Goal: Task Accomplishment & Management: Complete application form

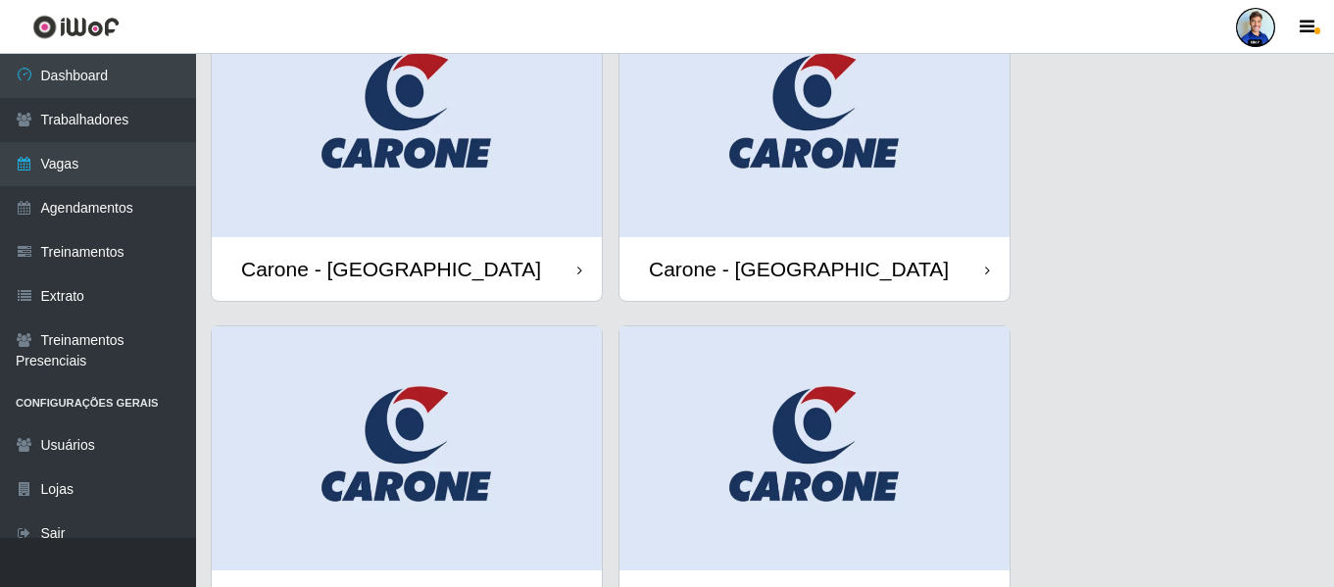
scroll to position [132, 0]
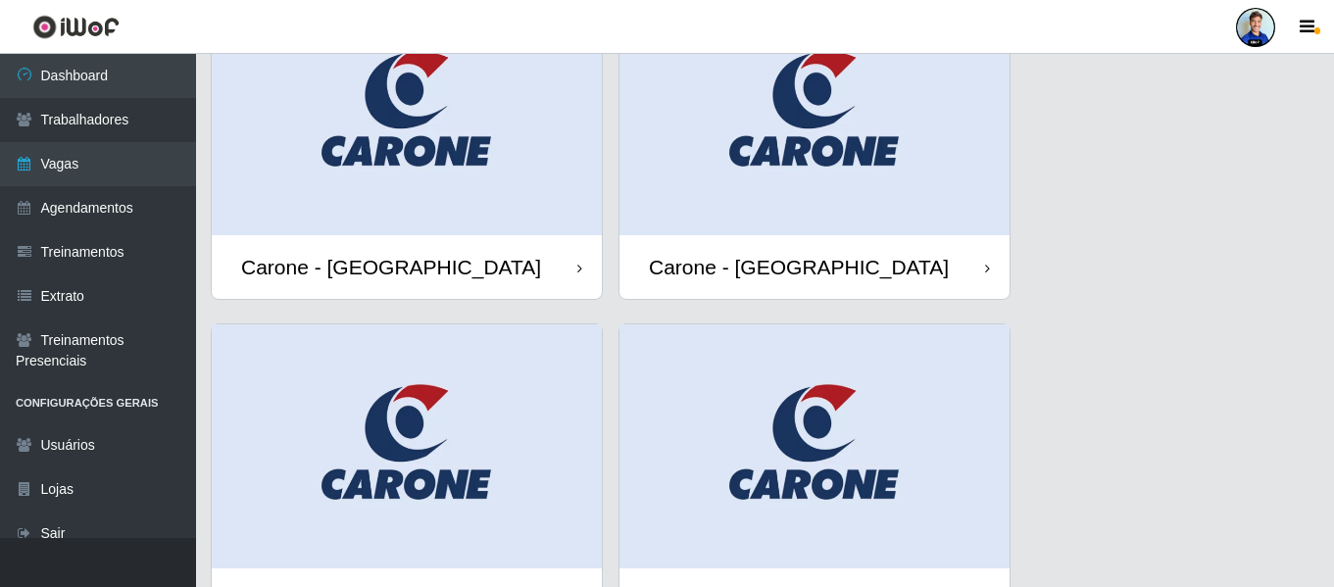
click at [409, 169] on img at bounding box center [407, 113] width 390 height 244
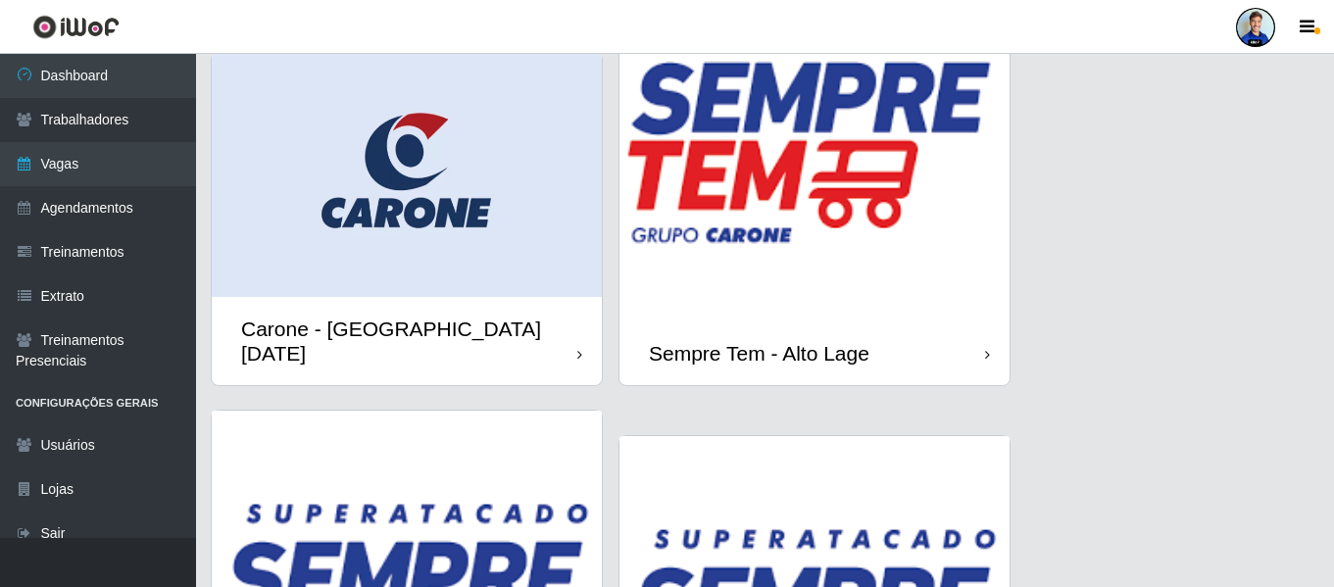
scroll to position [1569, 0]
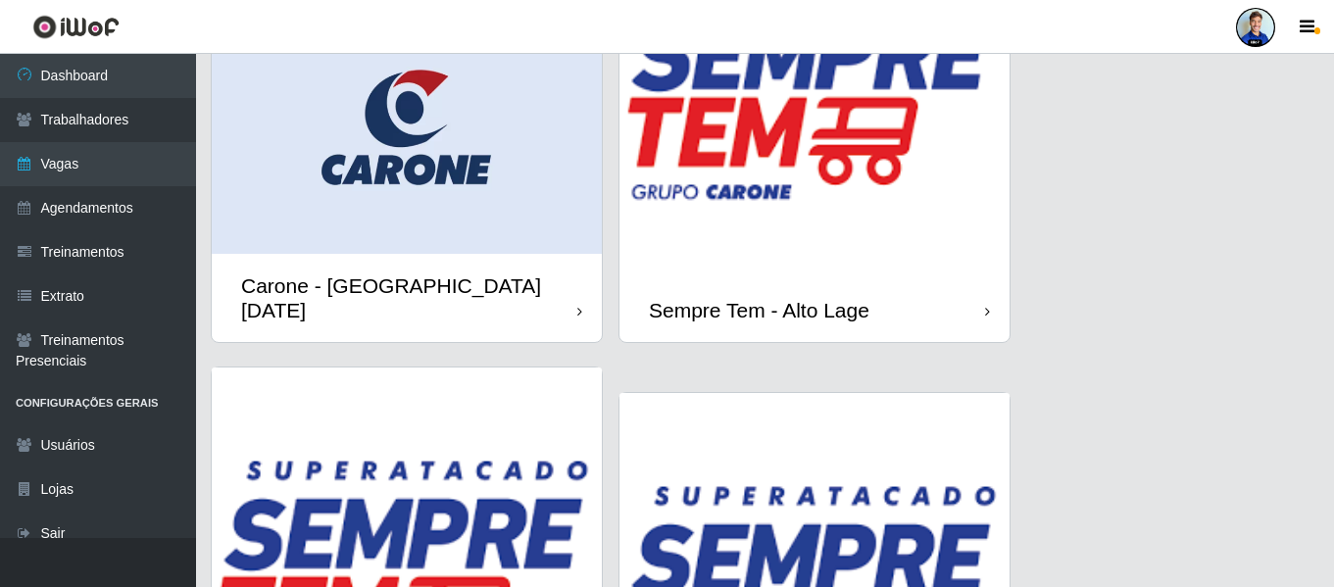
click at [767, 236] on img at bounding box center [815, 83] width 390 height 390
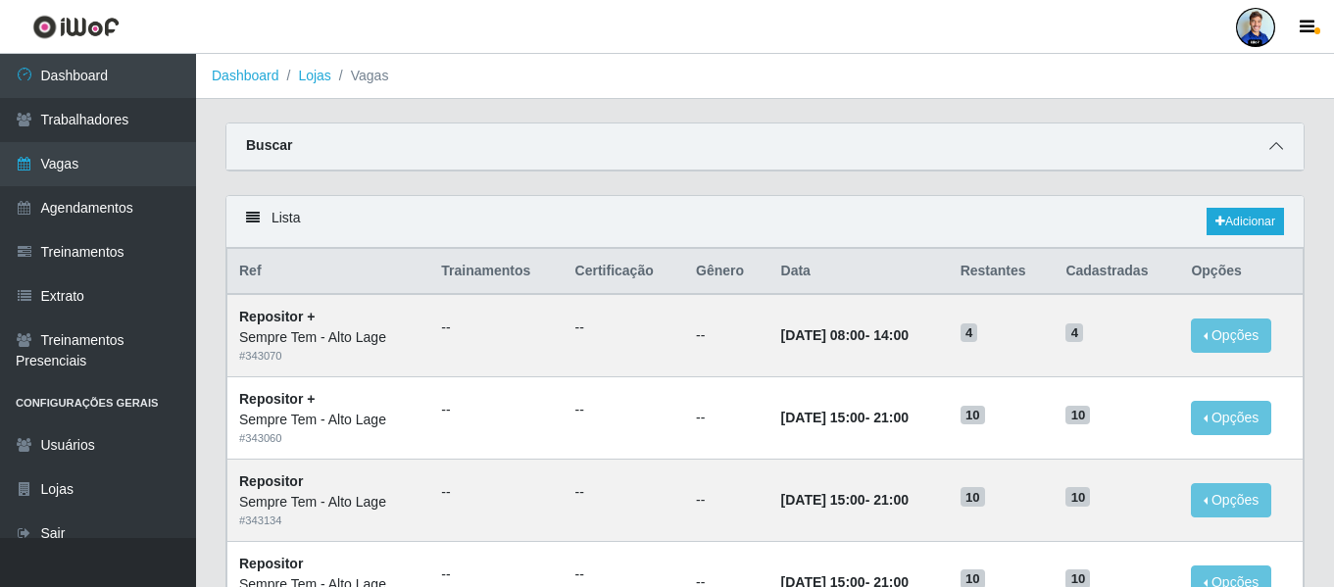
click at [1279, 141] on icon at bounding box center [1277, 146] width 14 height 14
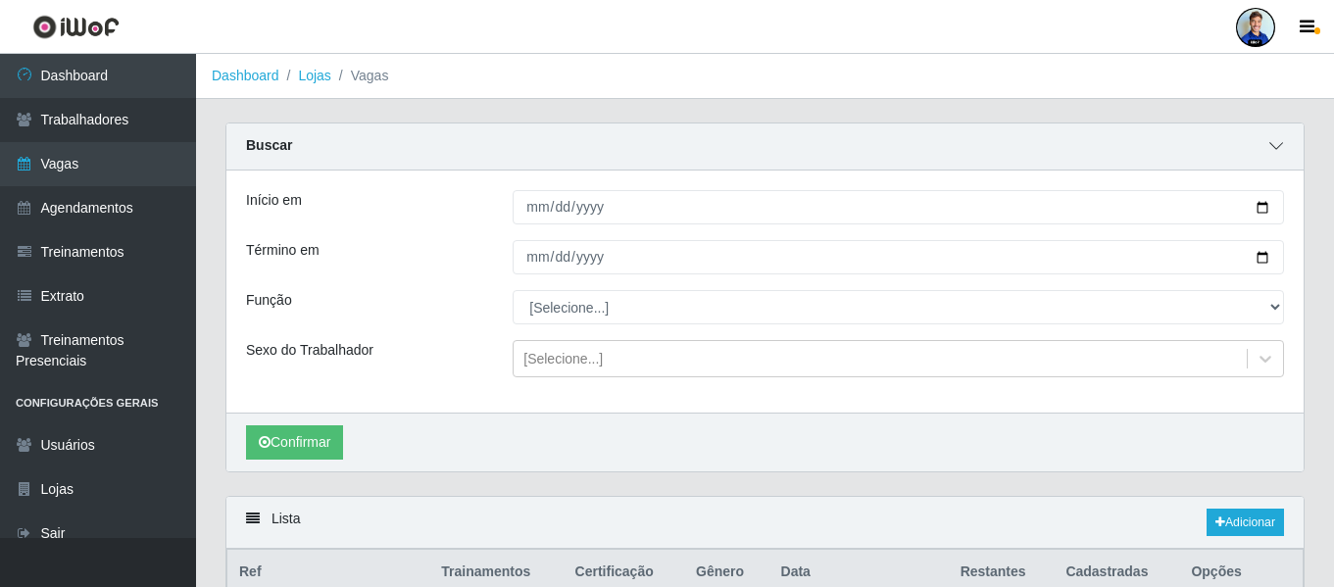
click at [1280, 153] on icon at bounding box center [1277, 146] width 14 height 14
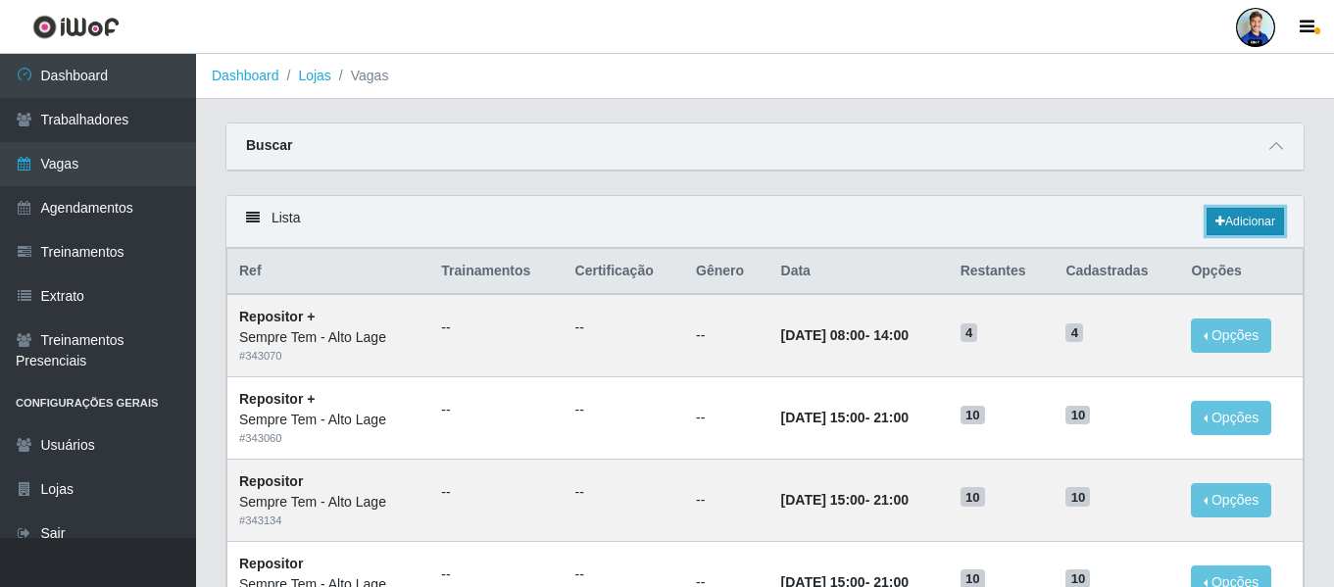
click at [1251, 221] on link "Adicionar" at bounding box center [1245, 221] width 77 height 27
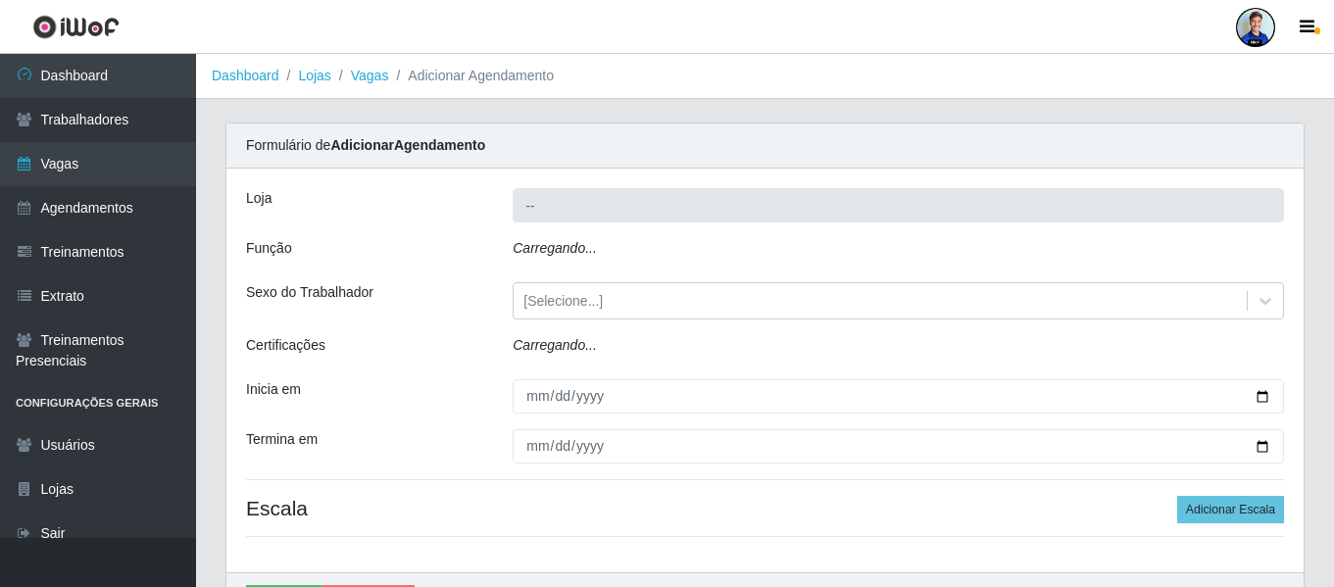
type input "Sempre Tem - Alto Lage"
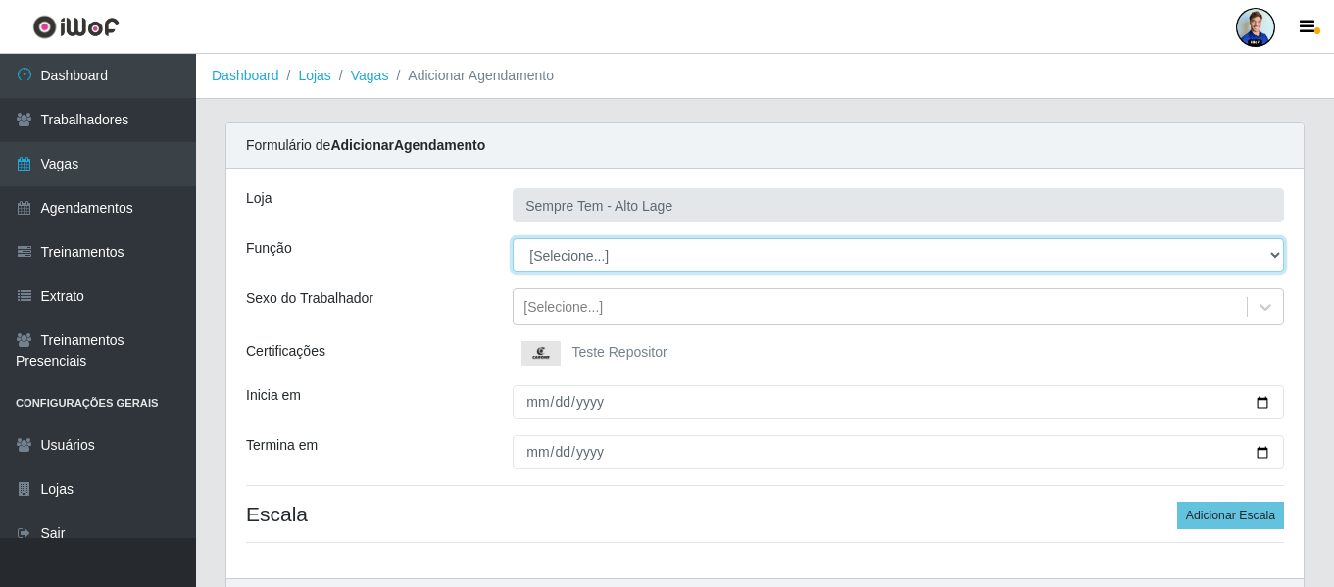
click at [569, 257] on select "[Selecione...] Auxiliar de Estacionamento Auxiliar de Estacionamento + Auxiliar…" at bounding box center [899, 255] width 772 height 34
select select "4"
click at [513, 238] on select "[Selecione...] Auxiliar de Estacionamento Auxiliar de Estacionamento + Auxiliar…" at bounding box center [899, 255] width 772 height 34
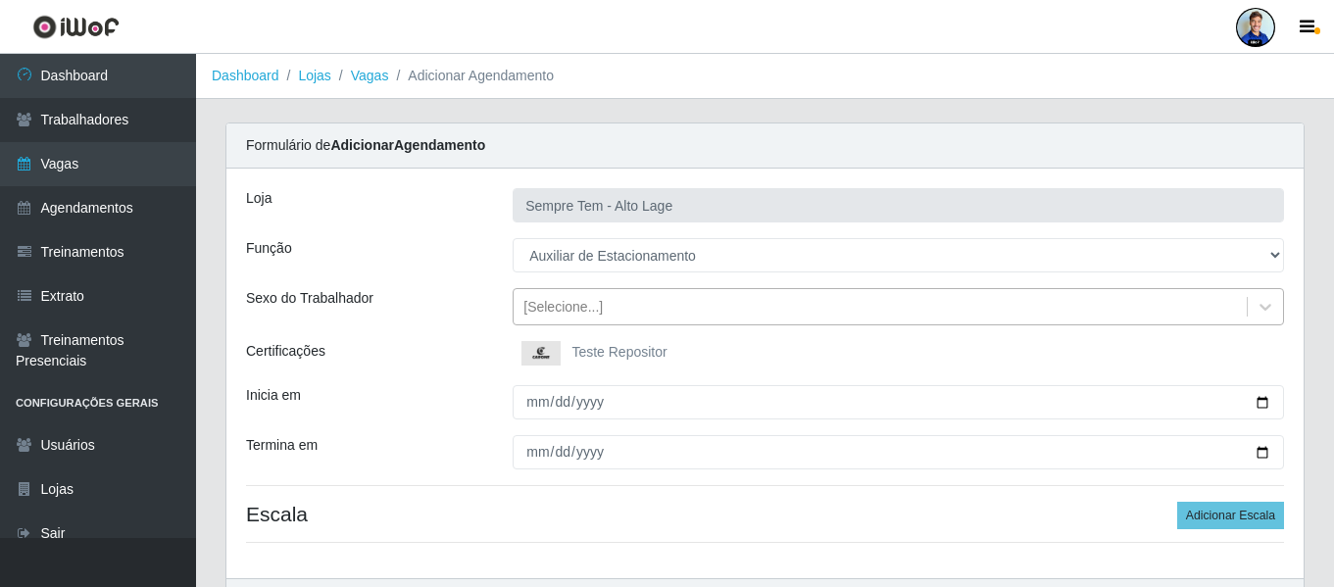
click at [619, 316] on div "[Selecione...]" at bounding box center [880, 307] width 733 height 32
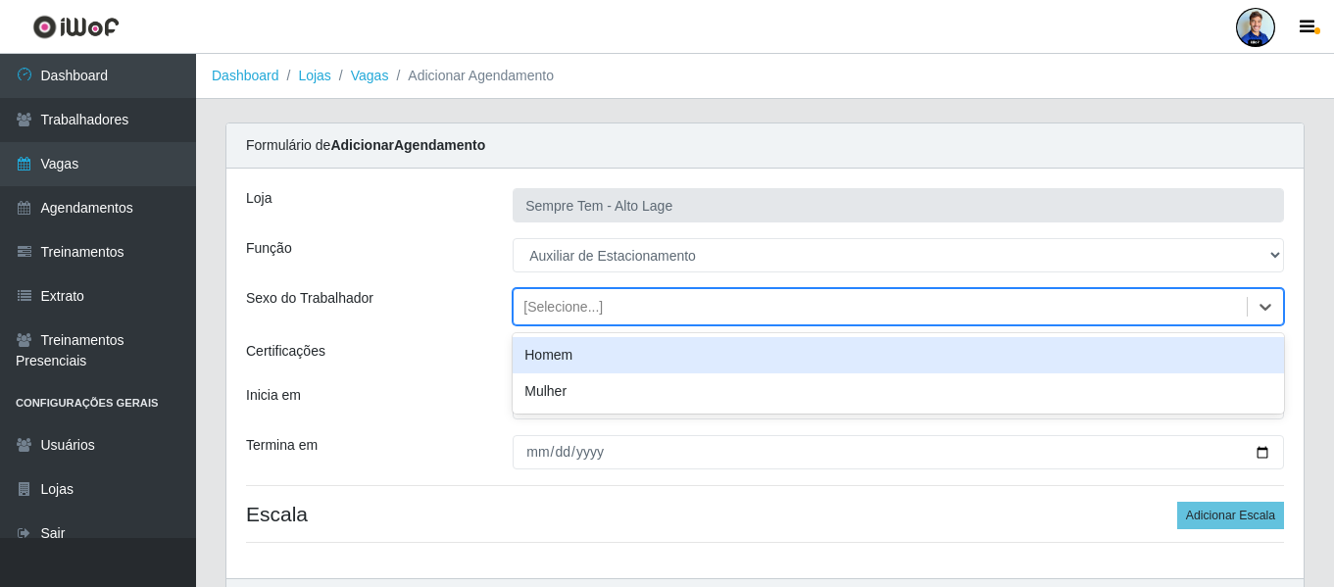
click at [476, 285] on div "Loja Sempre Tem - Alto Lage Função [Selecione...] Auxiliar de Estacionamento Au…" at bounding box center [764, 374] width 1077 height 410
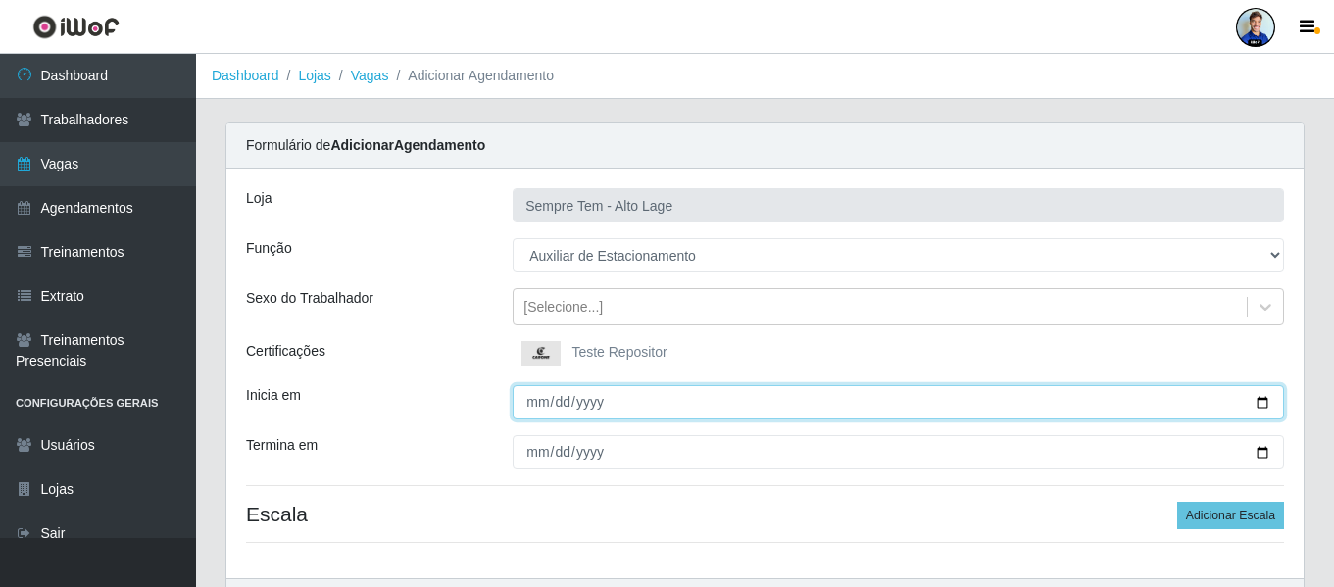
click at [525, 405] on input "Inicia em" at bounding box center [899, 402] width 772 height 34
type input "[DATE]"
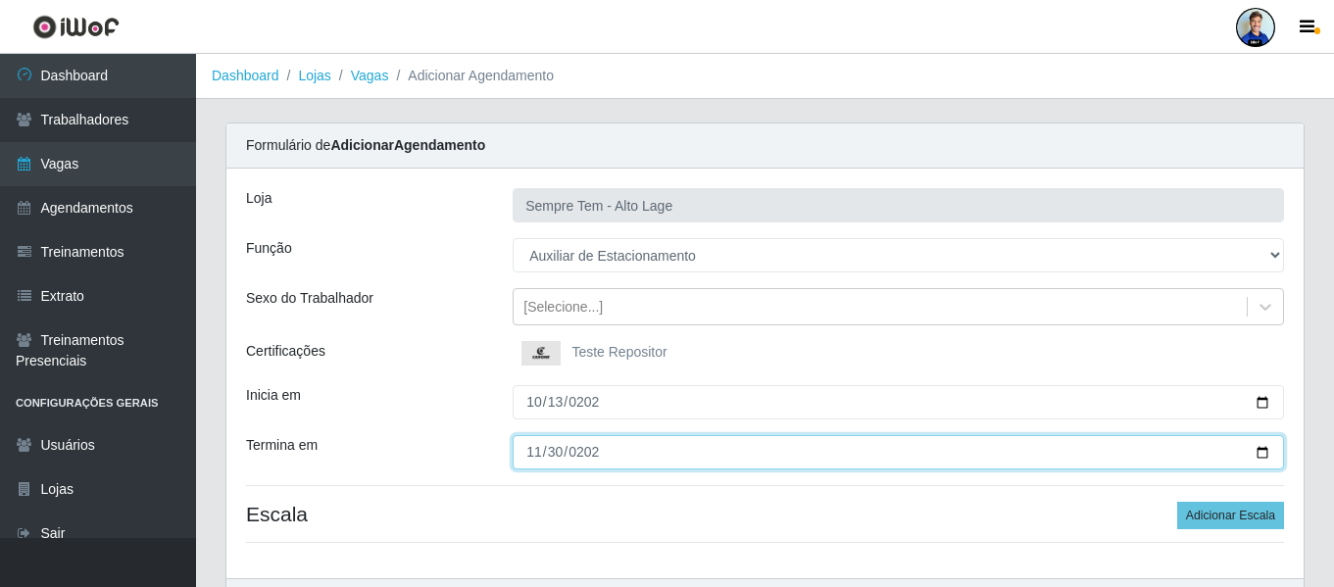
type input "[DATE]"
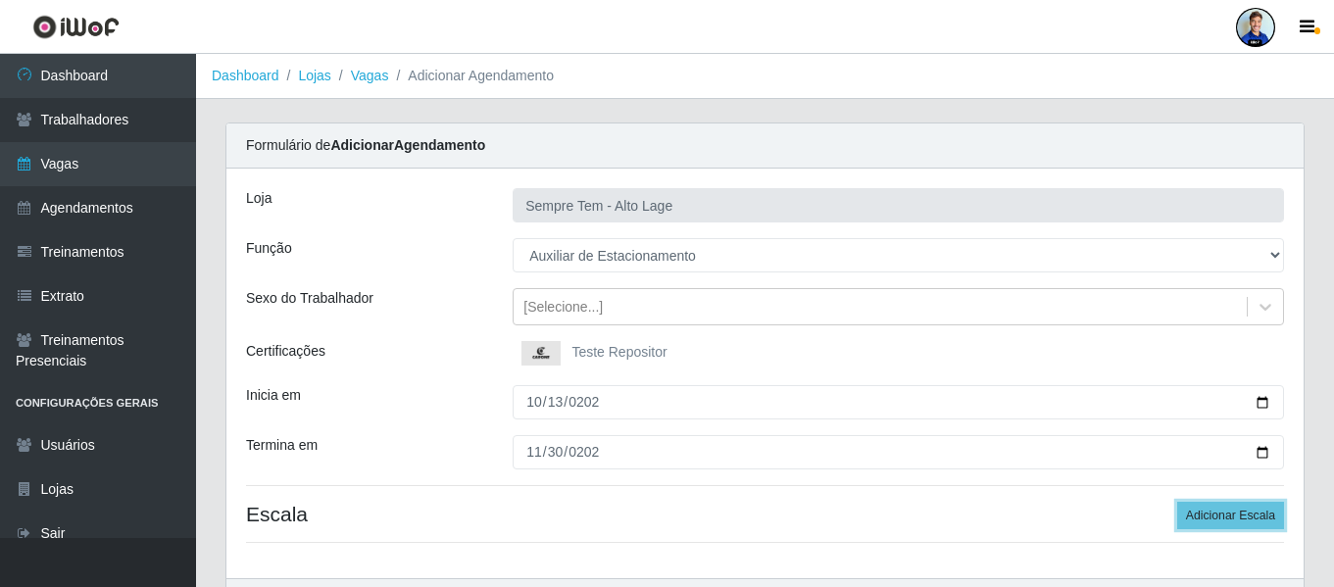
click at [1177, 502] on button "Adicionar Escala" at bounding box center [1230, 515] width 107 height 27
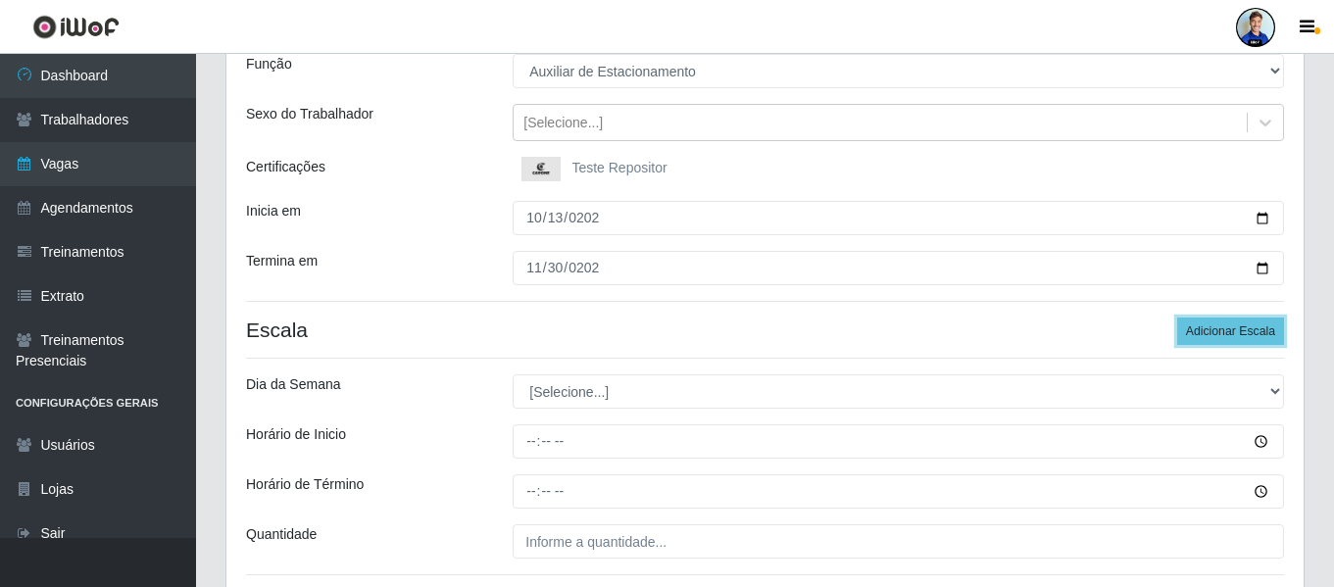
scroll to position [196, 0]
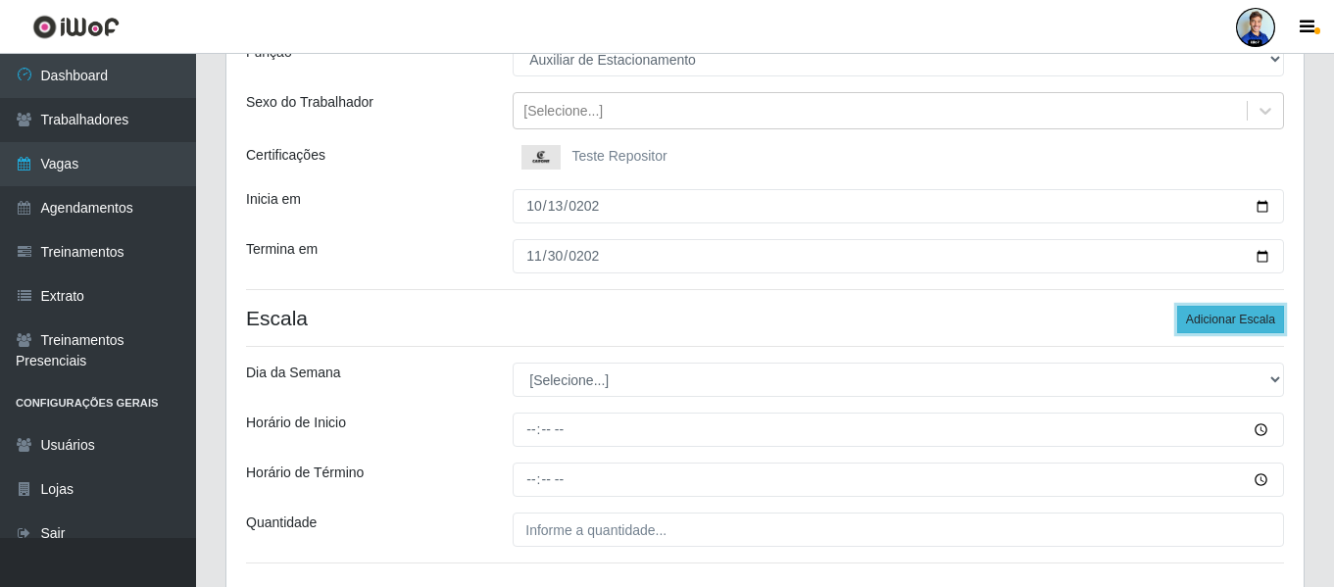
click at [1244, 320] on button "Adicionar Escala" at bounding box center [1230, 319] width 107 height 27
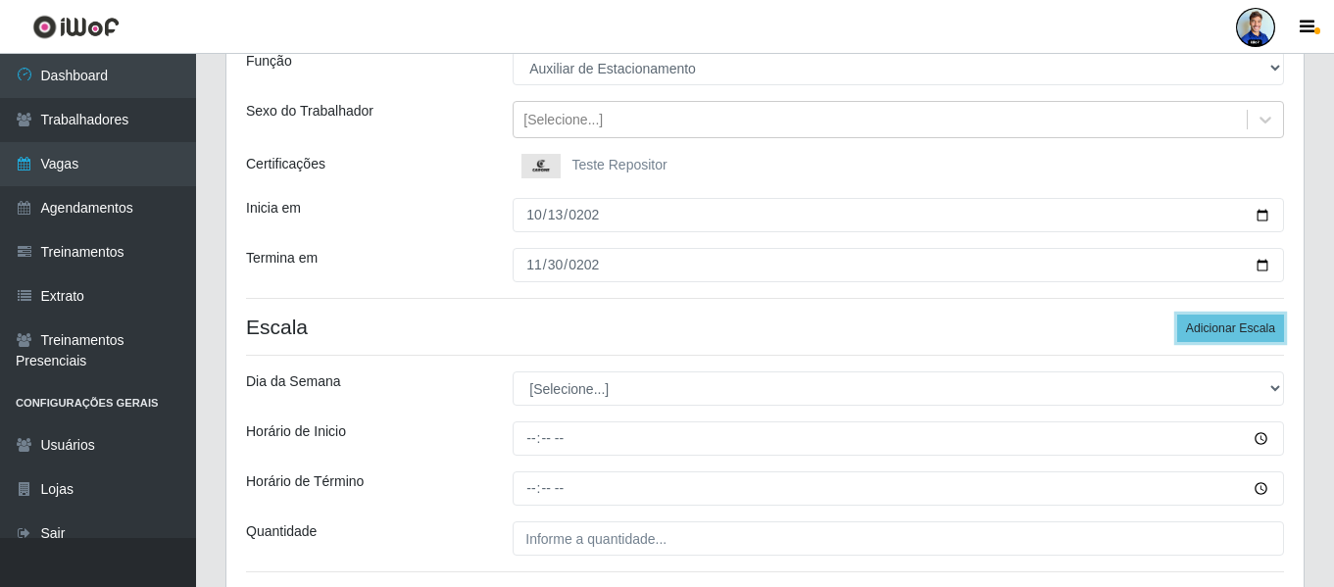
scroll to position [108, 0]
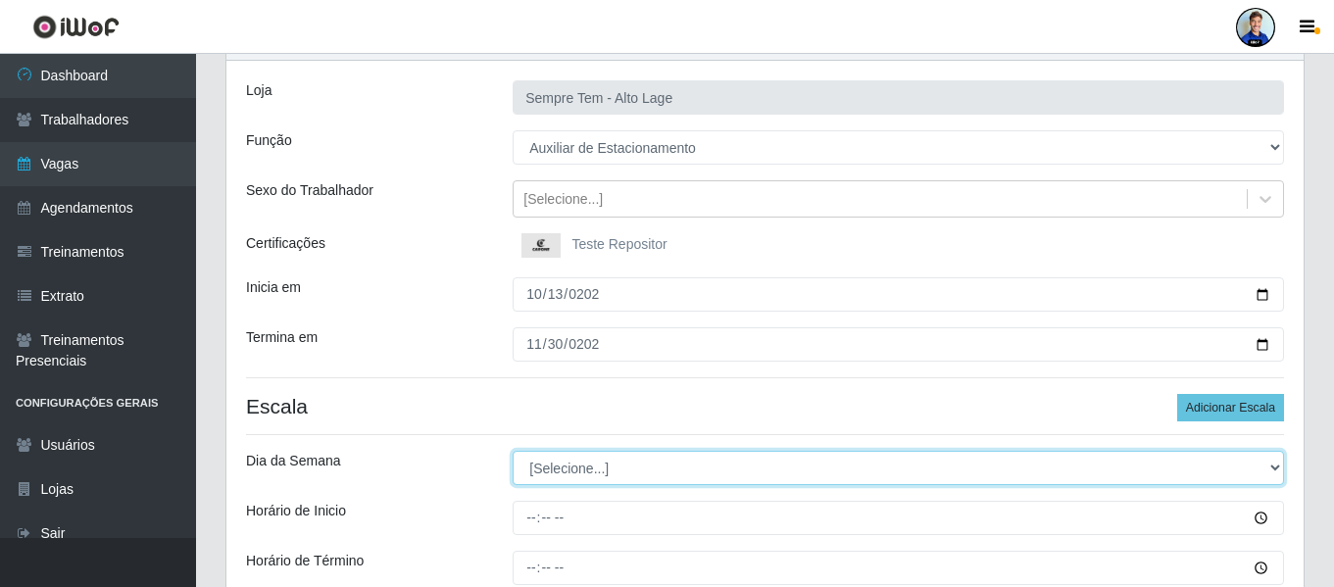
click at [581, 474] on select "[Selecione...] Segunda Terça Quarta Quinta Sexta Sábado Domingo" at bounding box center [899, 468] width 772 height 34
select select "1"
click at [513, 451] on select "[Selecione...] Segunda Terça Quarta Quinta Sexta Sábado Domingo" at bounding box center [899, 468] width 772 height 34
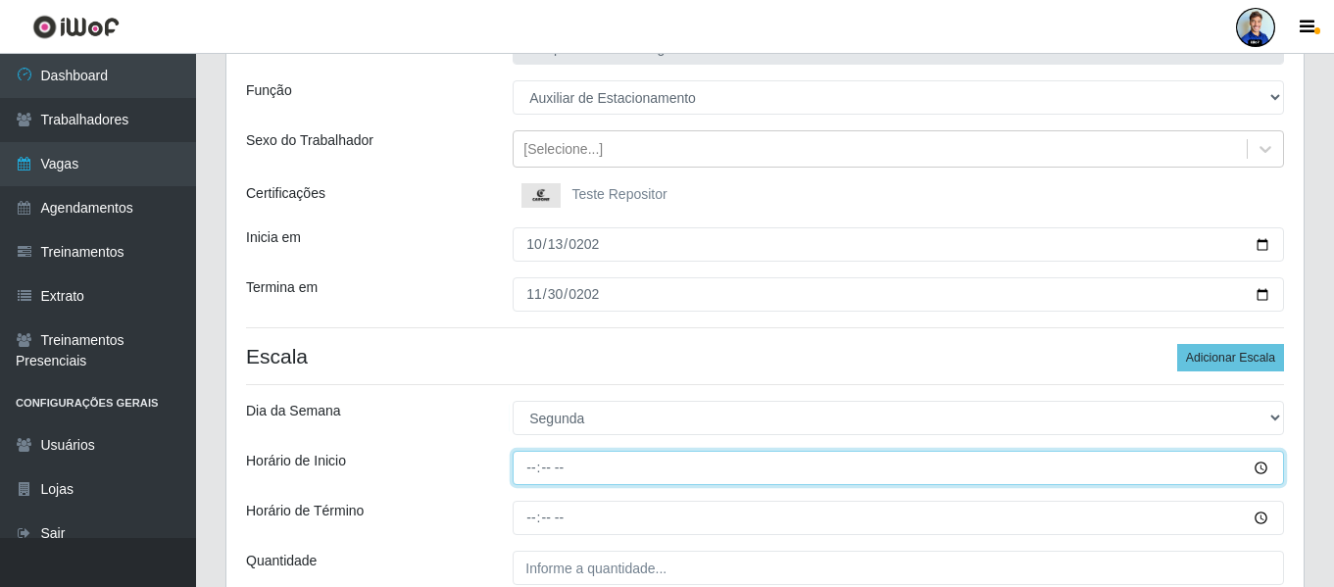
scroll to position [206, 0]
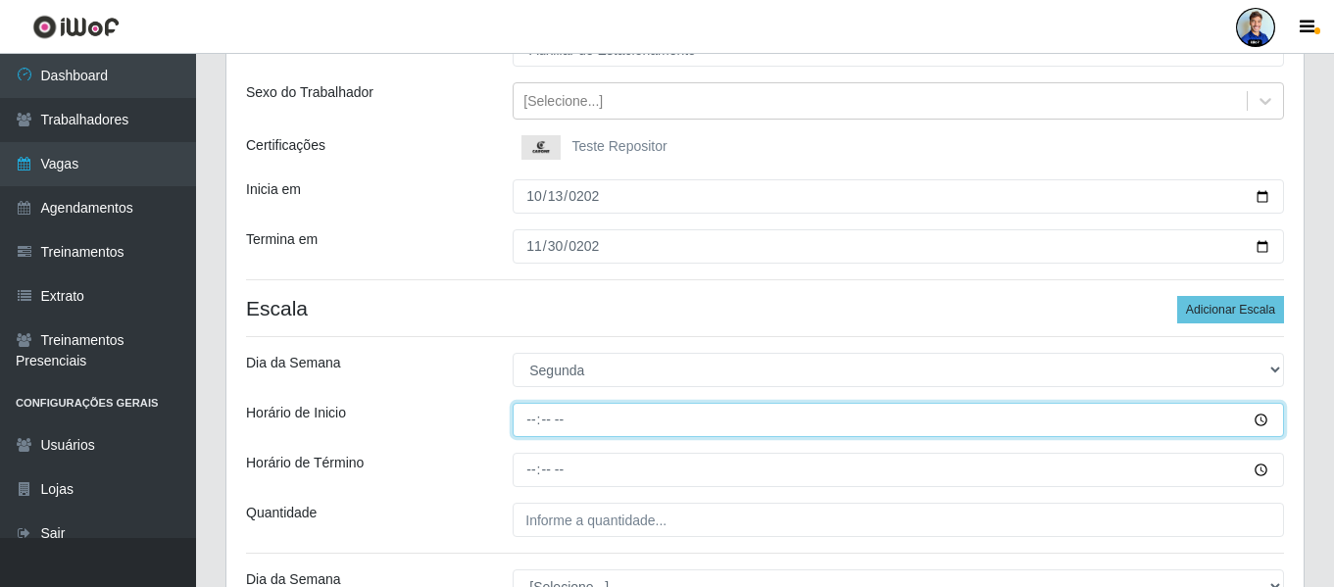
type input "08:00"
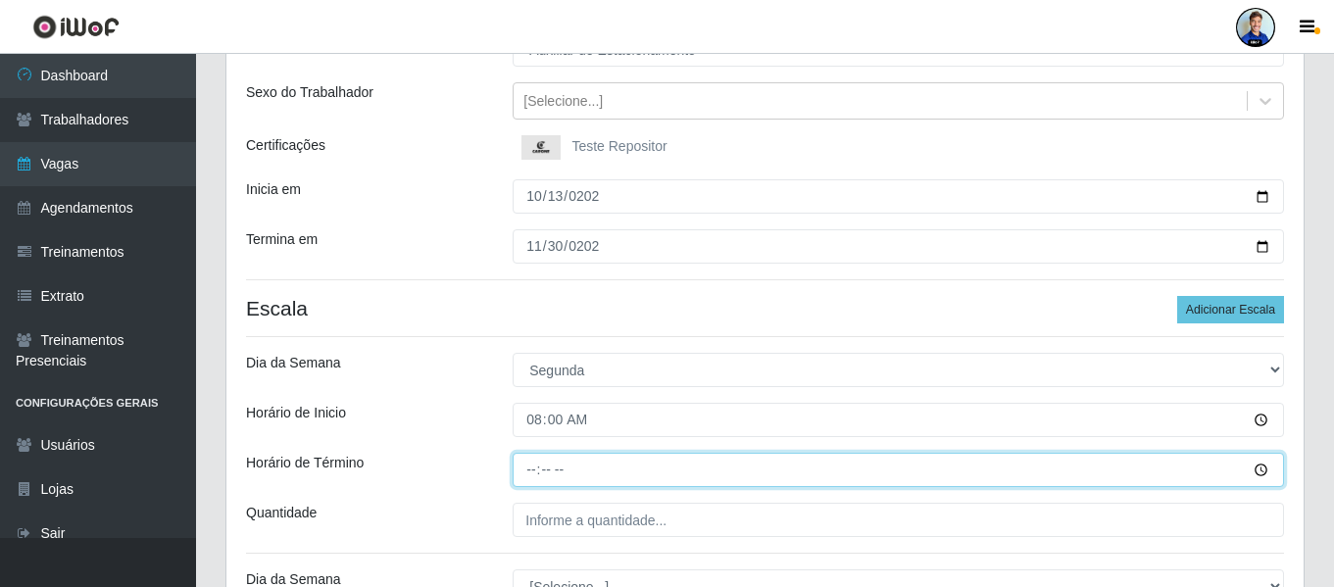
type input "14:00"
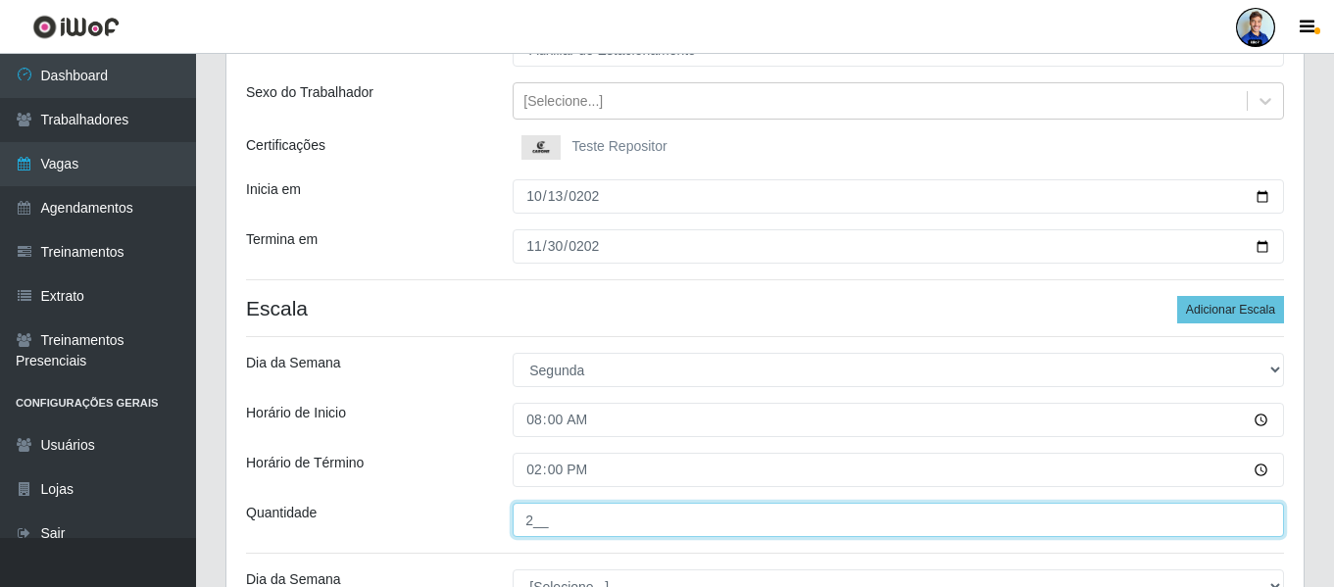
type input "2__"
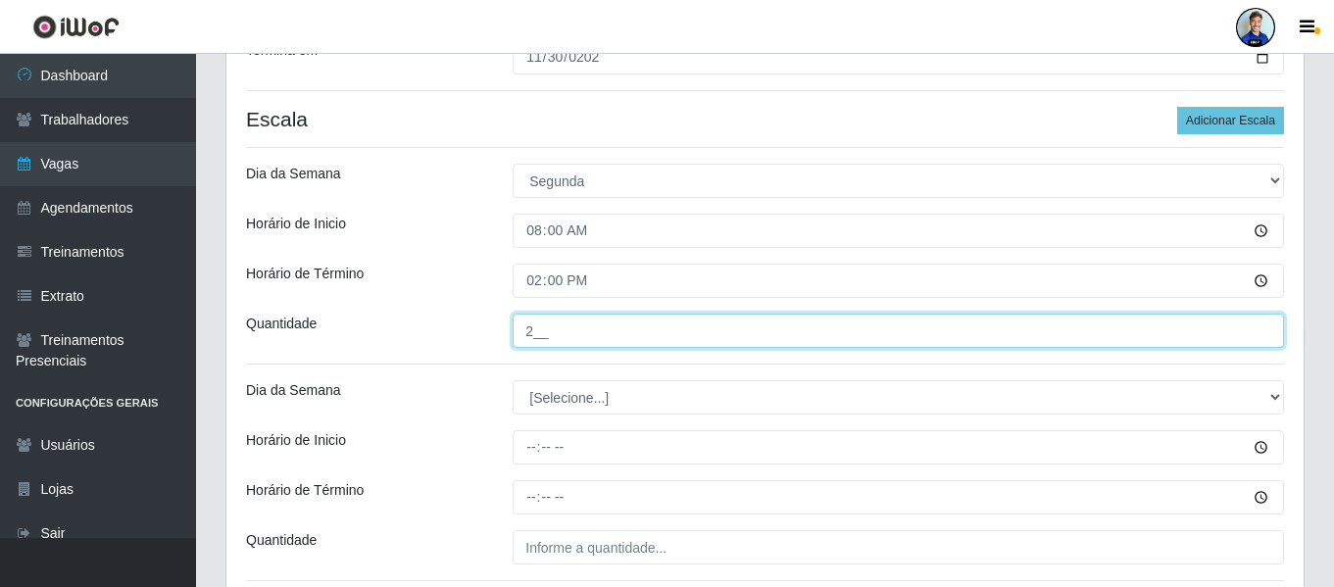
scroll to position [402, 0]
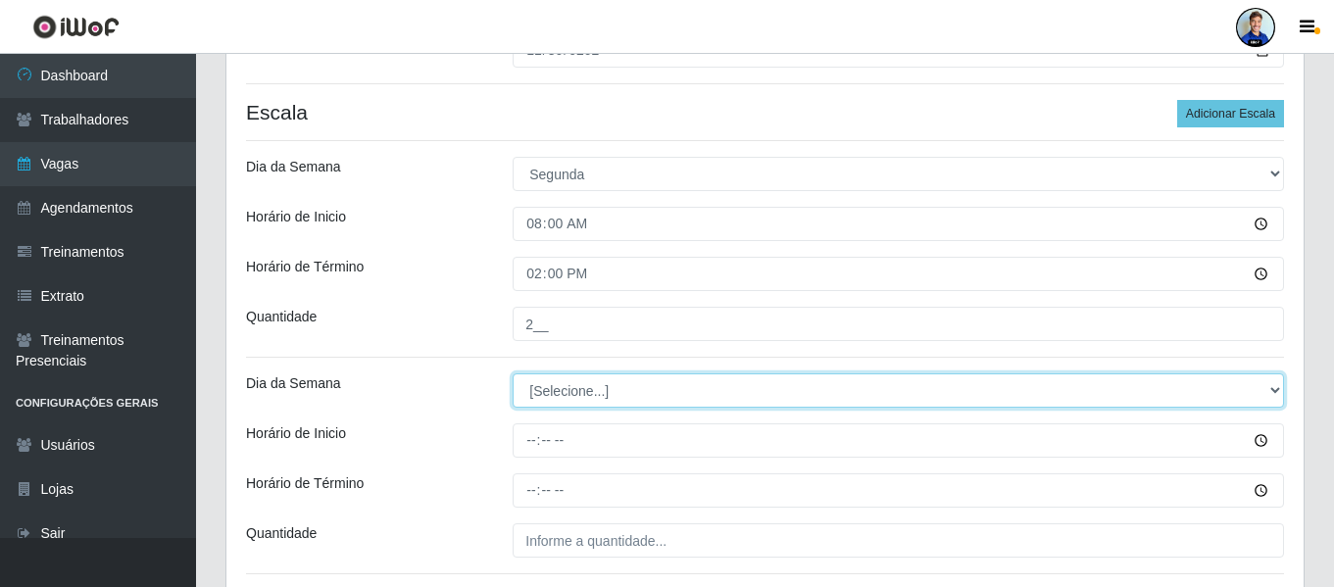
click at [593, 406] on select "[Selecione...] Segunda Terça Quarta Quinta Sexta Sábado Domingo" at bounding box center [899, 391] width 772 height 34
select select "1"
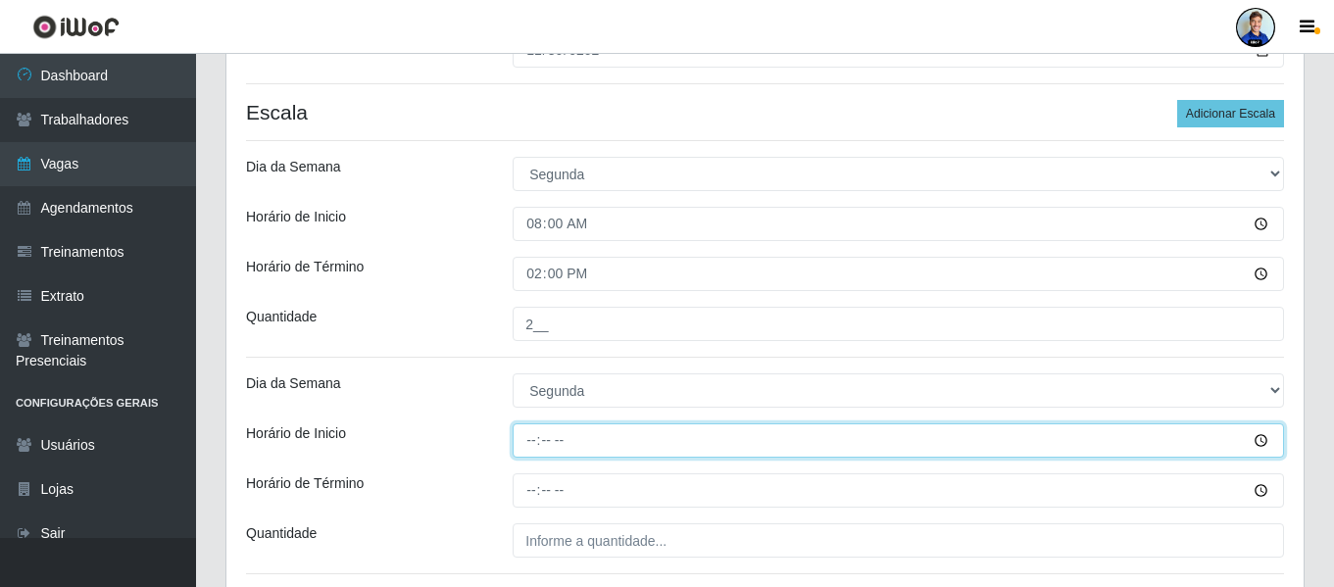
type input "15:00"
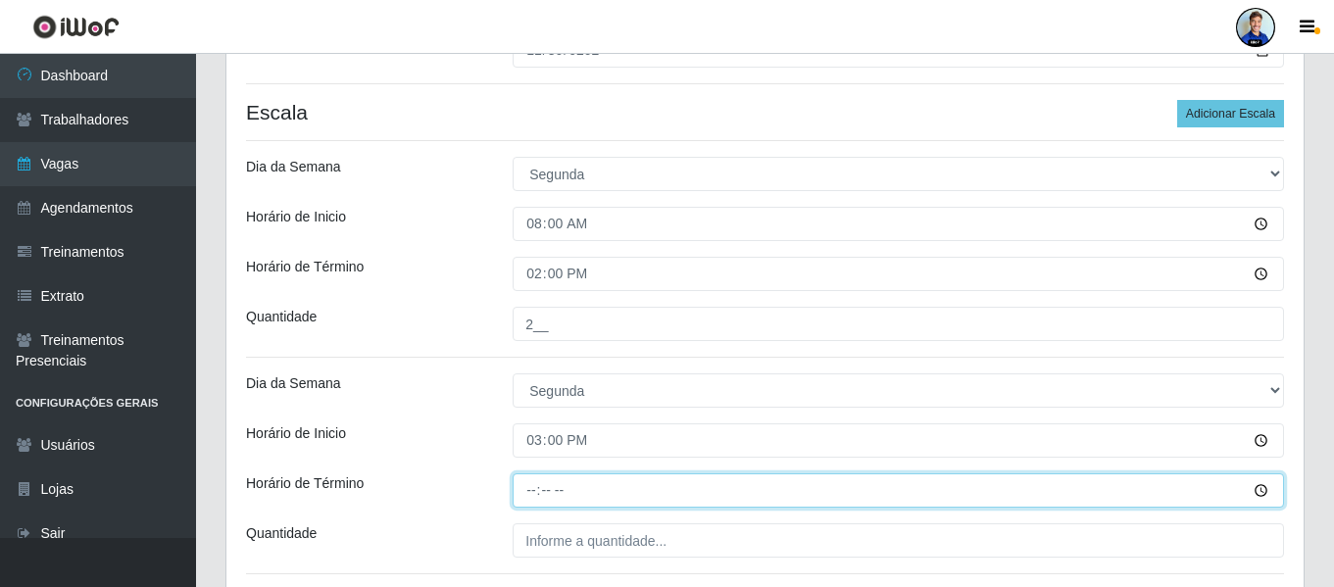
type input "21:00"
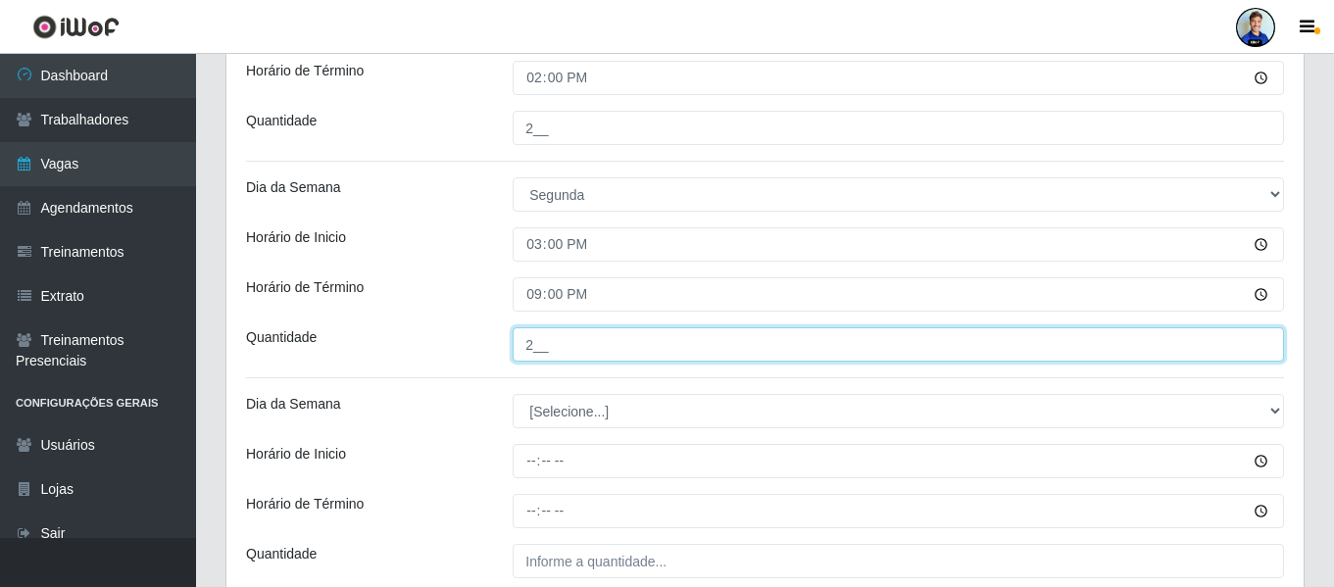
type input "2__"
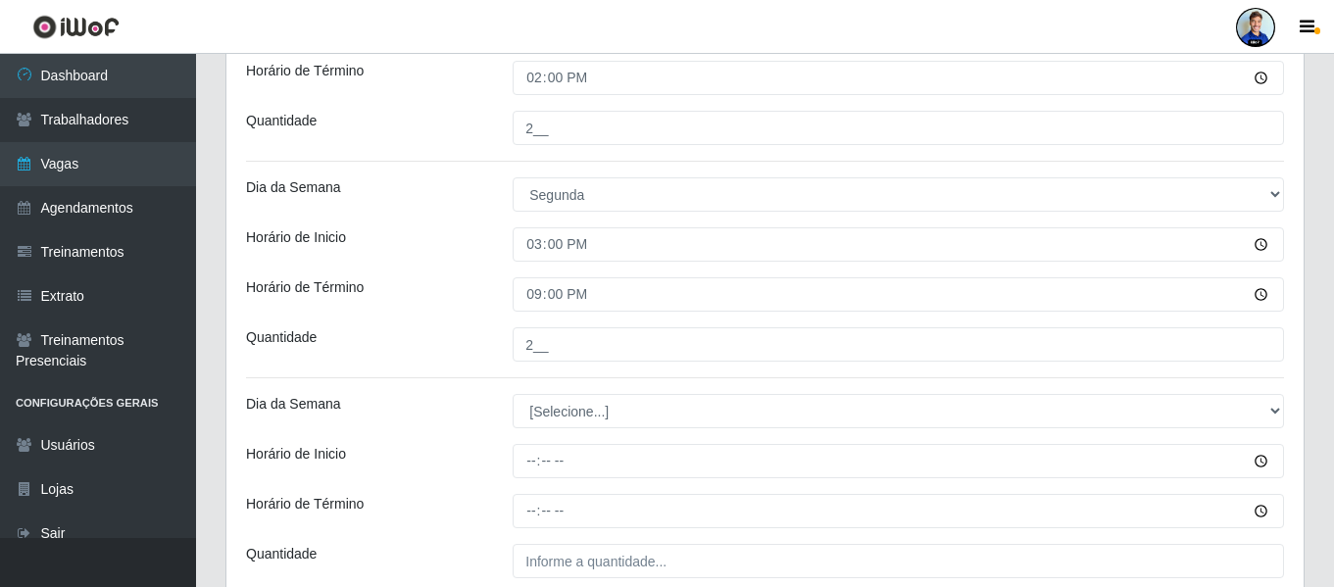
click at [491, 380] on div "Loja Sempre Tem - Alto Lage Função [Selecione...] Auxiliar de Estacionamento Au…" at bounding box center [764, 209] width 1077 height 1276
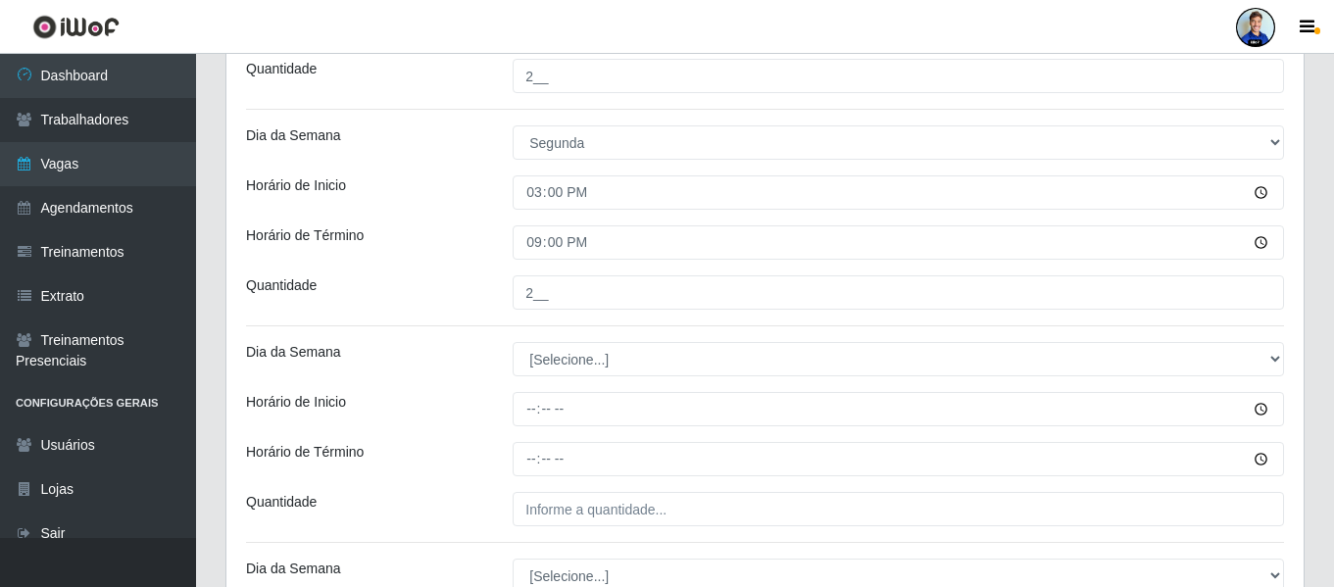
scroll to position [696, 0]
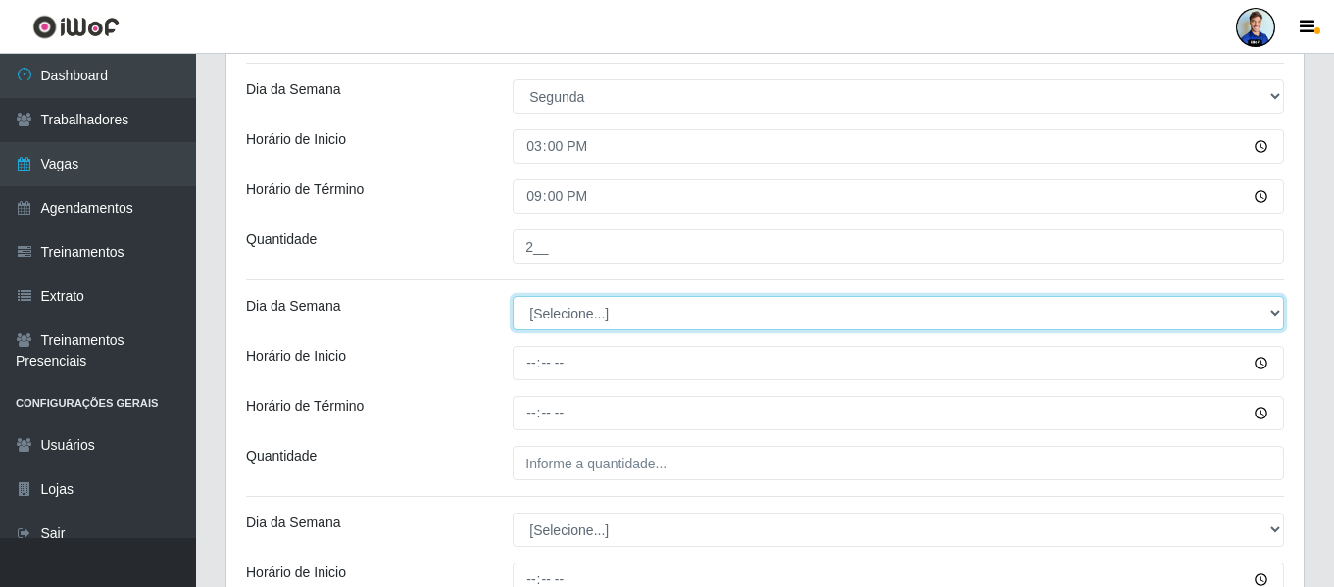
click at [570, 311] on select "[Selecione...] Segunda Terça Quarta Quinta Sexta Sábado Domingo" at bounding box center [899, 313] width 772 height 34
select select "2"
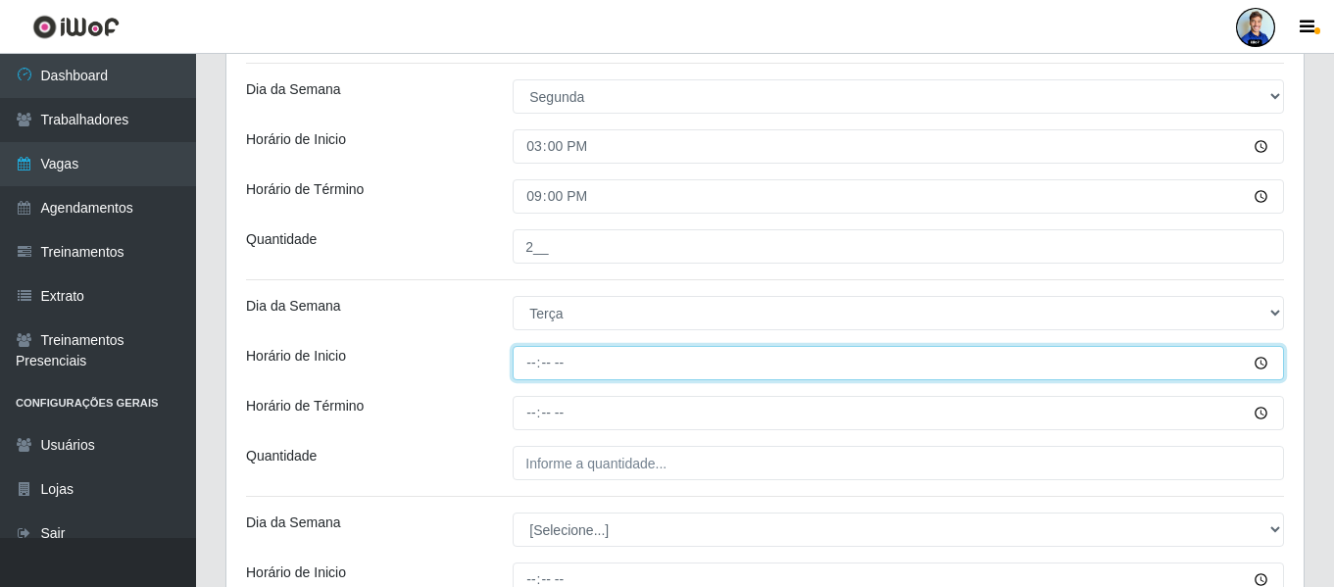
click at [541, 349] on input "Horário de Inicio" at bounding box center [899, 363] width 772 height 34
type input "08:00"
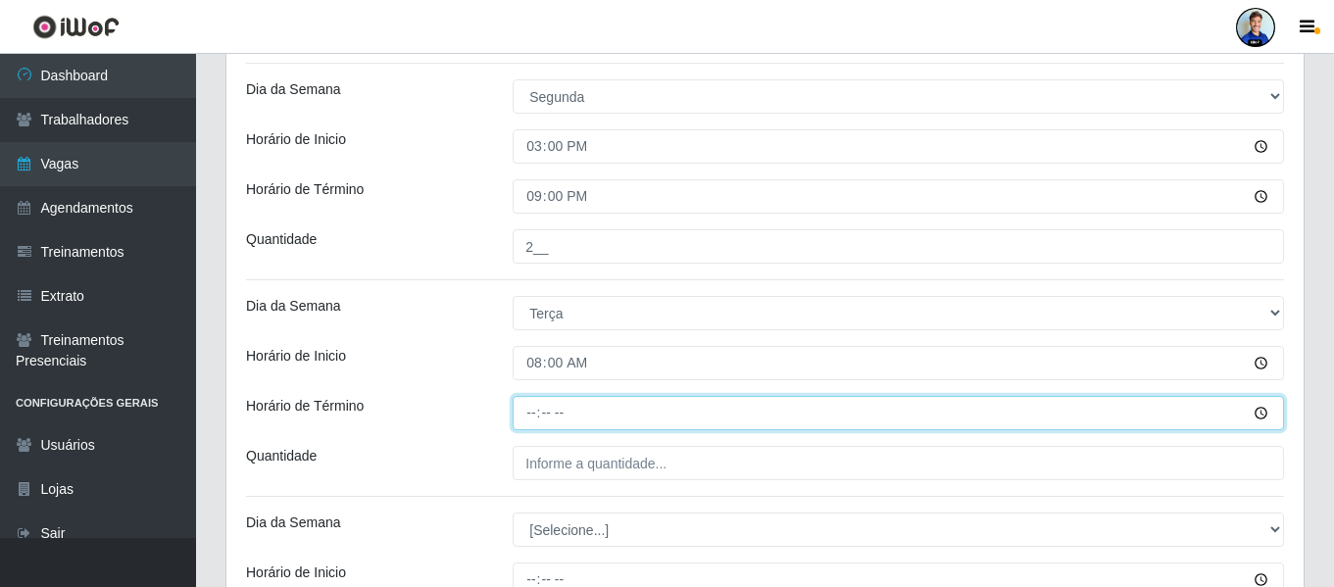
type input "14:00"
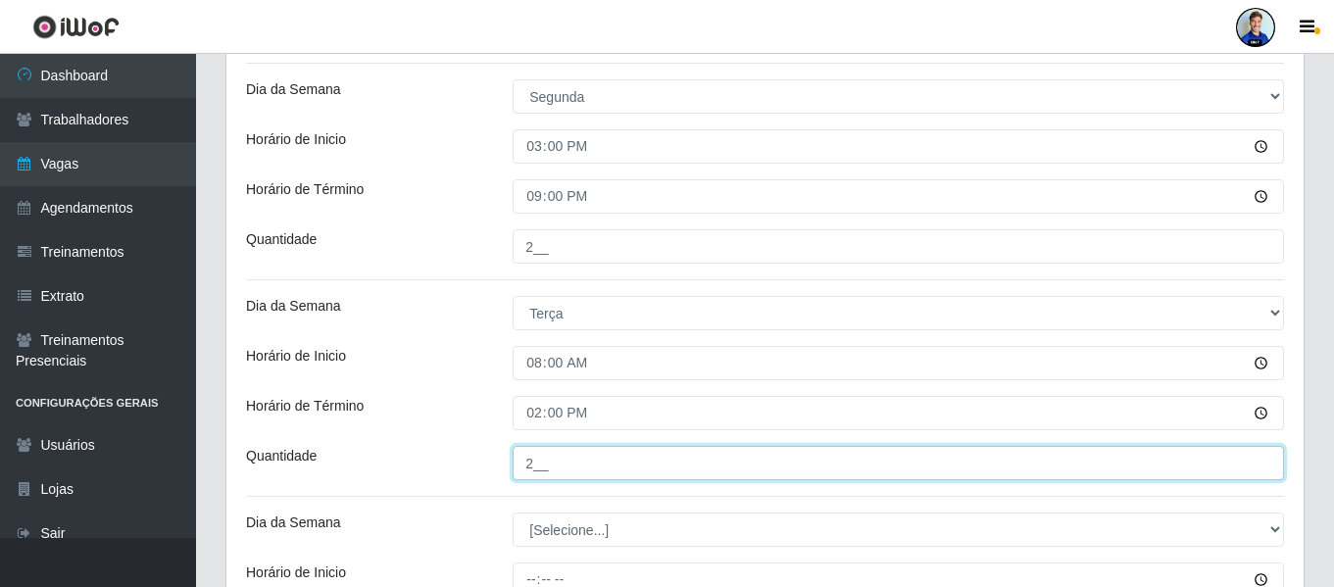
type input "2__"
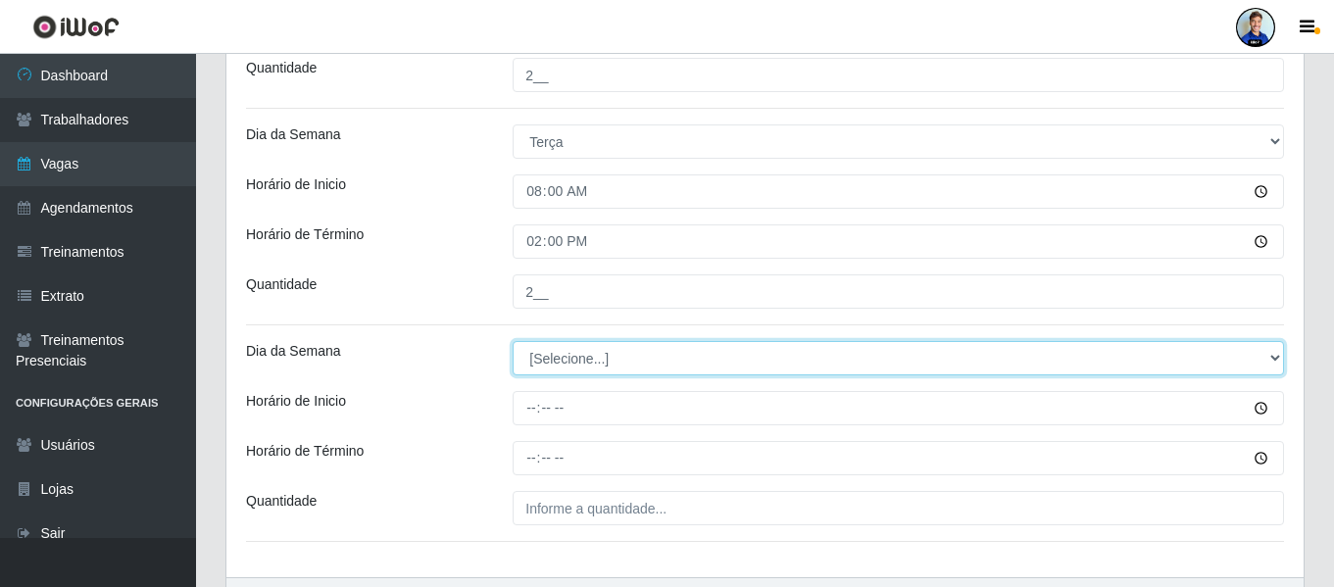
scroll to position [892, 0]
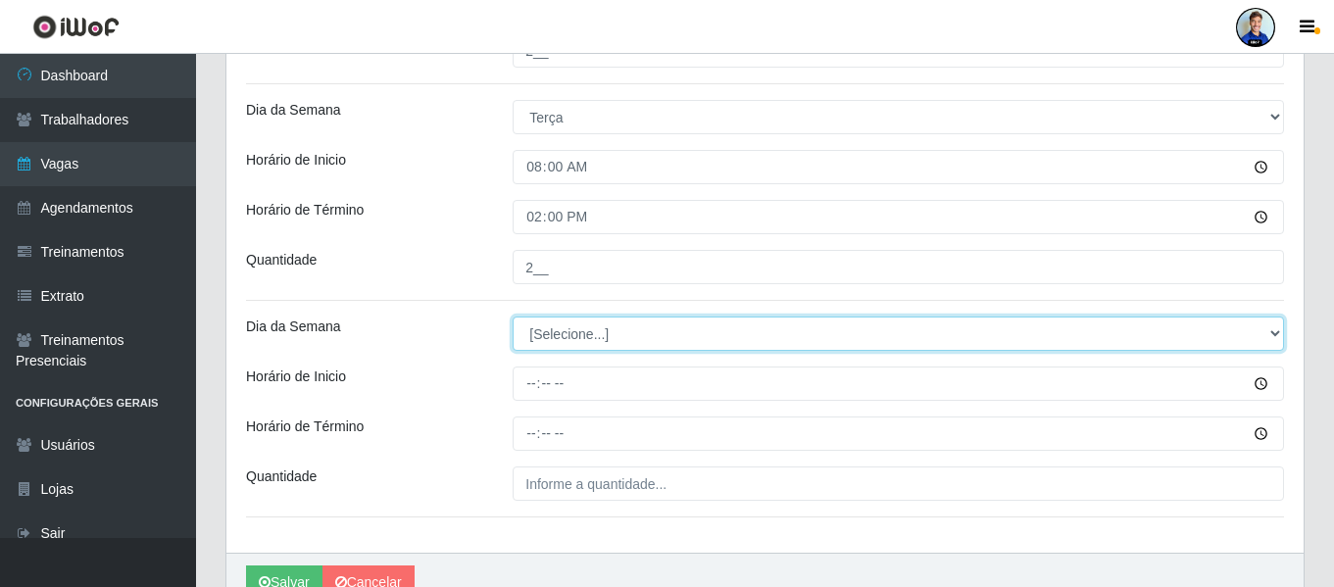
select select "2"
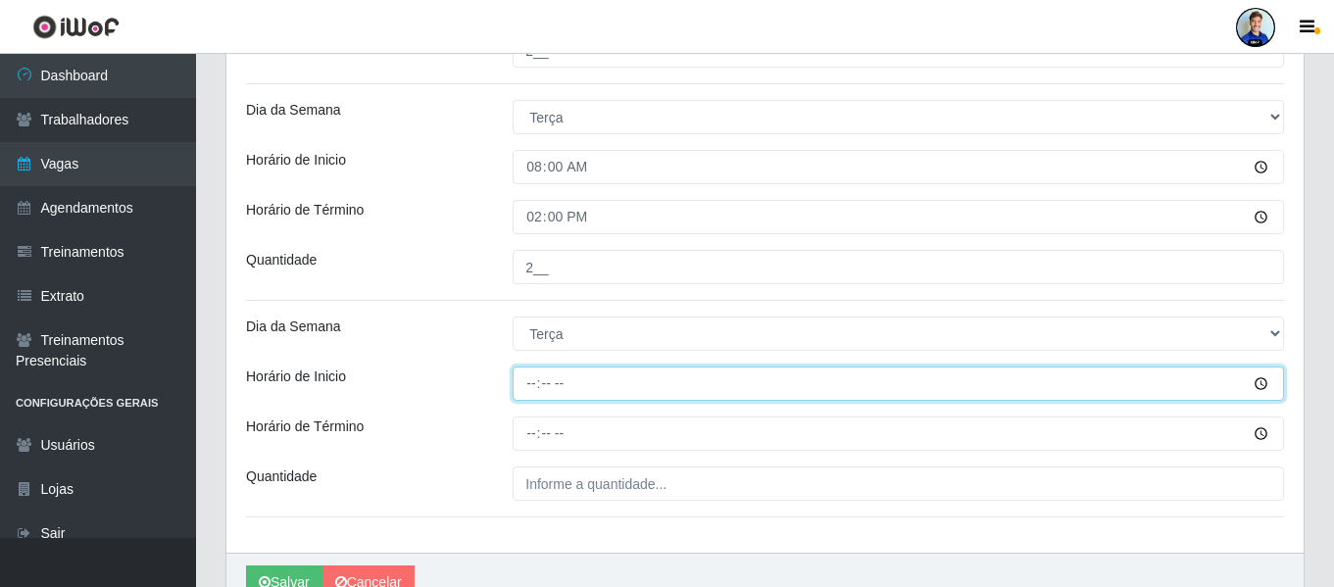
click at [530, 378] on input "Horário de Inicio" at bounding box center [899, 384] width 772 height 34
type input "15:00"
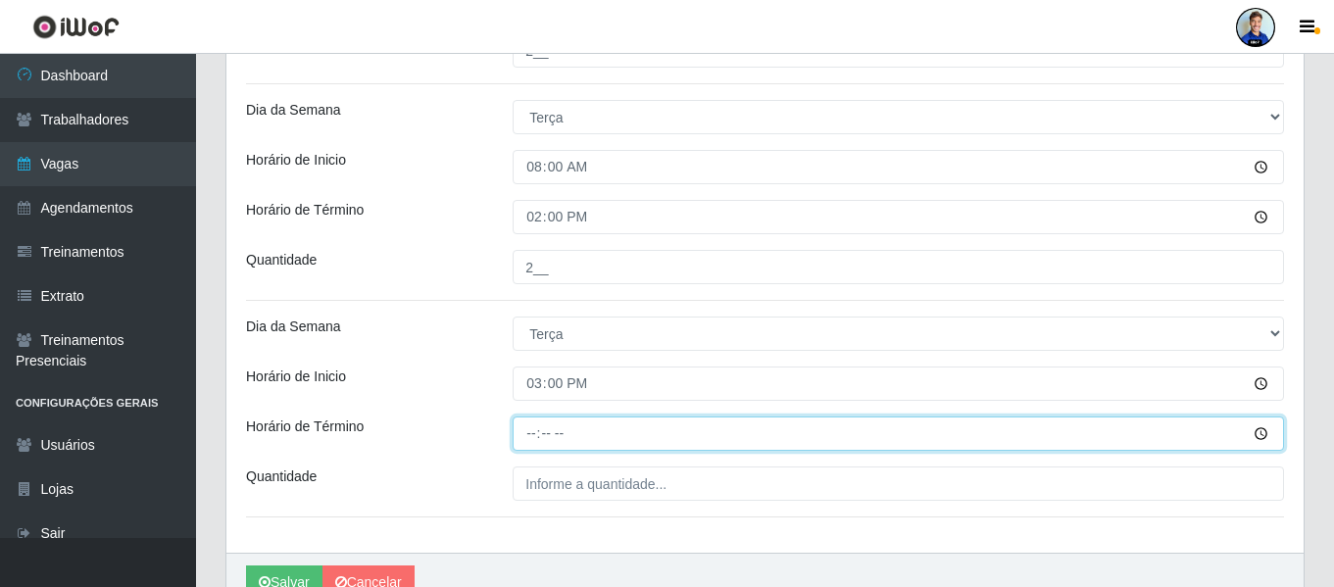
type input "21:00"
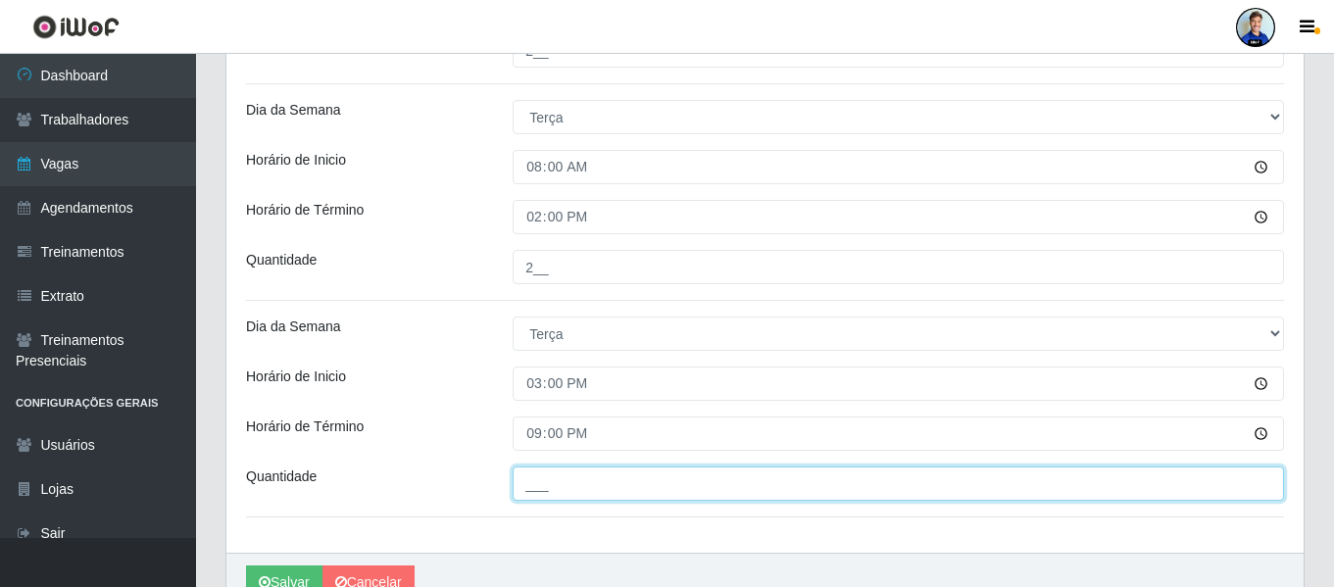
click at [583, 476] on input "___" at bounding box center [899, 484] width 772 height 34
type input "2__"
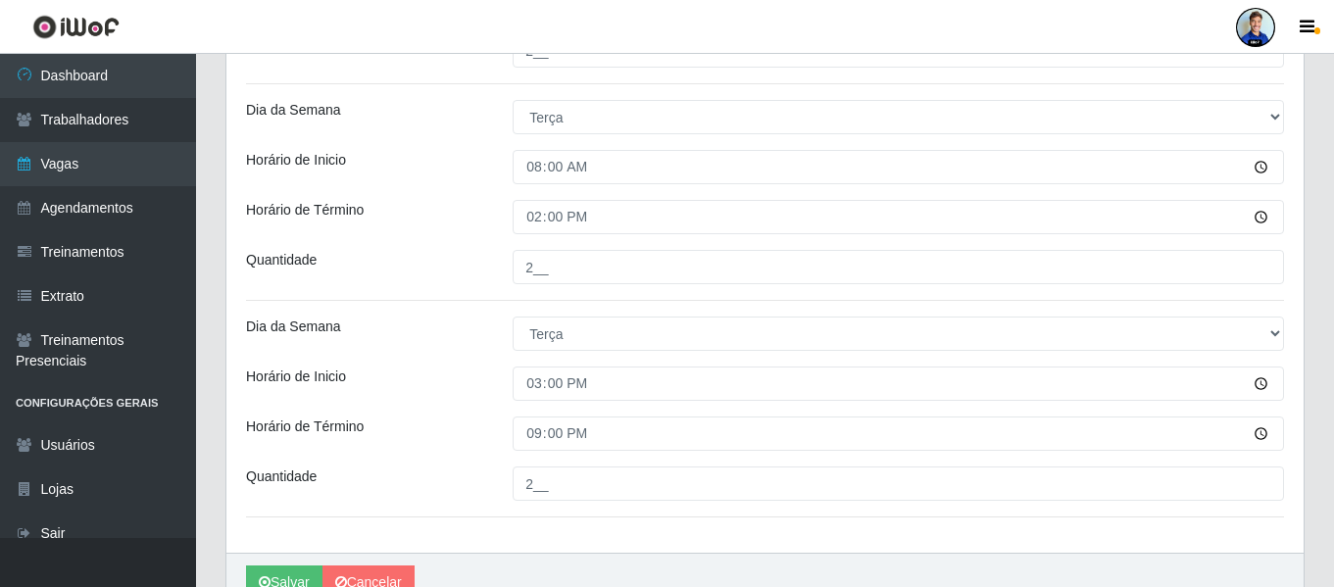
click at [499, 374] on div "15:00" at bounding box center [898, 384] width 801 height 34
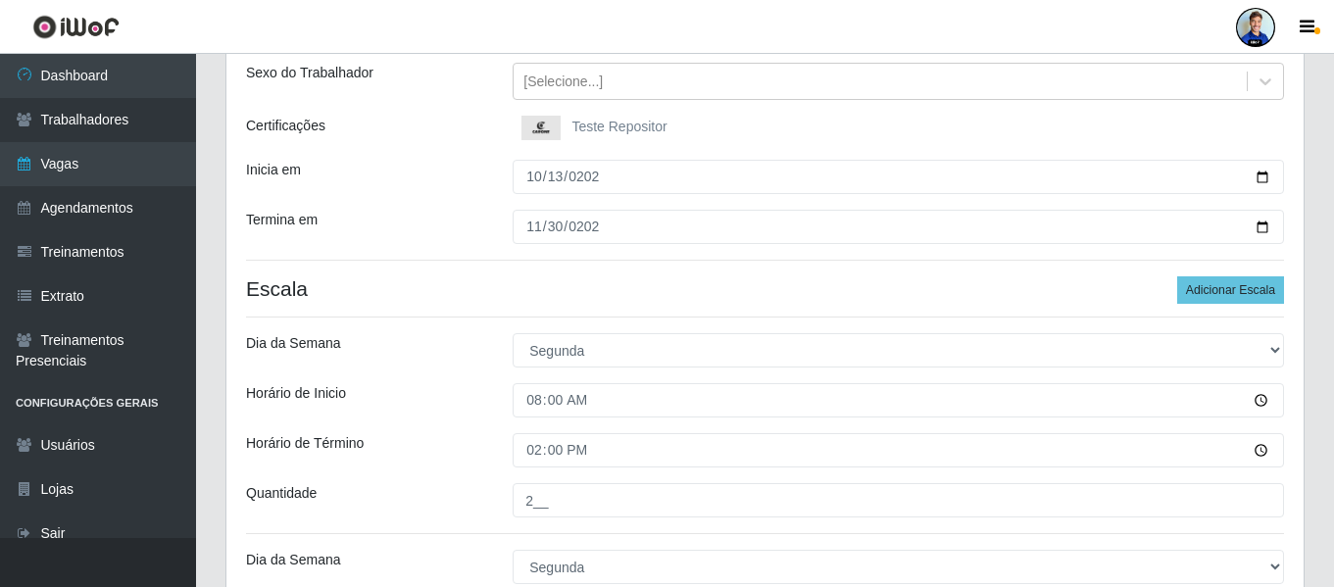
scroll to position [206, 0]
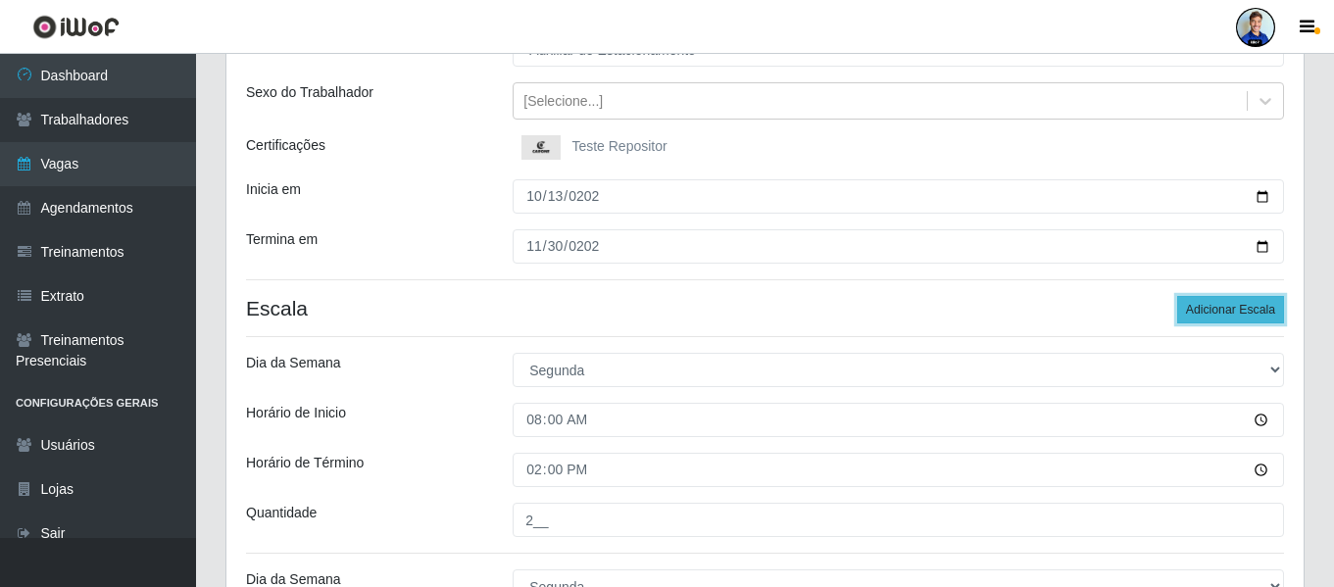
click at [1260, 305] on button "Adicionar Escala" at bounding box center [1230, 309] width 107 height 27
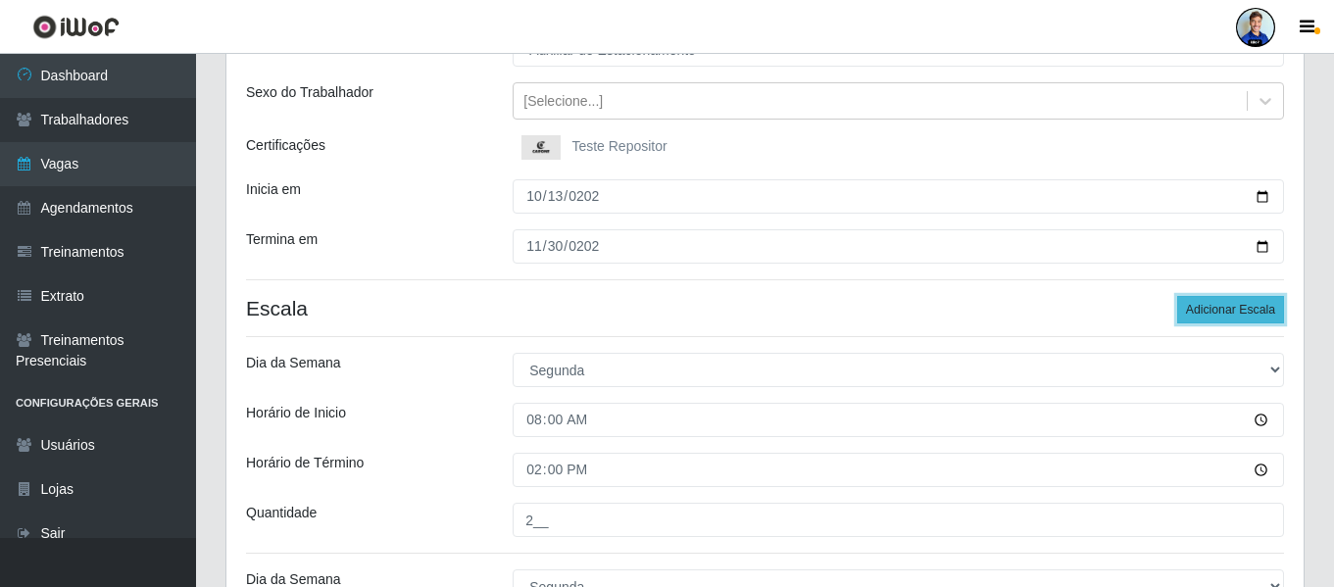
click at [1260, 305] on button "Adicionar Escala" at bounding box center [1230, 309] width 107 height 27
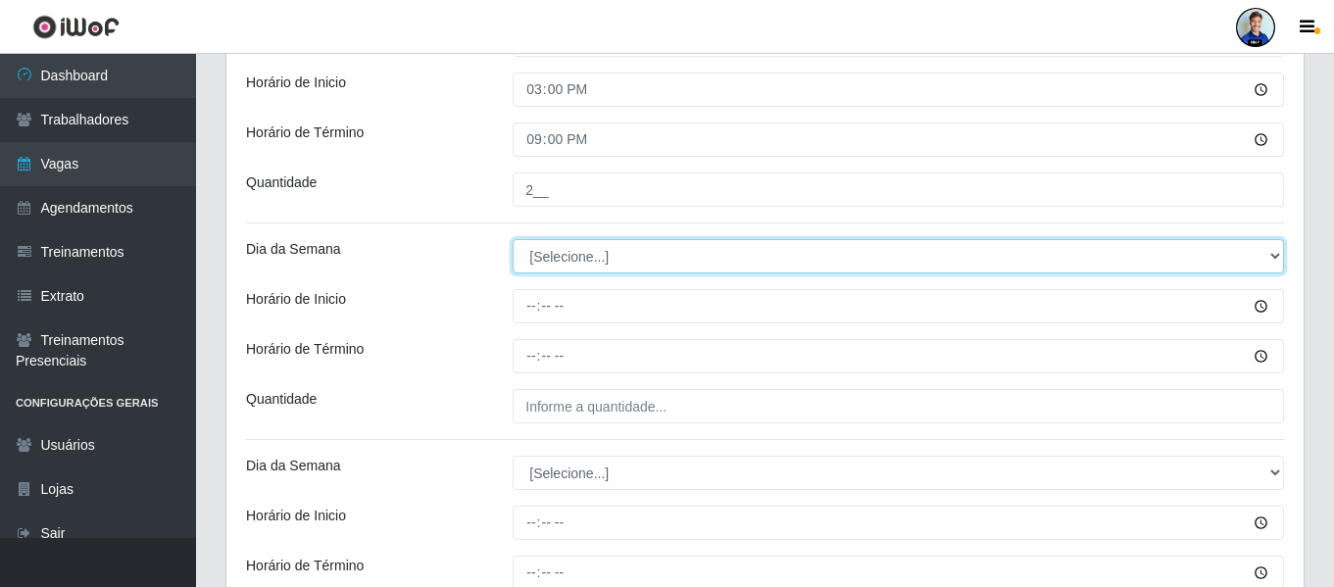
click at [619, 253] on select "[Selecione...] Segunda Terça Quarta Quinta Sexta Sábado Domingo" at bounding box center [899, 256] width 772 height 34
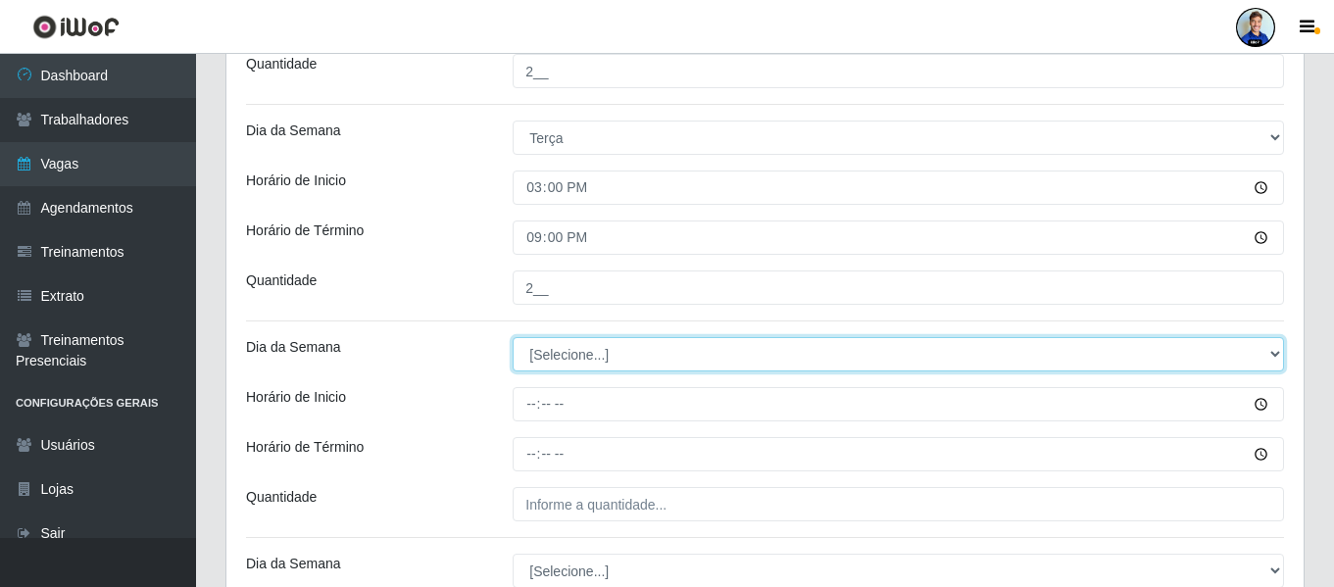
click at [594, 361] on select "[Selecione...] Segunda Terça Quarta Quinta Sexta Sábado Domingo" at bounding box center [899, 354] width 772 height 34
select select "3"
click at [513, 337] on select "[Selecione...] Segunda Terça Quarta Quinta Sexta Sábado Domingo" at bounding box center [899, 354] width 772 height 34
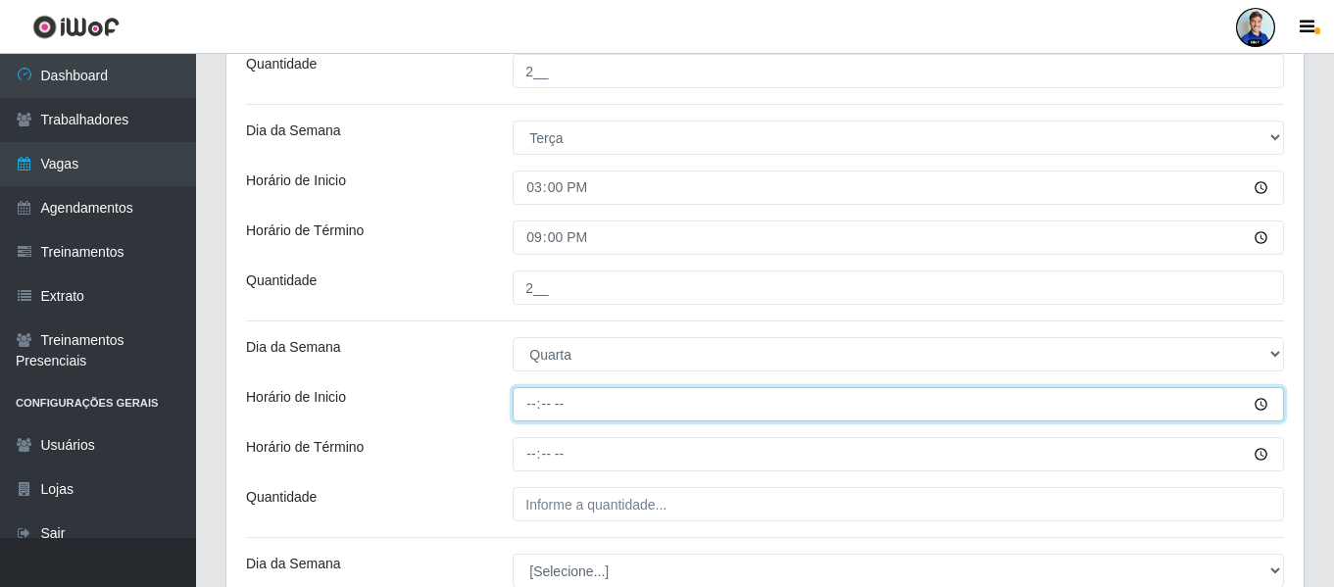
type input "08:00"
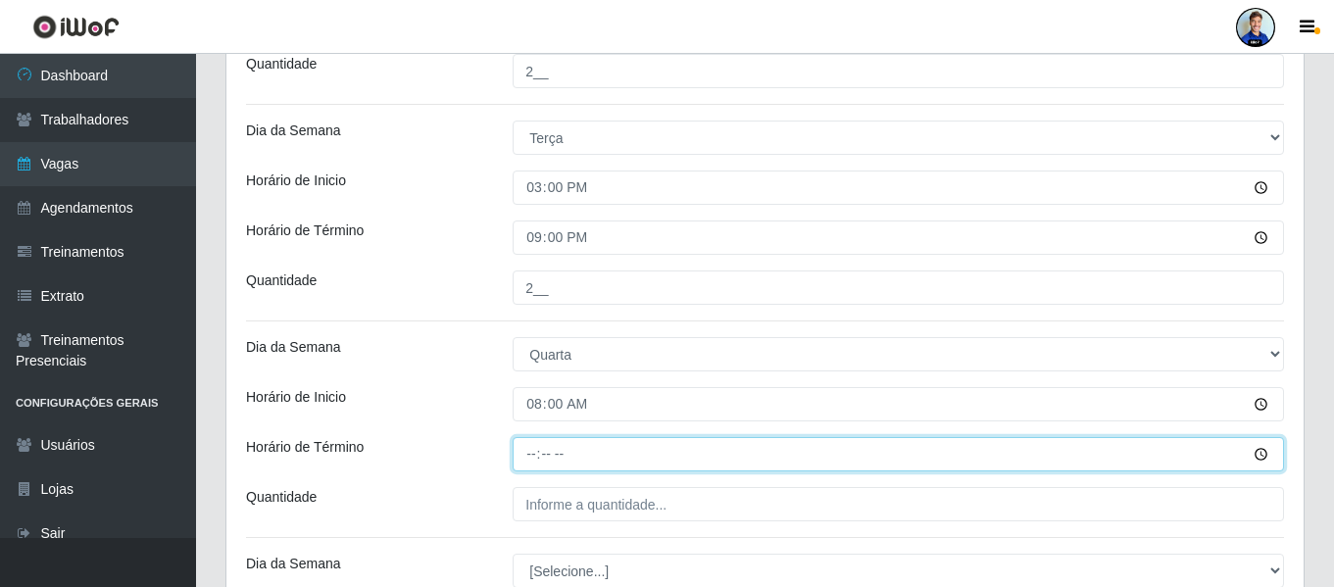
type input "14:00"
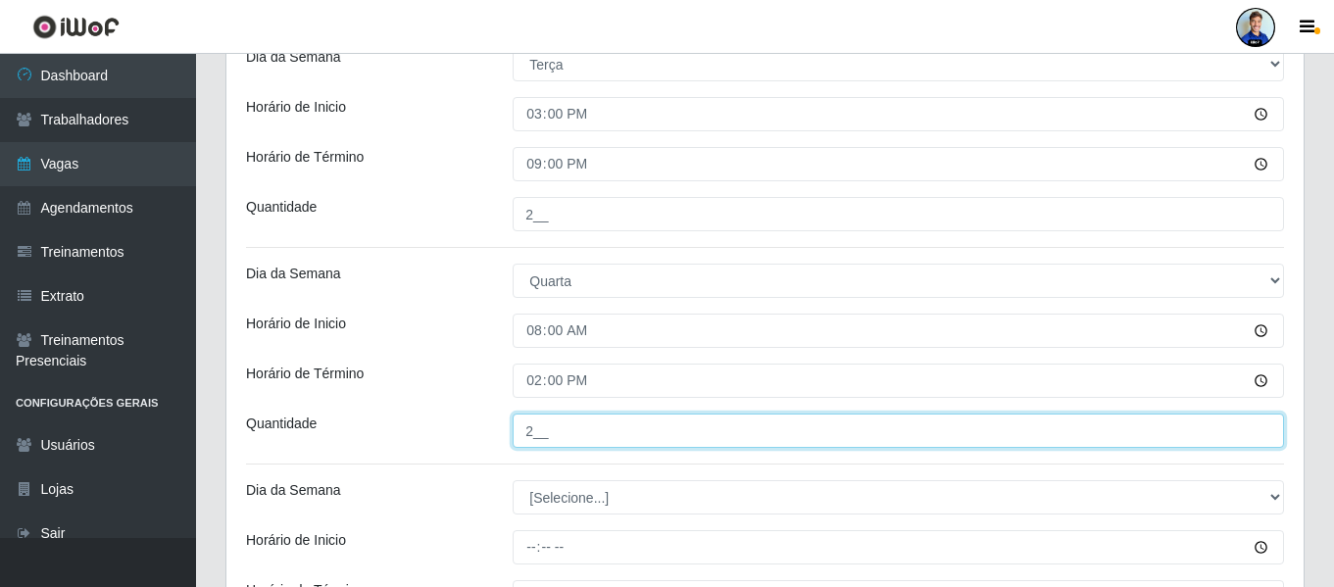
scroll to position [1284, 0]
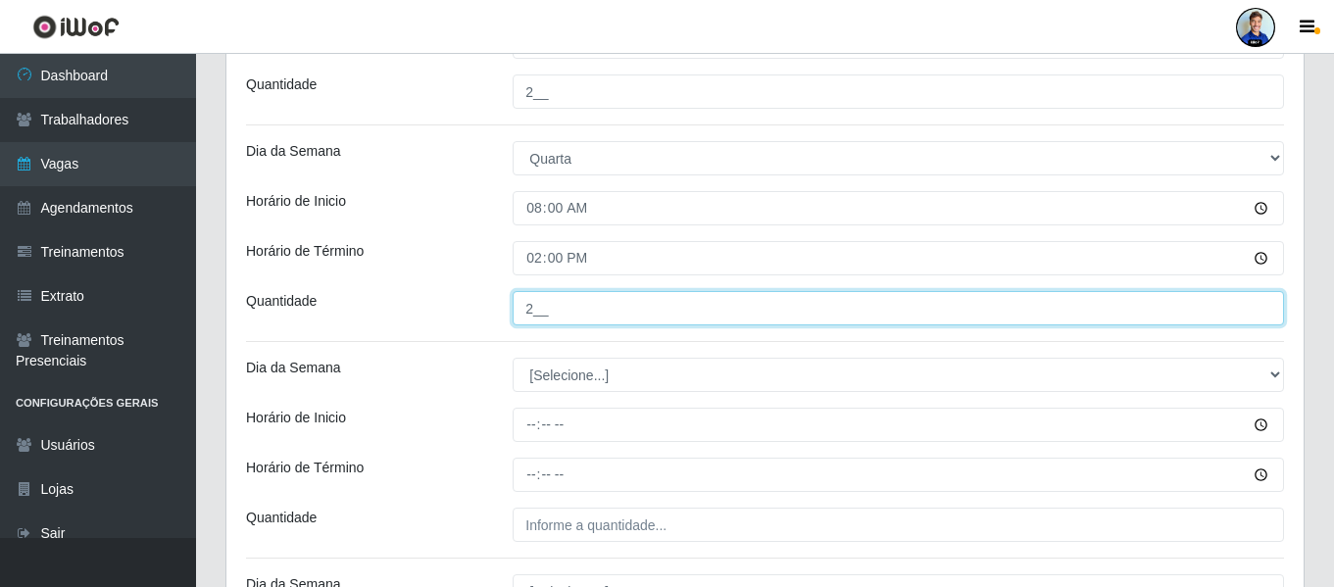
type input "2__"
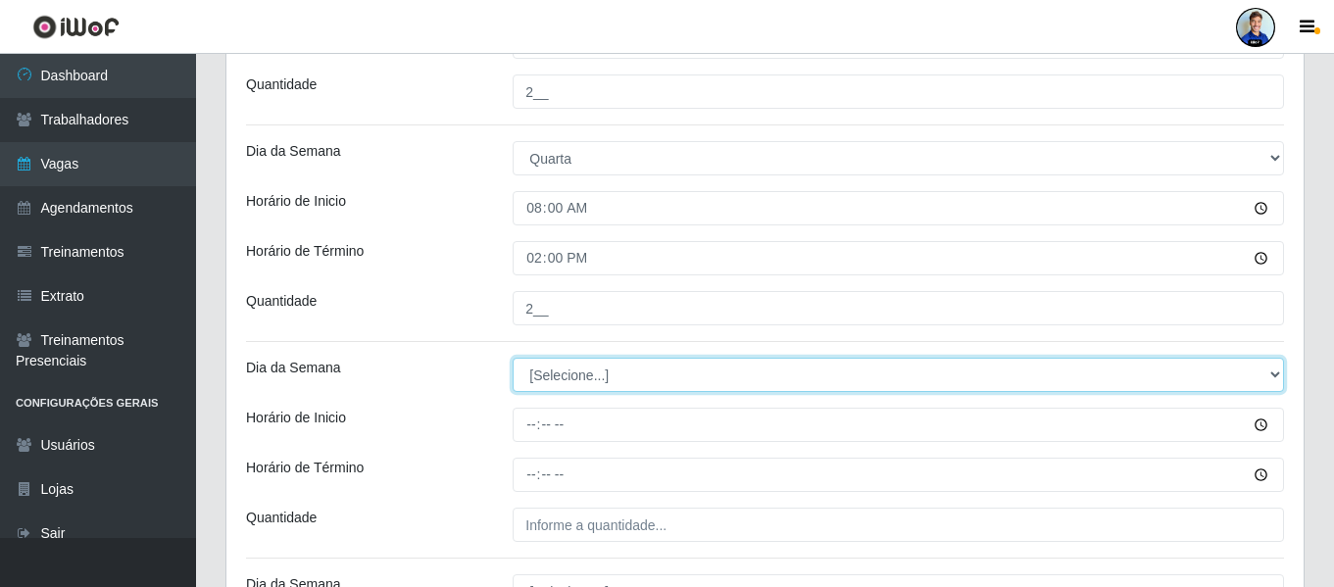
click at [606, 370] on select "[Selecione...] Segunda Terça Quarta Quinta Sexta Sábado Domingo" at bounding box center [899, 375] width 772 height 34
select select "3"
click at [513, 358] on select "[Selecione...] Segunda Terça Quarta Quinta Sexta Sábado Domingo" at bounding box center [899, 375] width 772 height 34
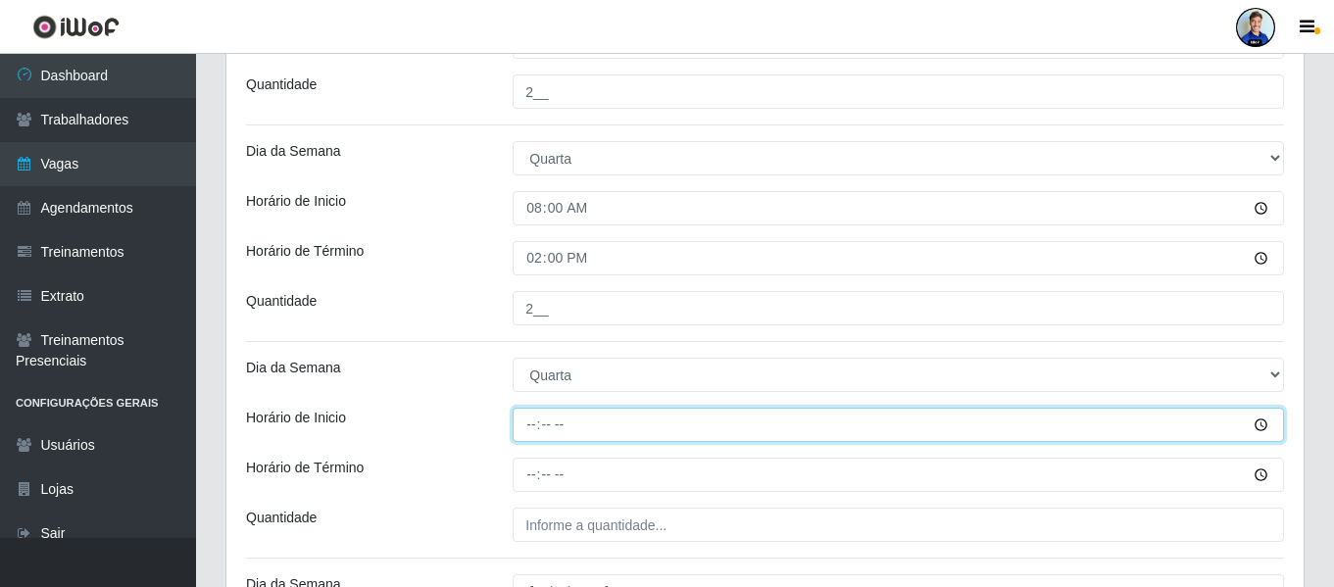
type input "15:00"
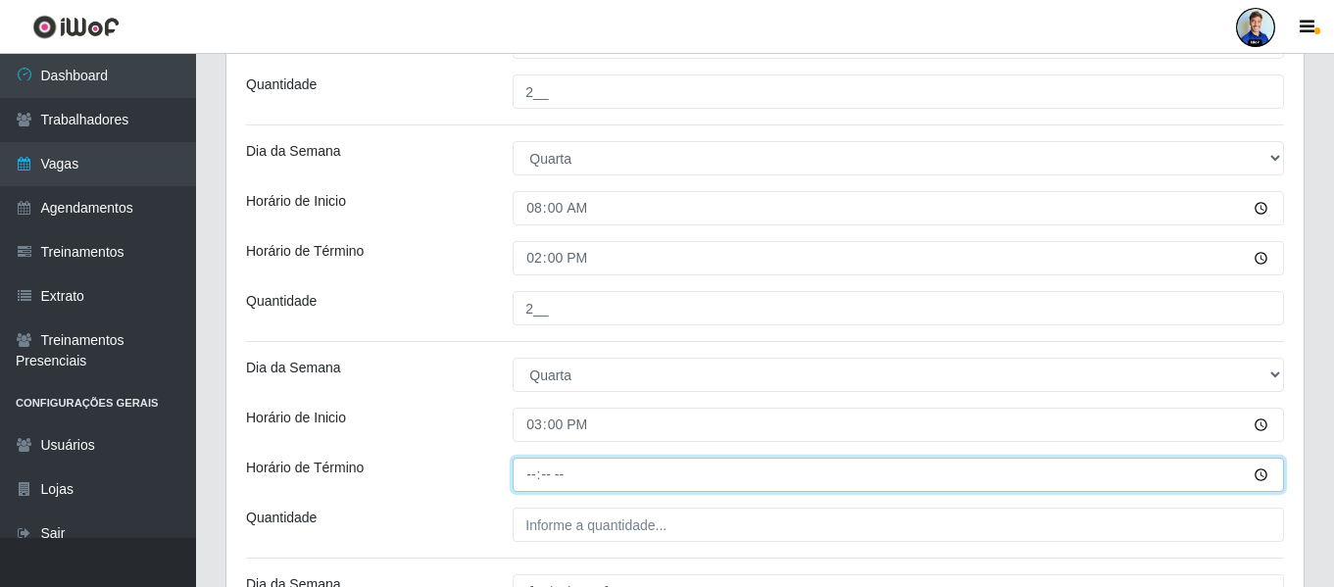
type input "21:00"
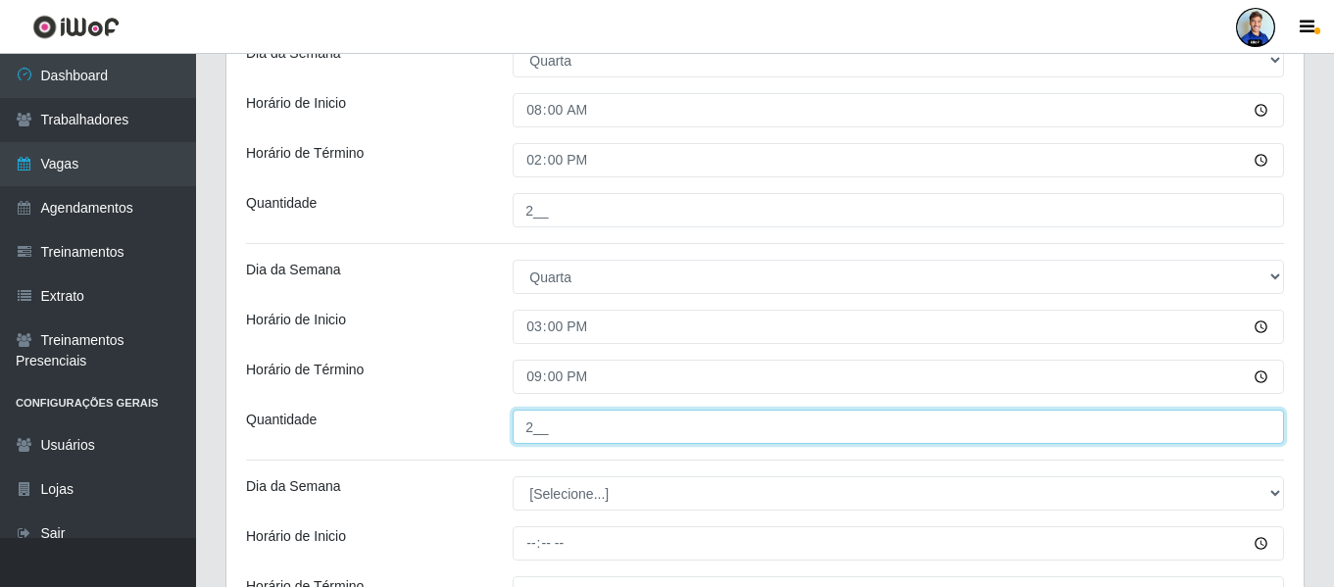
scroll to position [1480, 0]
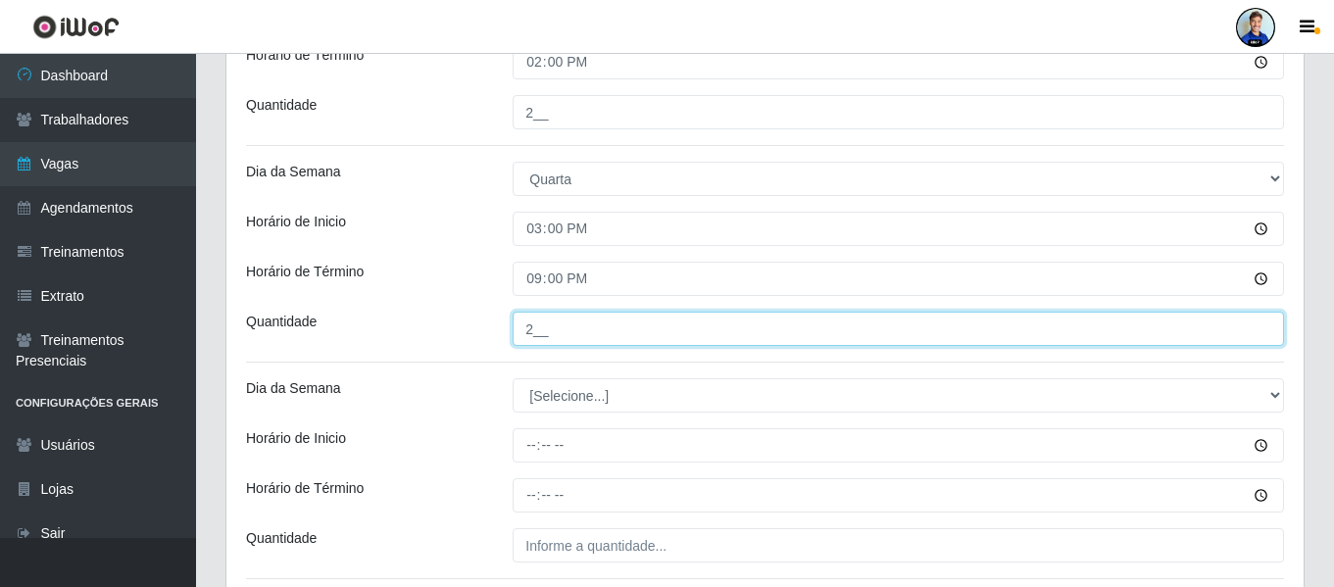
type input "2__"
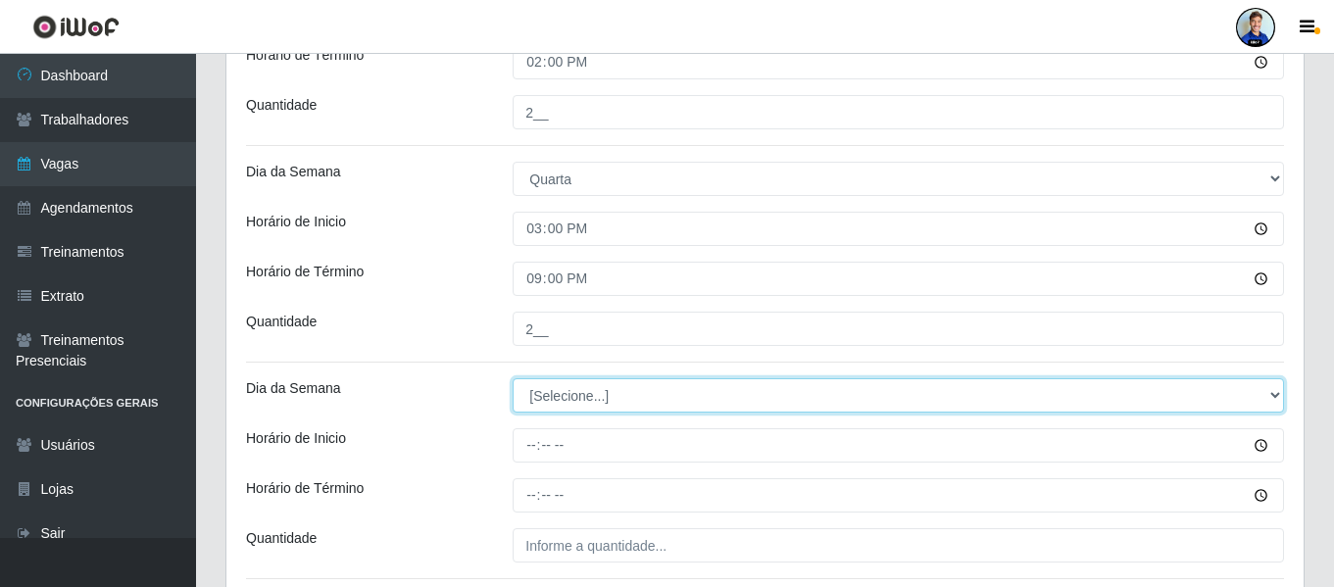
click at [625, 393] on select "[Selecione...] Segunda Terça Quarta Quinta Sexta Sábado Domingo" at bounding box center [899, 395] width 772 height 34
select select "4"
click at [513, 378] on select "[Selecione...] Segunda Terça Quarta Quinta Sexta Sábado Domingo" at bounding box center [899, 395] width 772 height 34
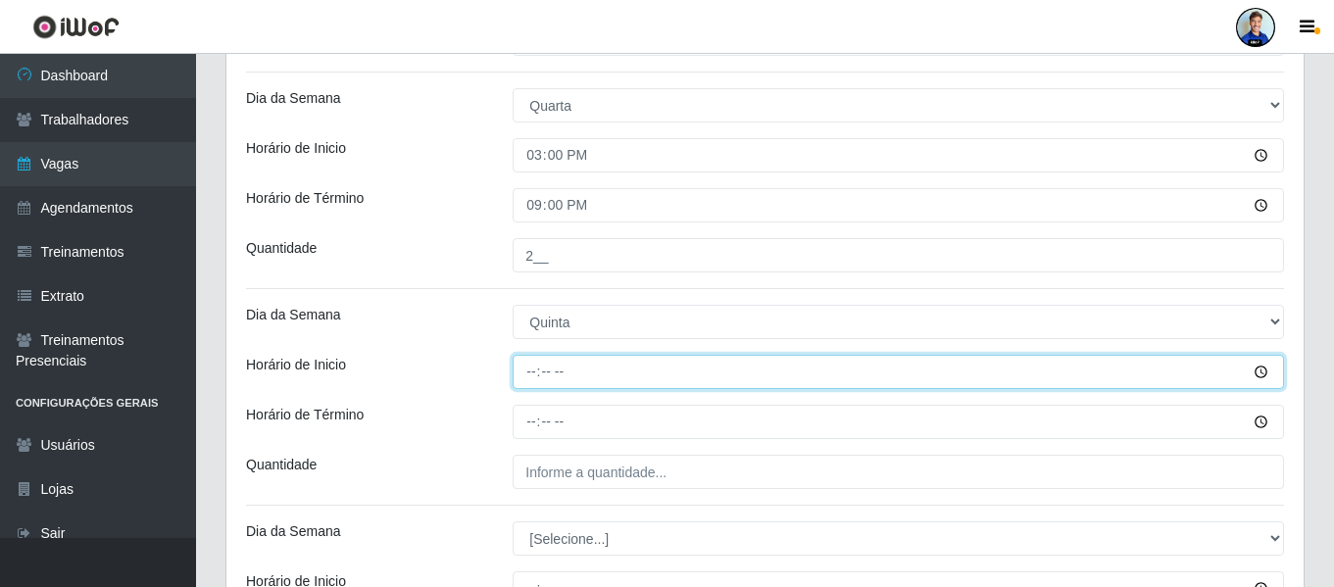
scroll to position [1578, 0]
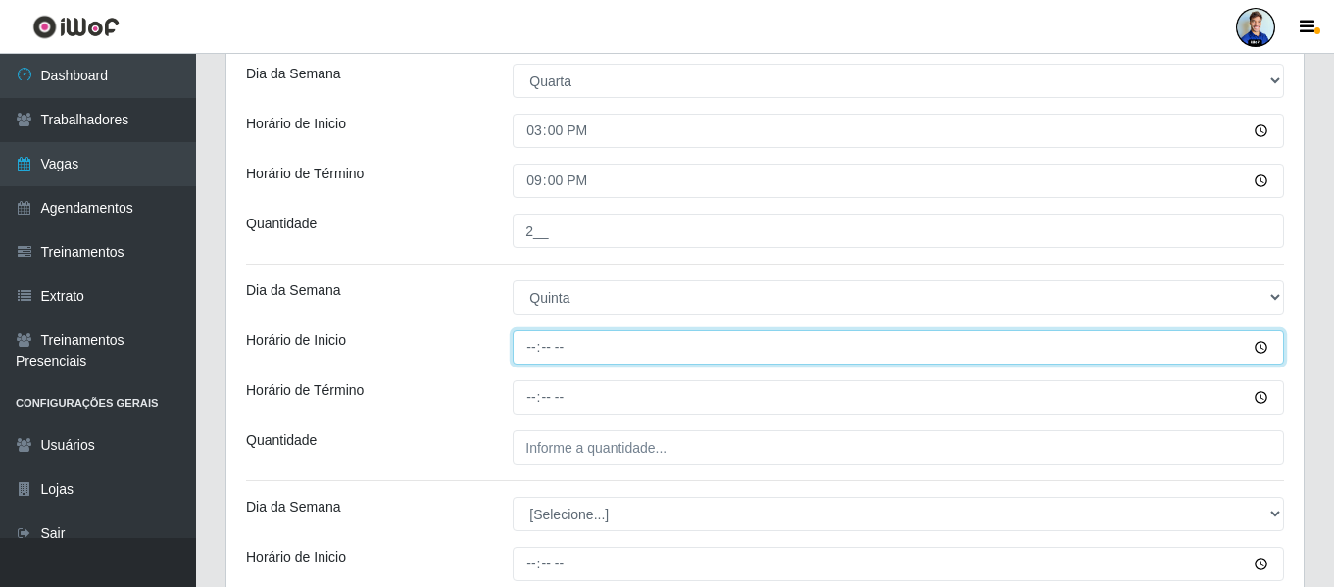
type input "08:00"
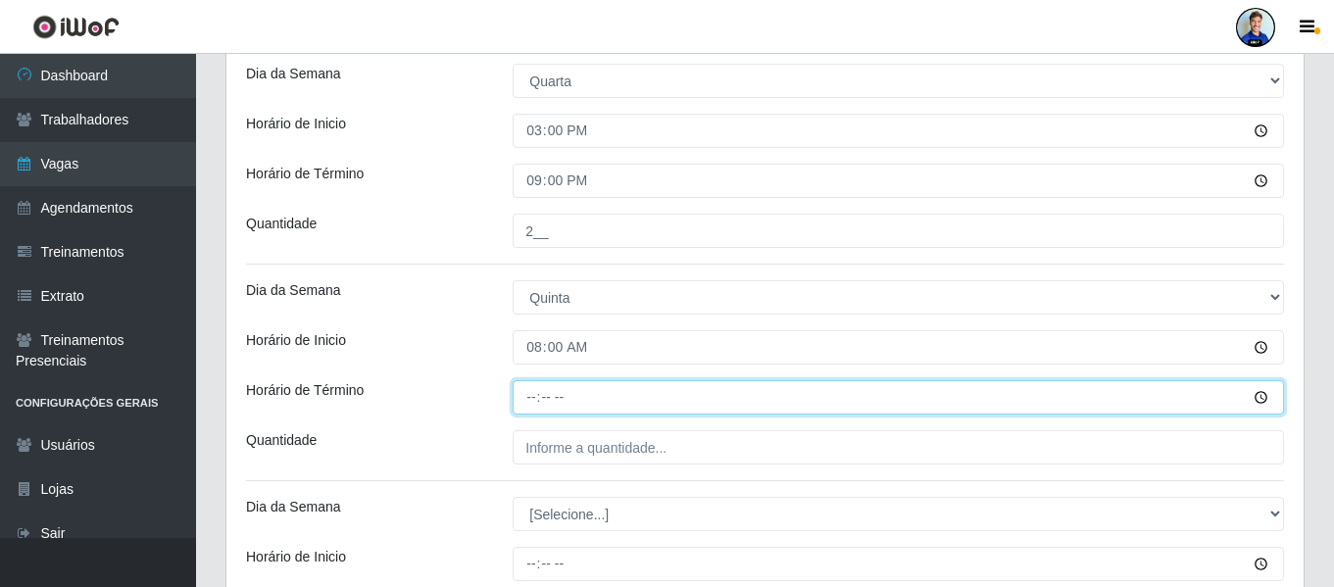
type input "14:00"
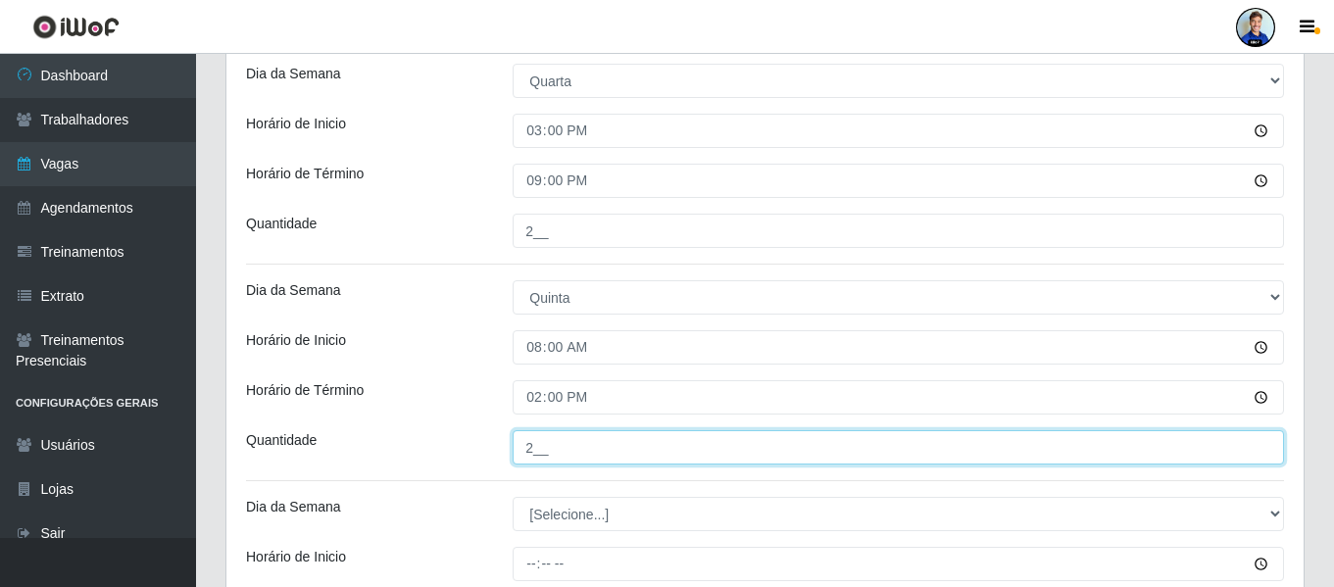
type input "2__"
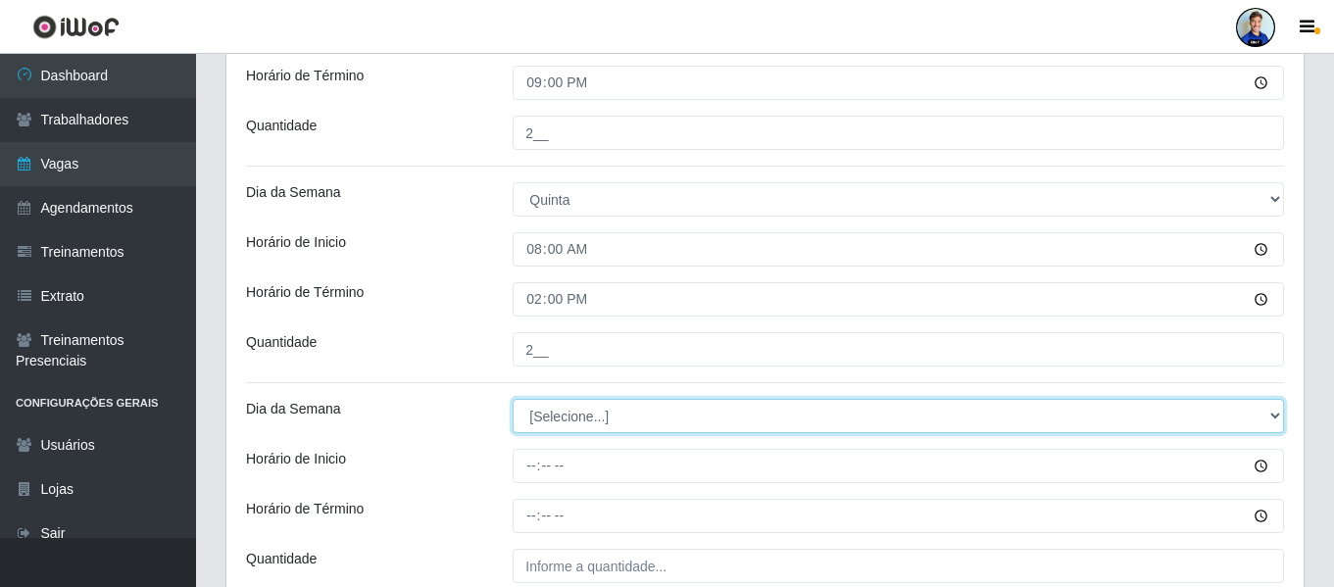
scroll to position [1774, 0]
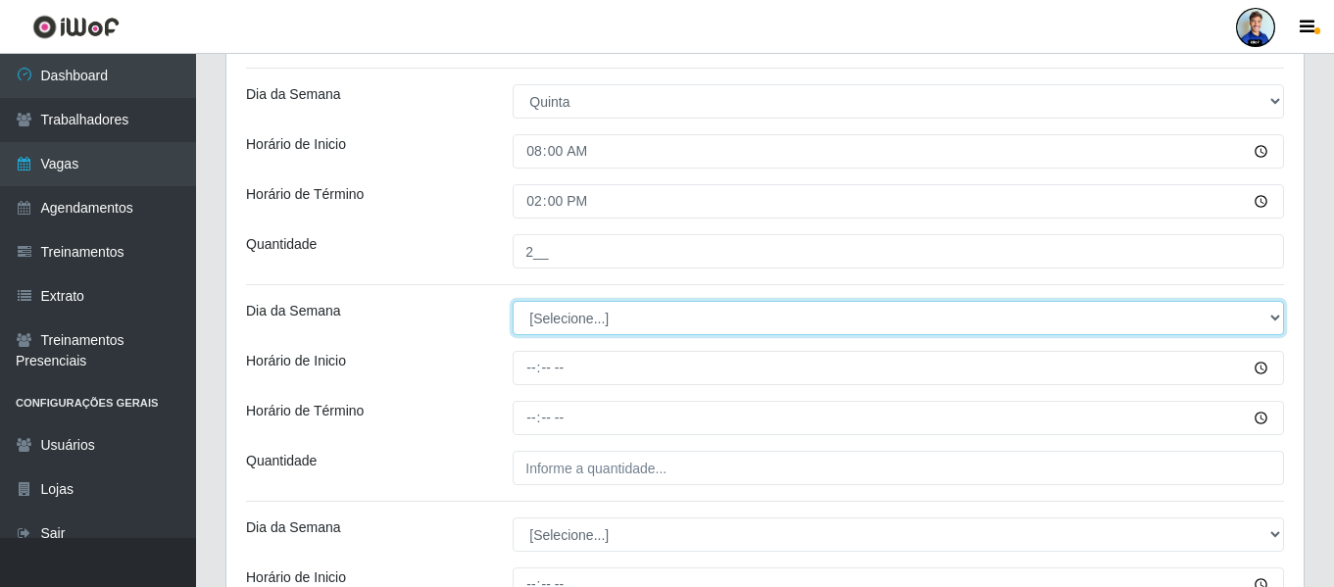
click at [576, 323] on select "[Selecione...] Segunda Terça Quarta Quinta Sexta Sábado Domingo" at bounding box center [899, 318] width 772 height 34
select select "4"
click at [513, 301] on select "[Selecione...] Segunda Terça Quarta Quinta Sexta Sábado Domingo" at bounding box center [899, 318] width 772 height 34
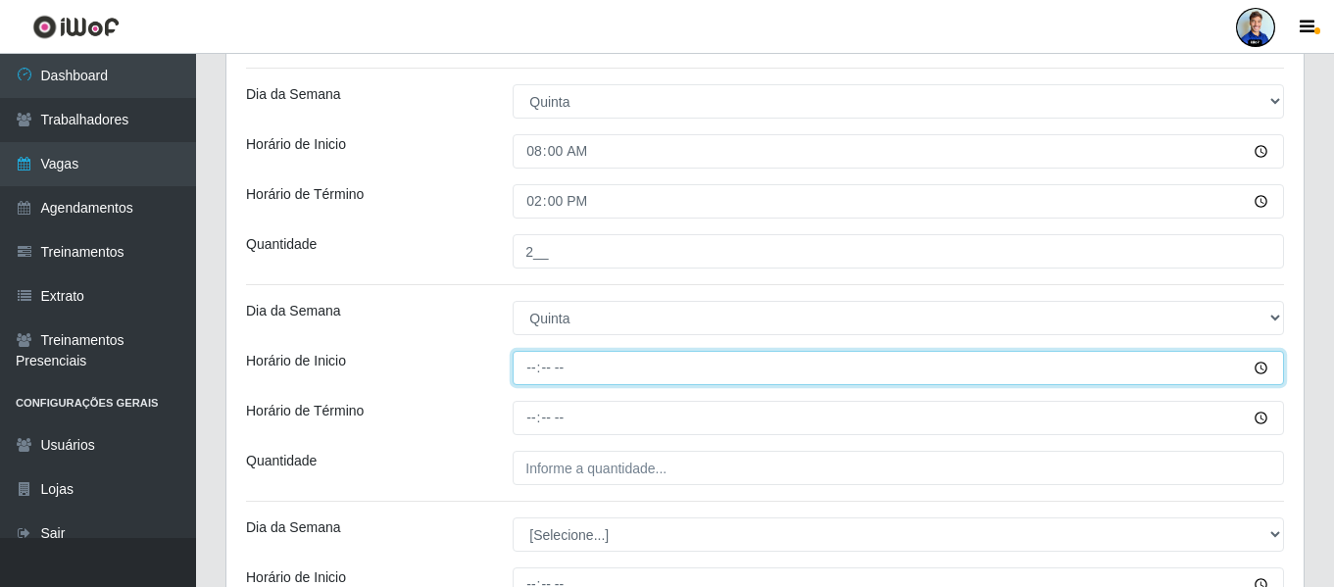
click at [525, 367] on input "Horário de Inicio" at bounding box center [899, 368] width 772 height 34
type input "08:00"
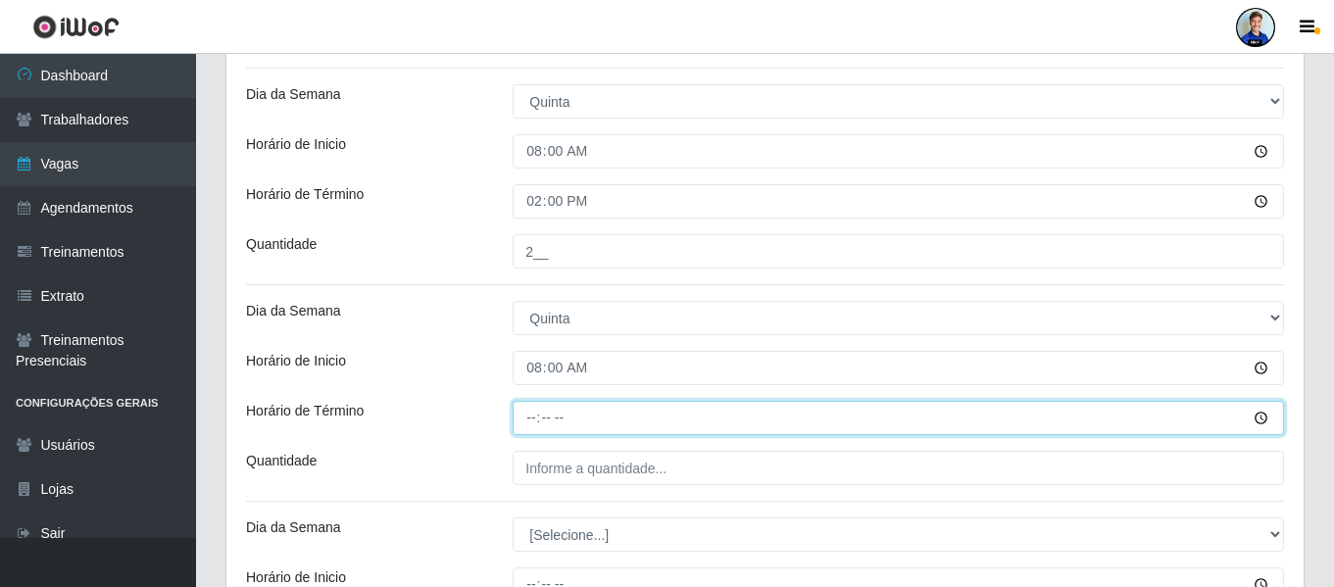
type input "14:00"
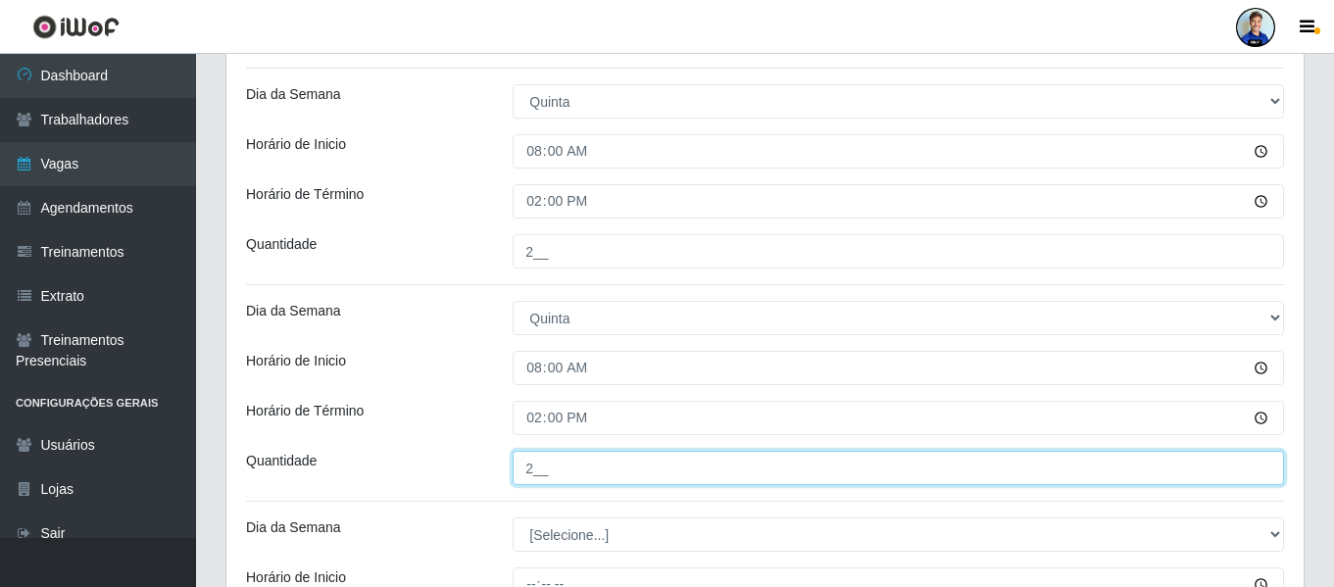
type input "2__"
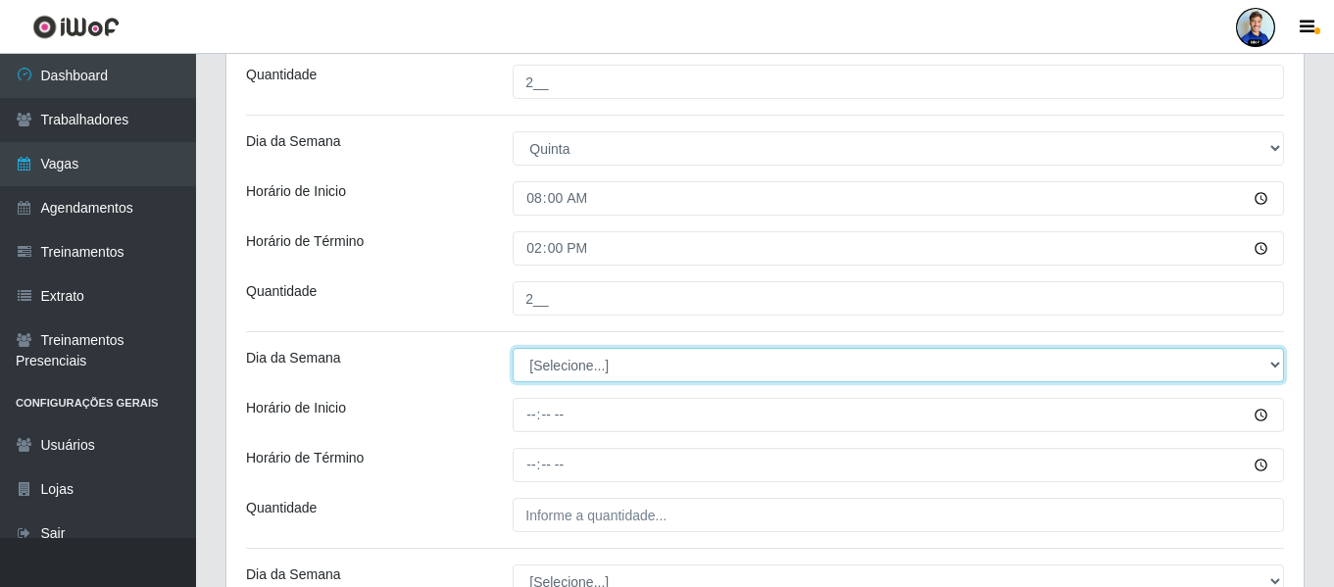
scroll to position [1970, 0]
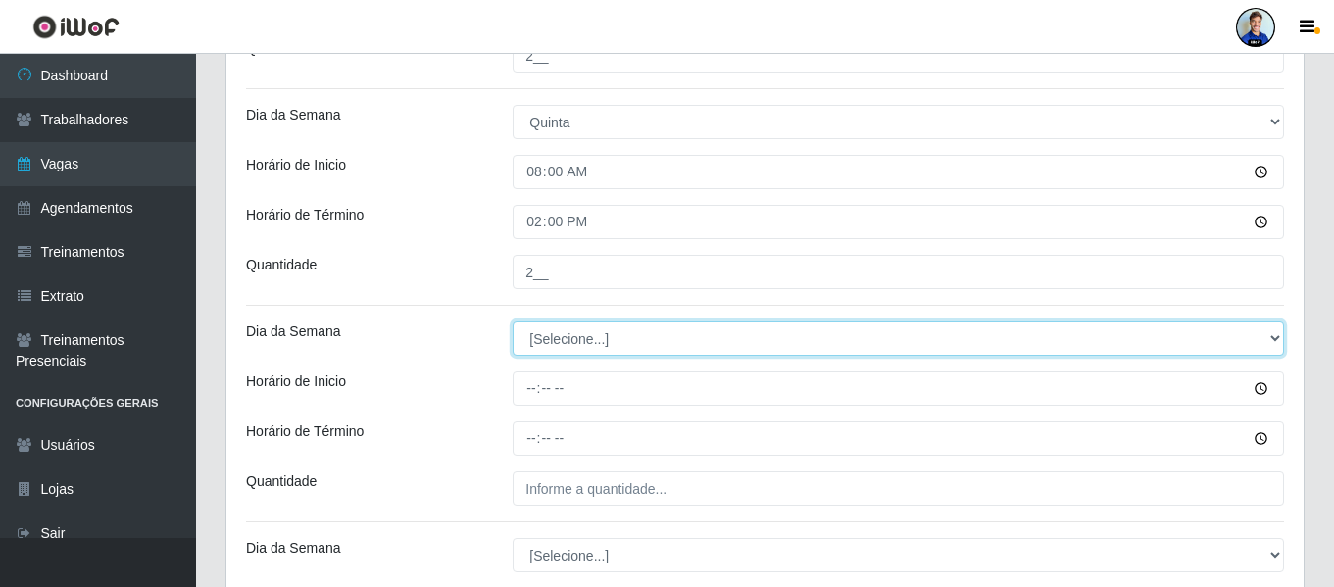
click at [570, 340] on select "[Selecione...] Segunda Terça Quarta Quinta Sexta Sábado Domingo" at bounding box center [899, 339] width 772 height 34
select select "5"
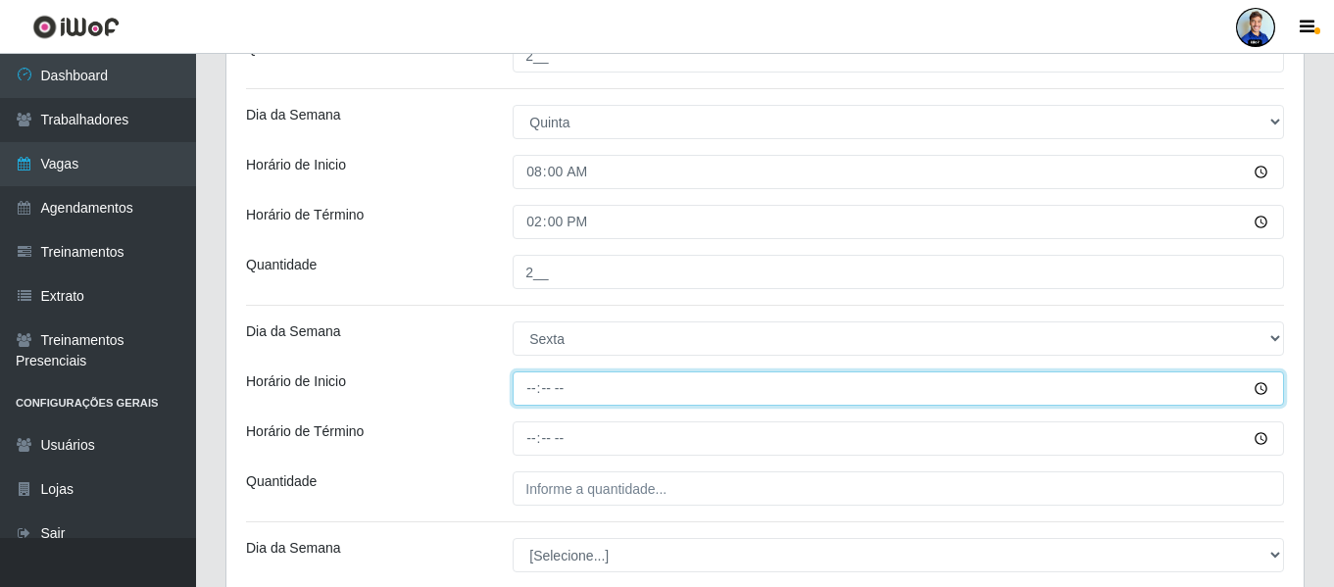
type input "08:00"
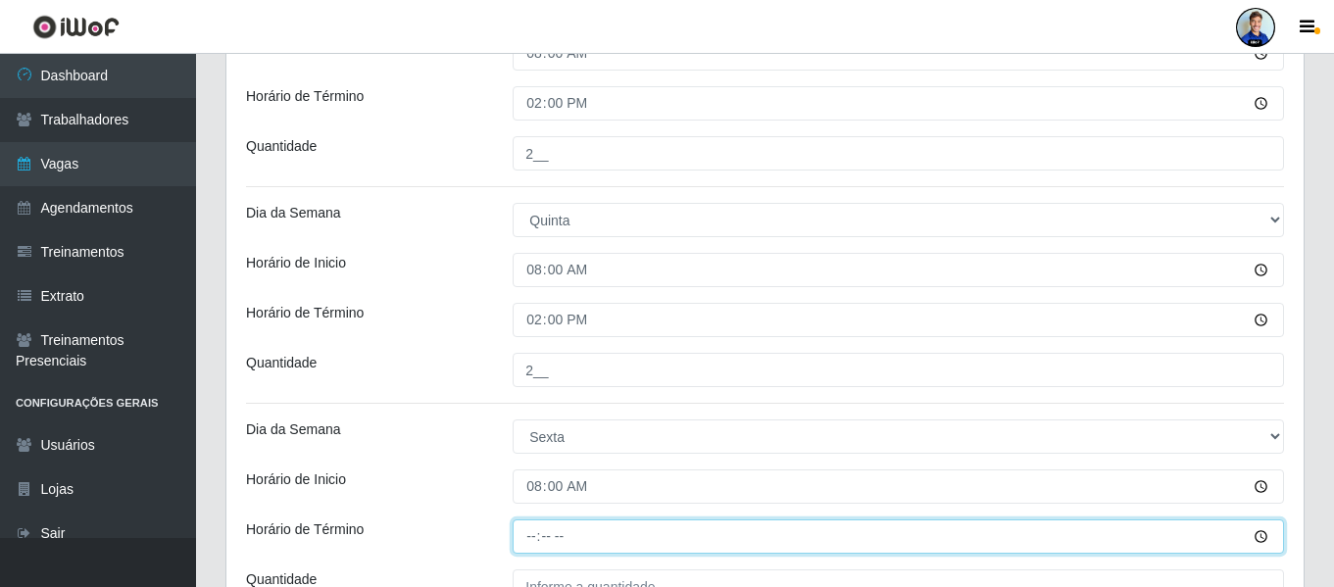
scroll to position [1774, 0]
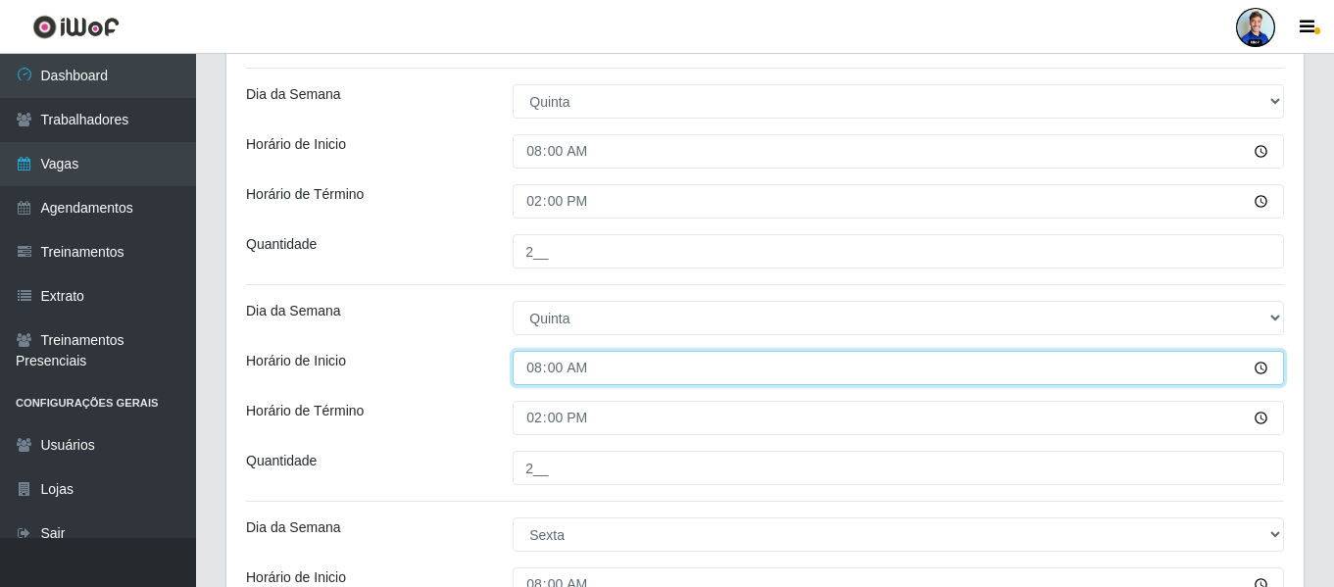
click at [544, 368] on input "08:00" at bounding box center [899, 368] width 772 height 34
type input "15:00"
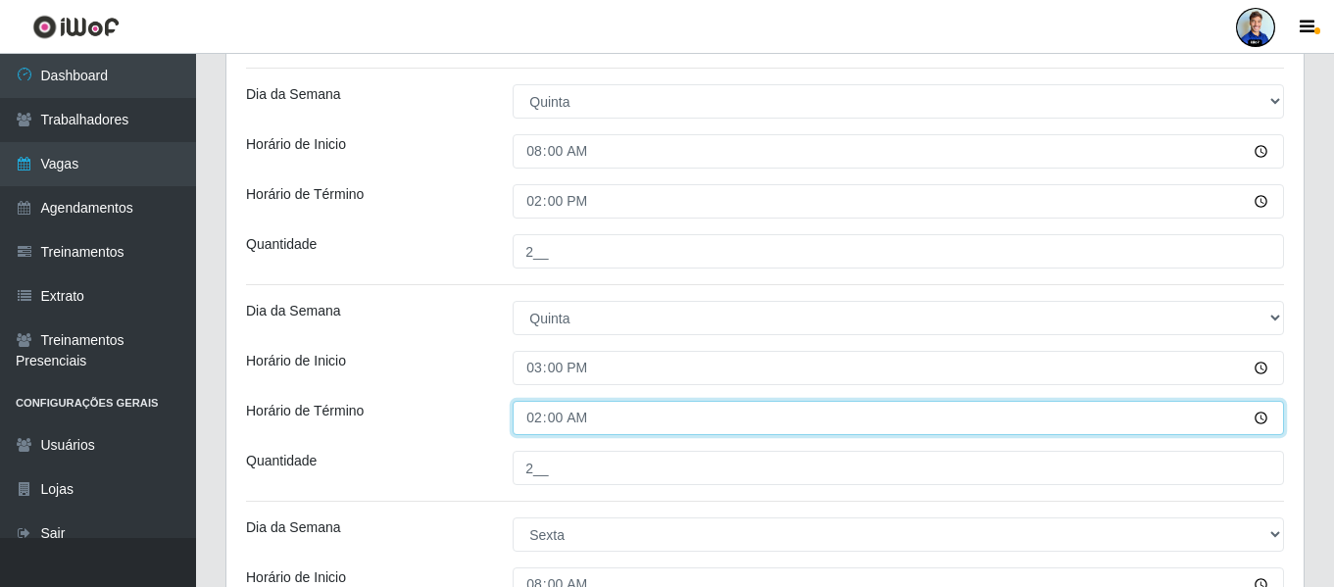
type input "21:00"
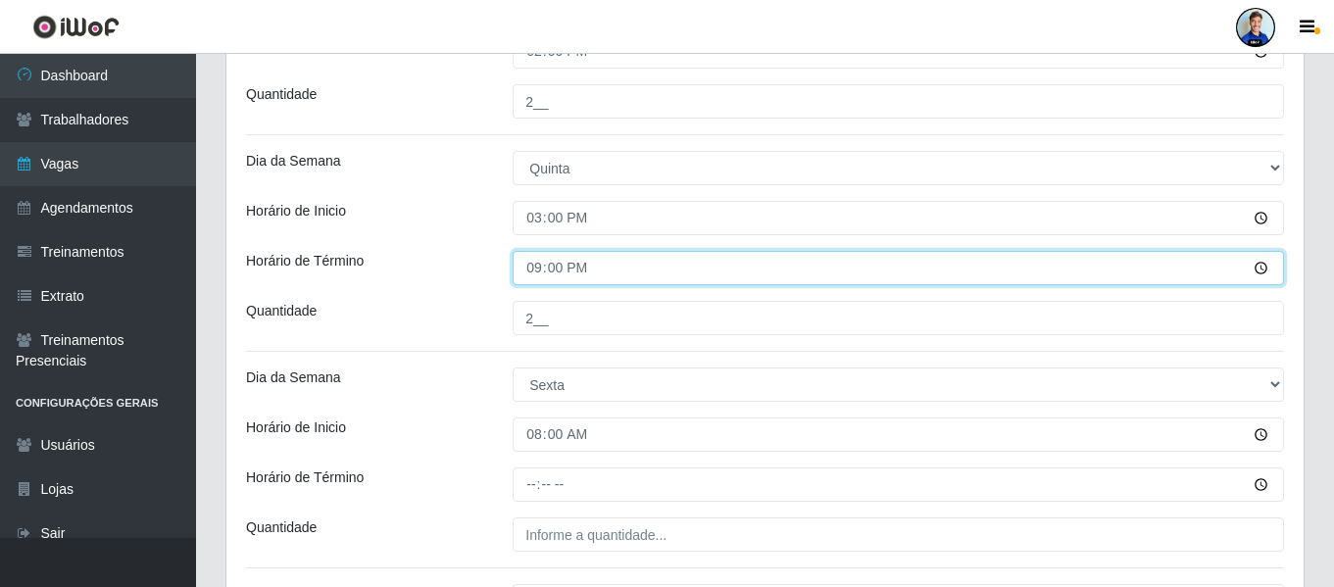
scroll to position [1970, 0]
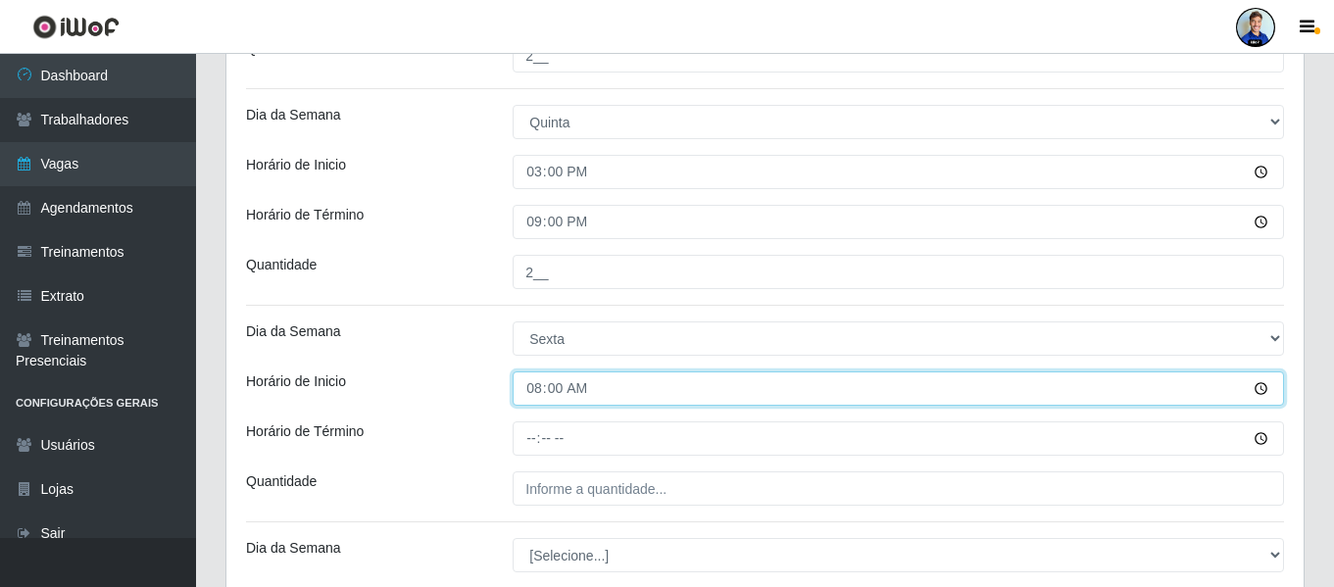
click at [534, 395] on input "08:00" at bounding box center [899, 389] width 772 height 34
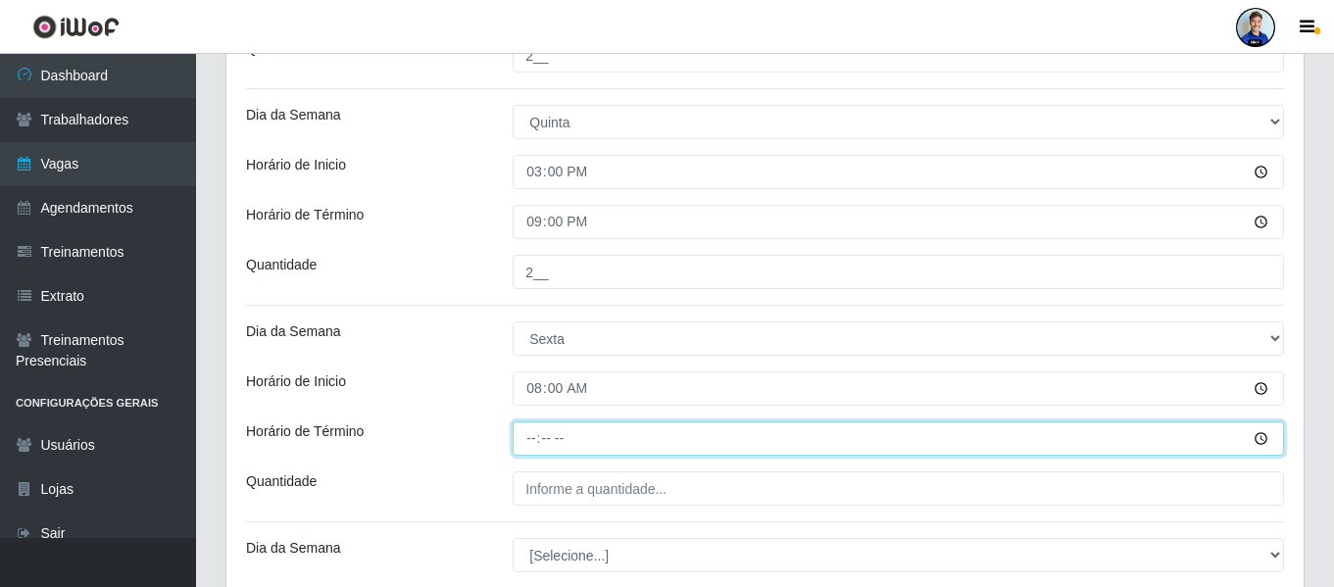
type input "14:00"
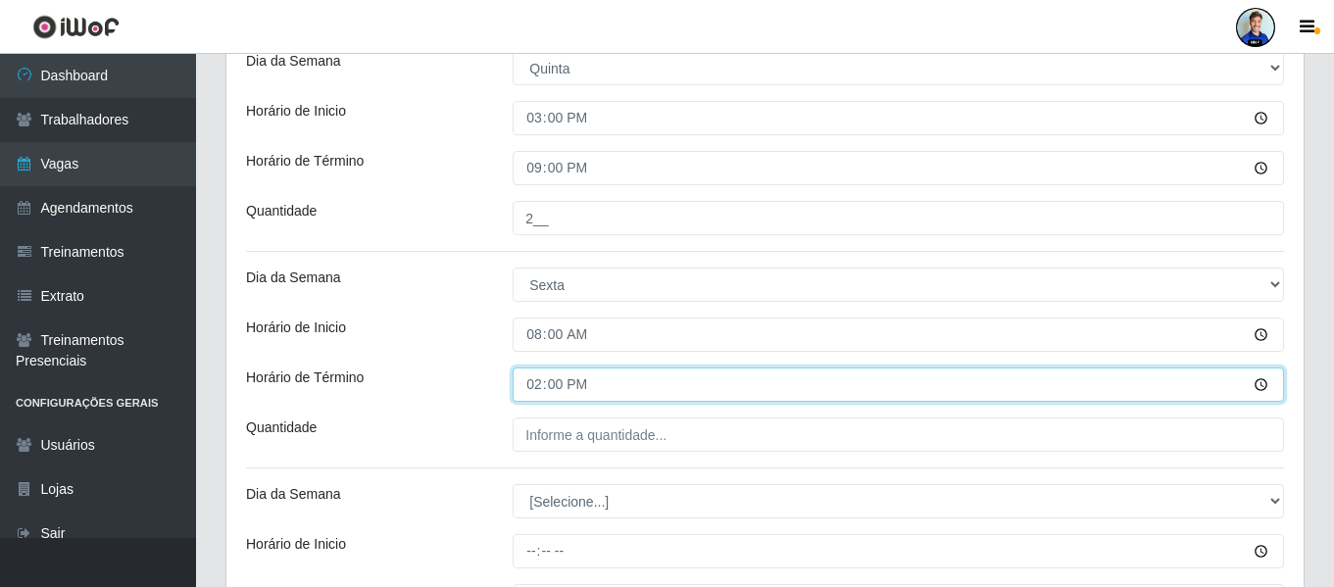
scroll to position [2068, 0]
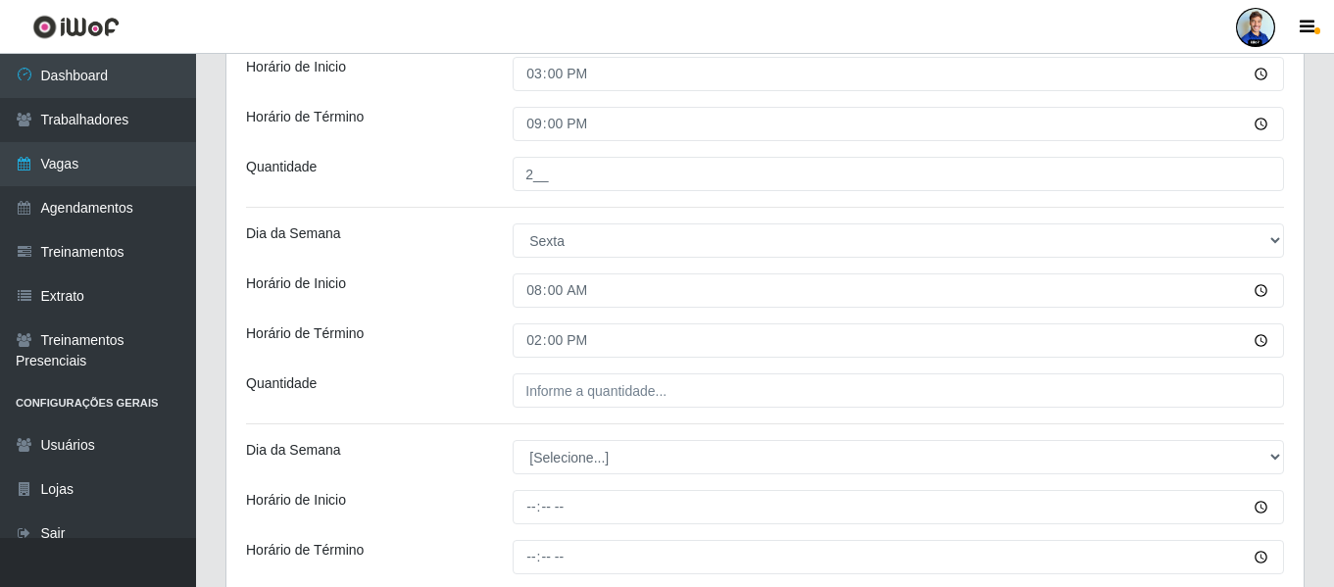
click at [474, 326] on div "Horário de Término" at bounding box center [364, 341] width 267 height 34
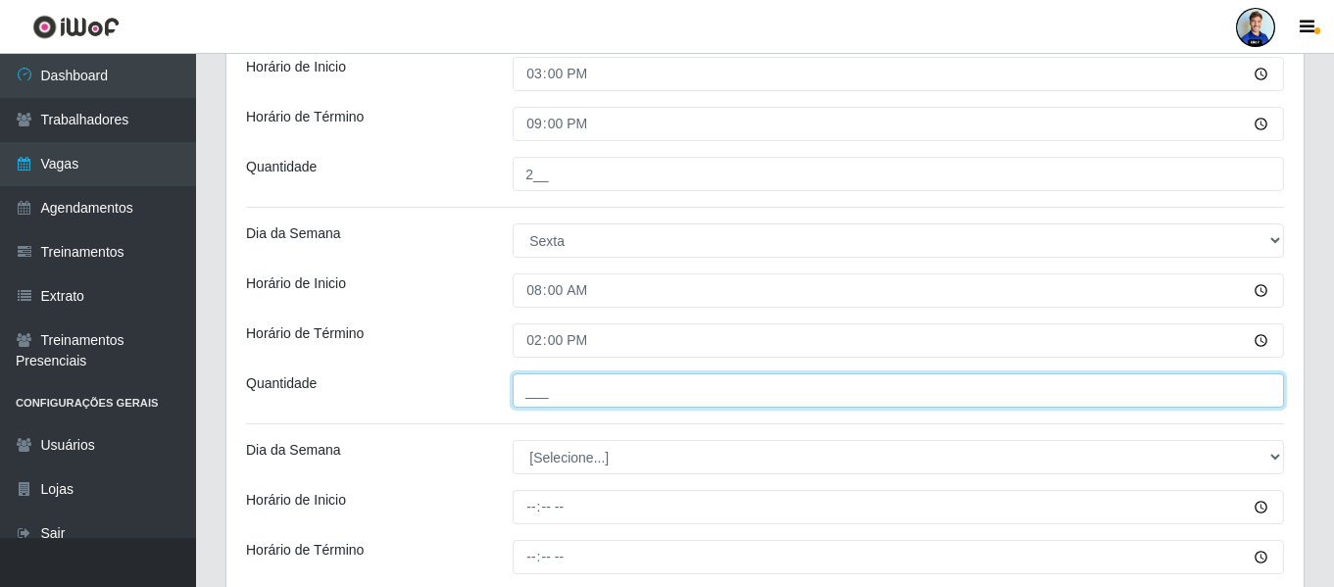
click at [561, 379] on input "___" at bounding box center [899, 391] width 772 height 34
type input "2__"
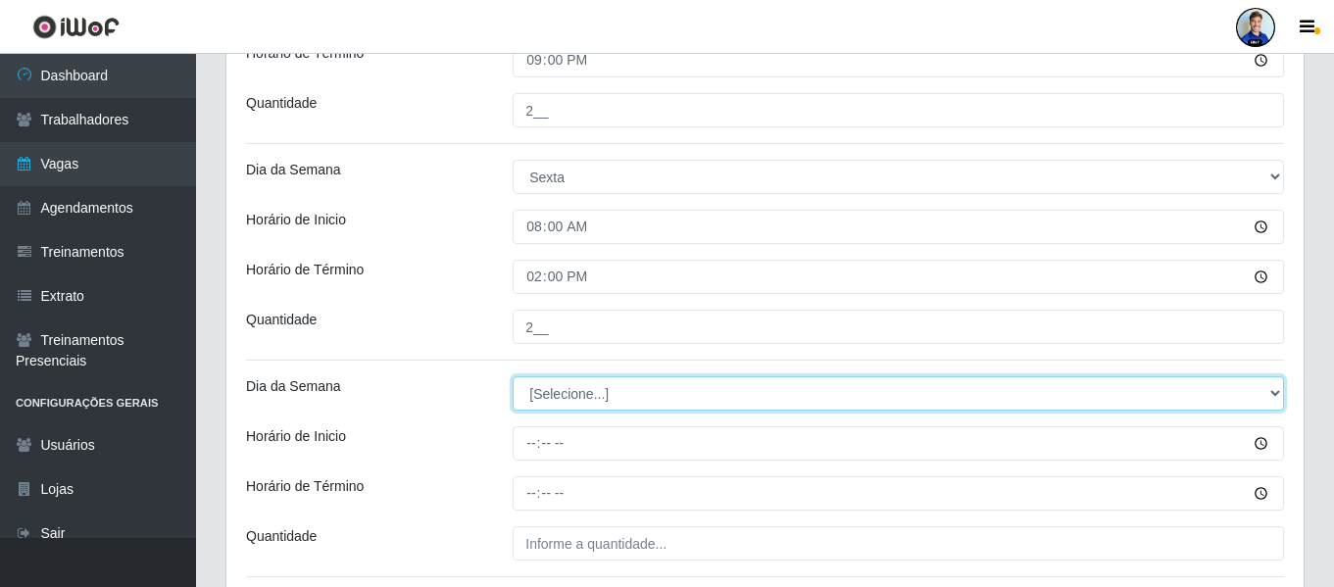
scroll to position [2167, 0]
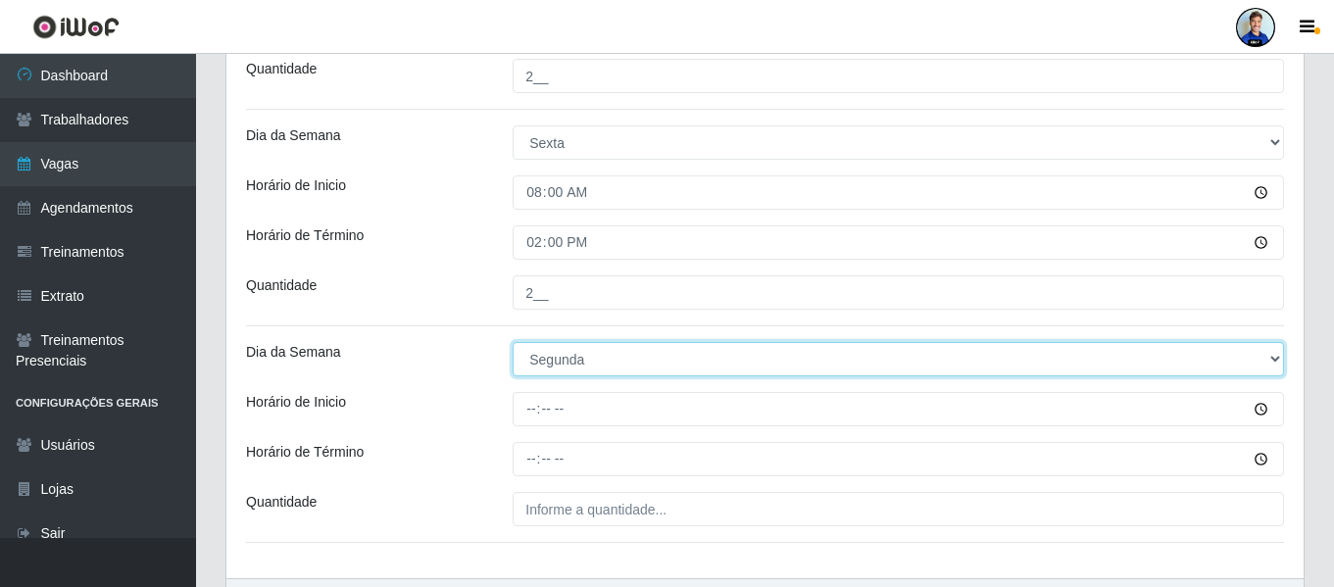
click at [568, 364] on select "[Selecione...] Segunda Terça Quarta Quinta Sexta Sábado Domingo" at bounding box center [899, 359] width 772 height 34
select select "5"
click at [513, 342] on select "[Selecione...] Segunda Terça Quarta Quinta Sexta Sábado Domingo" at bounding box center [899, 359] width 772 height 34
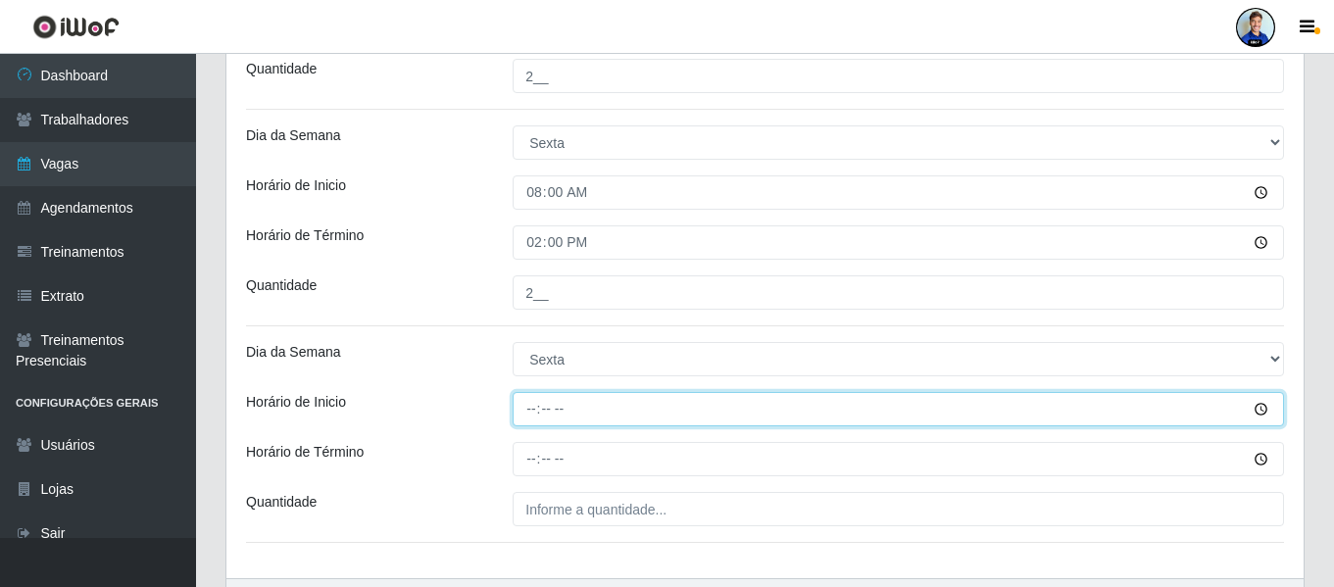
type input "15:00"
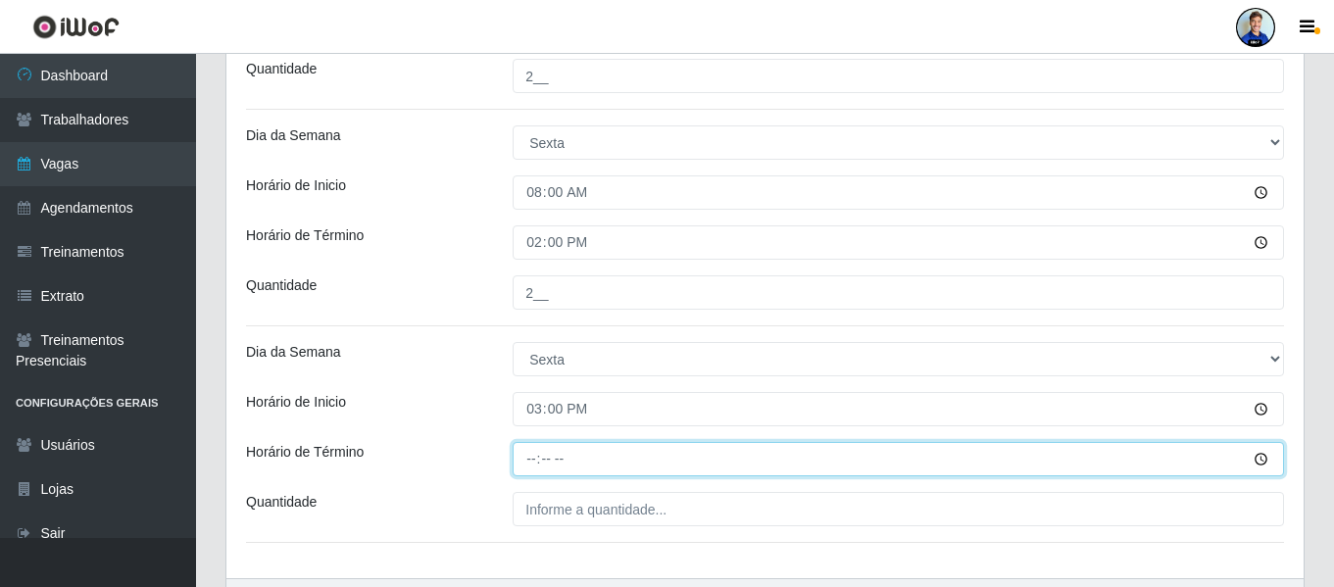
type input "21:00"
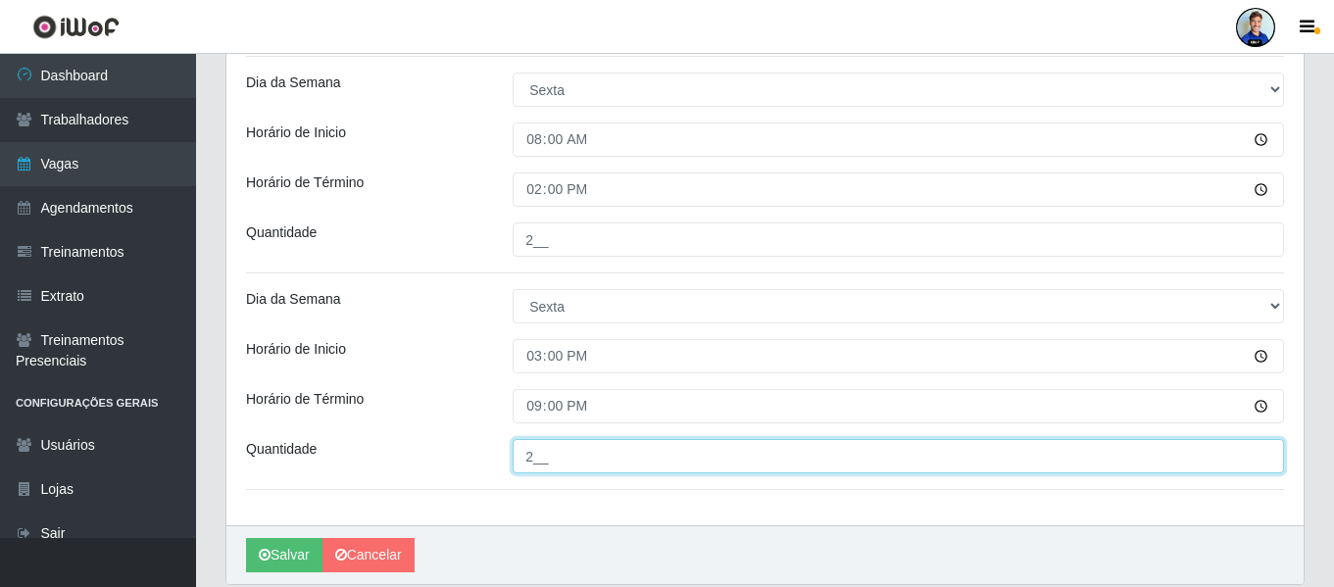
scroll to position [2265, 0]
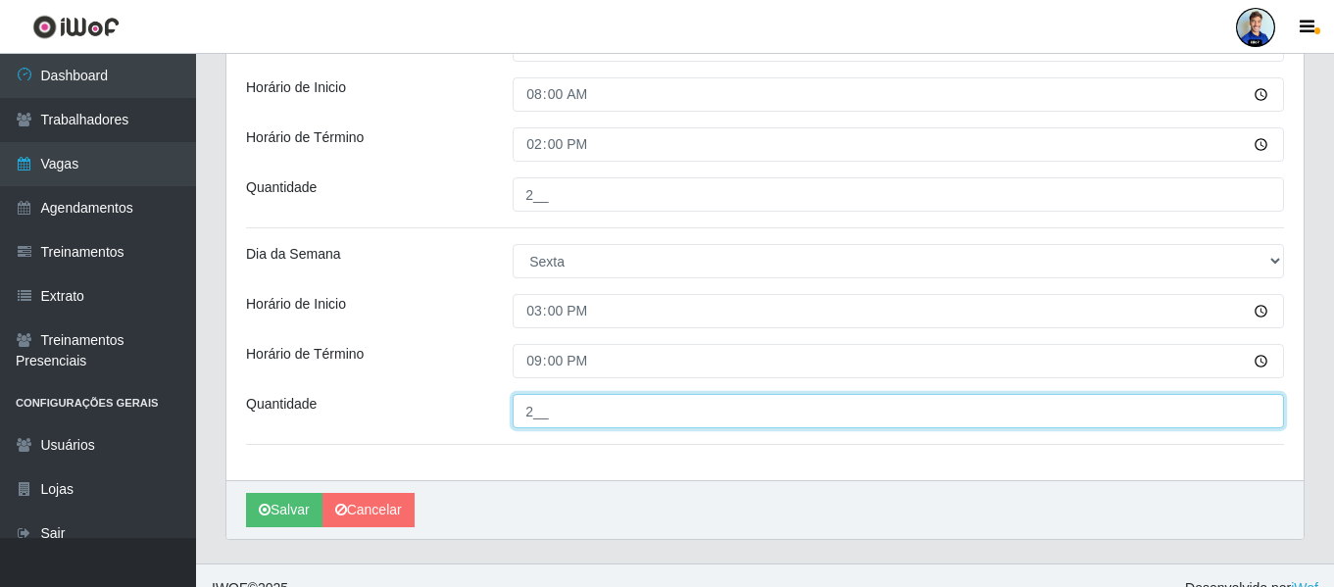
type input "2__"
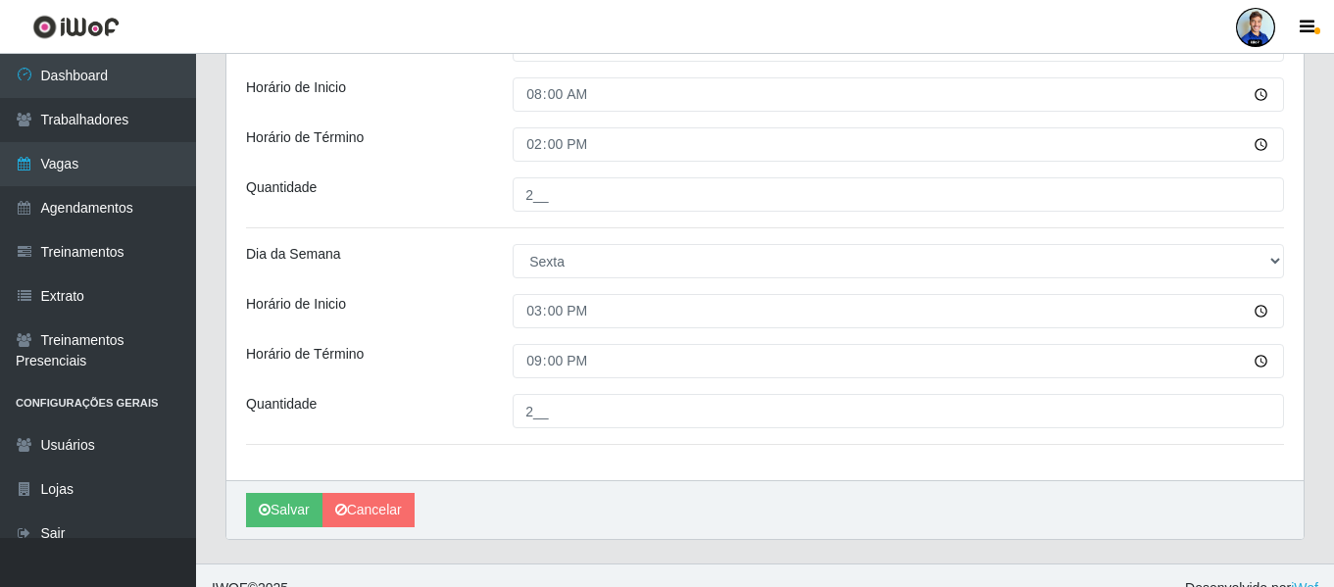
click at [422, 317] on div "Horário de Inicio" at bounding box center [364, 311] width 267 height 34
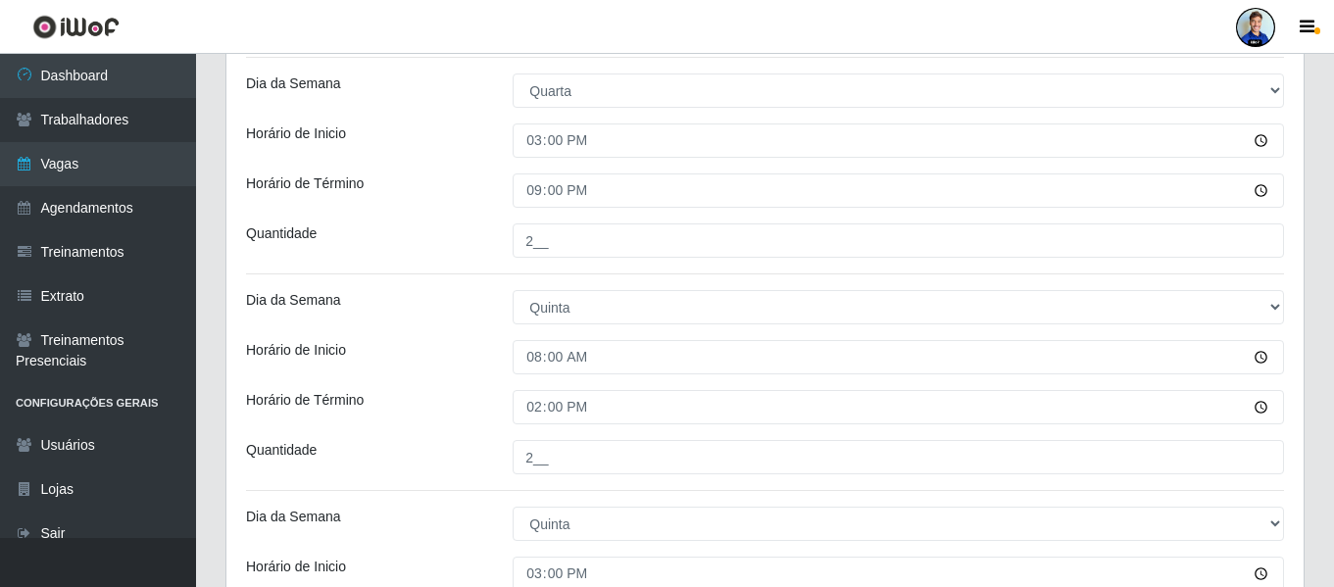
scroll to position [2290, 0]
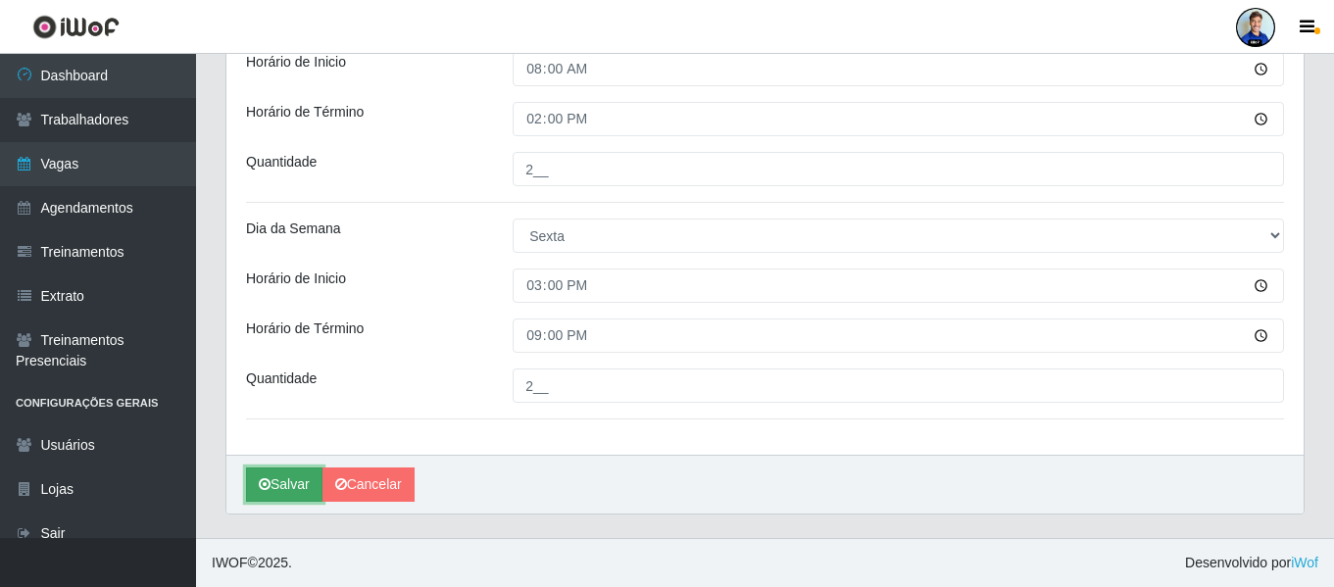
click at [285, 476] on button "Salvar" at bounding box center [284, 485] width 76 height 34
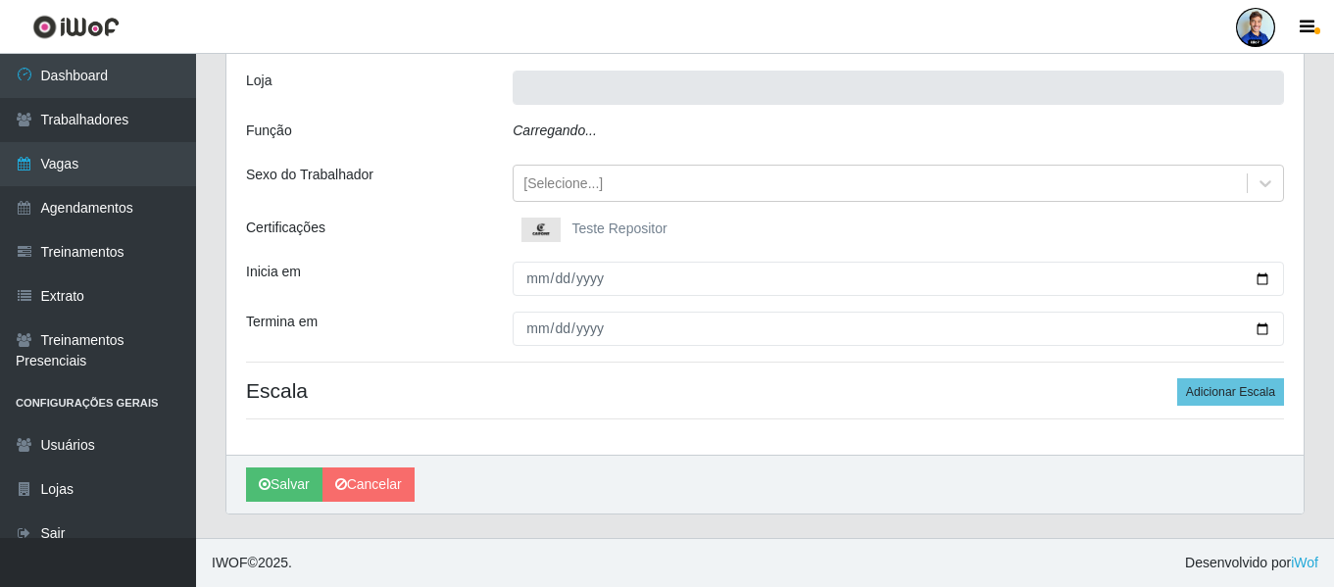
type input "Sempre Tem - Alto Lage"
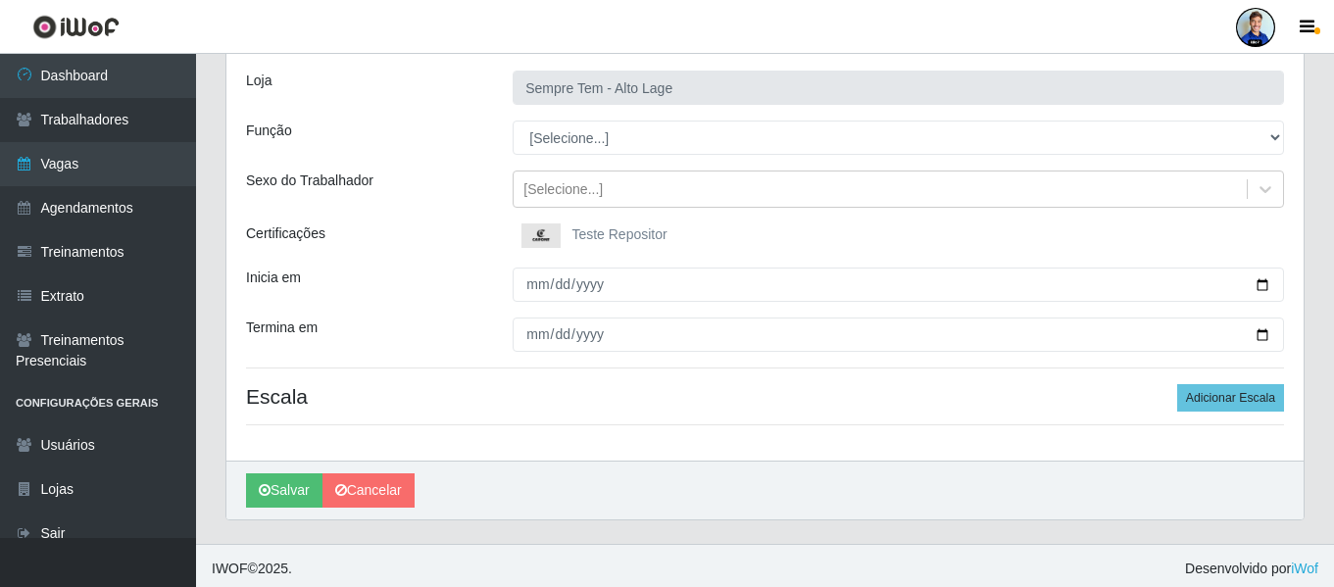
scroll to position [124, 0]
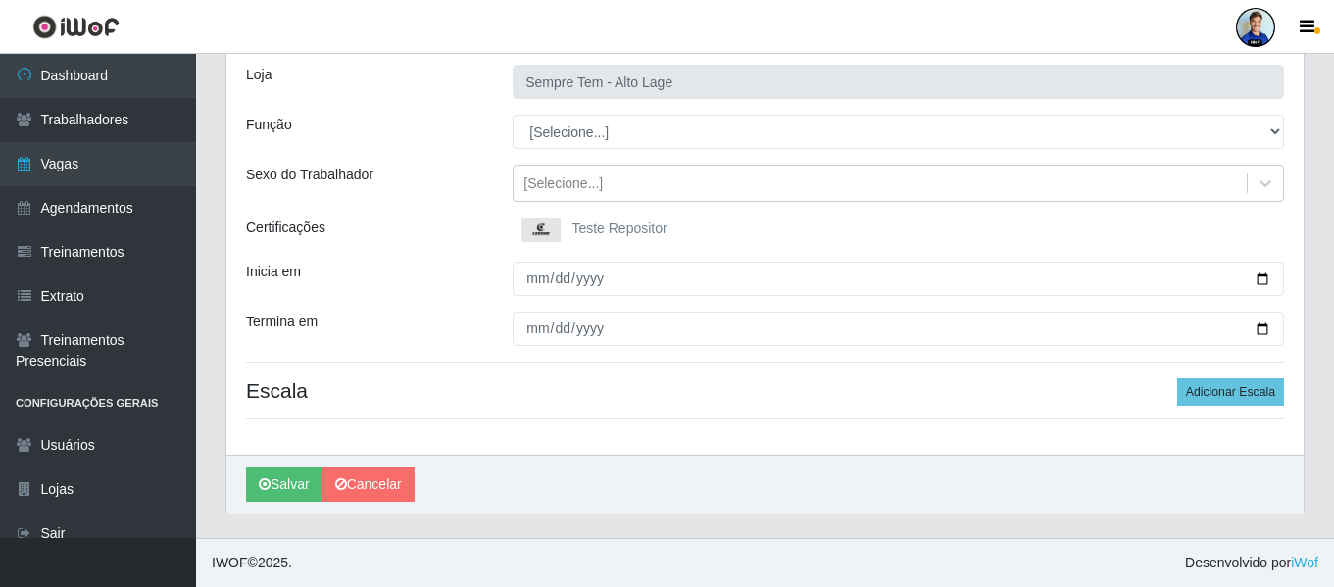
click at [381, 465] on div "[PERSON_NAME]" at bounding box center [764, 484] width 1077 height 59
click at [374, 497] on link "Cancelar" at bounding box center [369, 485] width 92 height 34
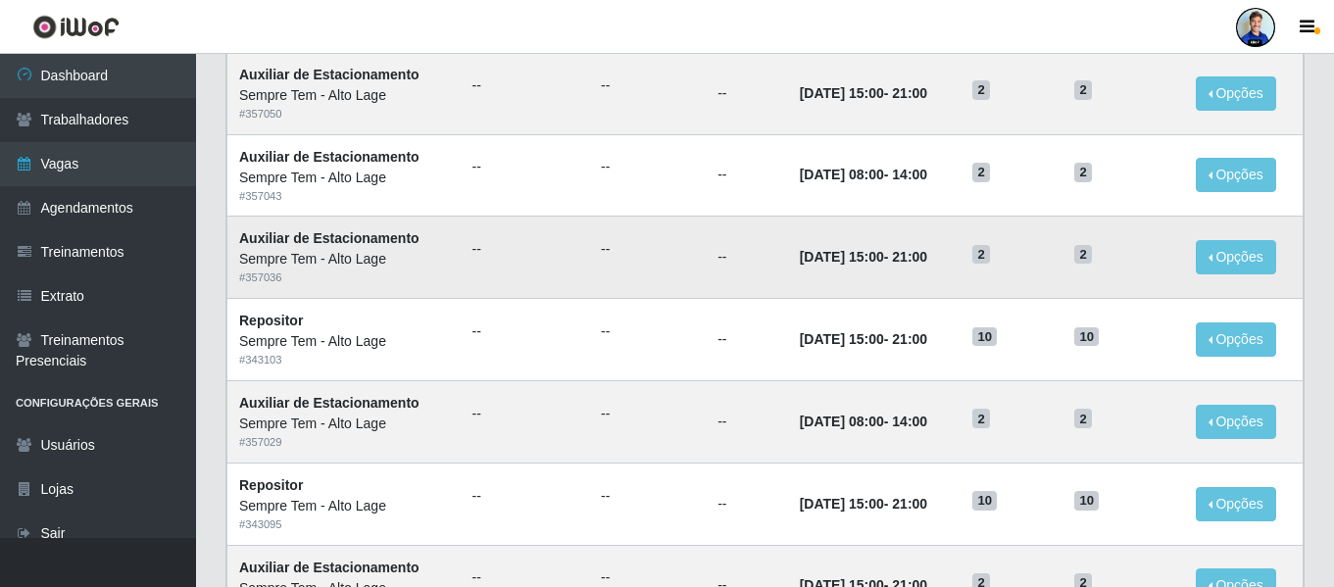
scroll to position [1074, 0]
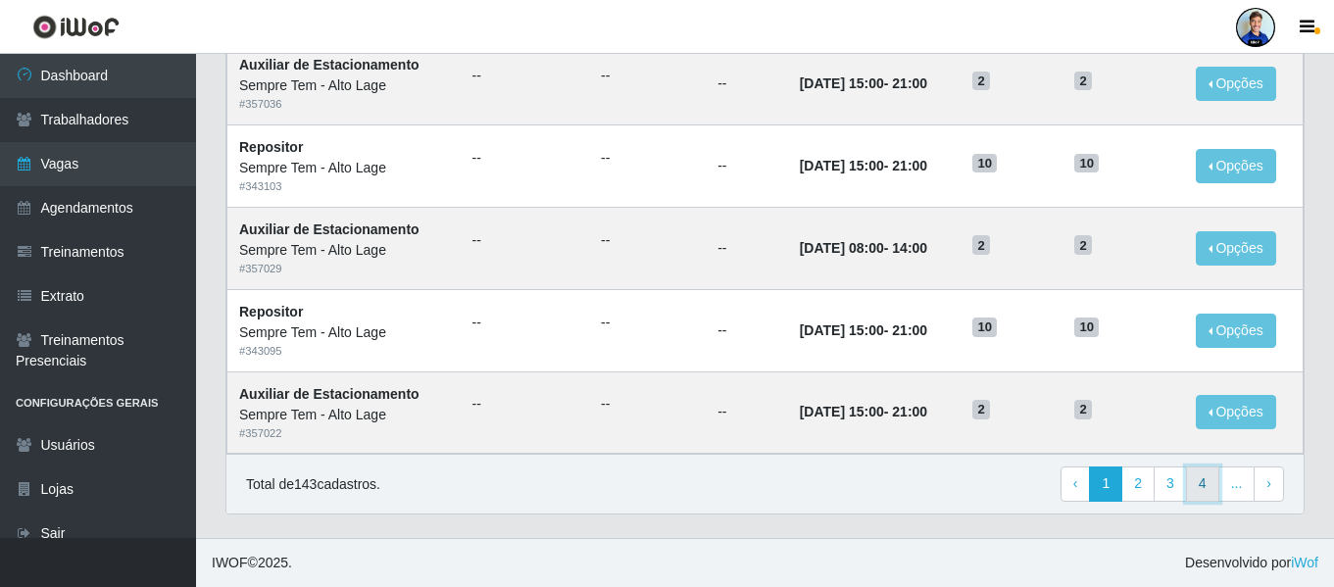
click at [1210, 484] on link "4" at bounding box center [1202, 484] width 33 height 35
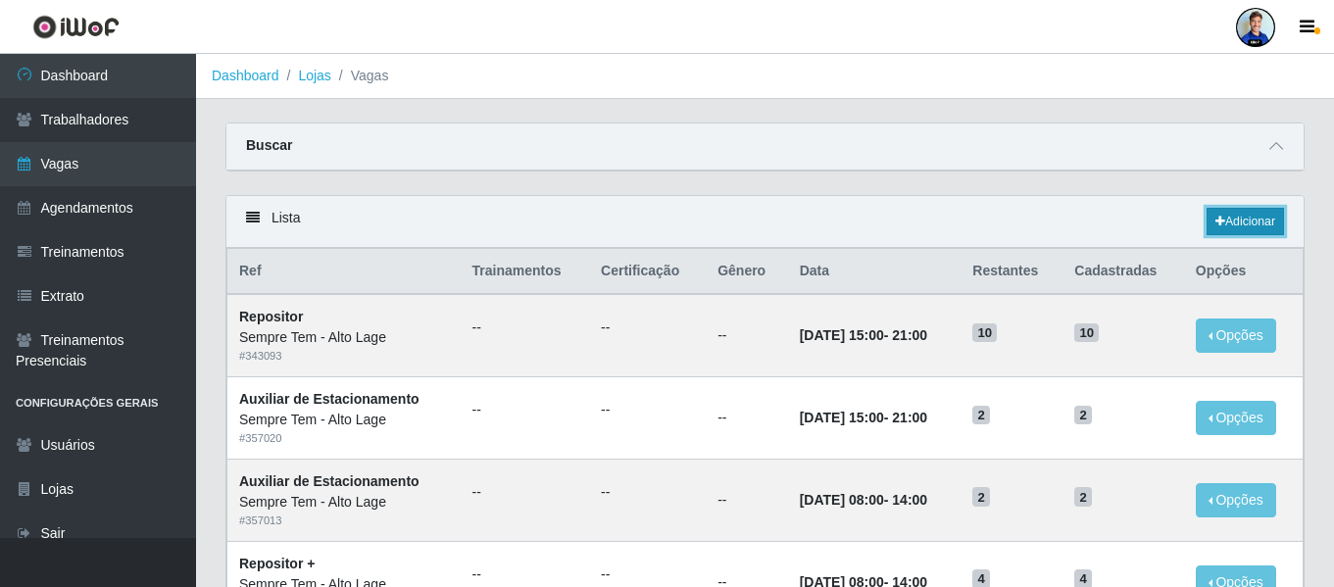
click at [1229, 214] on link "Adicionar" at bounding box center [1245, 221] width 77 height 27
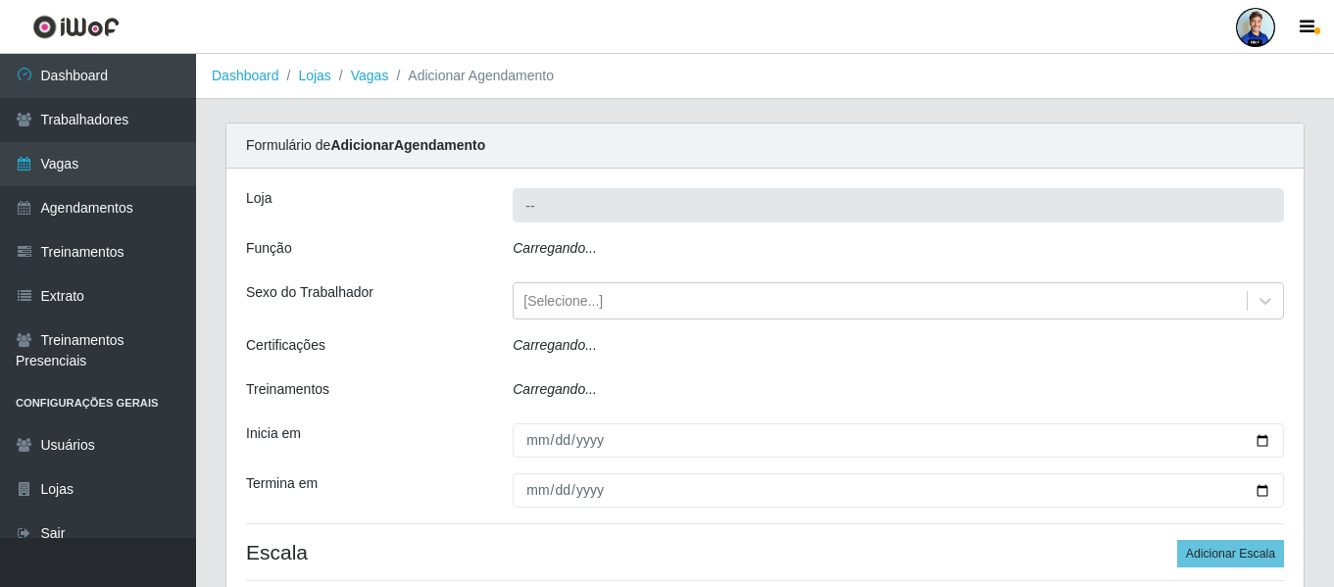
type input "Sempre Tem - Alto Lage"
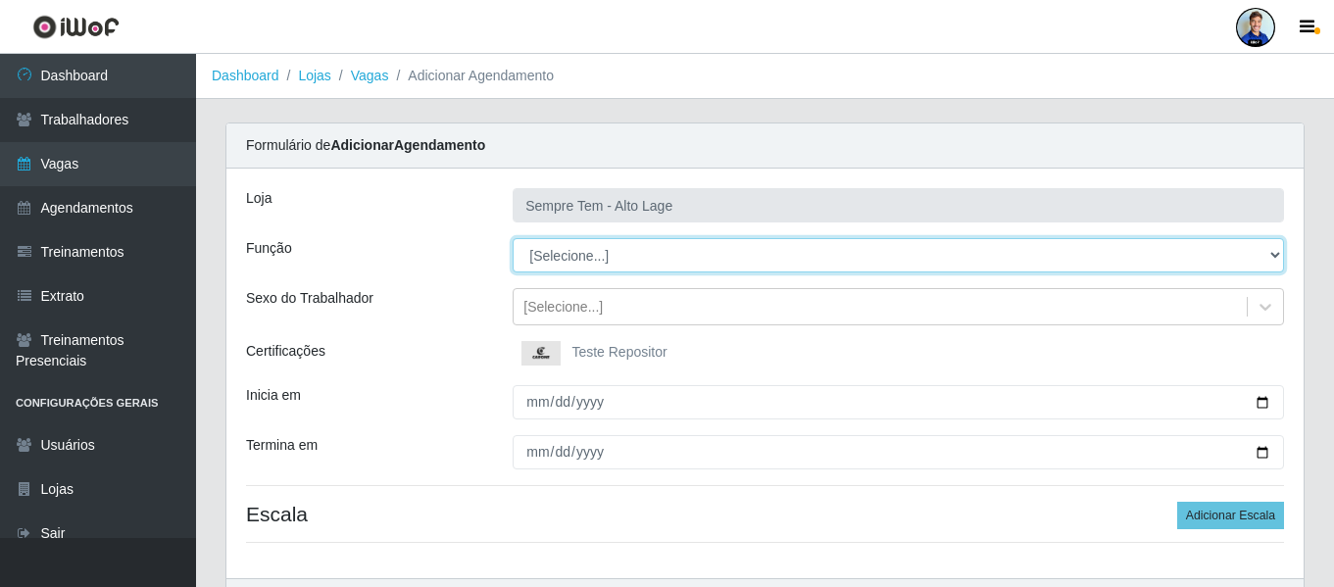
click at [552, 251] on select "[Selecione...] Auxiliar de Estacionamento Auxiliar de Estacionamento + Auxiliar…" at bounding box center [899, 255] width 772 height 34
select select "104"
click at [513, 238] on select "[Selecione...] Auxiliar de Estacionamento Auxiliar de Estacionamento + Auxiliar…" at bounding box center [899, 255] width 772 height 34
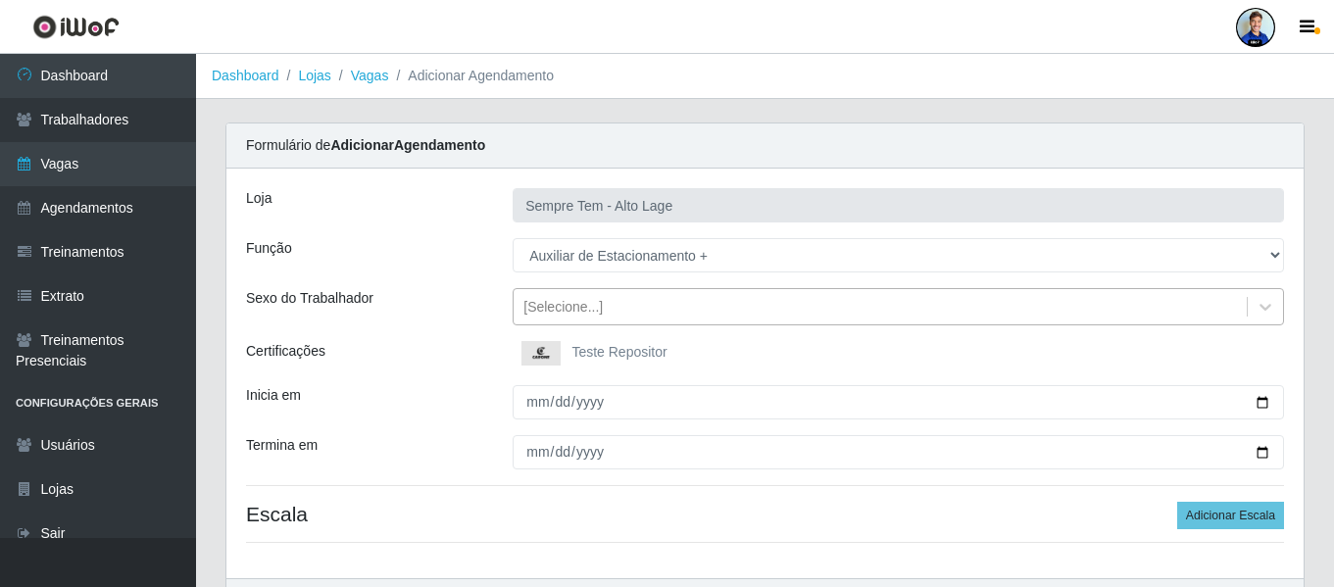
click at [561, 314] on div "[Selecione...]" at bounding box center [562, 307] width 79 height 21
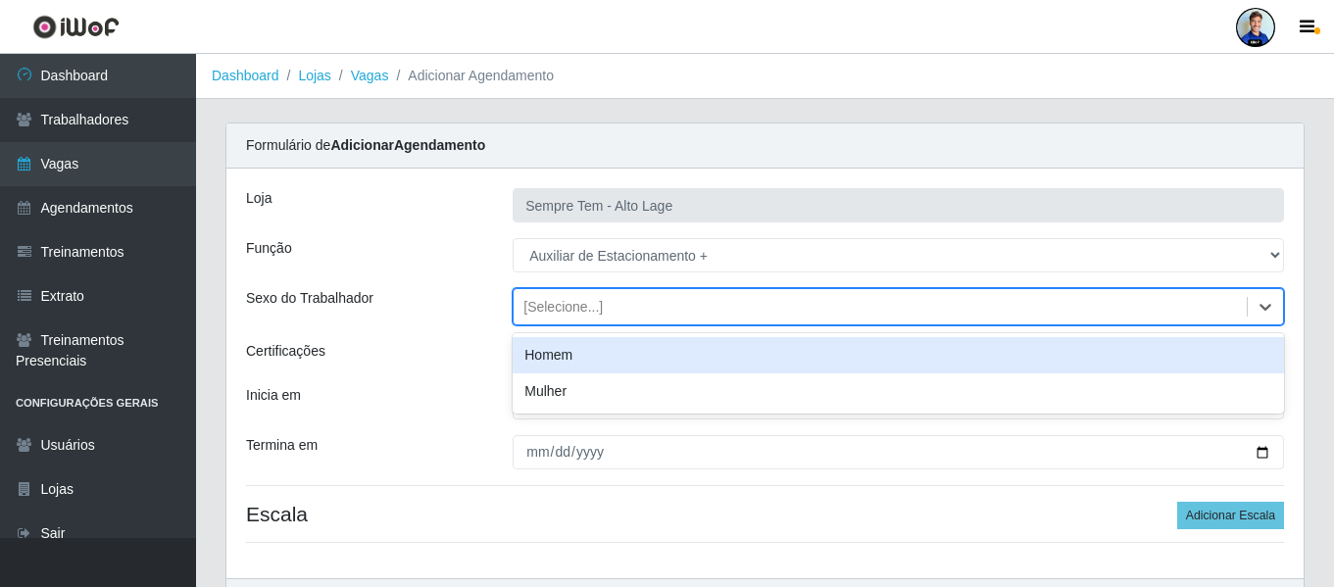
click at [438, 324] on div "Sexo do Trabalhador" at bounding box center [364, 306] width 267 height 37
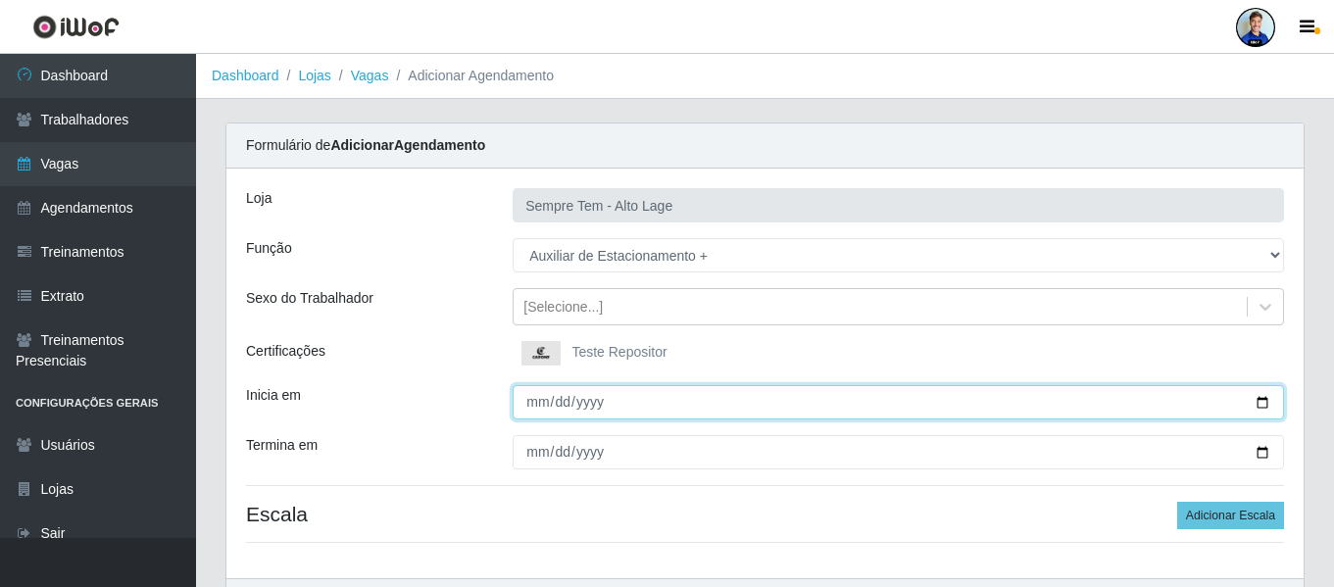
click at [538, 401] on input "Inicia em" at bounding box center [899, 402] width 772 height 34
type input "[DATE]"
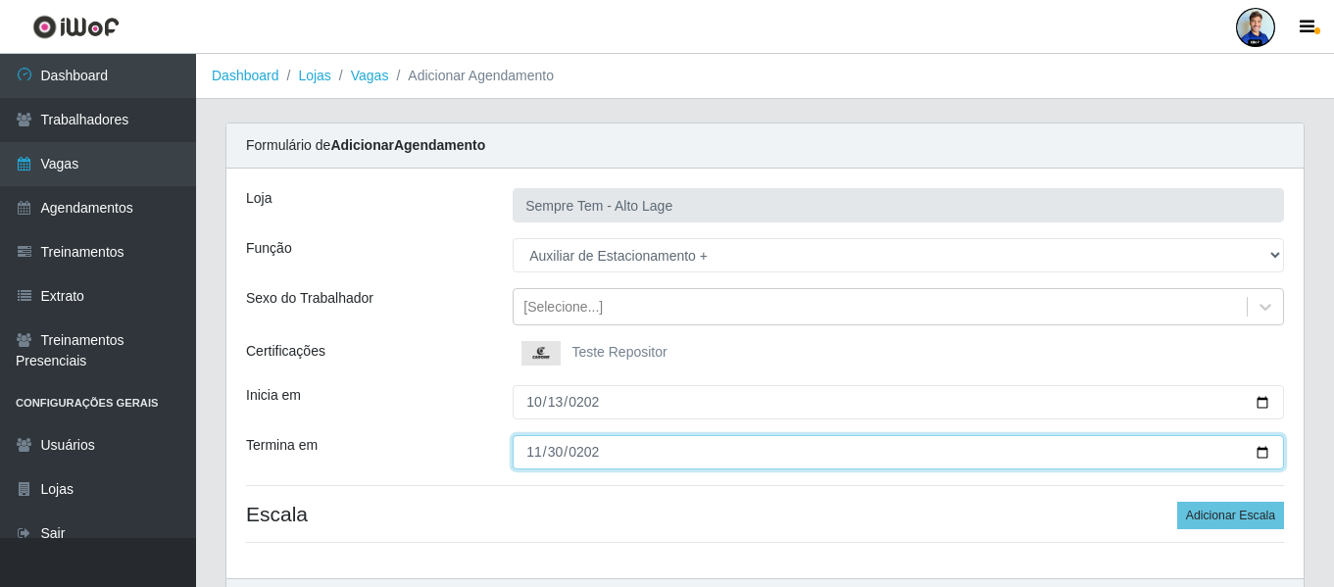
type input "[DATE]"
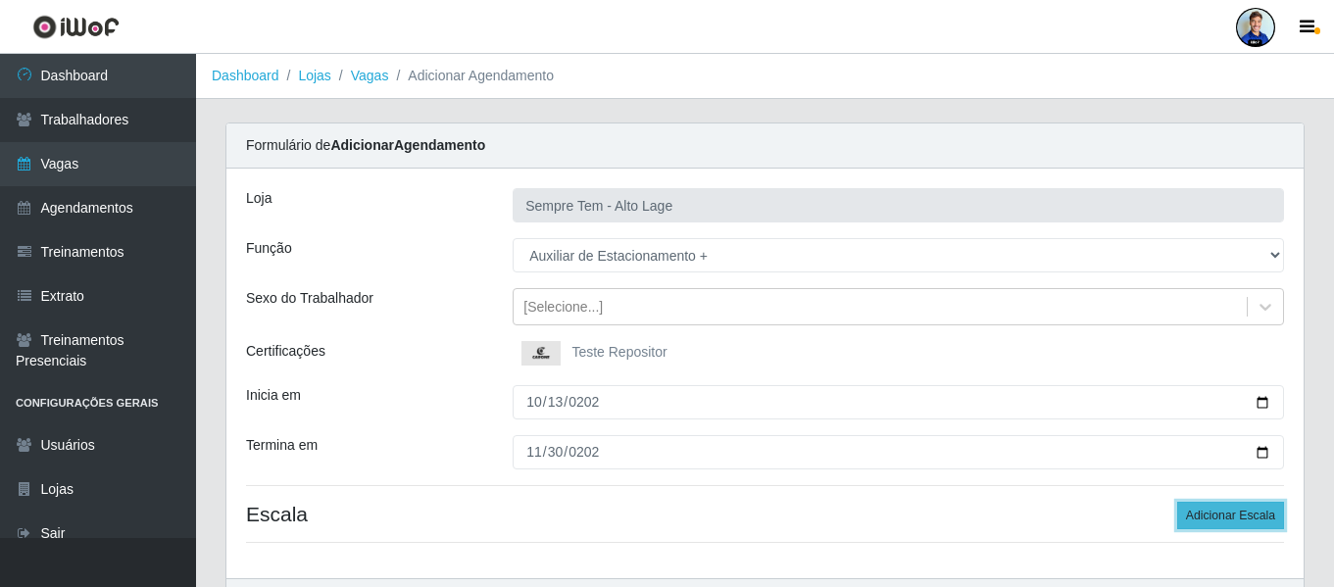
click at [1230, 518] on button "Adicionar Escala" at bounding box center [1230, 515] width 107 height 27
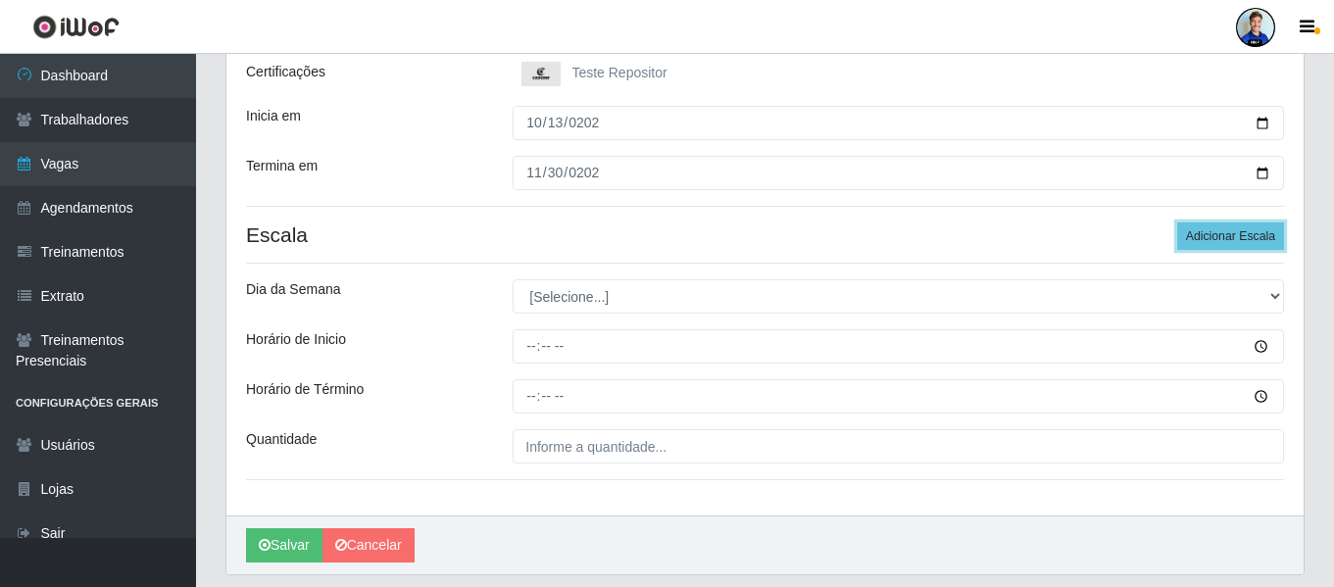
scroll to position [294, 0]
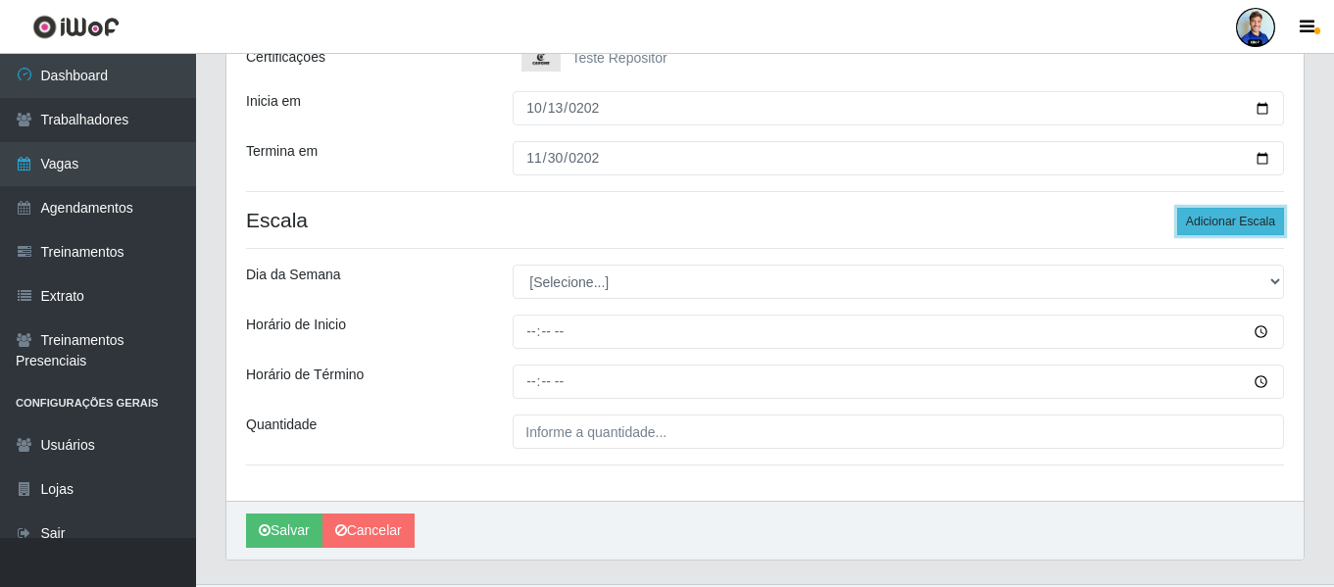
click at [1219, 216] on button "Adicionar Escala" at bounding box center [1230, 221] width 107 height 27
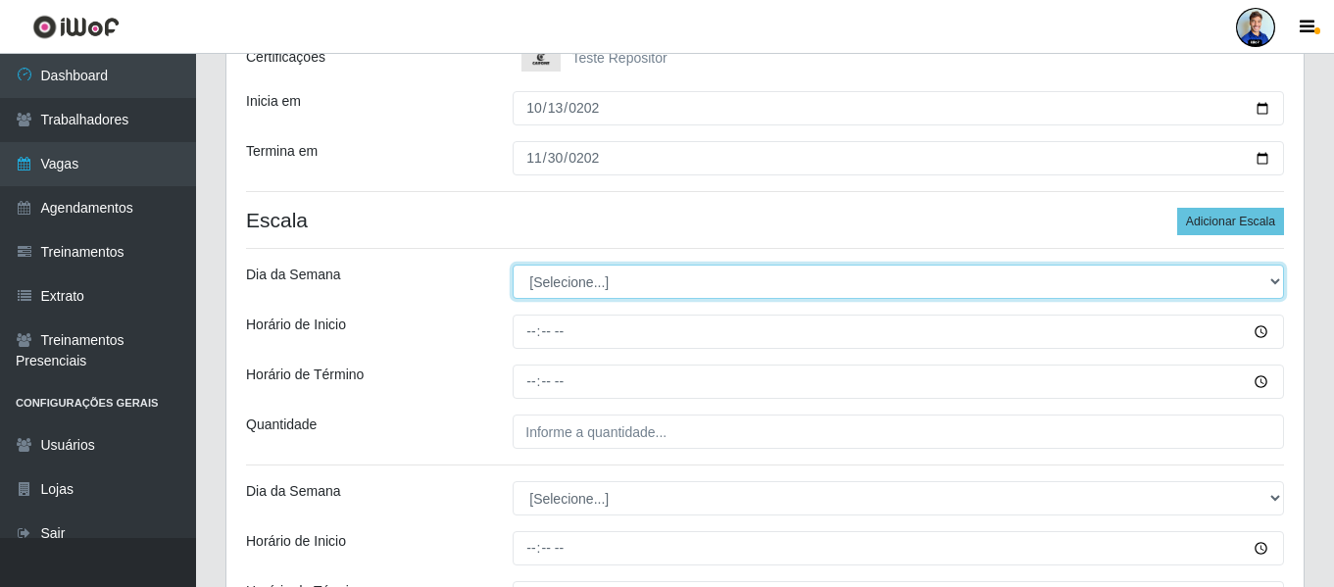
click at [585, 277] on select "[Selecione...] Segunda Terça Quarta Quinta Sexta Sábado Domingo" at bounding box center [899, 282] width 772 height 34
select select "6"
click at [513, 265] on select "[Selecione...] Segunda Terça Quarta Quinta Sexta Sábado Domingo" at bounding box center [899, 282] width 772 height 34
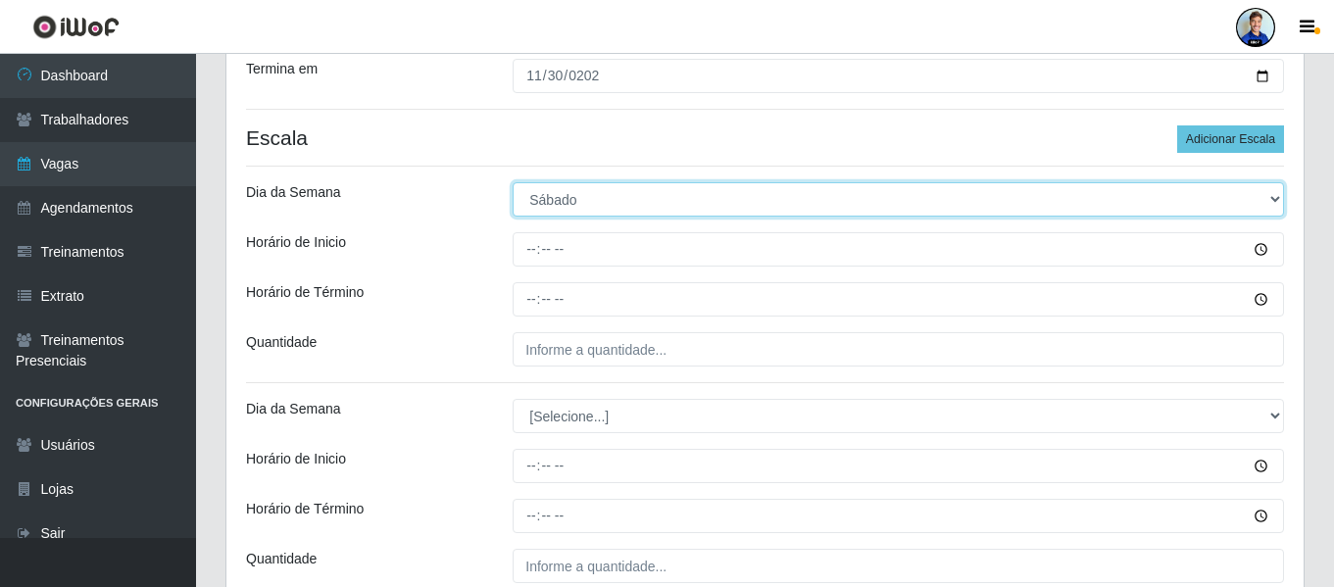
scroll to position [383, 0]
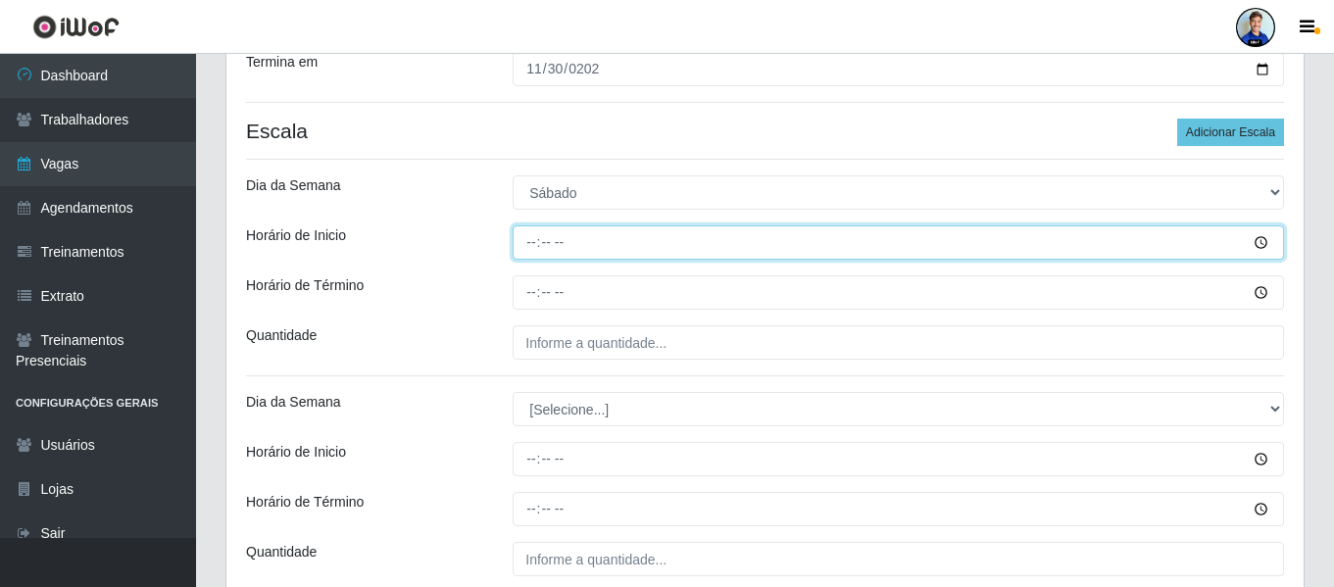
click at [526, 249] on input "Horário de Inicio" at bounding box center [899, 242] width 772 height 34
type input "08:00"
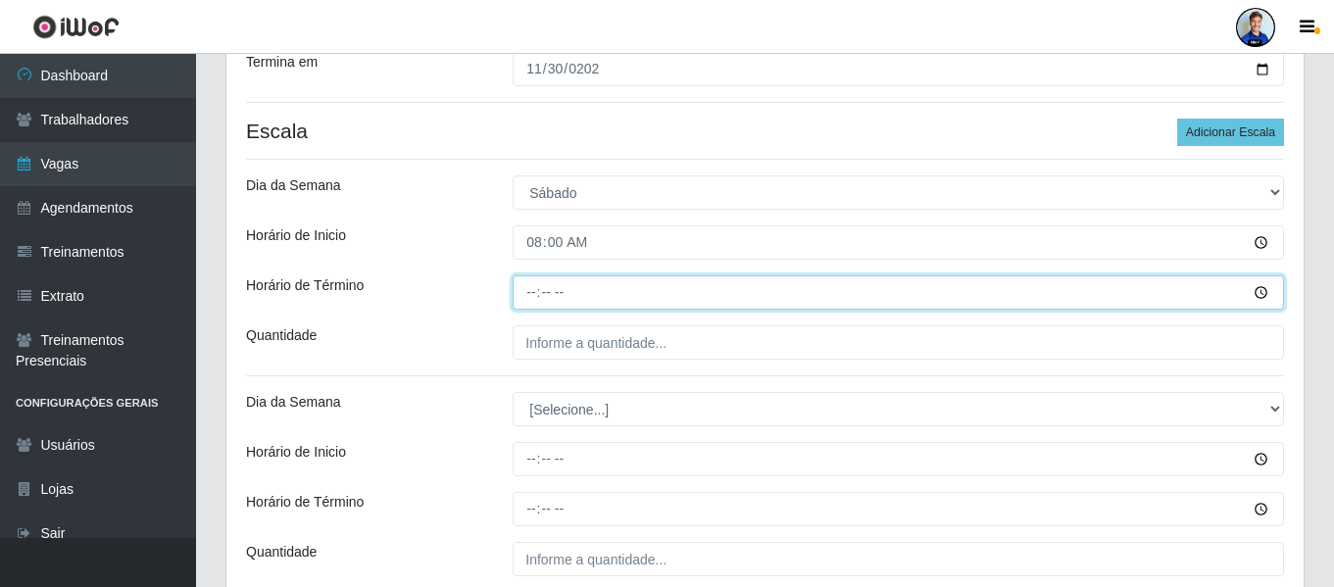
type input "14:00"
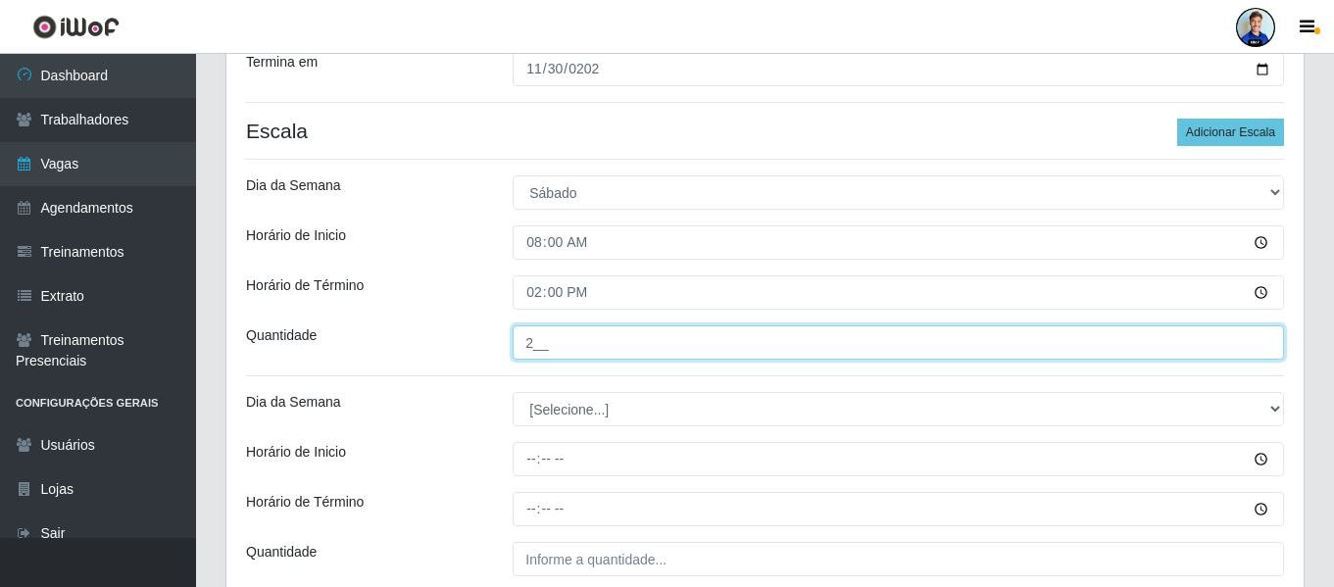
type input "2__"
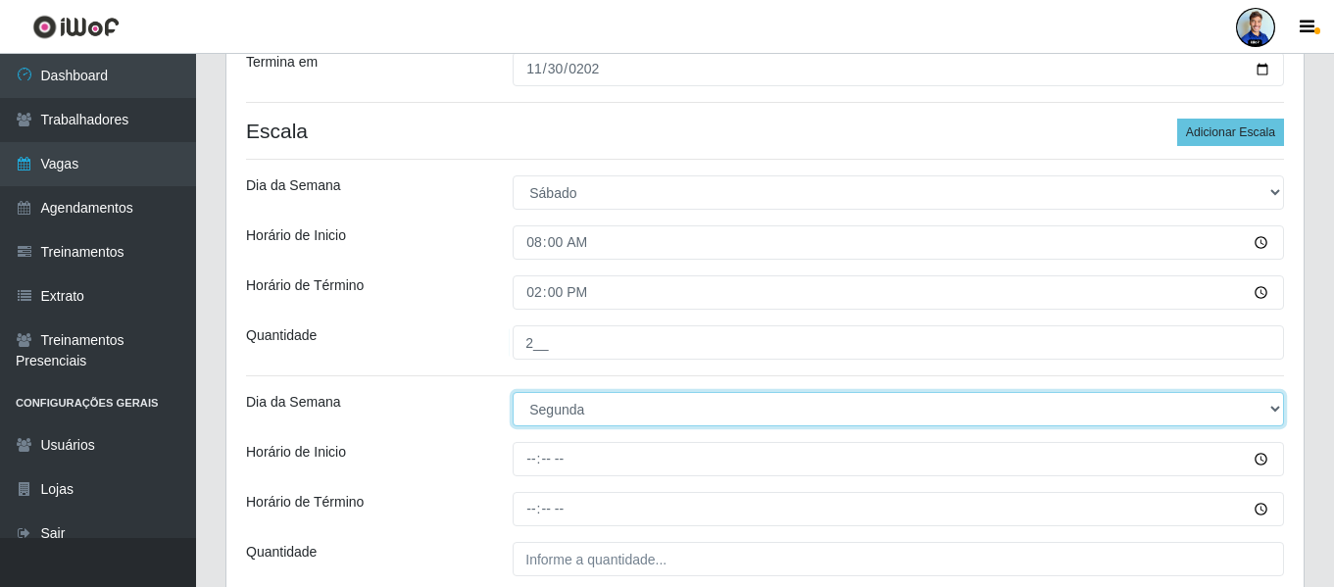
select select "6"
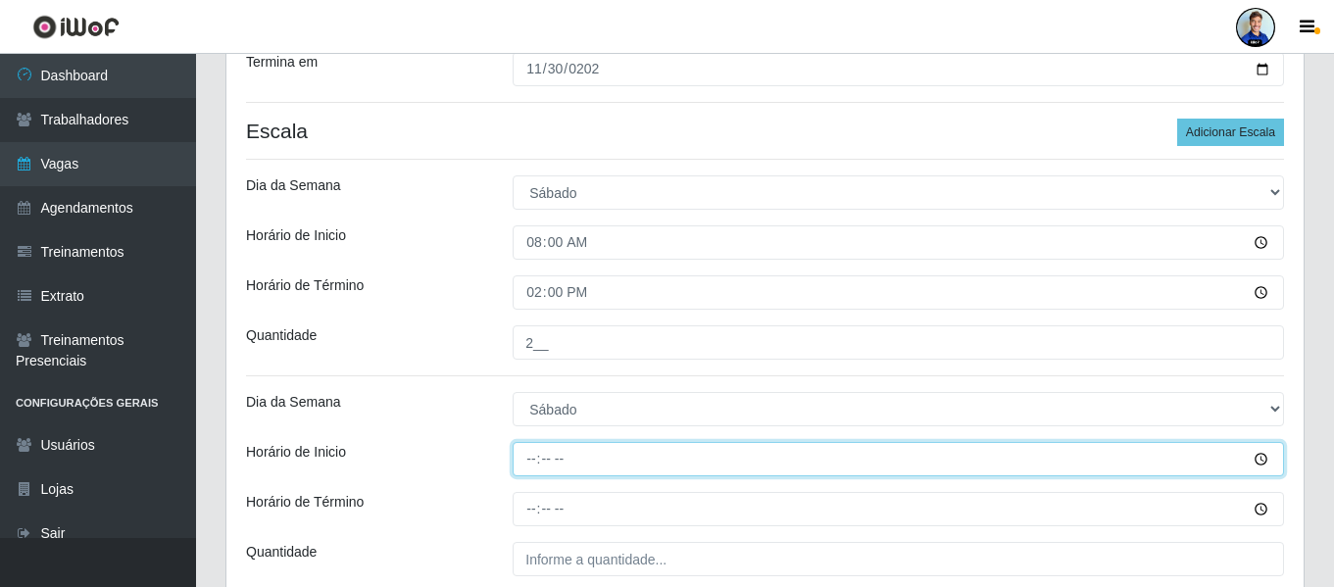
type input "15:00"
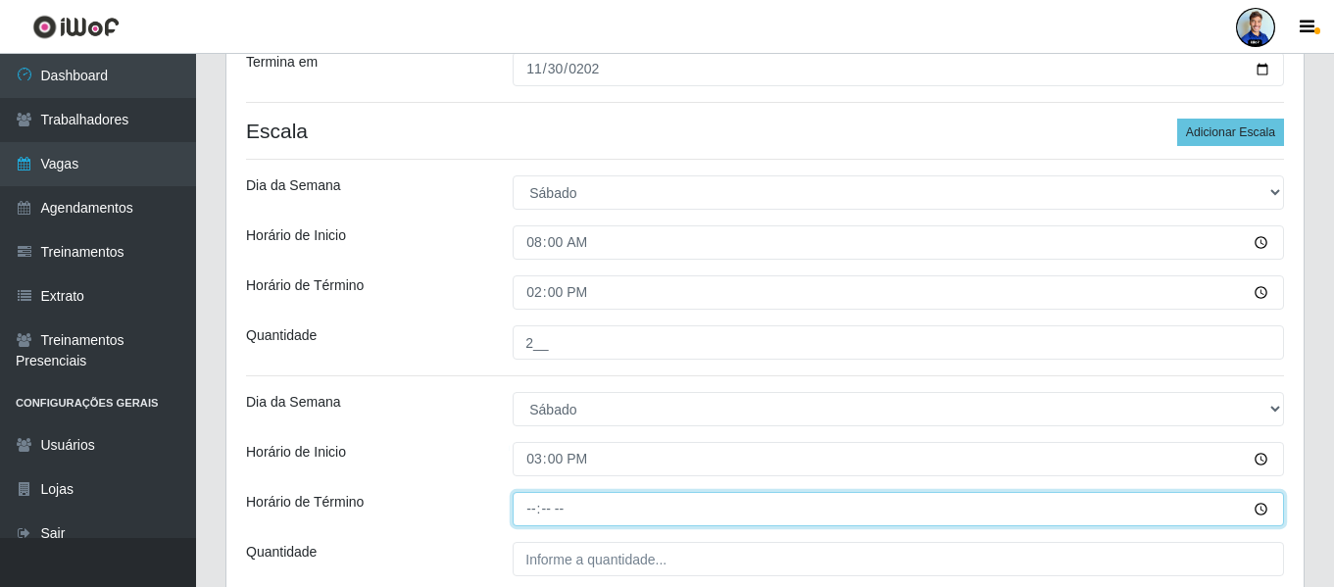
type input "21:00"
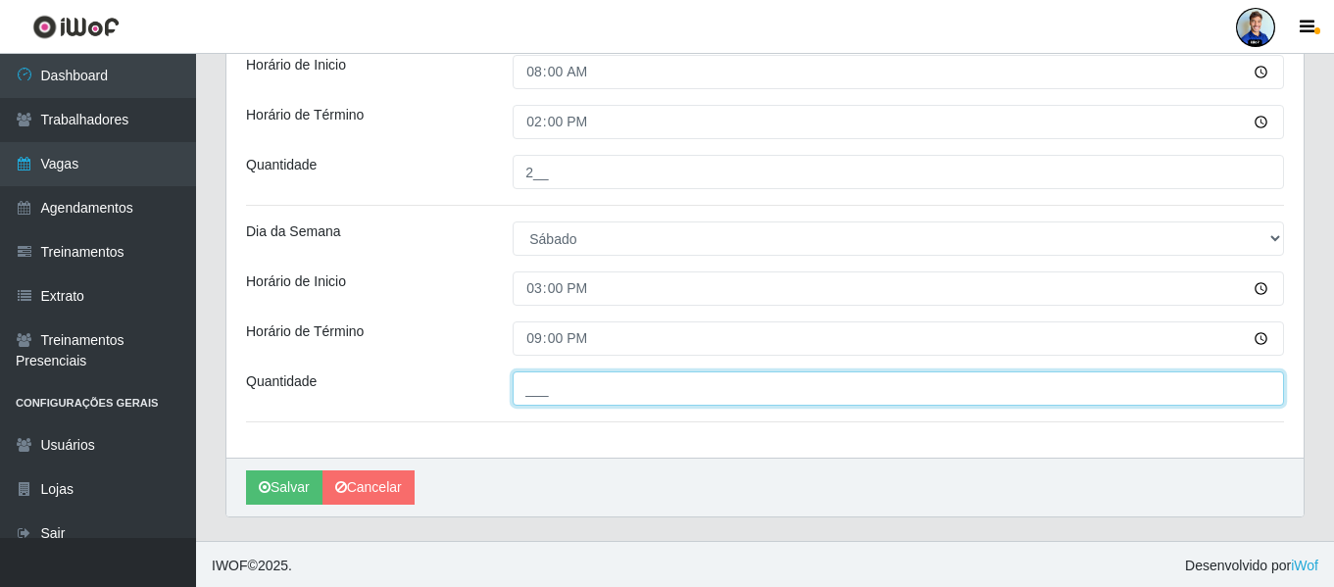
scroll to position [557, 0]
type input "2__"
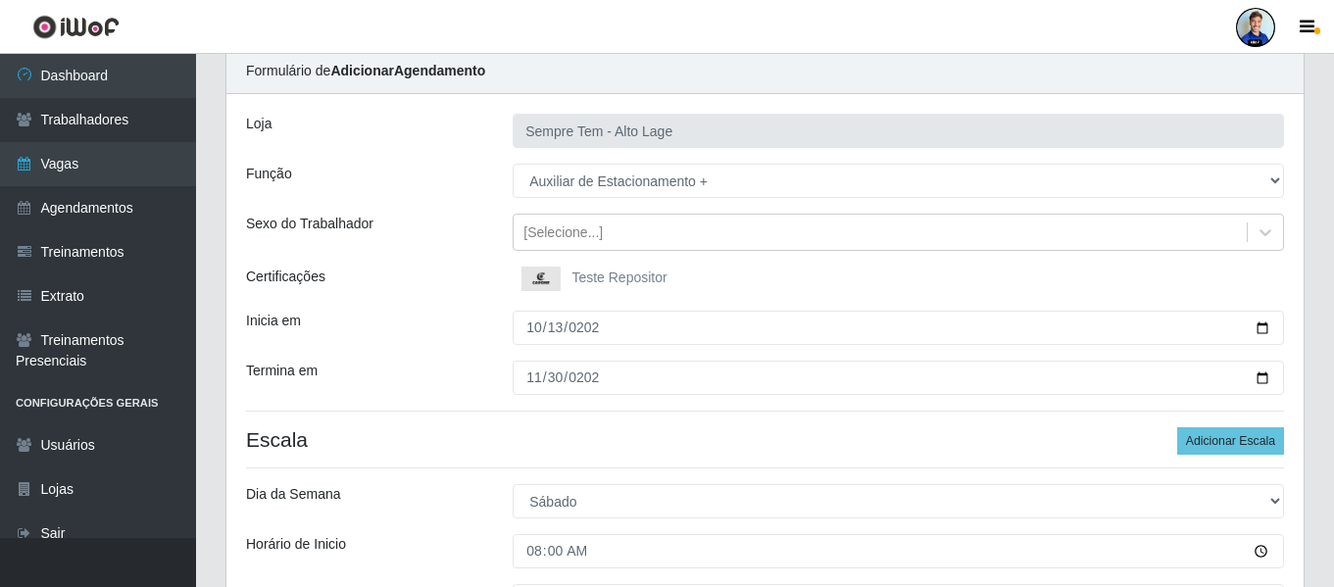
scroll to position [67, 0]
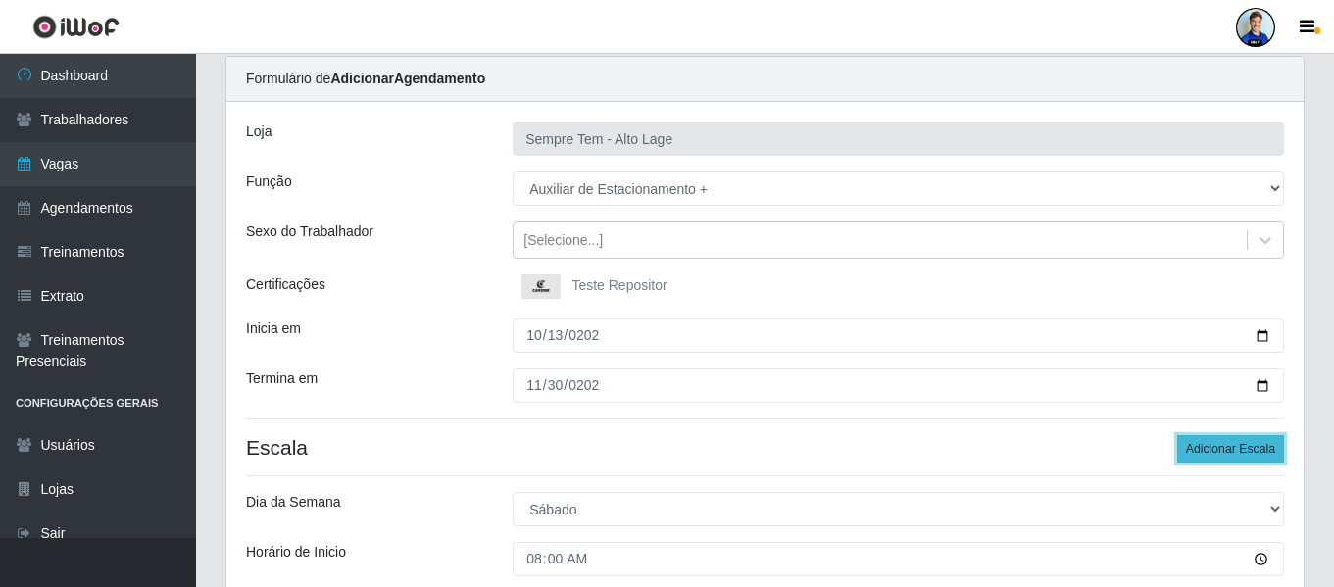
click at [1243, 439] on button "Adicionar Escala" at bounding box center [1230, 448] width 107 height 27
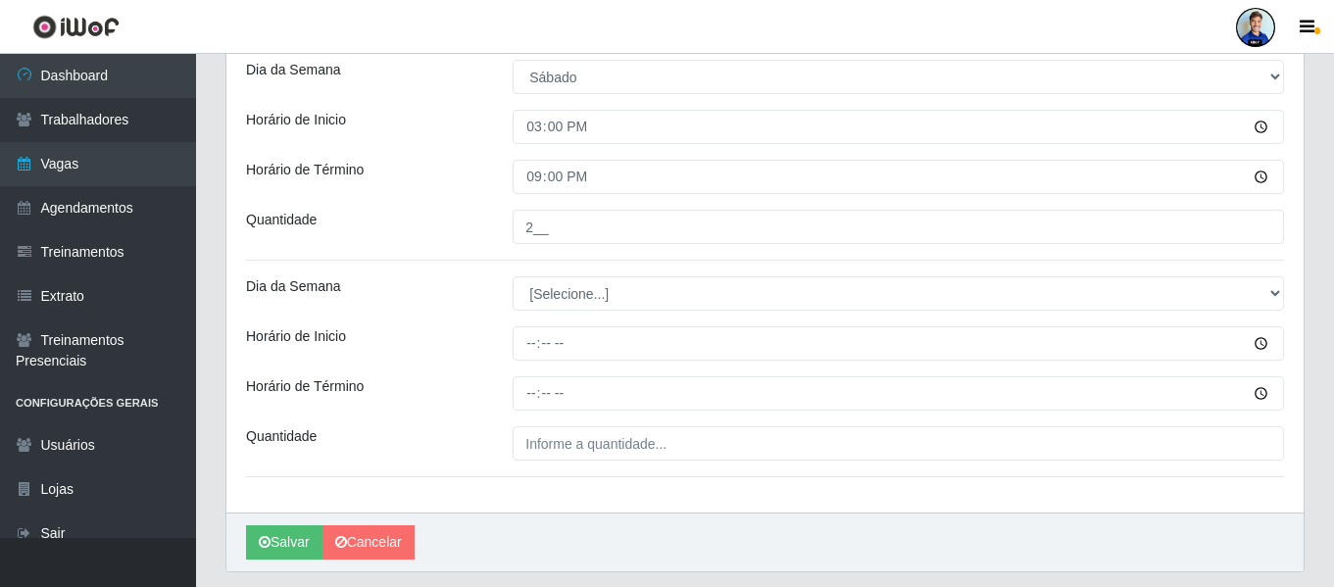
scroll to position [675, 0]
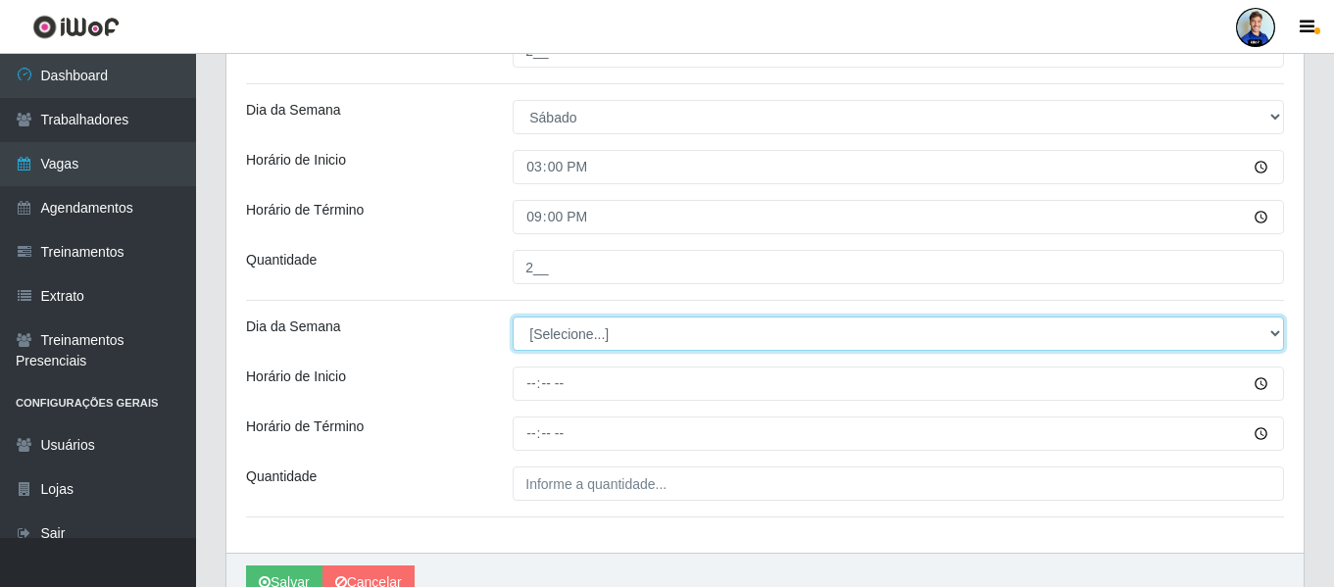
click at [671, 337] on select "[Selecione...] Segunda Terça Quarta Quinta Sexta Sábado Domingo" at bounding box center [899, 334] width 772 height 34
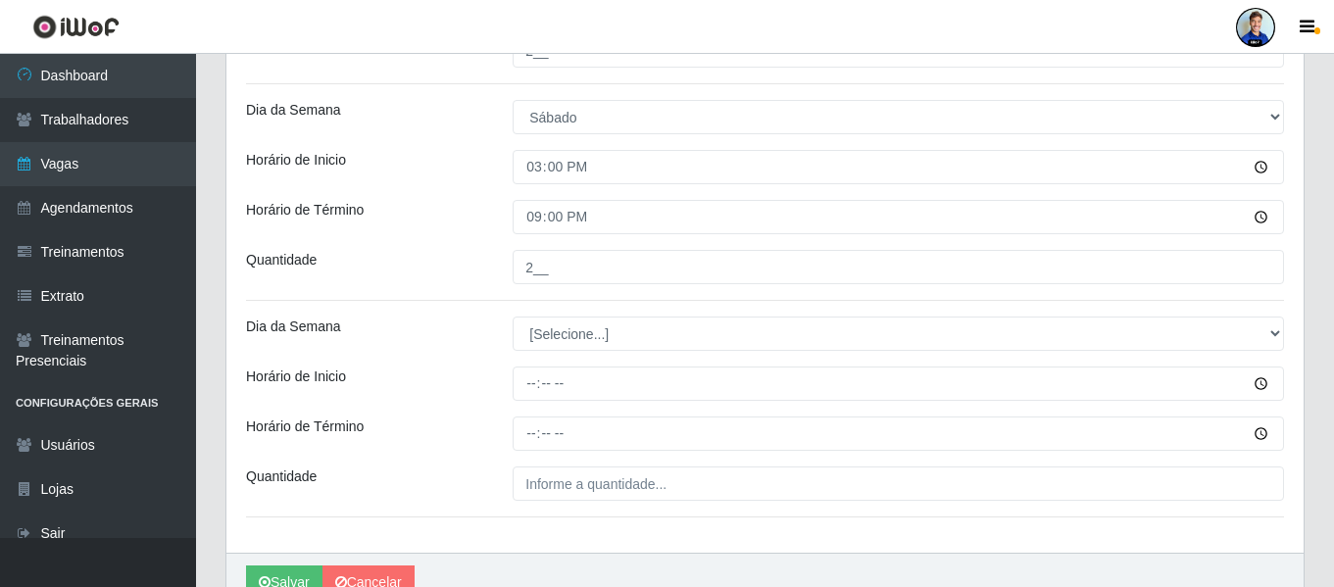
click at [431, 324] on div "Dia da Semana" at bounding box center [364, 334] width 267 height 34
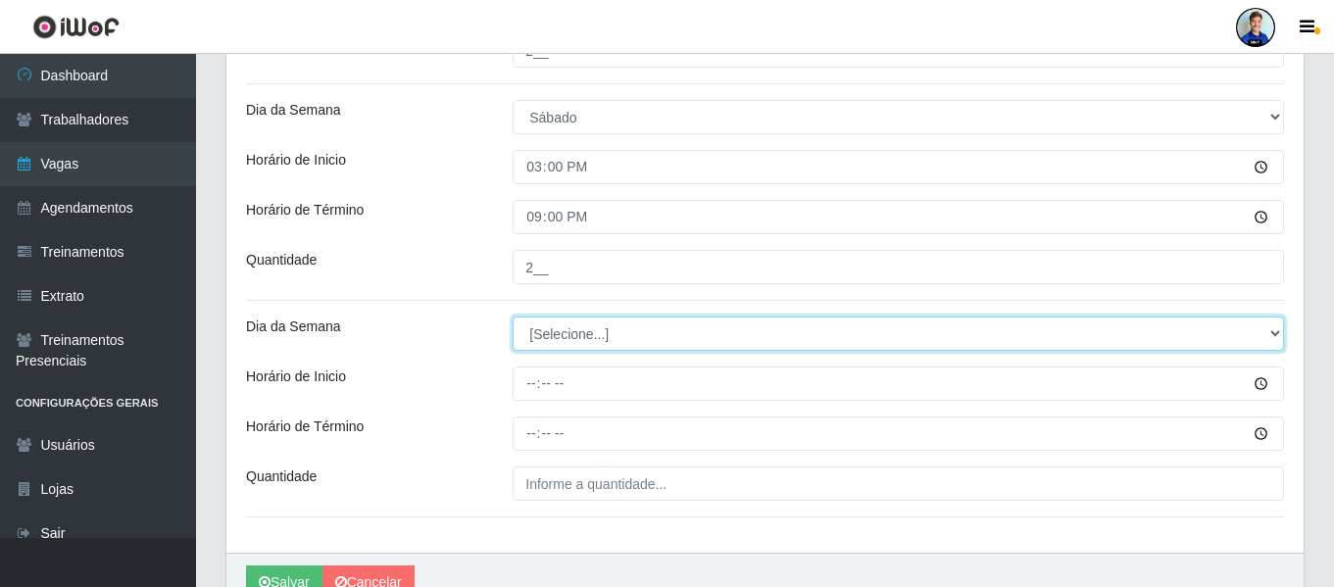
click at [568, 336] on select "[Selecione...] Segunda Terça Quarta Quinta Sexta Sábado Domingo" at bounding box center [899, 334] width 772 height 34
select select "0"
click at [513, 317] on select "[Selecione...] Segunda Terça Quarta Quinta Sexta Sábado Domingo" at bounding box center [899, 334] width 772 height 34
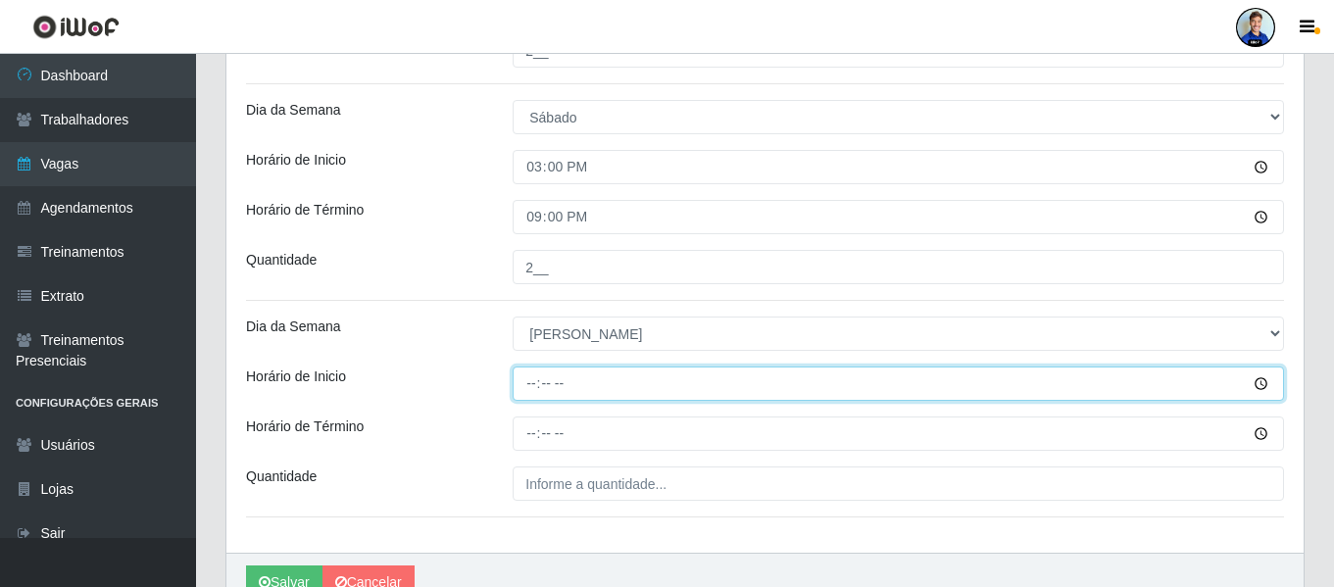
click at [525, 395] on input "Horário de Inicio" at bounding box center [899, 384] width 772 height 34
type input "08:00"
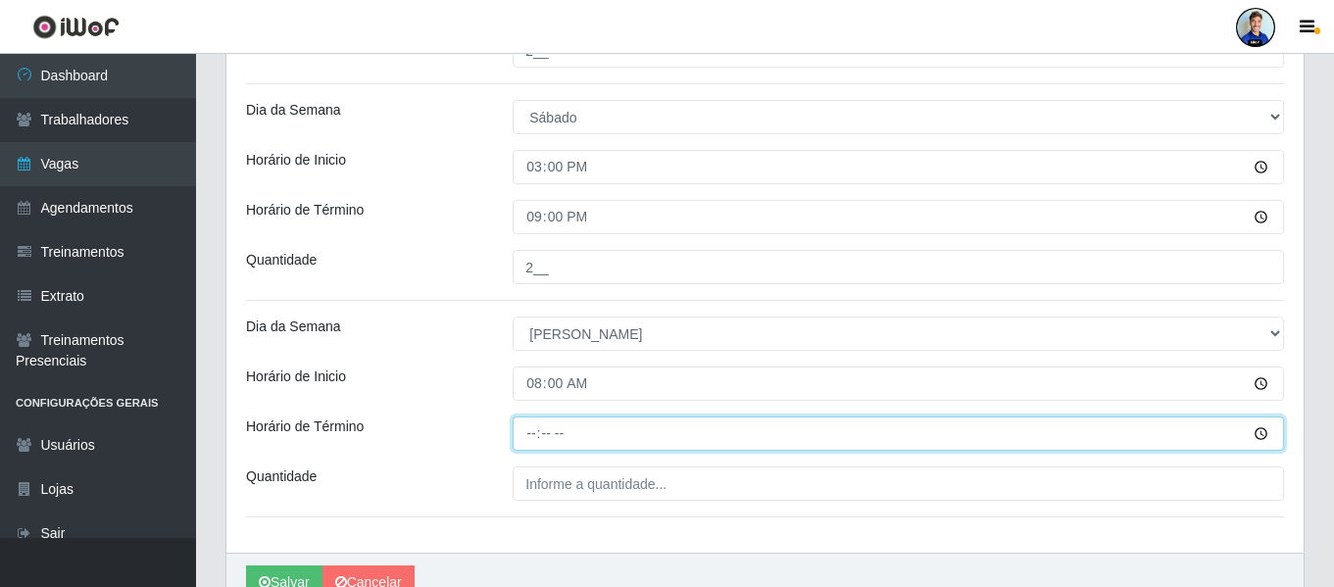
type input "20:00"
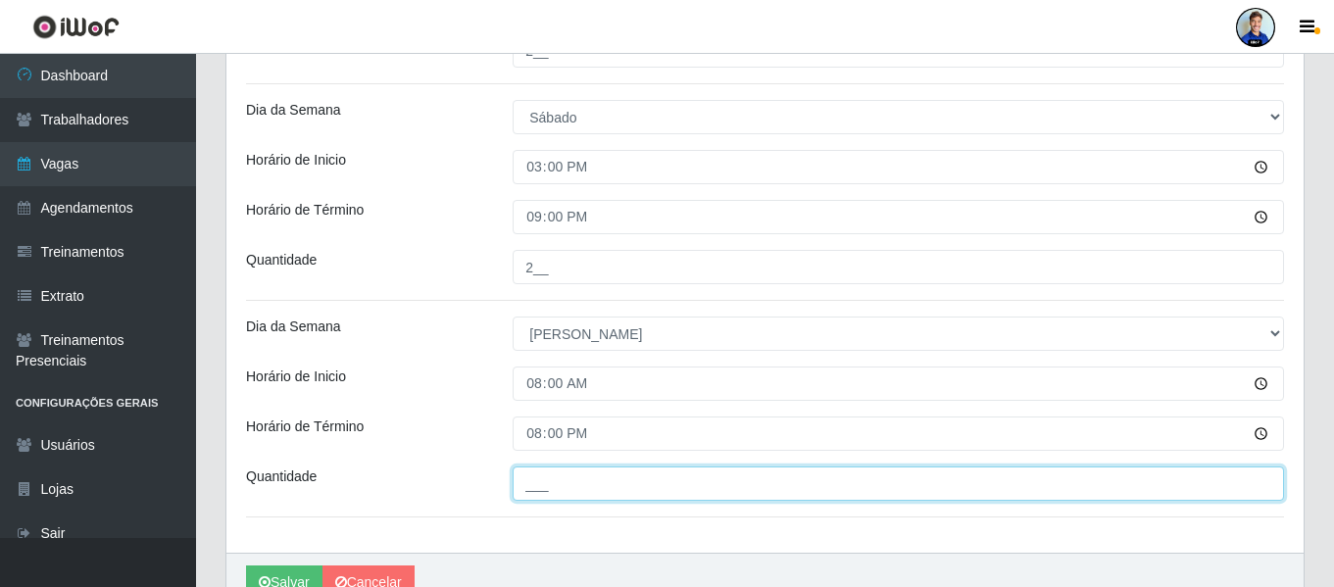
type input "___"
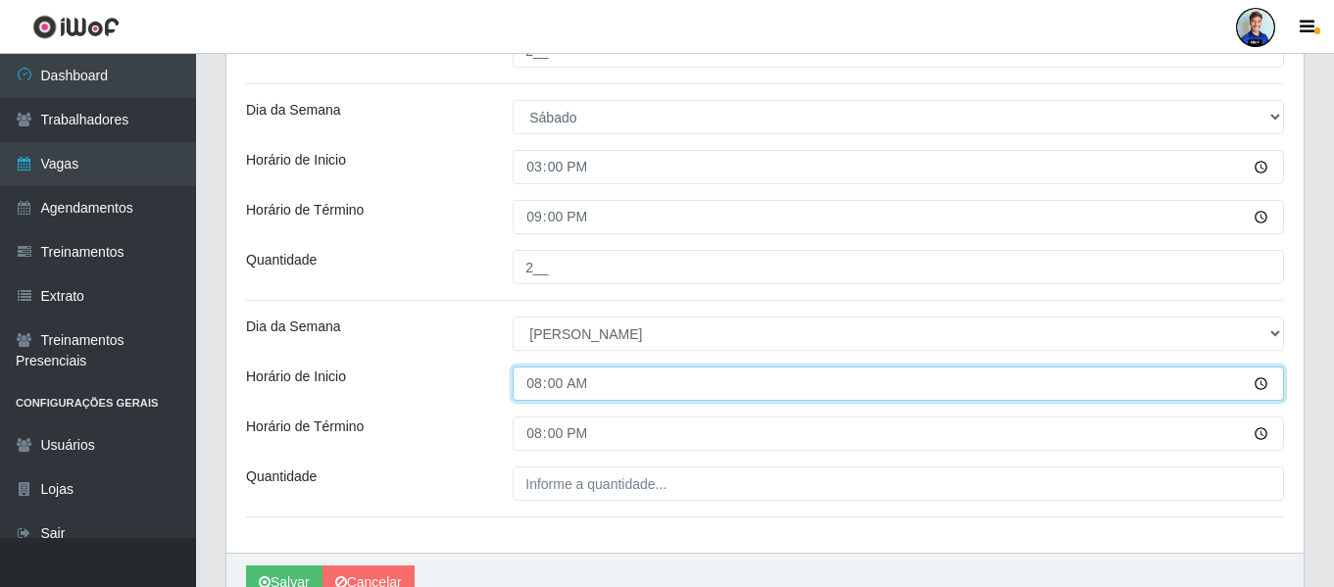
click at [532, 393] on input "08:00" at bounding box center [899, 384] width 772 height 34
type input "08:00"
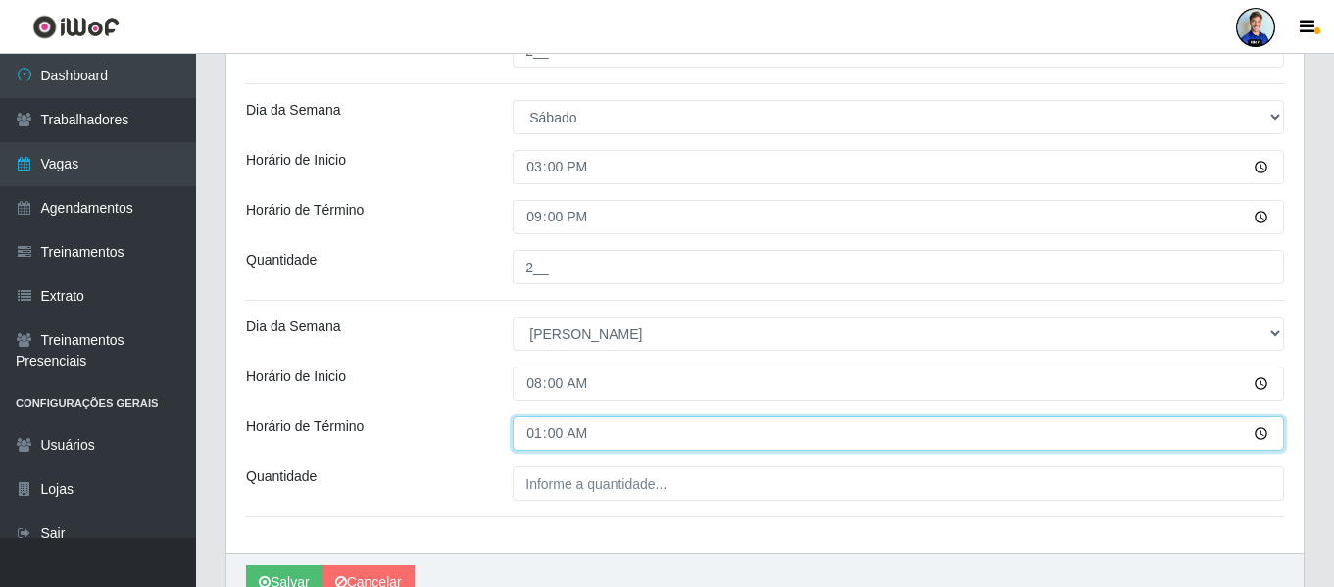
type input "14:00"
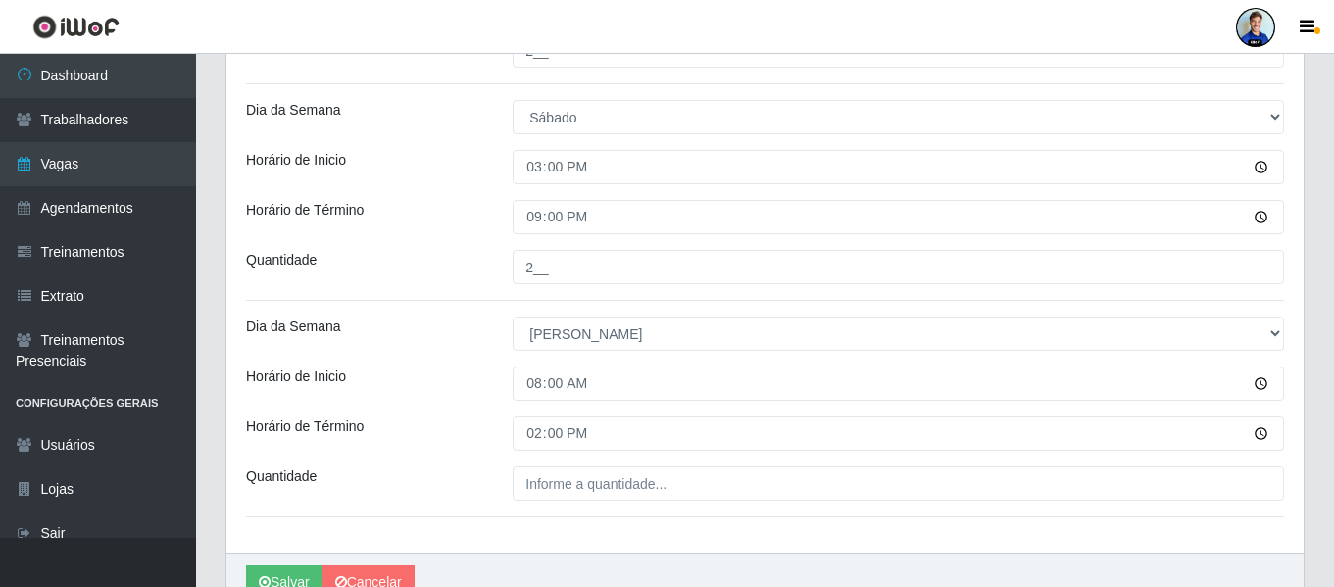
click at [494, 380] on div "Horário de Inicio" at bounding box center [364, 384] width 267 height 34
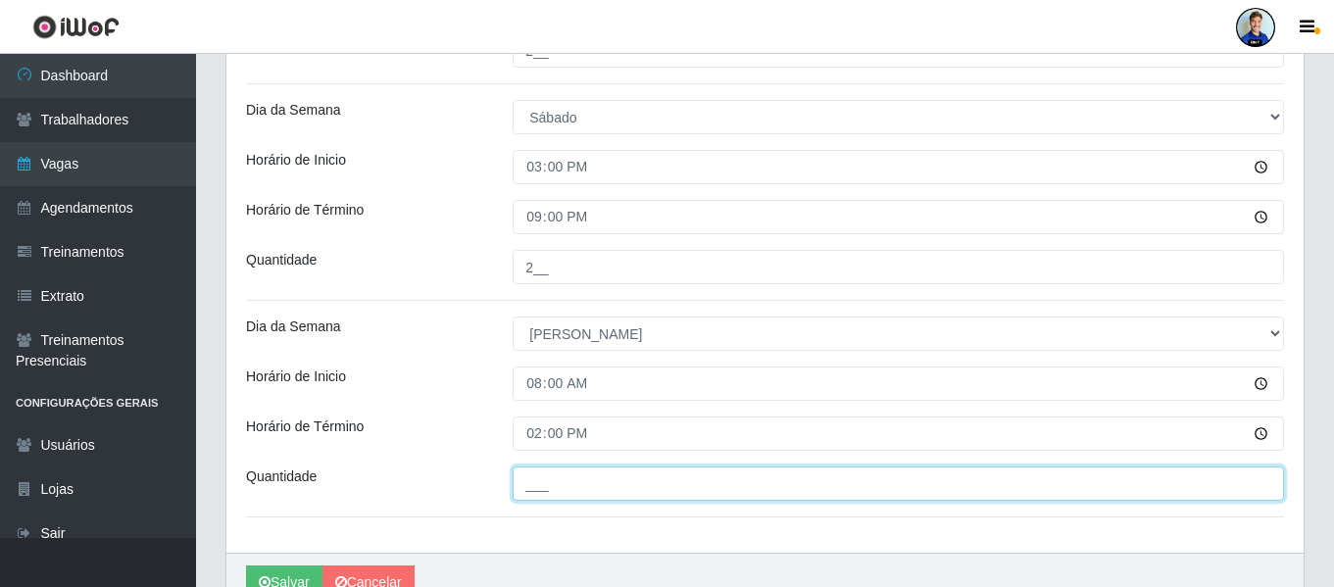
click at [602, 470] on input "___" at bounding box center [899, 484] width 772 height 34
type input "2__"
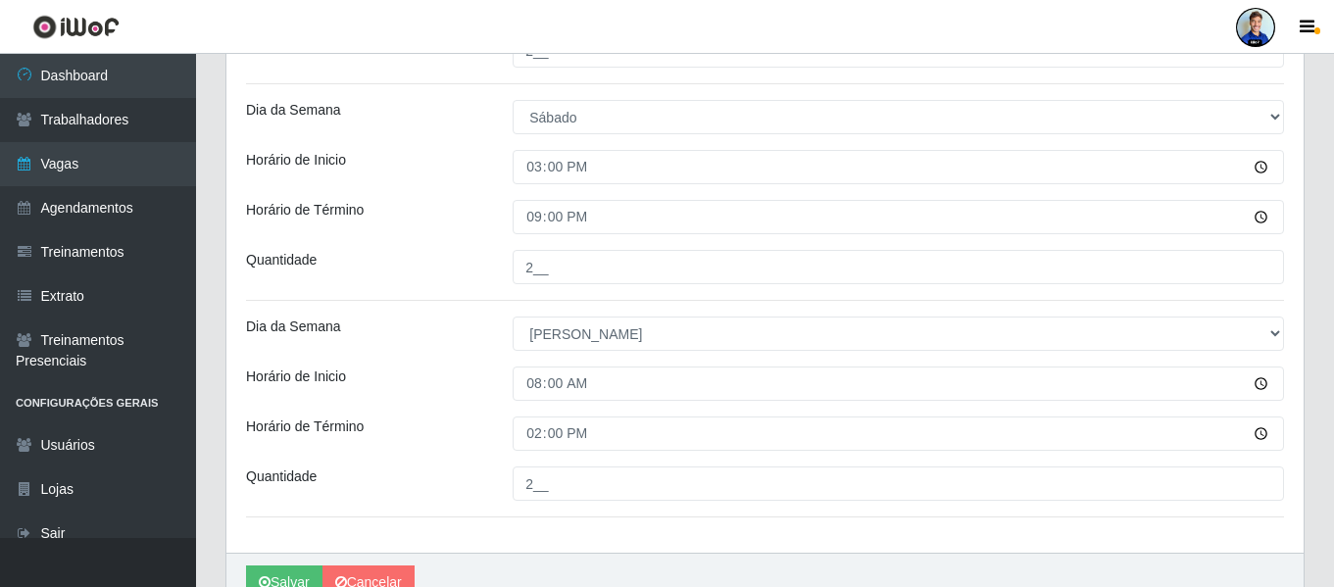
click at [426, 364] on div "Loja Sempre Tem - Alto Lage Função [Selecione...] Auxiliar de Estacionamento Au…" at bounding box center [764, 23] width 1077 height 1060
click at [273, 585] on button "Salvar" at bounding box center [284, 583] width 76 height 34
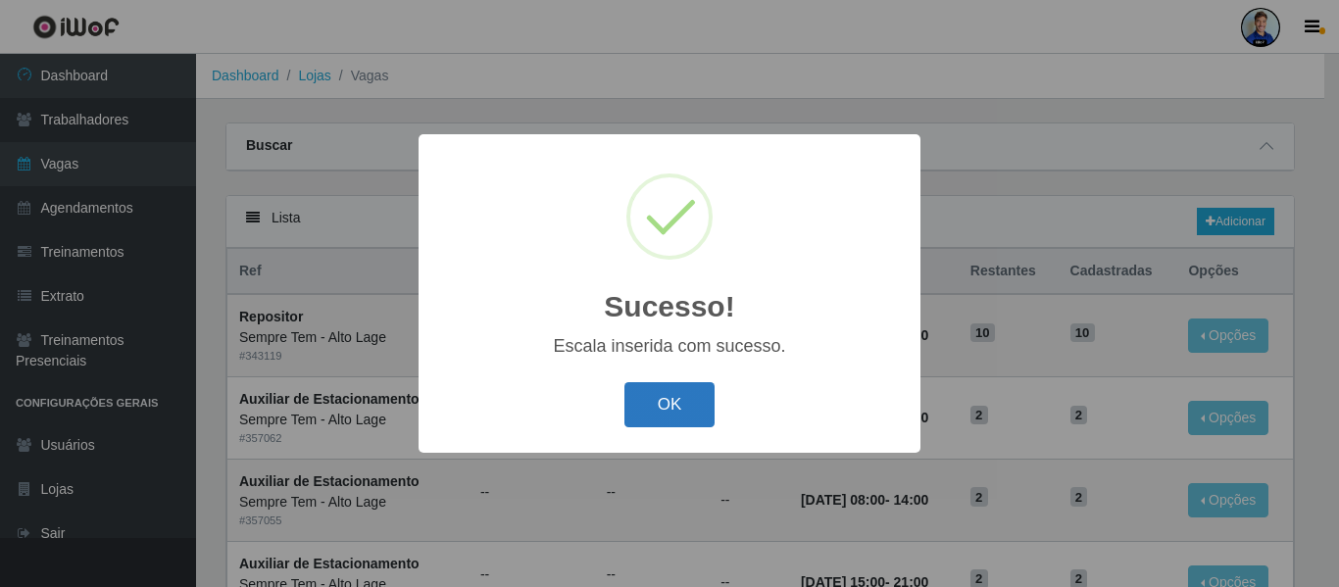
click at [669, 407] on button "OK" at bounding box center [669, 405] width 91 height 46
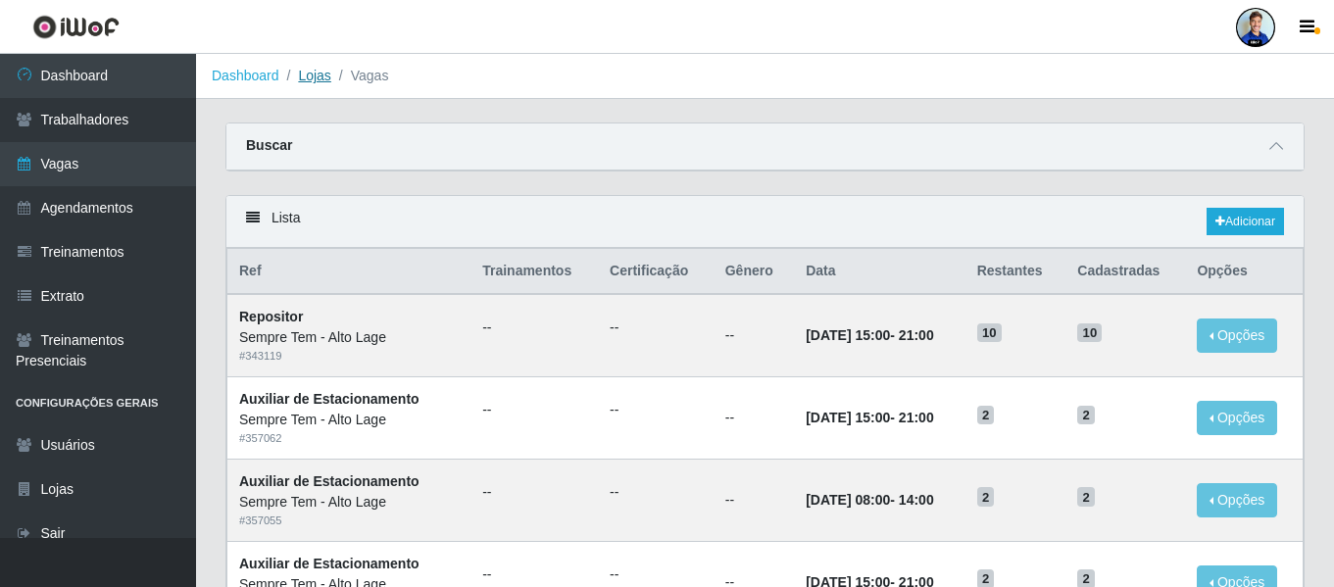
click at [318, 73] on link "Lojas" at bounding box center [314, 76] width 32 height 16
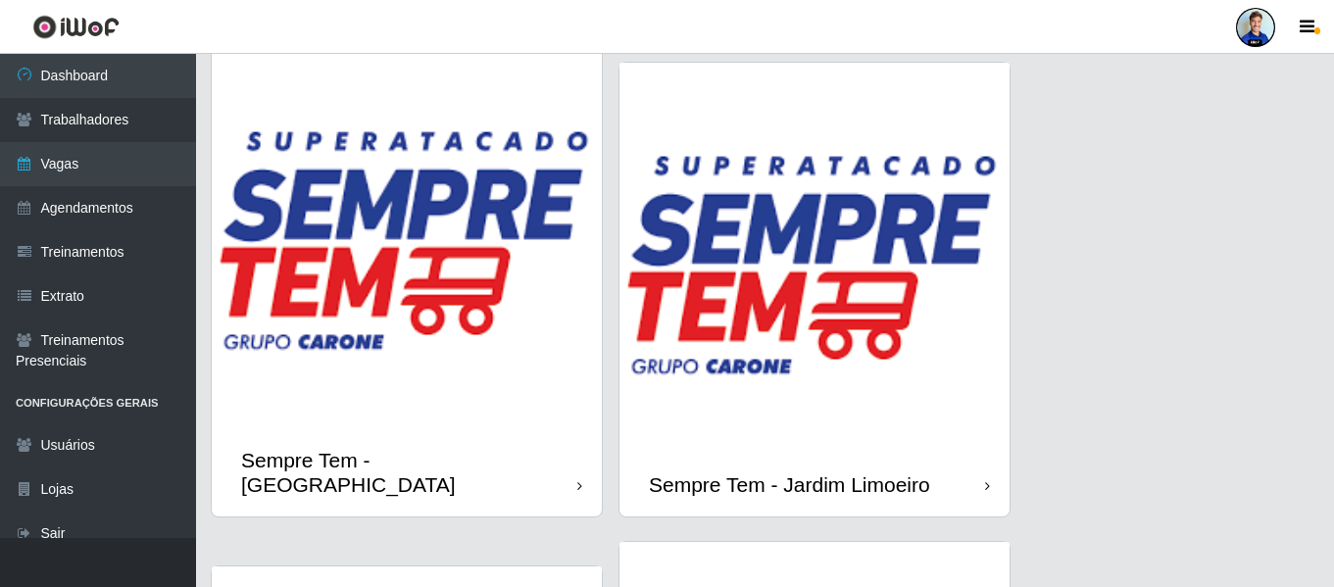
scroll to position [2451, 0]
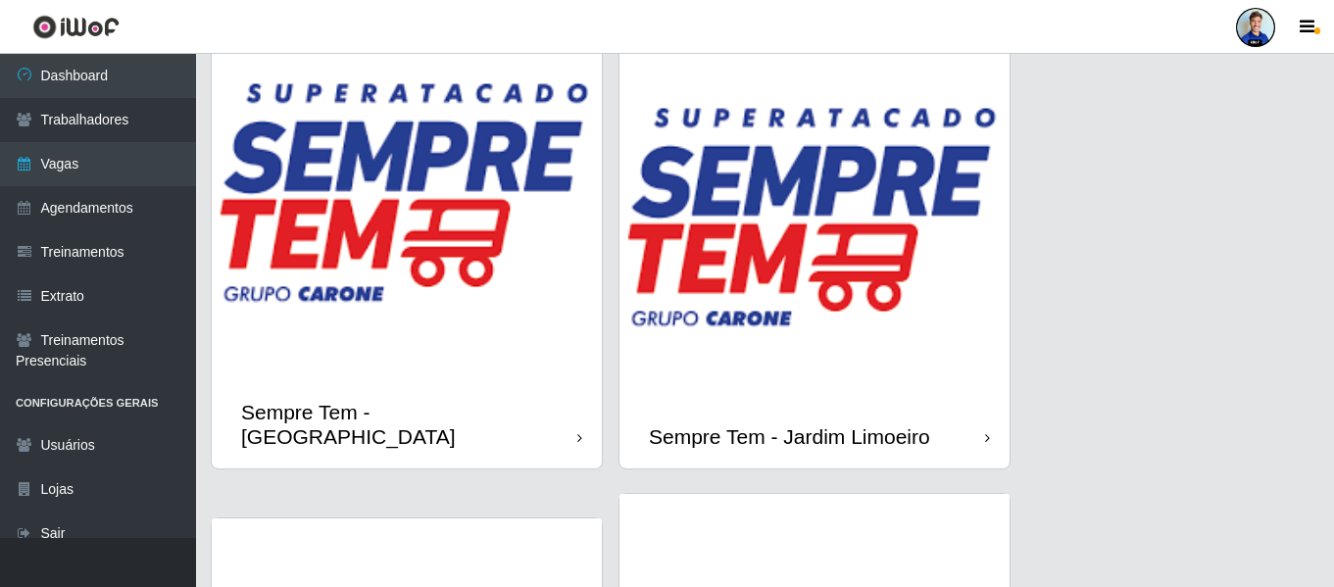
click at [826, 243] on img at bounding box center [815, 210] width 390 height 390
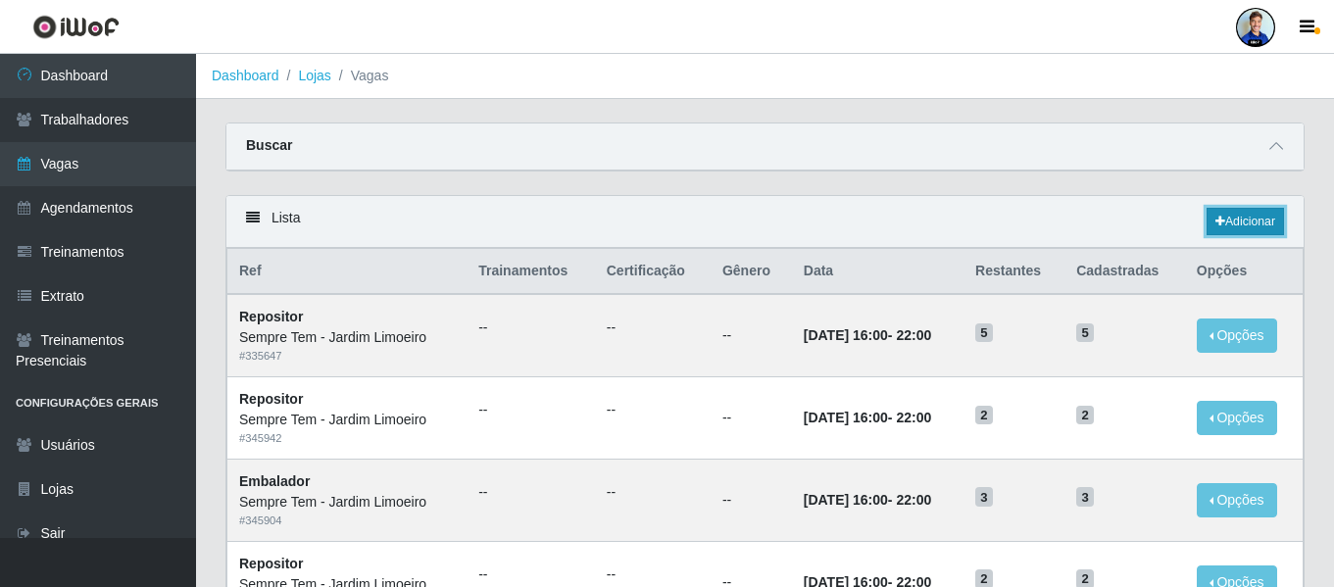
click at [1220, 215] on link "Adicionar" at bounding box center [1245, 221] width 77 height 27
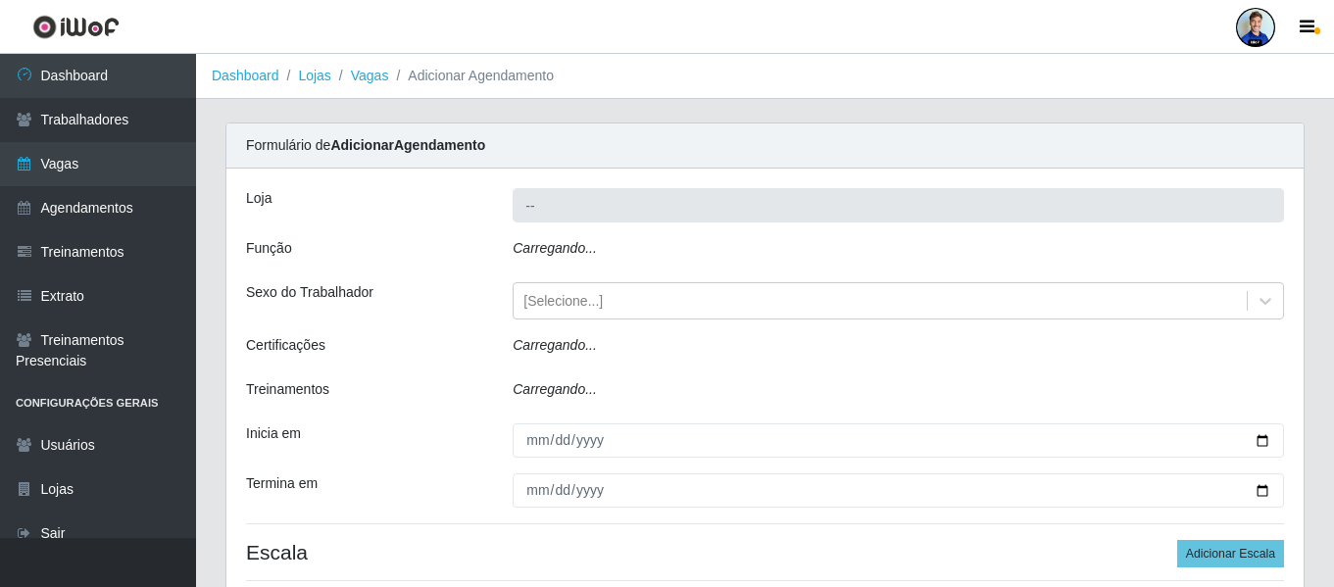
type input "Sempre Tem - Jardim Limoeiro"
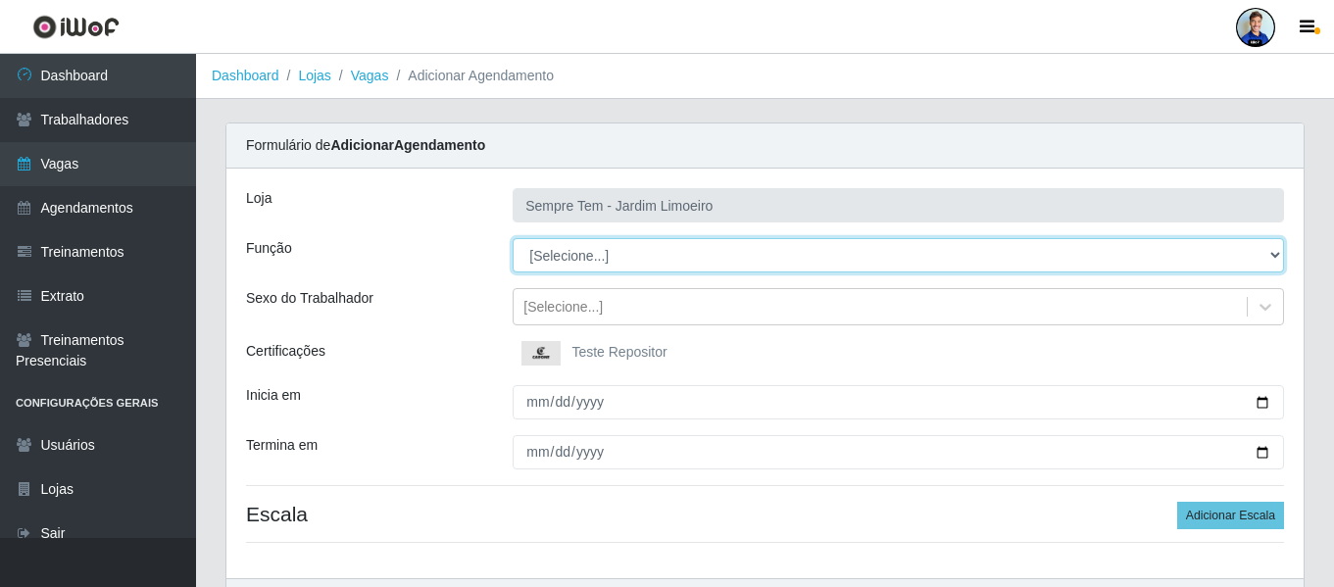
click at [576, 261] on select "[Selecione...] Auxiliar de Estacionamento Auxiliar de Estacionamento + Auxiliar…" at bounding box center [899, 255] width 772 height 34
click at [570, 272] on select "[Selecione...] Auxiliar de Estacionamento Auxiliar de Estacionamento + Auxiliar…" at bounding box center [899, 255] width 772 height 34
click at [565, 259] on select "[Selecione...] Auxiliar de Estacionamento Auxiliar de Estacionamento + Auxiliar…" at bounding box center [899, 255] width 772 height 34
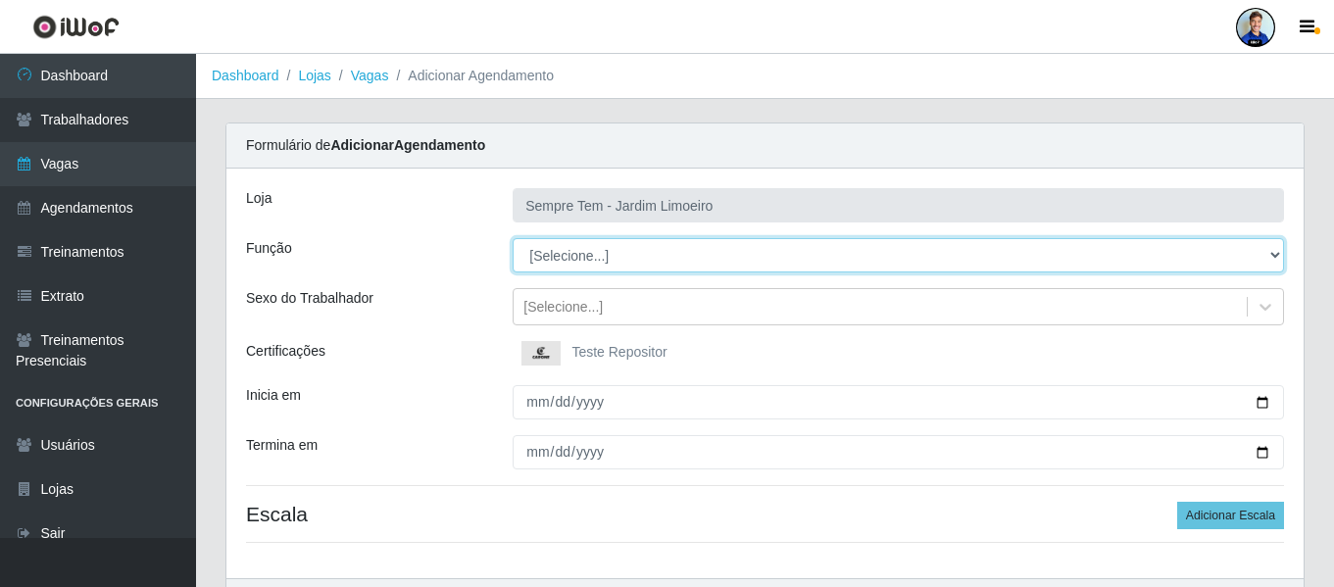
select select "4"
click at [513, 238] on select "[Selecione...] Auxiliar de Estacionamento Auxiliar de Estacionamento + Auxiliar…" at bounding box center [899, 255] width 772 height 34
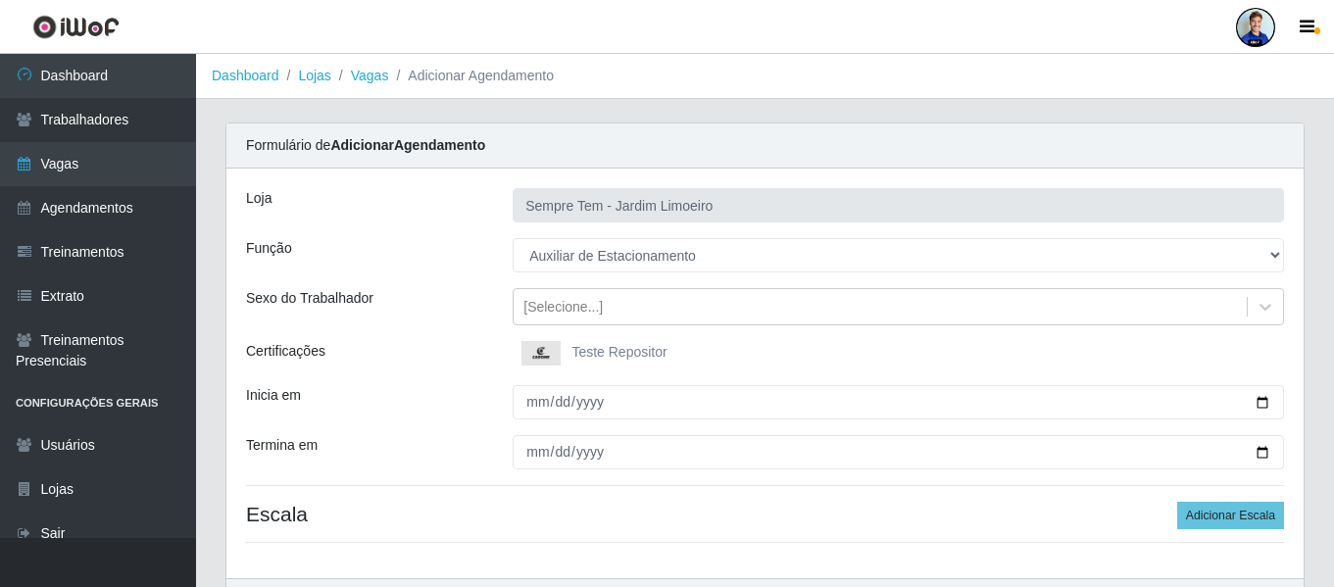
click at [446, 256] on div "Função" at bounding box center [364, 255] width 267 height 34
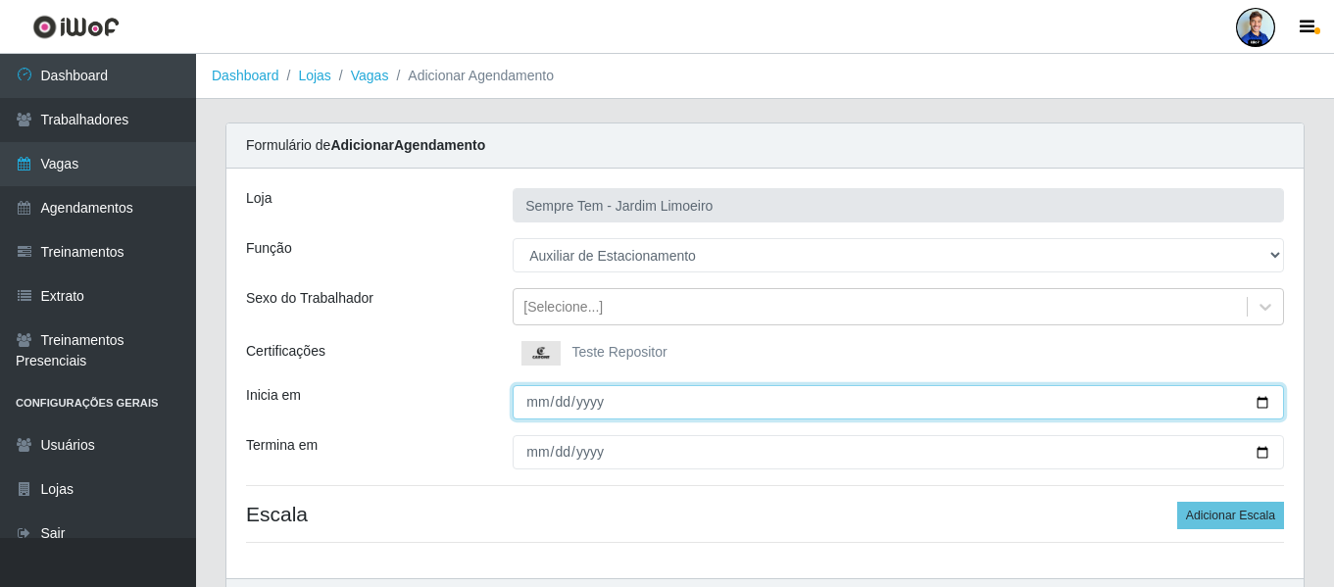
click at [531, 409] on input "Inicia em" at bounding box center [899, 402] width 772 height 34
type input "[DATE]"
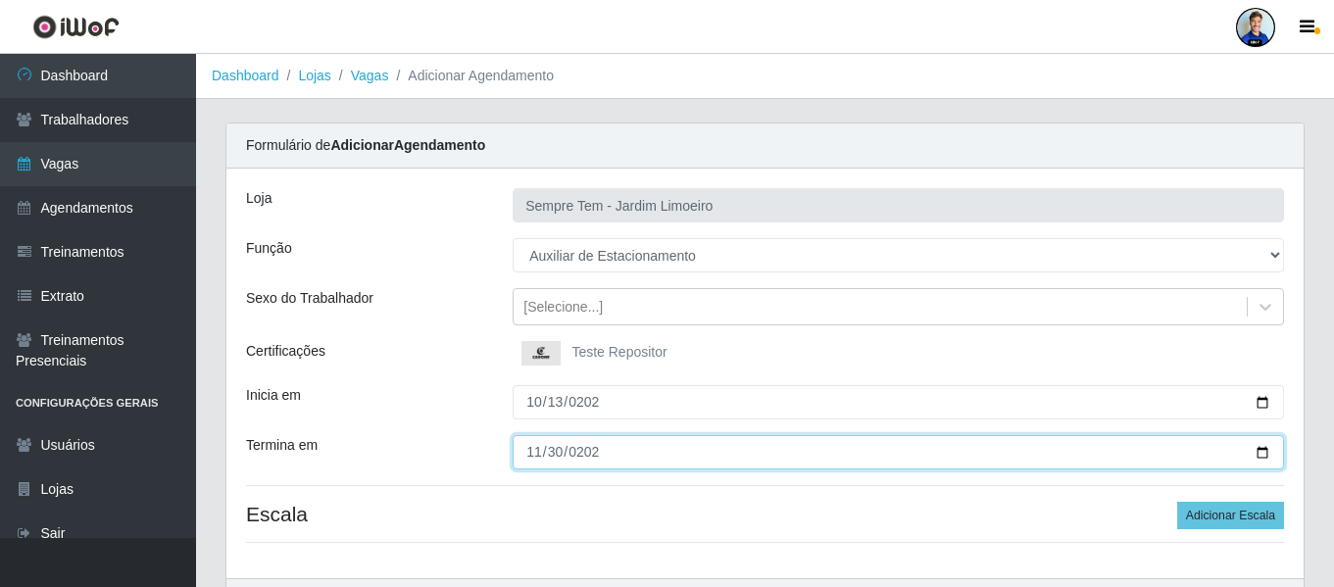
type input "[DATE]"
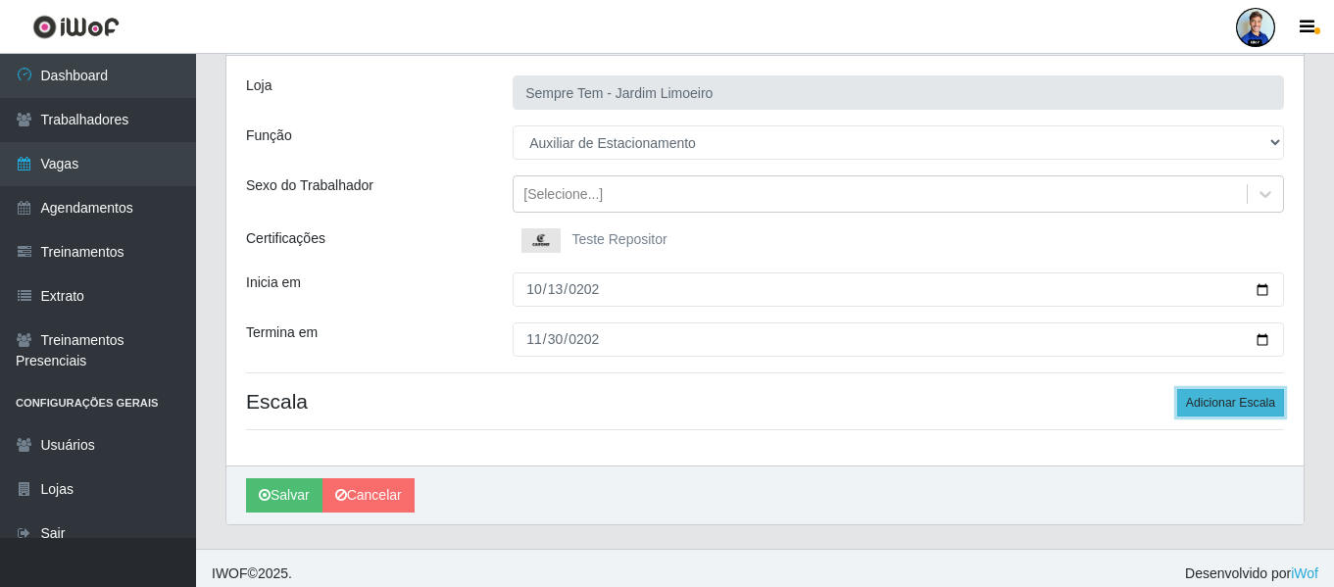
scroll to position [124, 0]
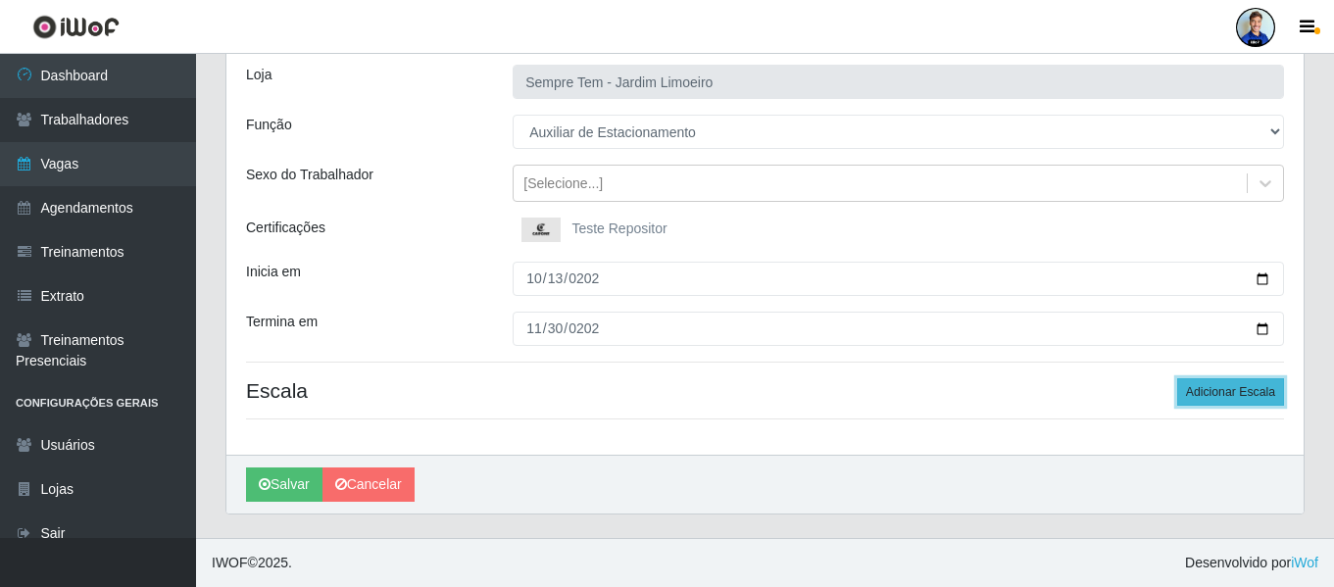
click at [1198, 390] on button "Adicionar Escala" at bounding box center [1230, 391] width 107 height 27
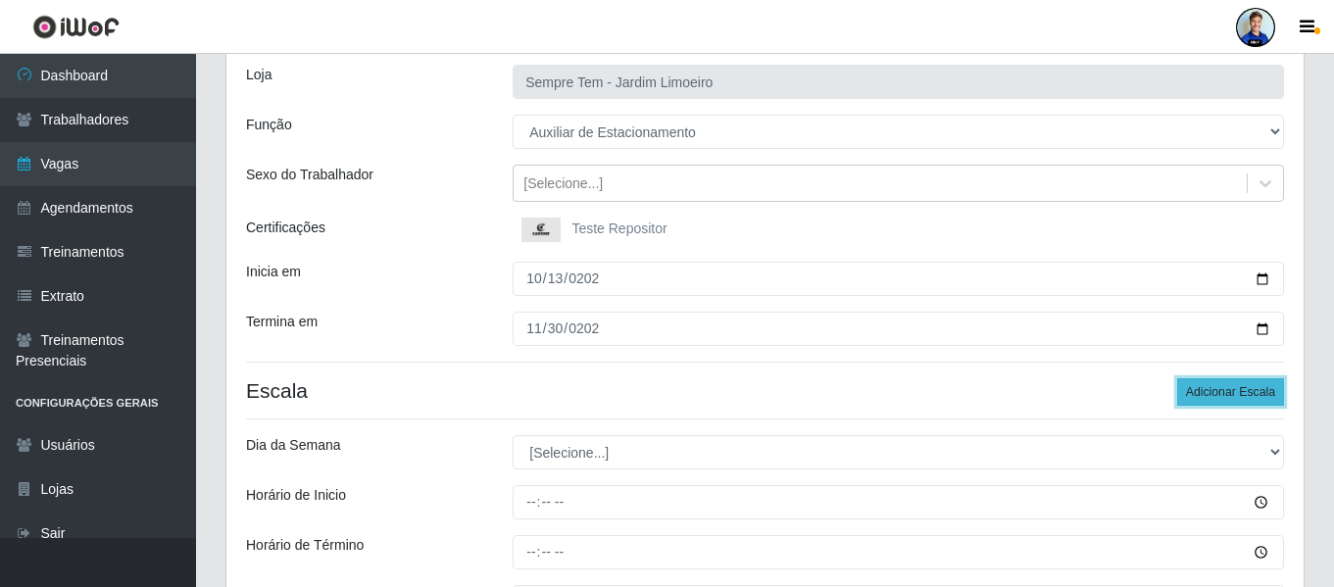
click at [1198, 390] on button "Adicionar Escala" at bounding box center [1230, 391] width 107 height 27
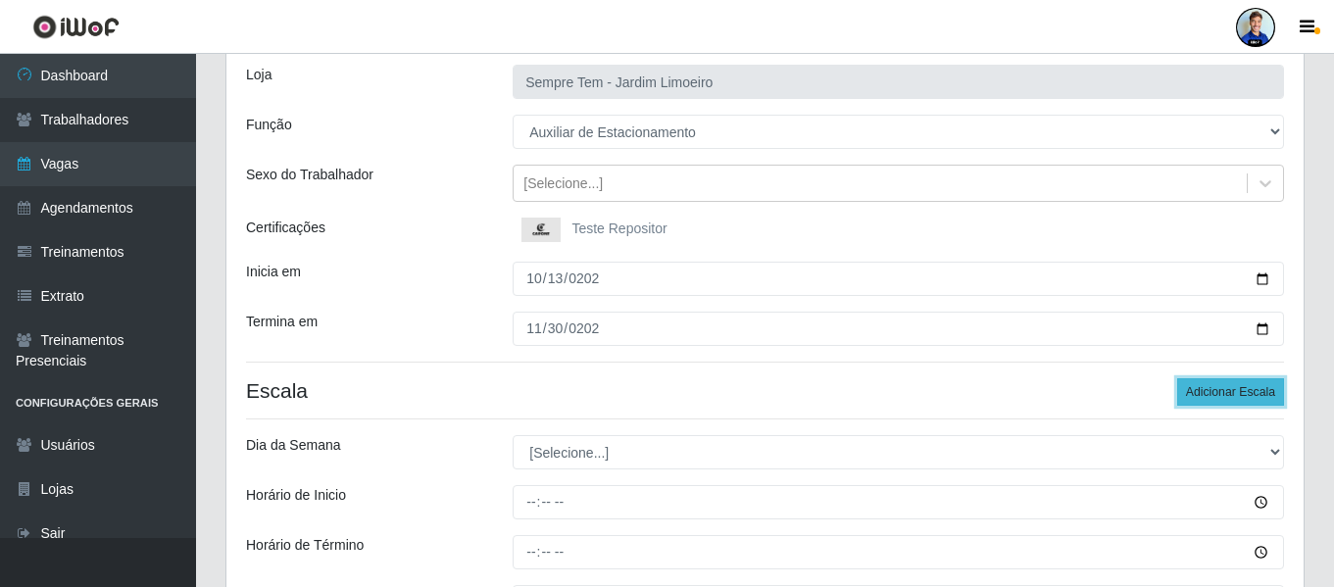
click at [1198, 390] on button "Adicionar Escala" at bounding box center [1230, 391] width 107 height 27
click at [1228, 381] on button "Adicionar Escala" at bounding box center [1230, 391] width 107 height 27
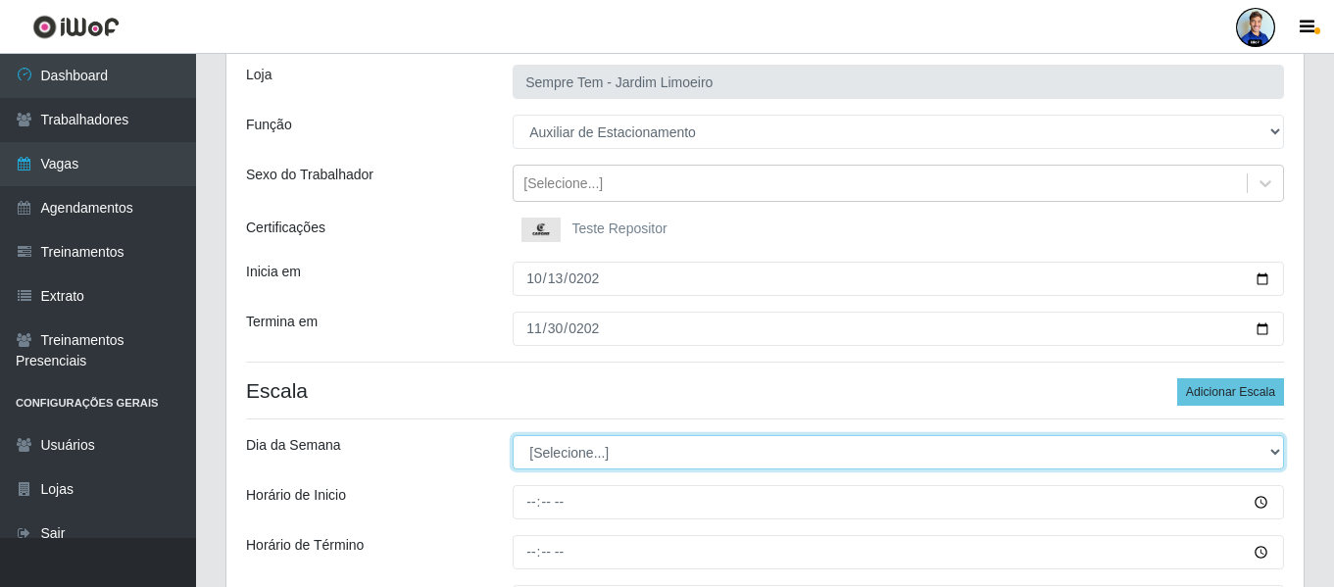
click at [638, 447] on select "[Selecione...] Segunda Terça Quarta Quinta Sexta Sábado Domingo" at bounding box center [899, 452] width 772 height 34
select select "1"
click at [513, 435] on select "[Selecione...] Segunda Terça Quarta Quinta Sexta Sábado Domingo" at bounding box center [899, 452] width 772 height 34
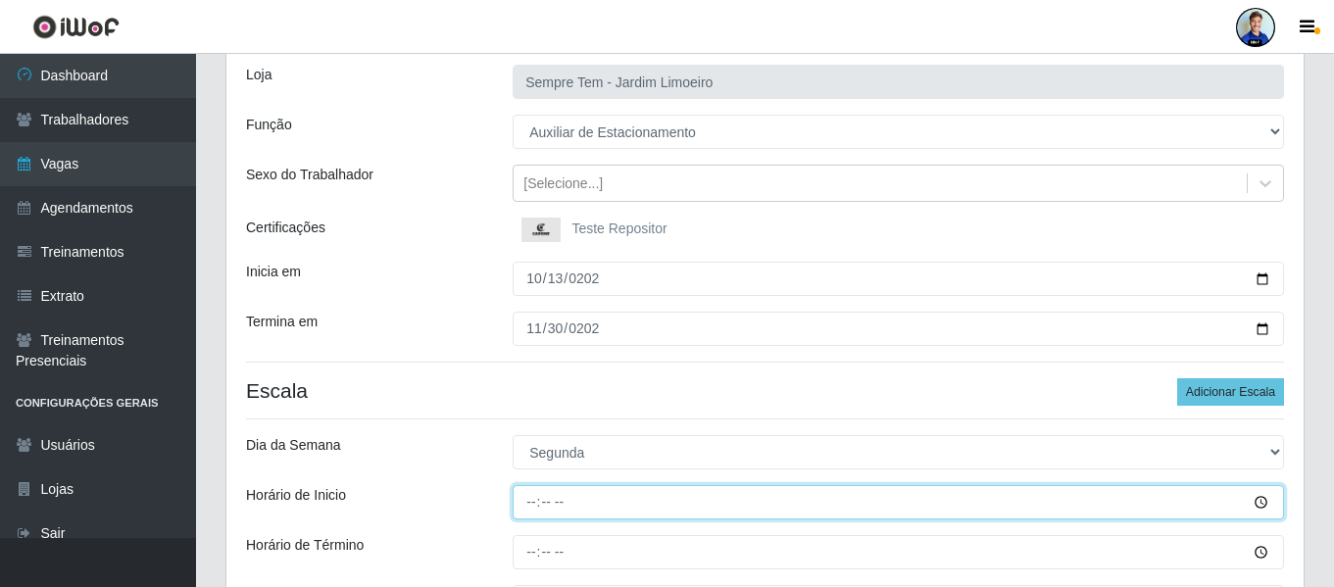
type input "08:00"
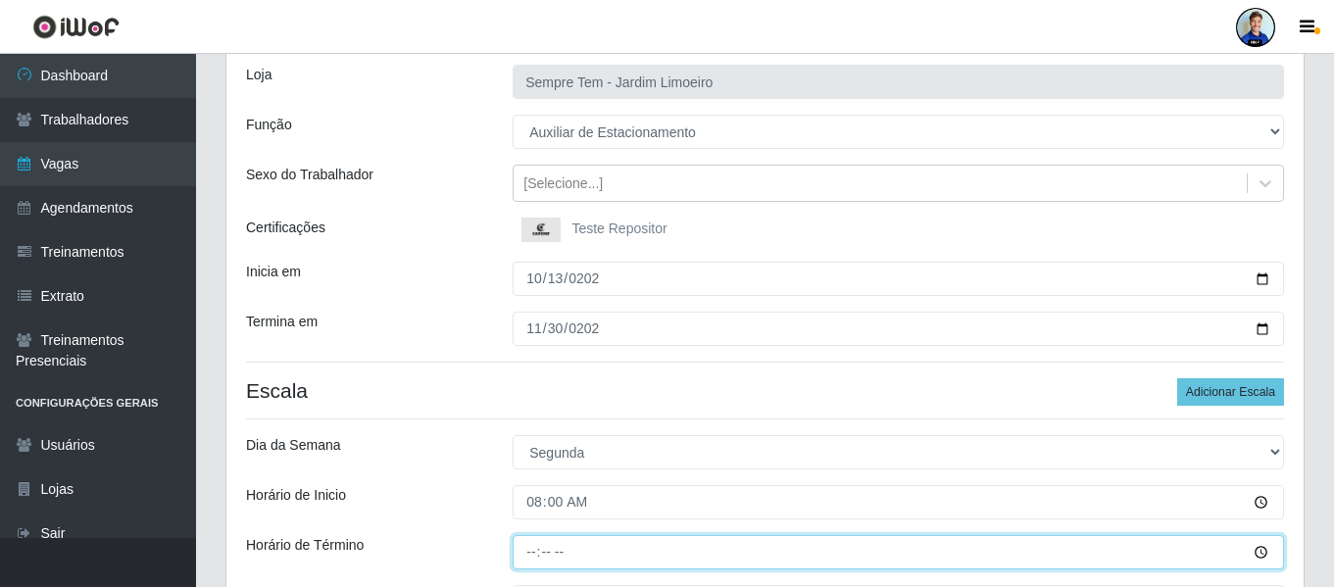
type input "14:00"
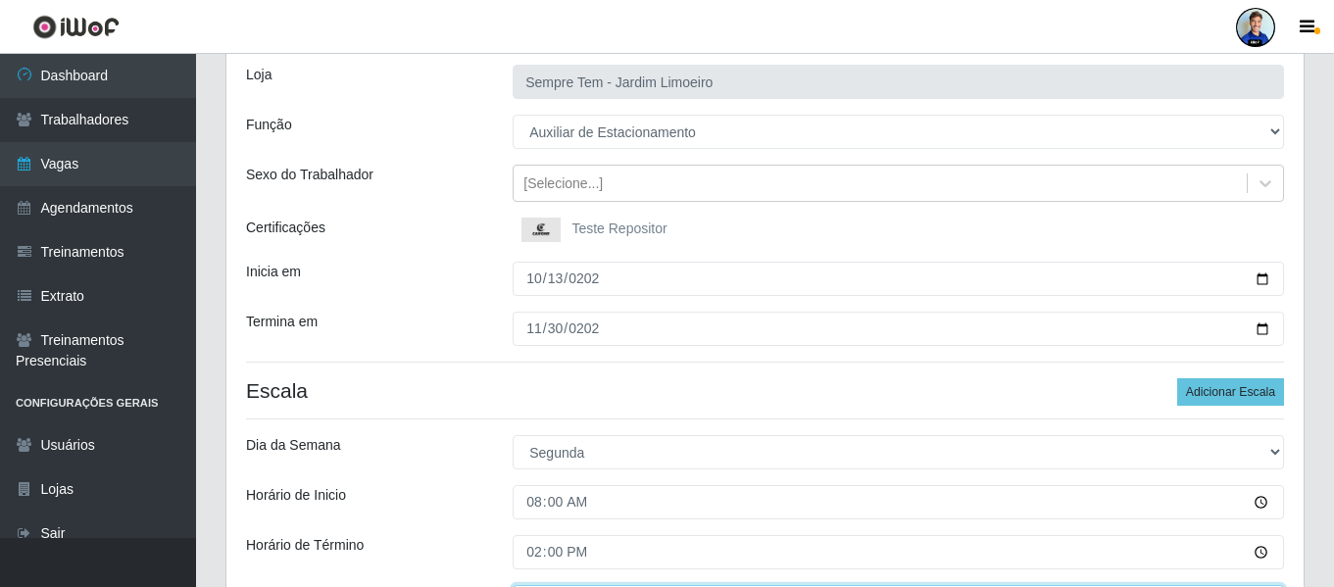
scroll to position [156, 0]
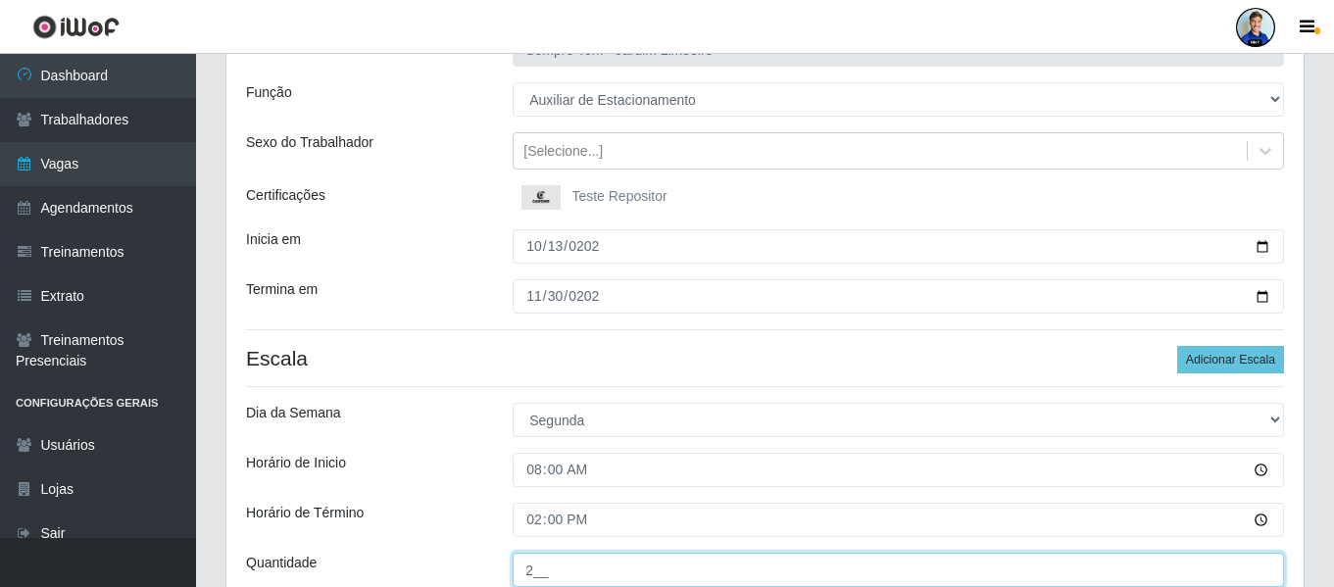
type input "2__"
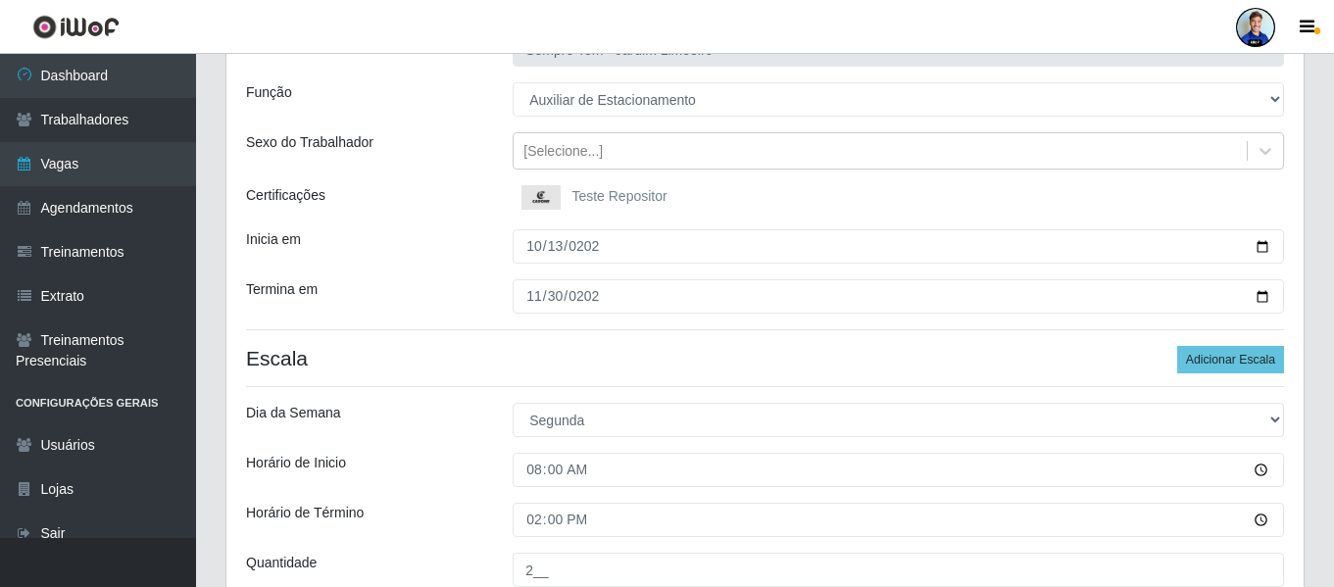
scroll to position [499, 0]
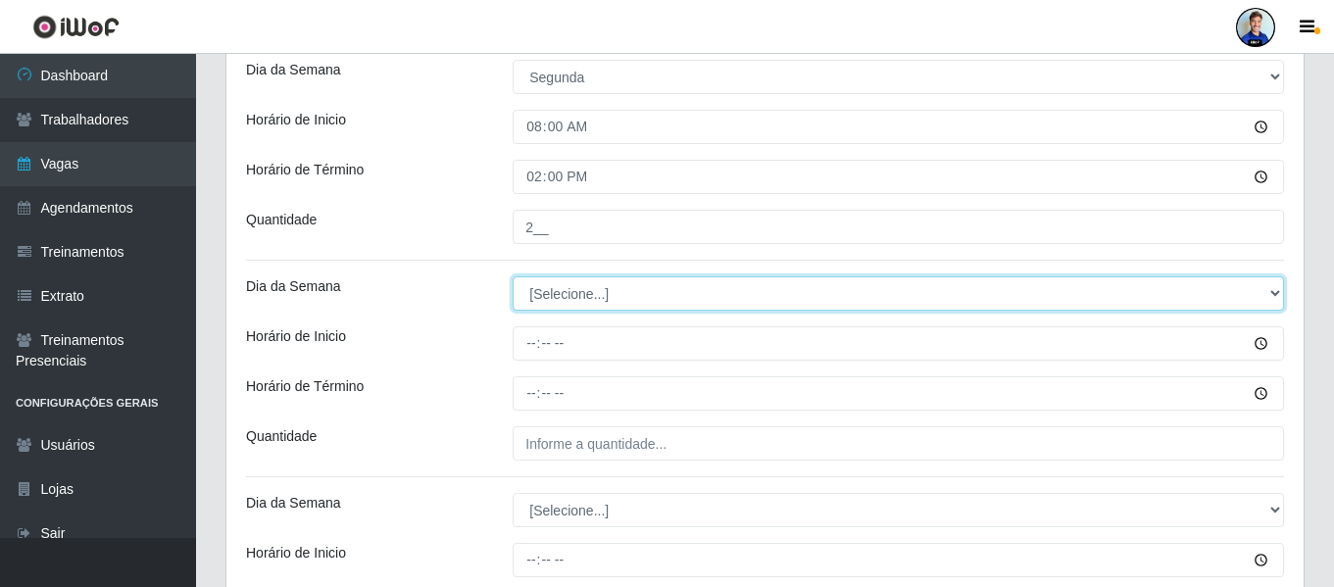
select select "1"
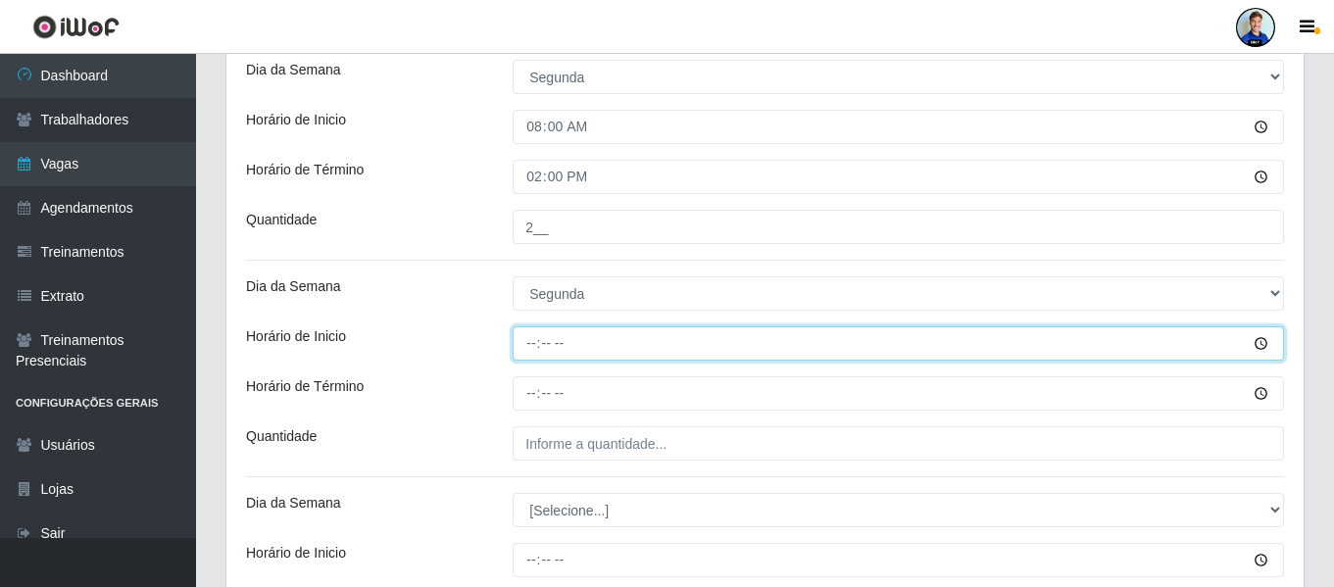
type input "15:00"
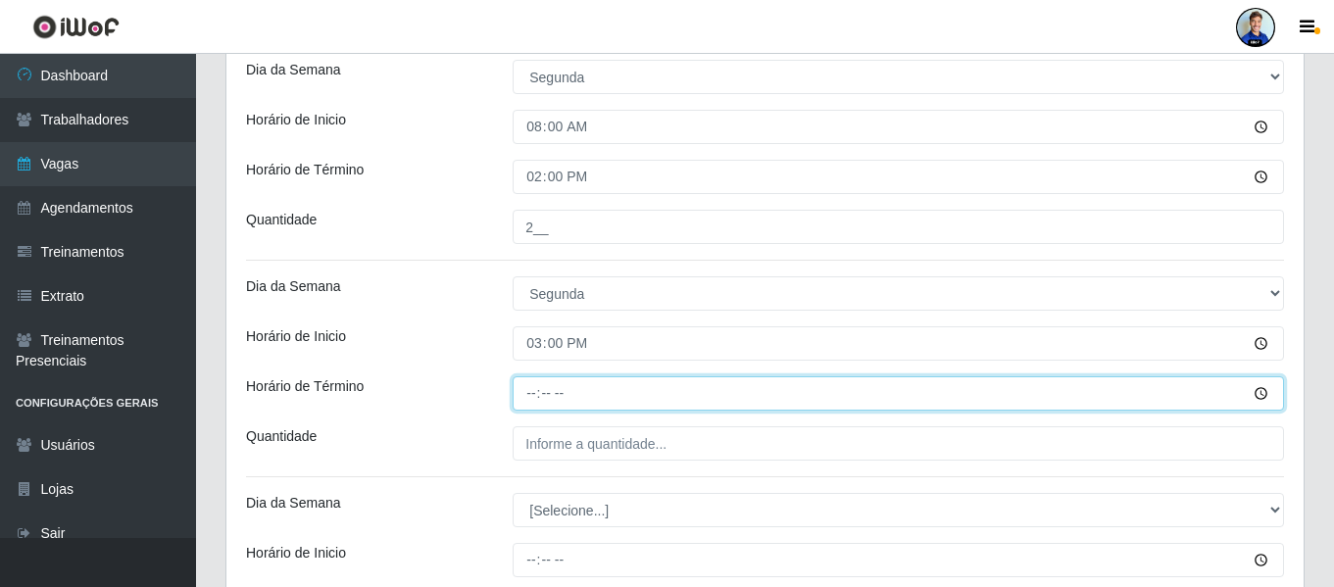
type input "21:00"
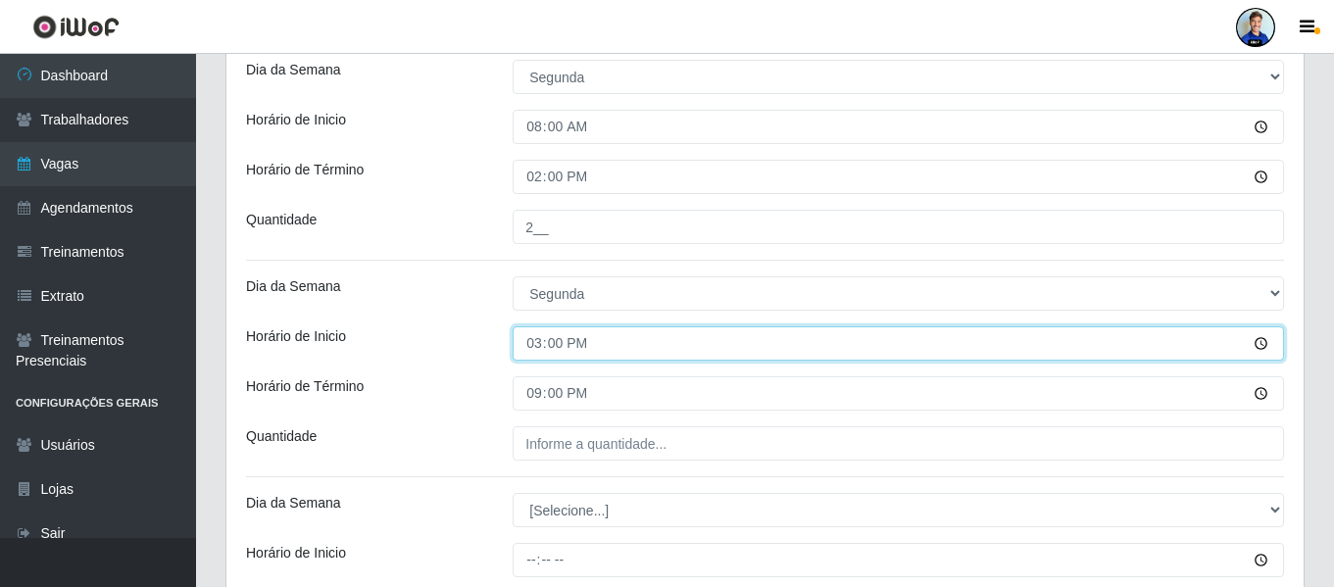
click at [524, 339] on input "15:00" at bounding box center [899, 343] width 772 height 34
type input "16:00"
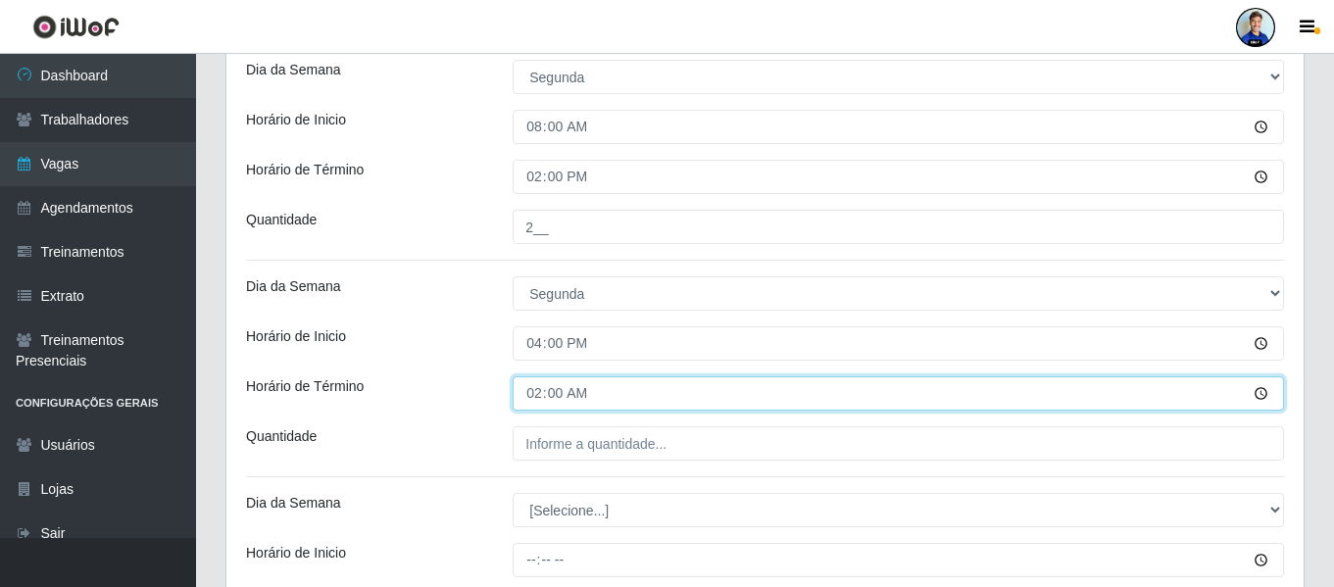
type input "22:00"
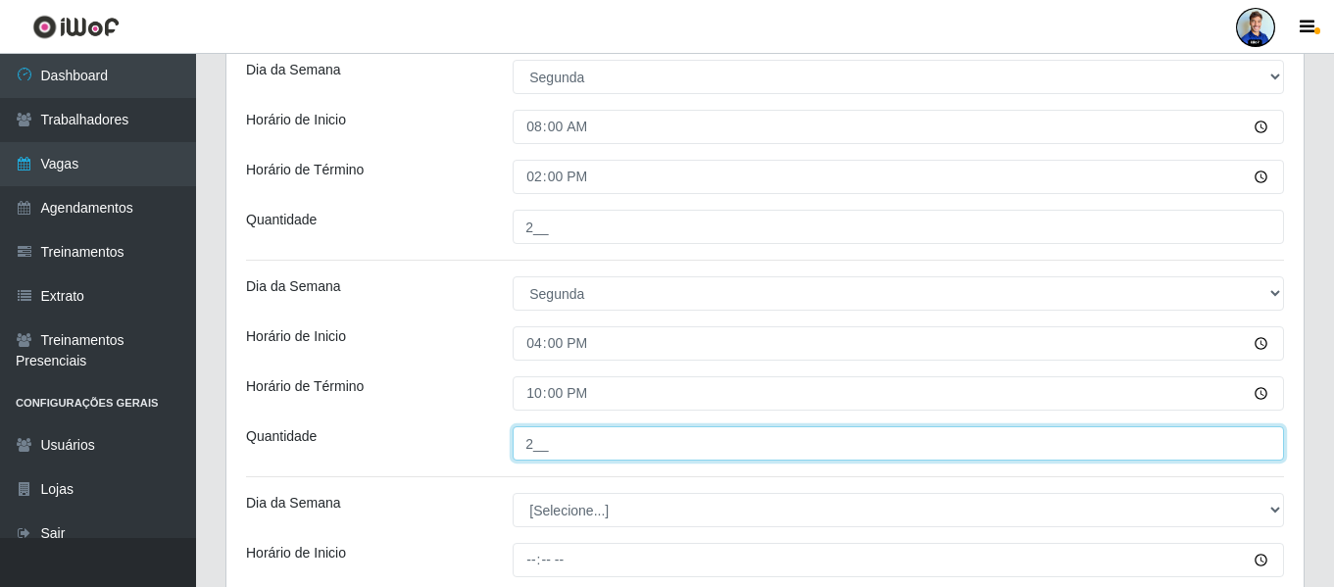
type input "2__"
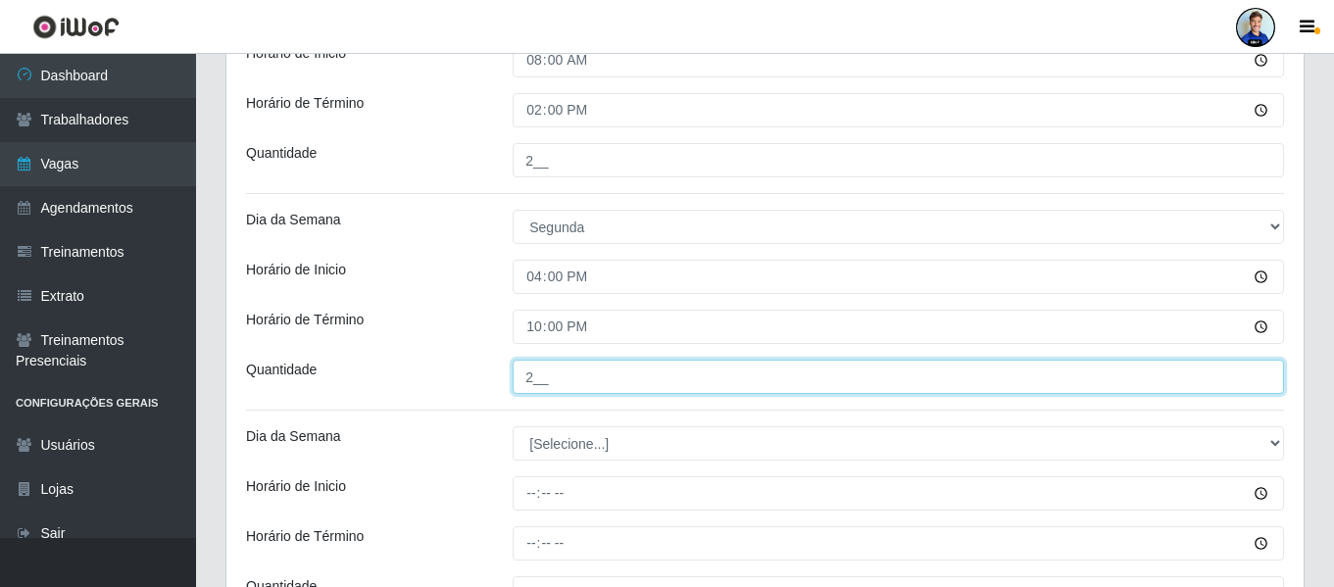
scroll to position [597, 0]
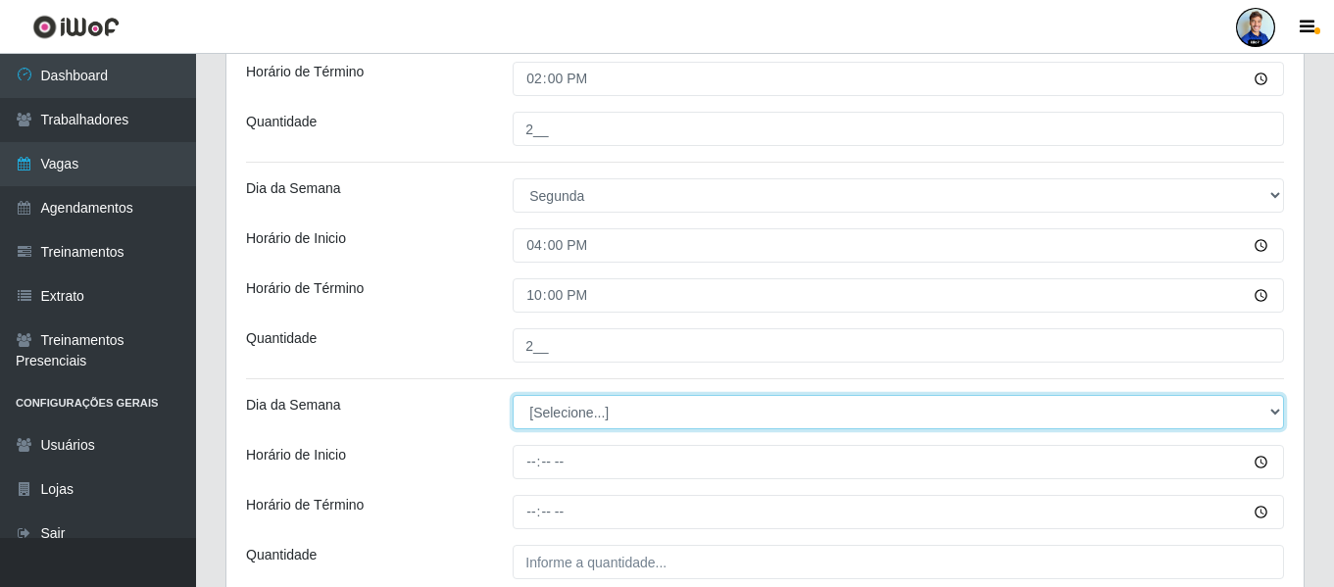
click at [566, 408] on select "[Selecione...] Segunda Terça Quarta Quinta Sexta Sábado Domingo" at bounding box center [899, 412] width 772 height 34
select select "2"
click at [513, 395] on select "[Selecione...] Segunda Terça Quarta Quinta Sexta Sábado Domingo" at bounding box center [899, 412] width 772 height 34
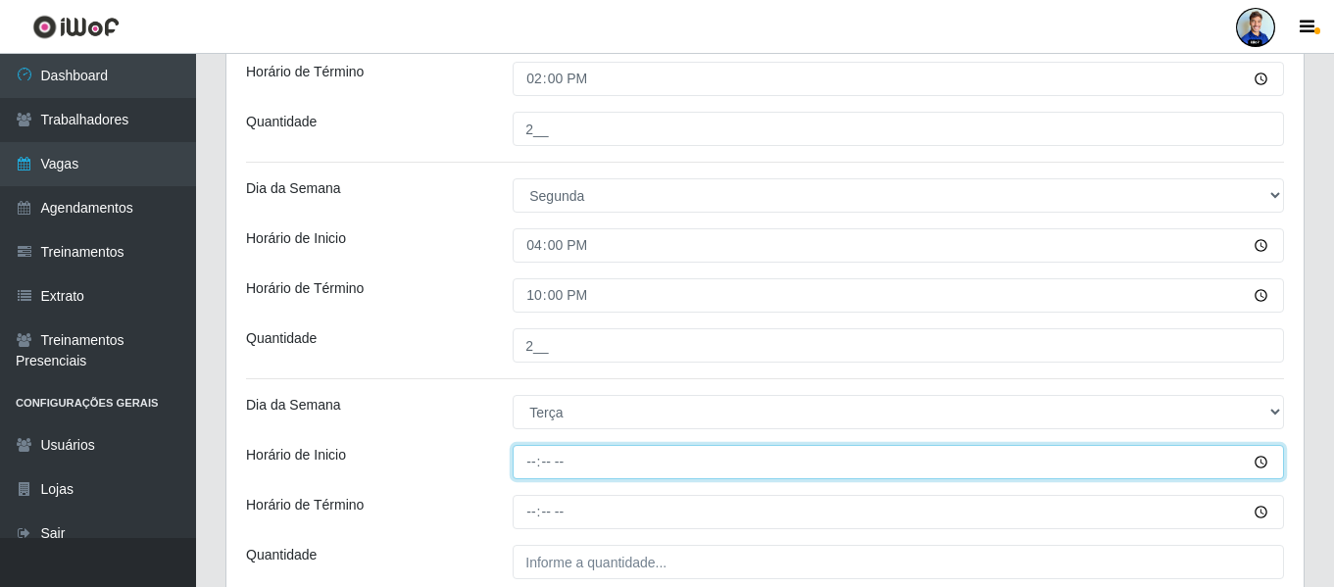
click at [591, 464] on input "Horário de Inicio" at bounding box center [899, 462] width 772 height 34
type input "08:00"
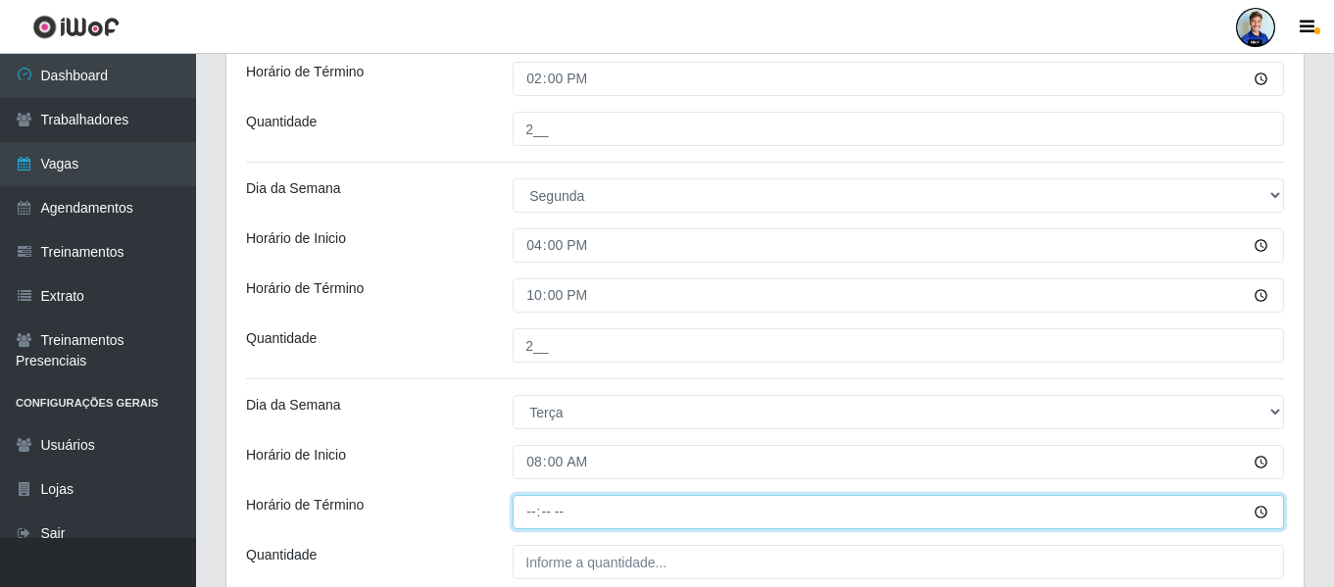
type input "14:00"
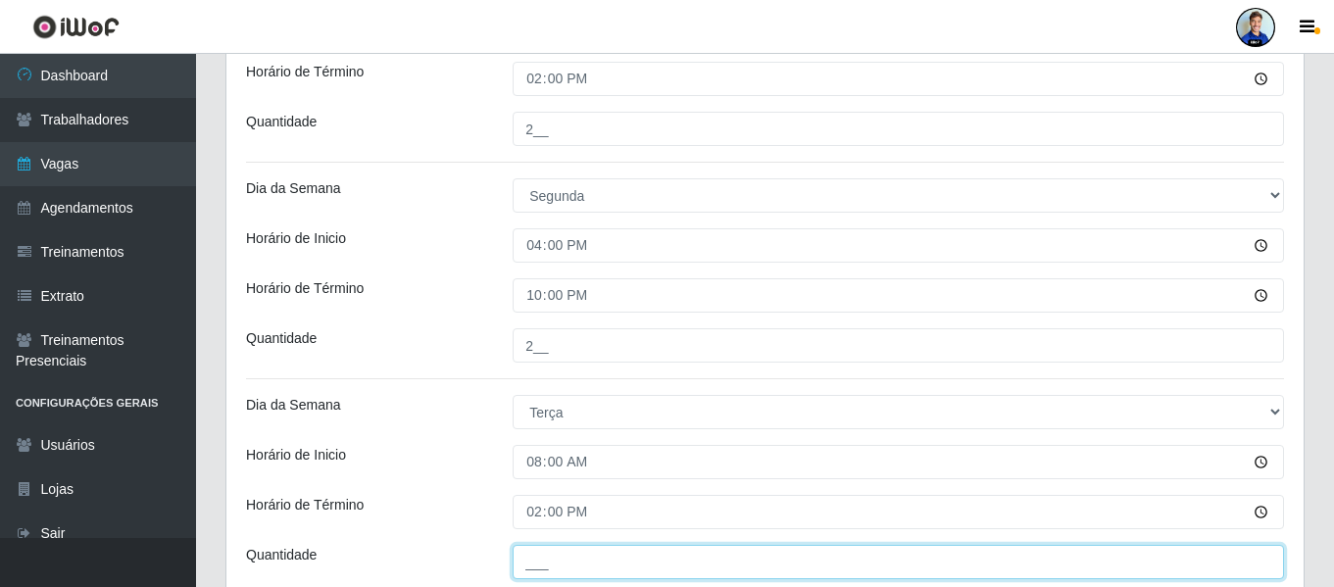
scroll to position [695, 0]
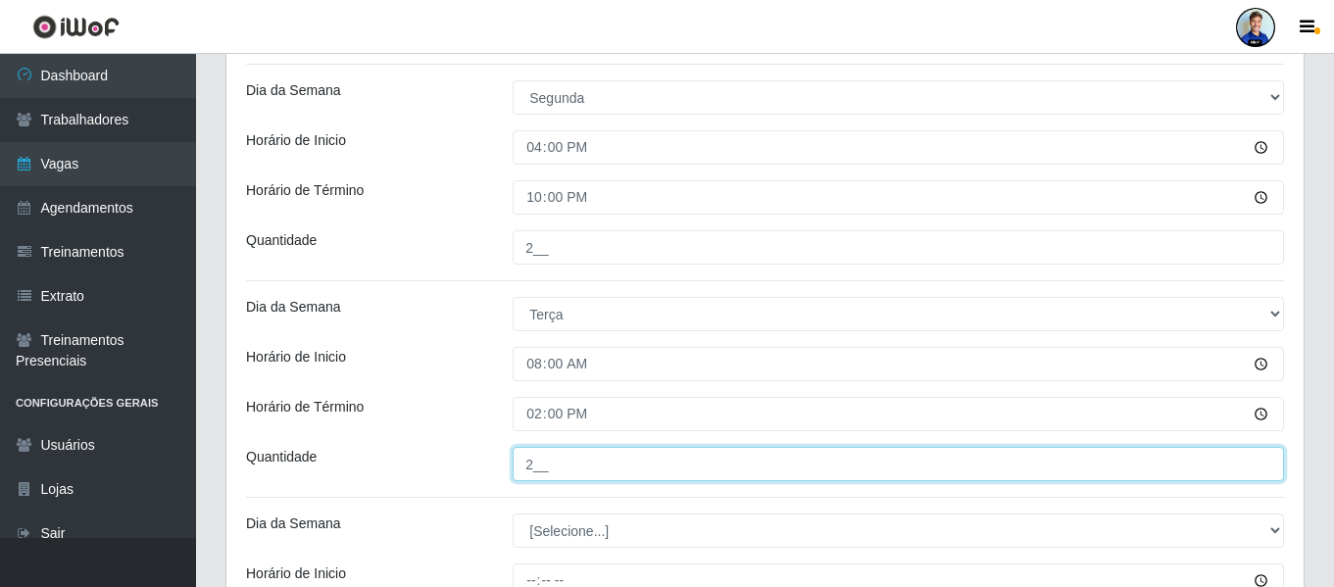
type input "2__"
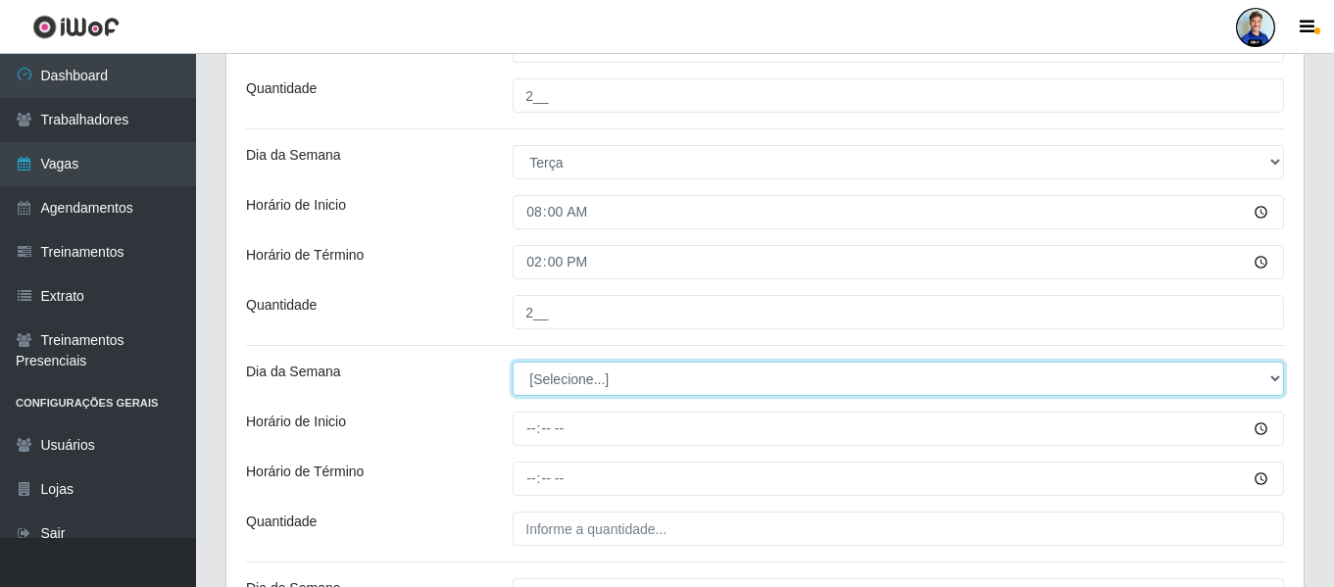
scroll to position [891, 0]
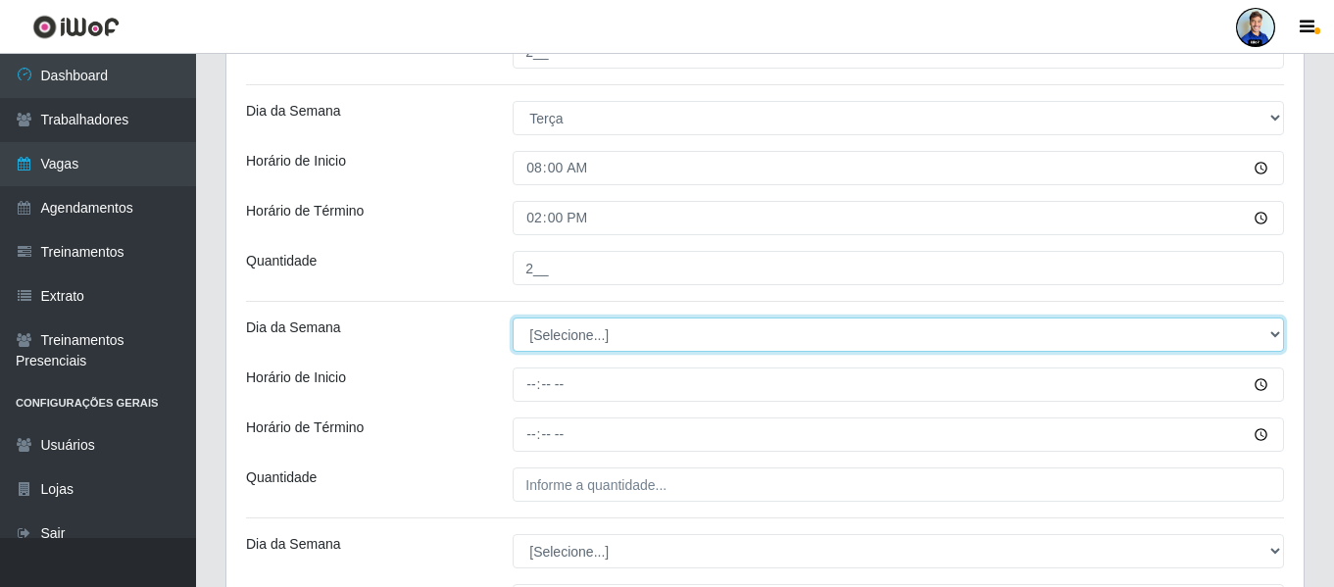
click at [593, 343] on select "[Selecione...] Segunda Terça Quarta Quinta Sexta Sábado Domingo" at bounding box center [899, 335] width 772 height 34
select select "2"
click at [513, 318] on select "[Selecione...] Segunda Terça Quarta Quinta Sexta Sábado Domingo" at bounding box center [899, 335] width 772 height 34
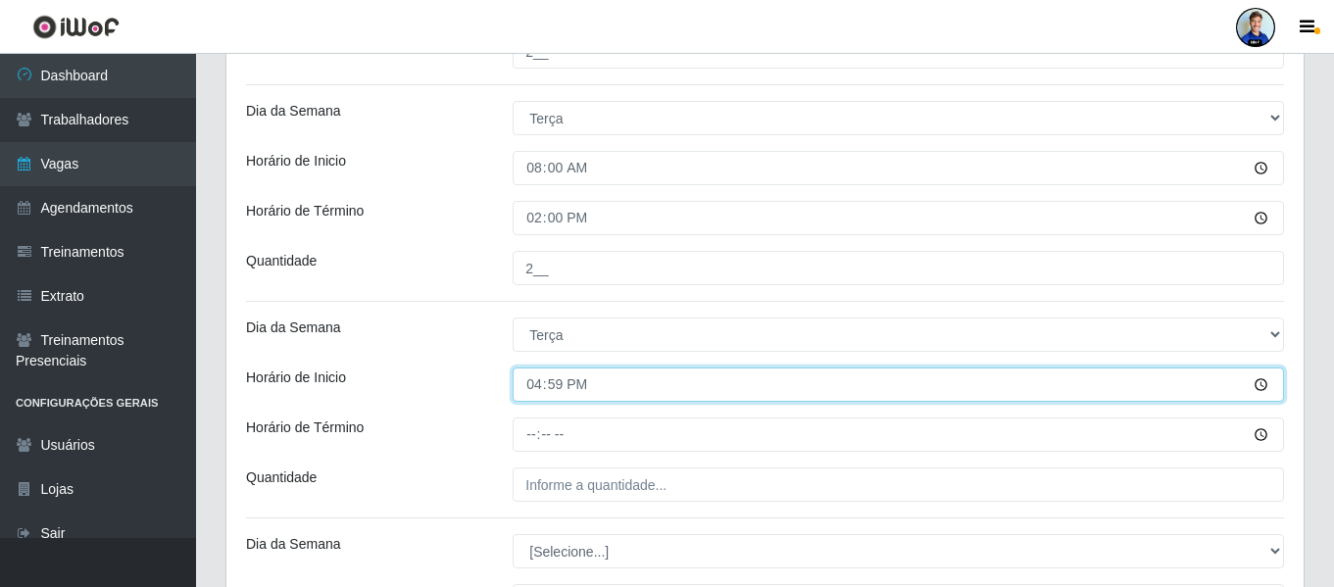
type input "16:00"
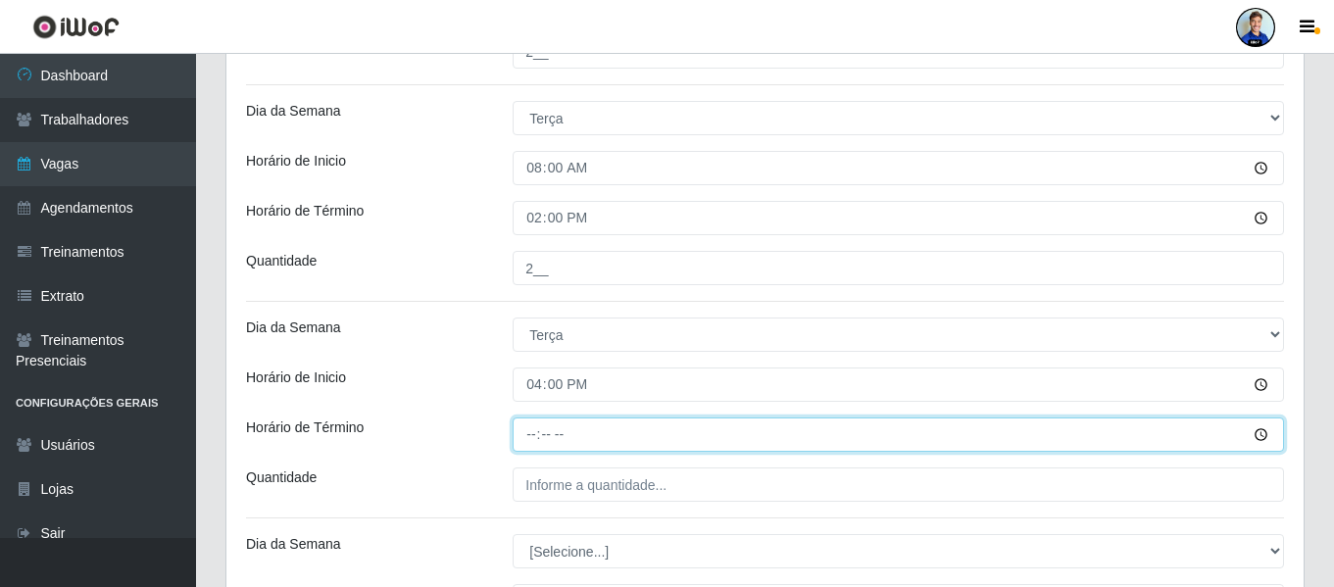
type input "22:00"
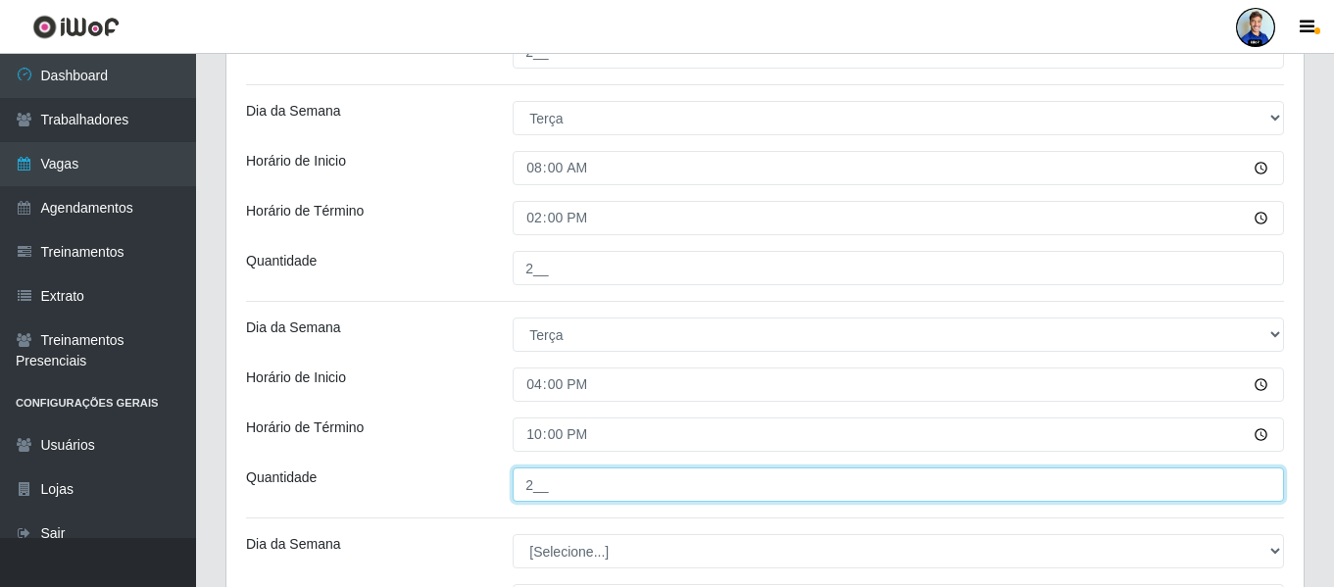
type input "2__"
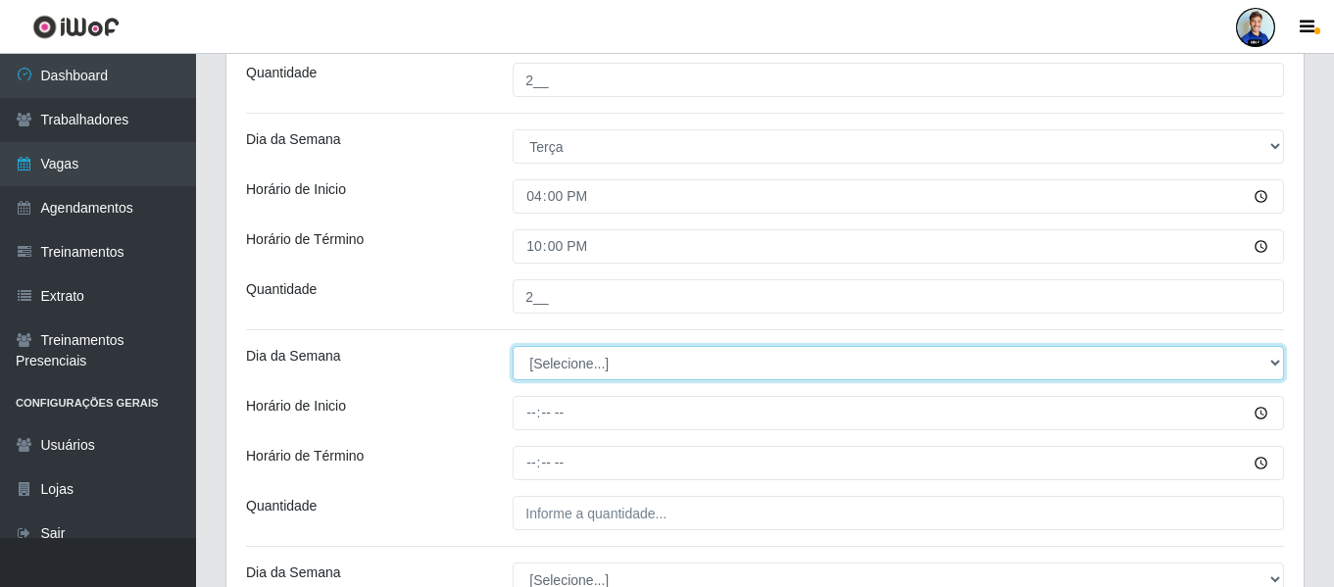
scroll to position [1087, 0]
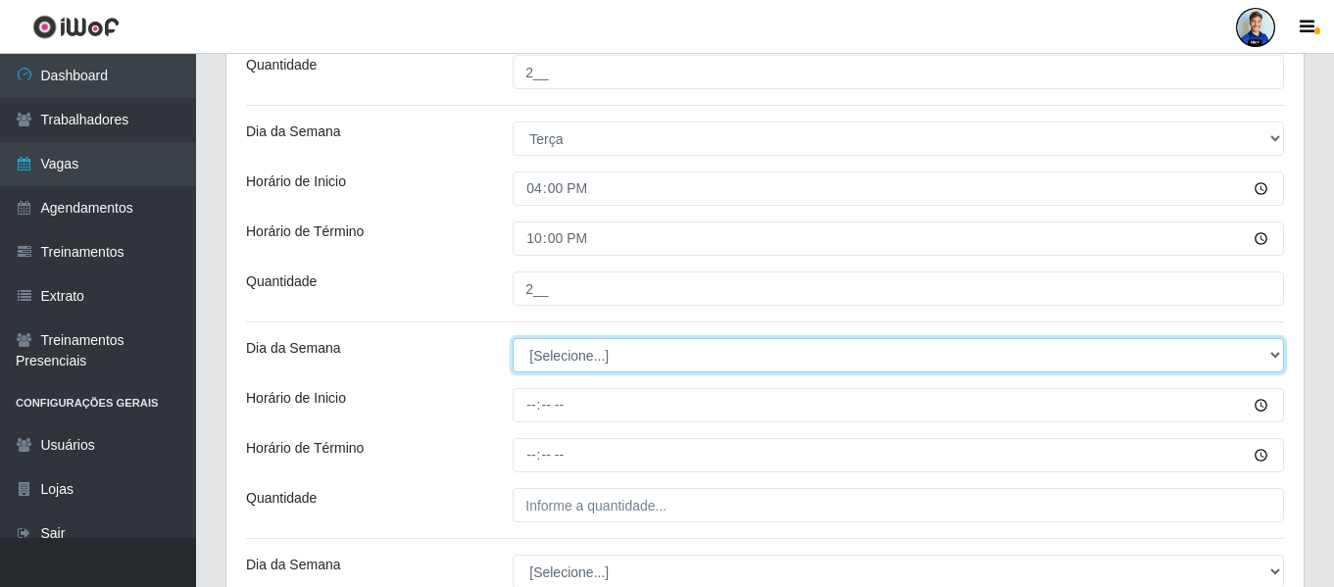
select select "3"
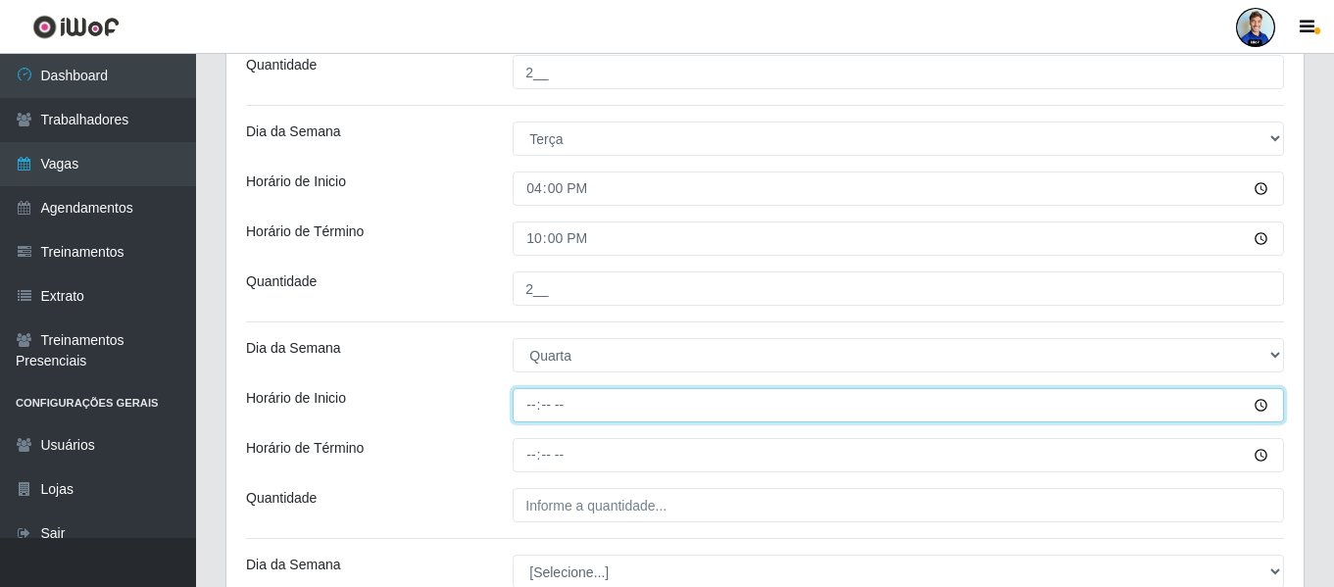
type input "08:00"
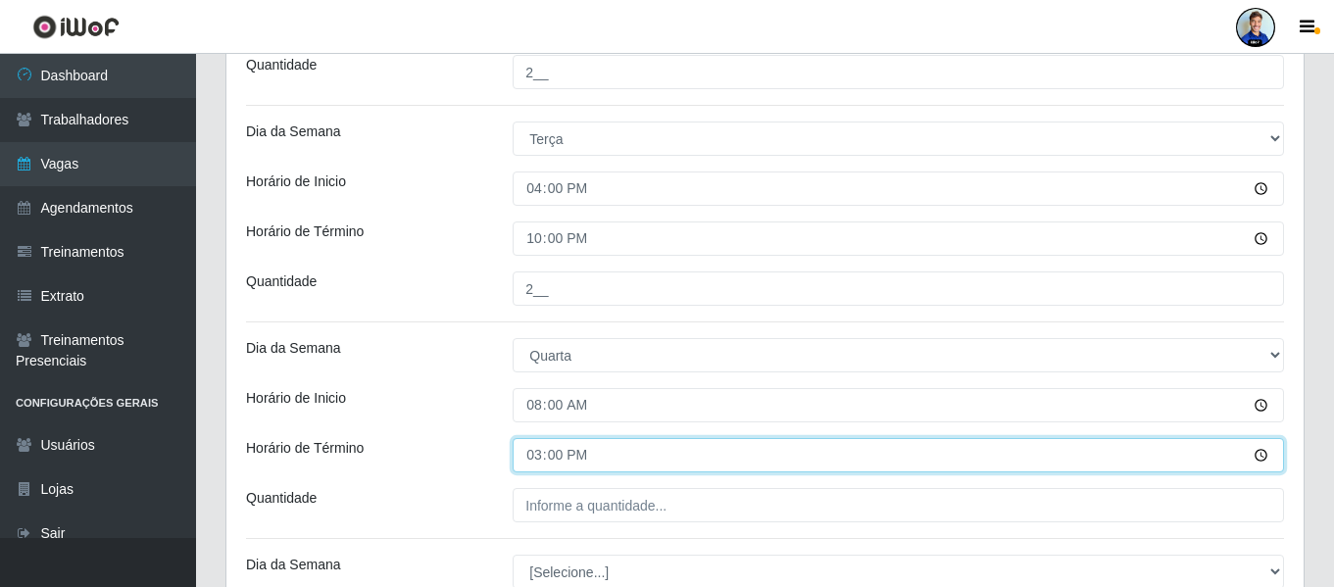
click at [545, 453] on input "15:00" at bounding box center [899, 455] width 772 height 34
click at [537, 457] on input "15:00" at bounding box center [899, 455] width 772 height 34
type input "14:00"
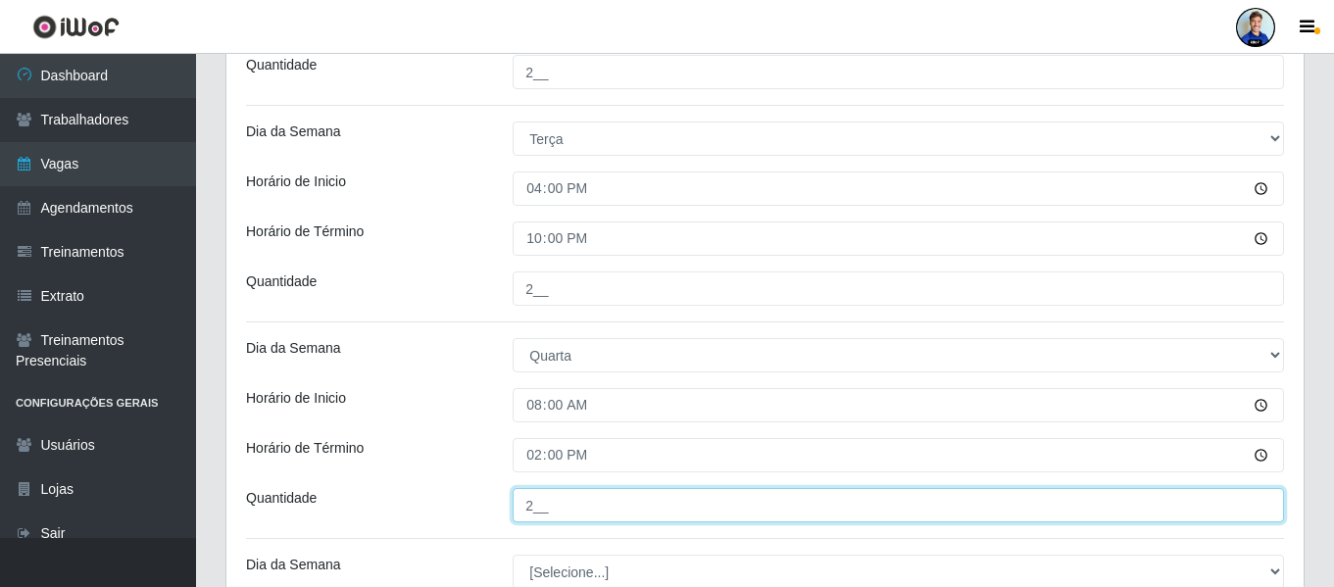
type input "2__"
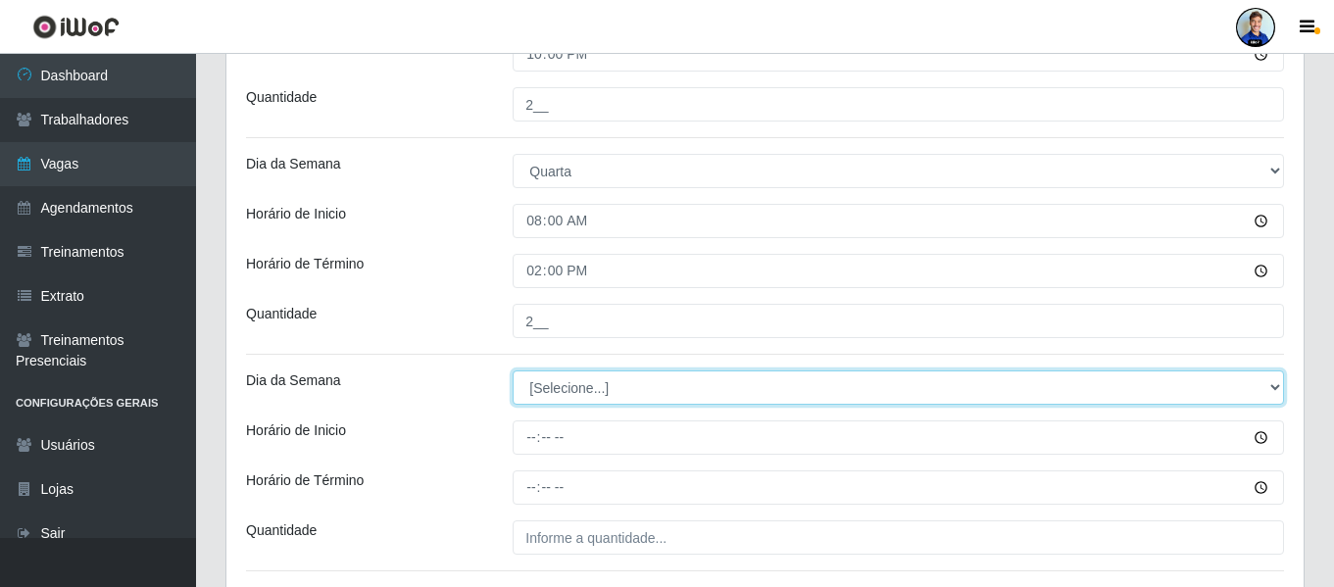
scroll to position [1285, 0]
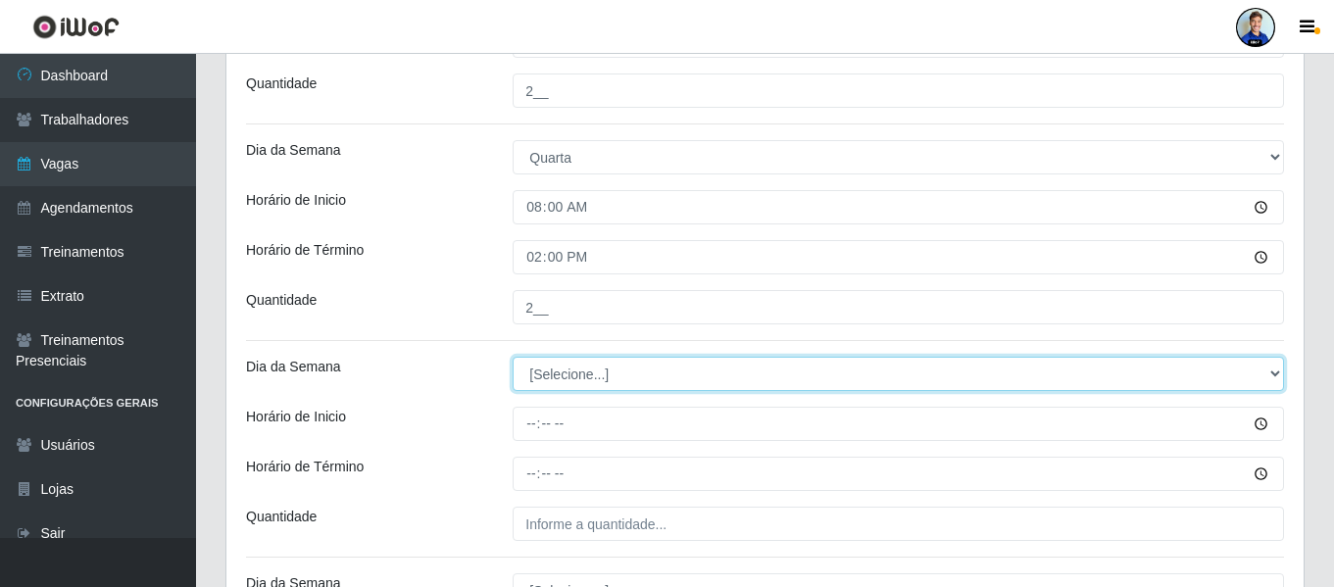
select select "3"
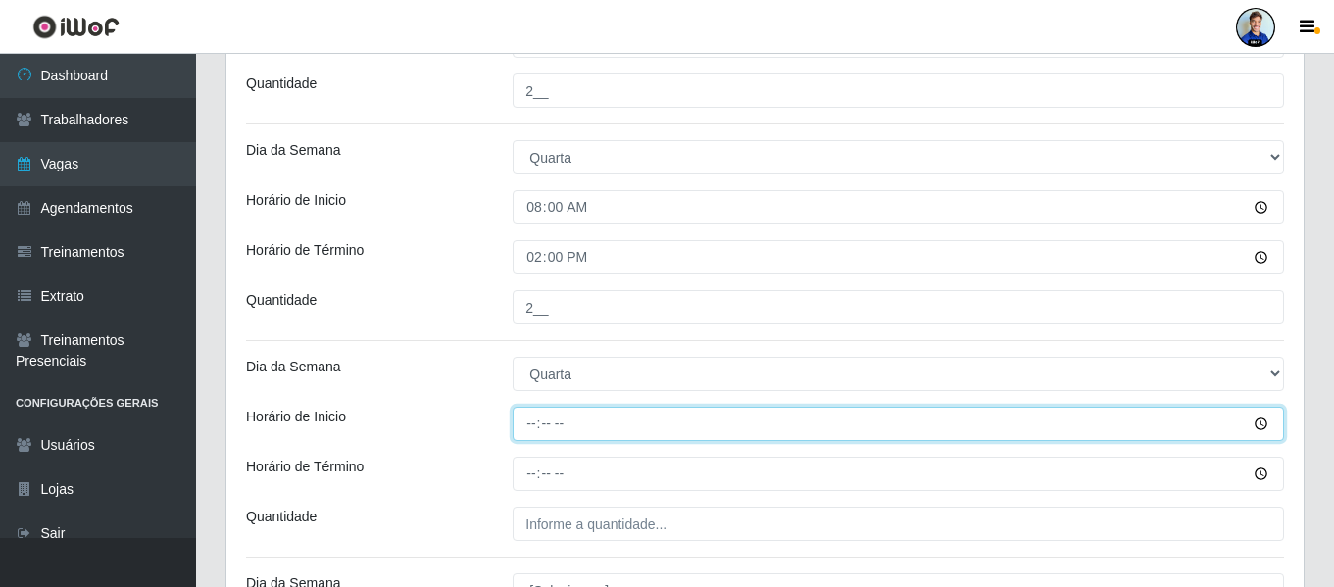
type input "16:00"
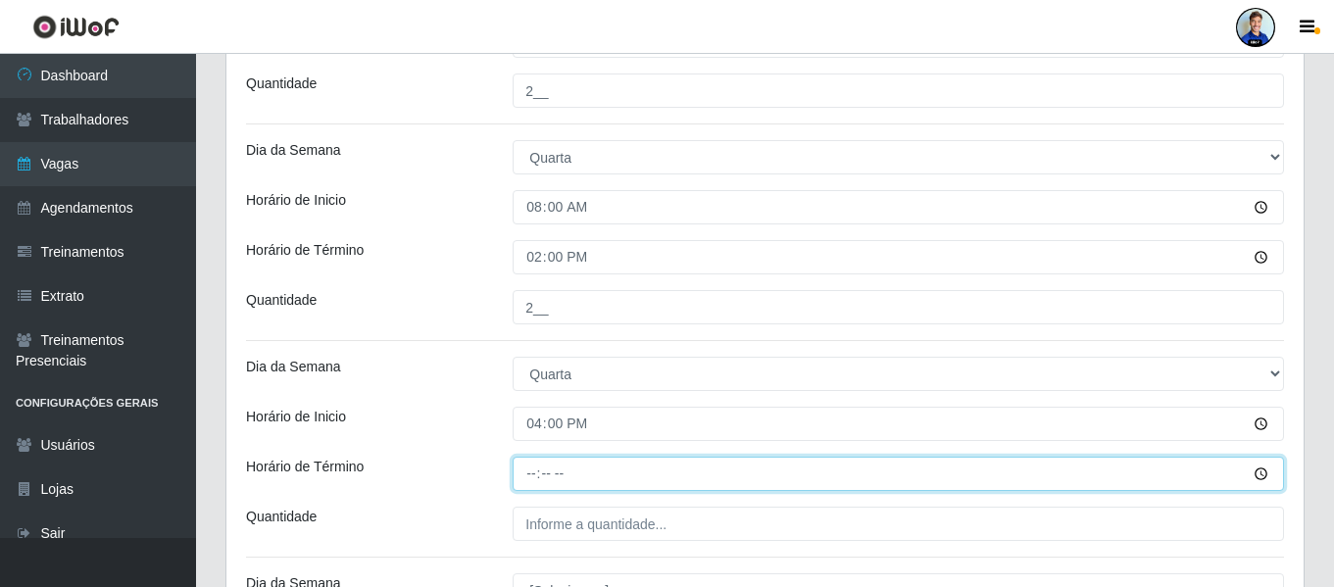
type input "22:00"
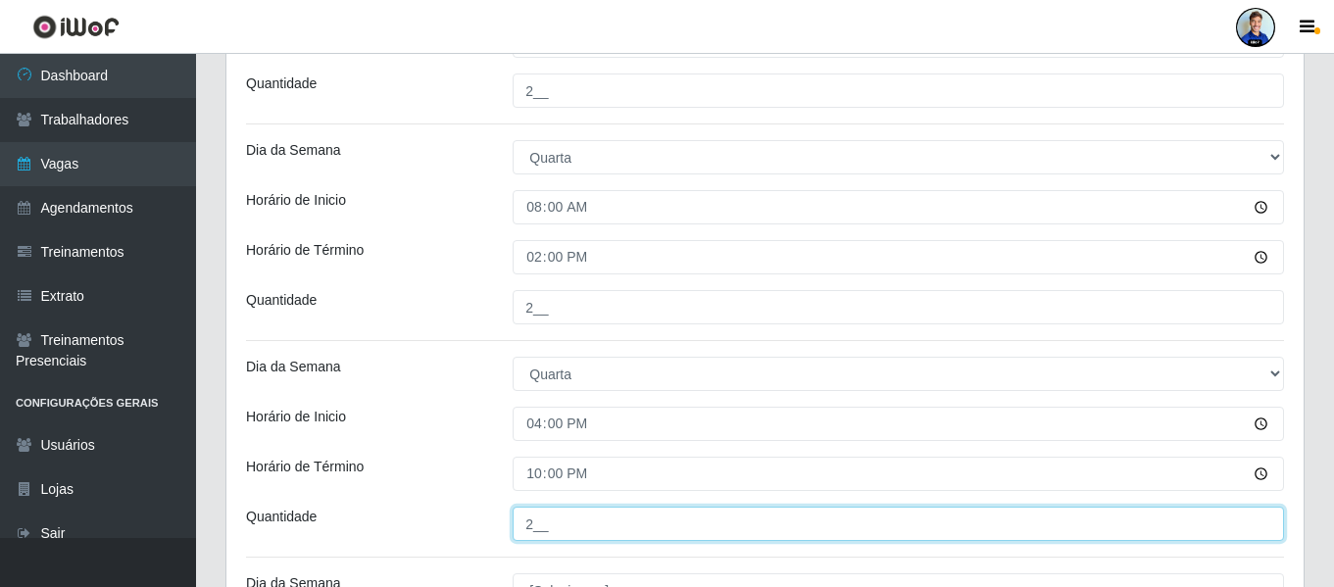
type input "2__"
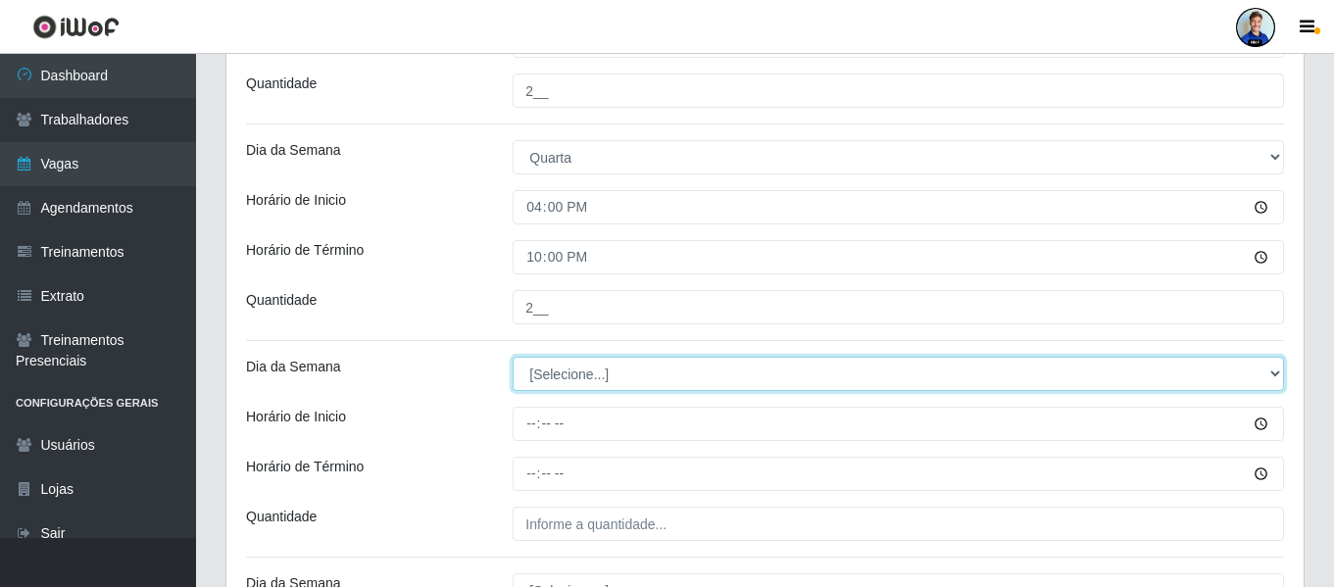
scroll to position [1600, 0]
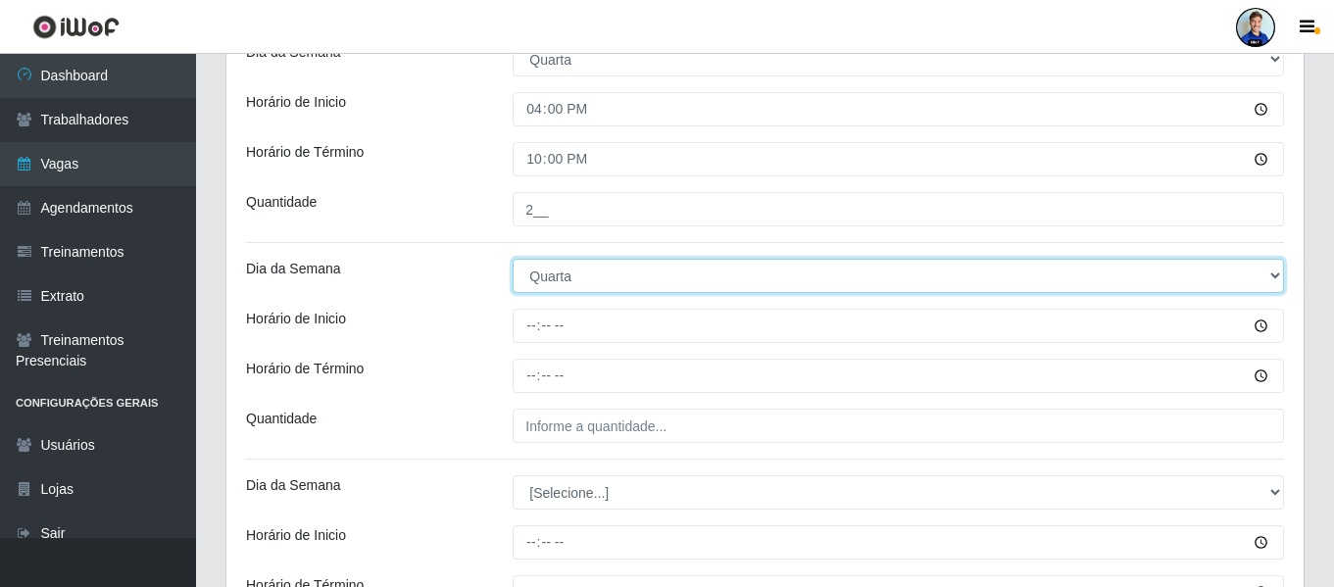
select select "4"
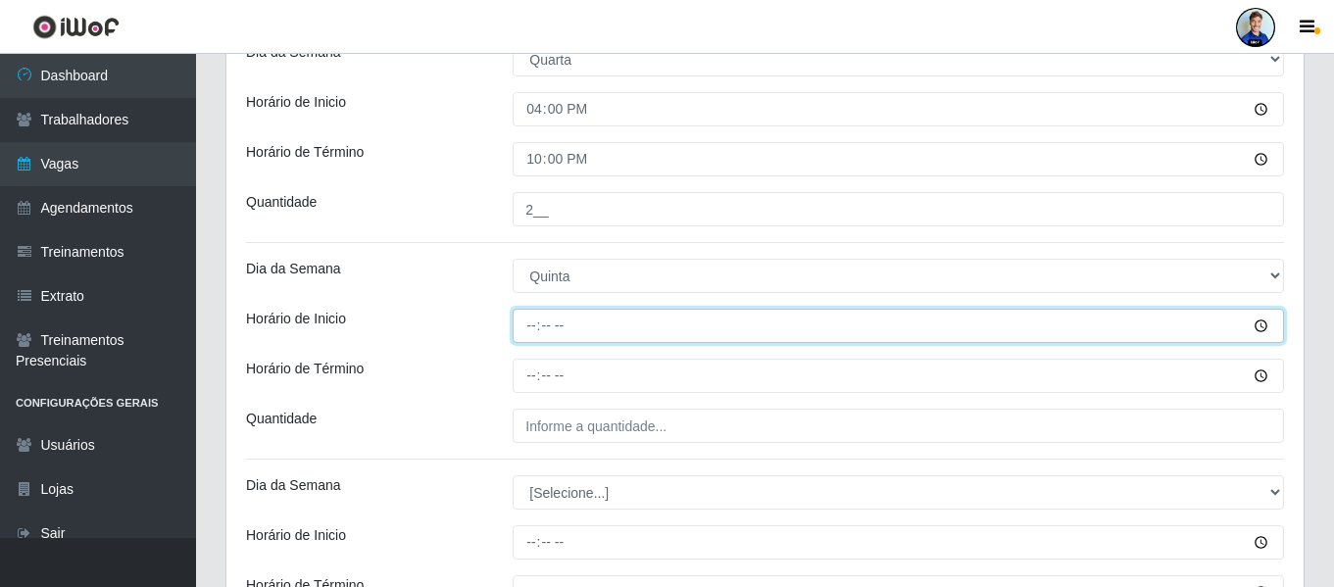
click at [536, 326] on input "Horário de Inicio" at bounding box center [899, 326] width 772 height 34
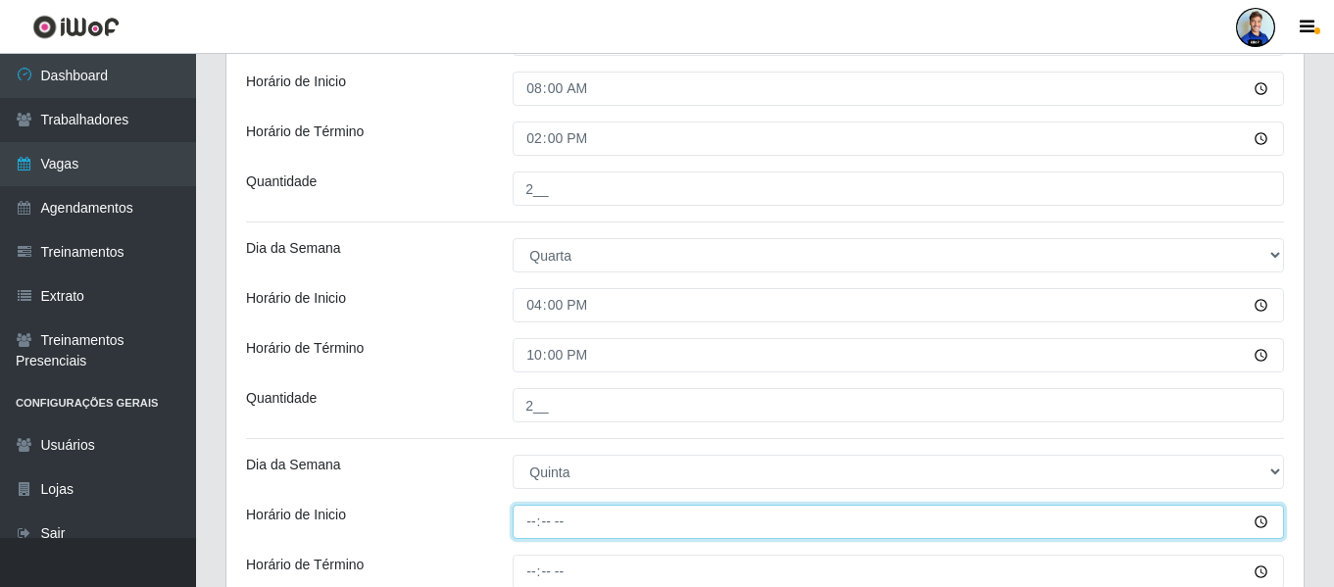
scroll to position [1502, 0]
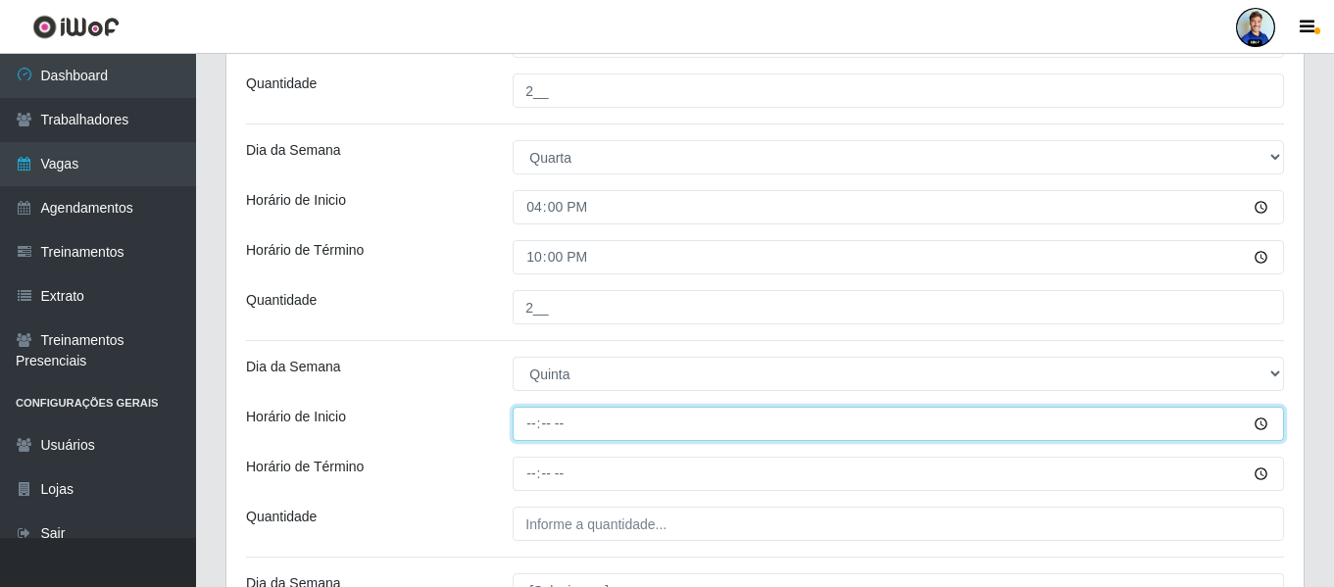
type input "08:00"
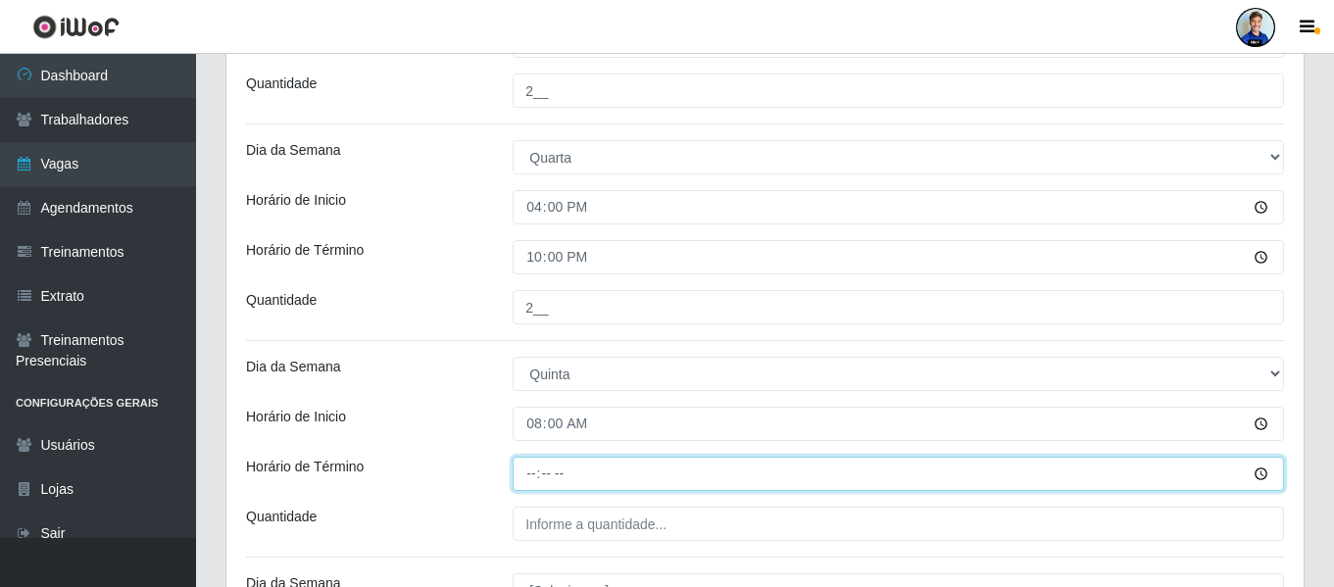
type input "14:00"
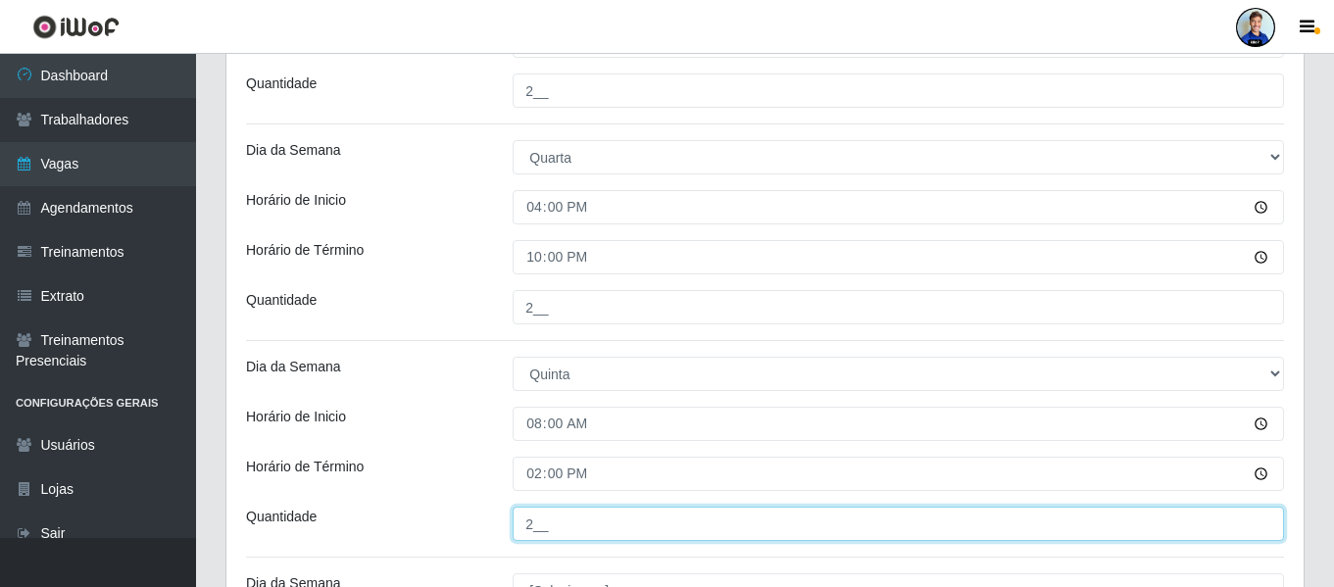
type input "2__"
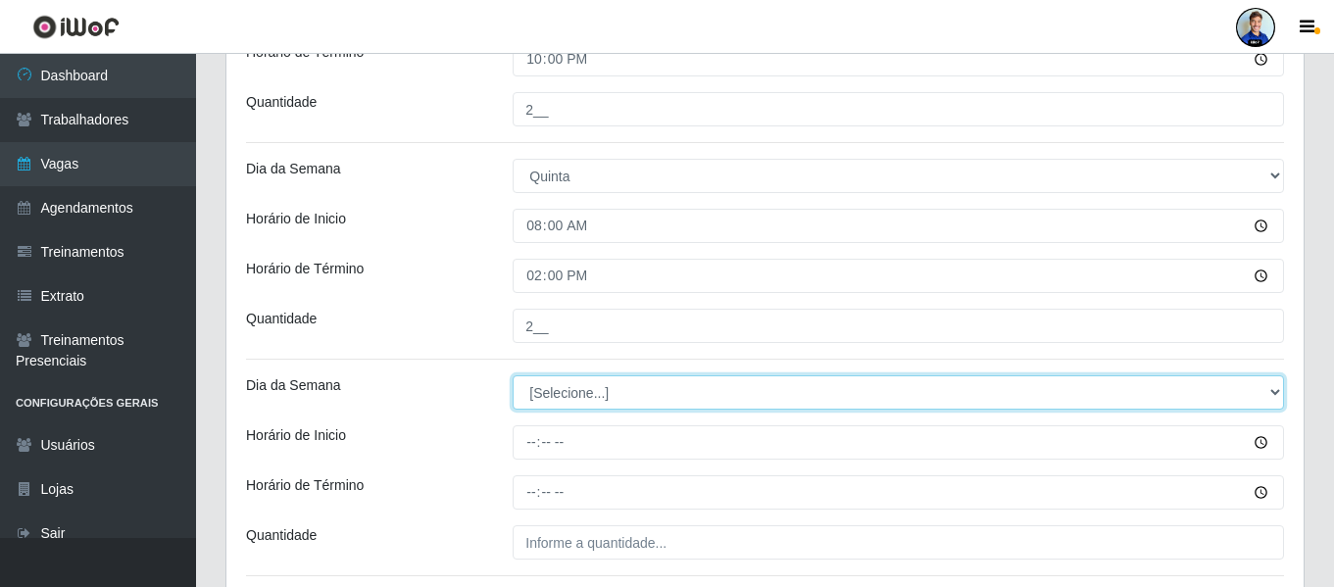
scroll to position [1719, 0]
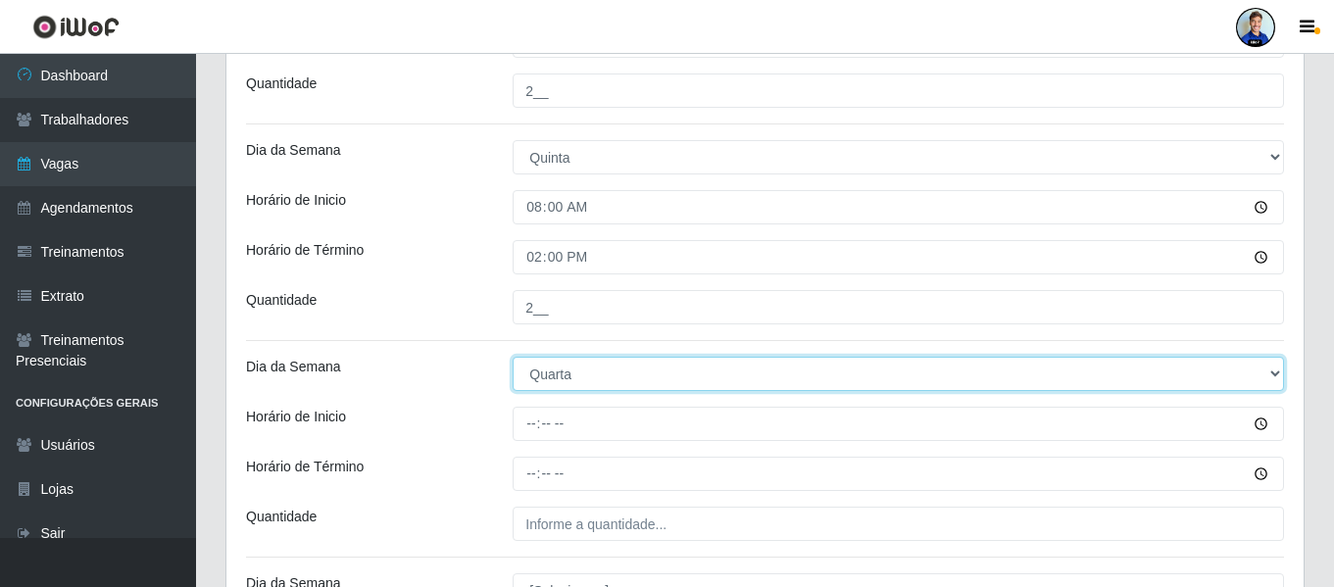
select select "4"
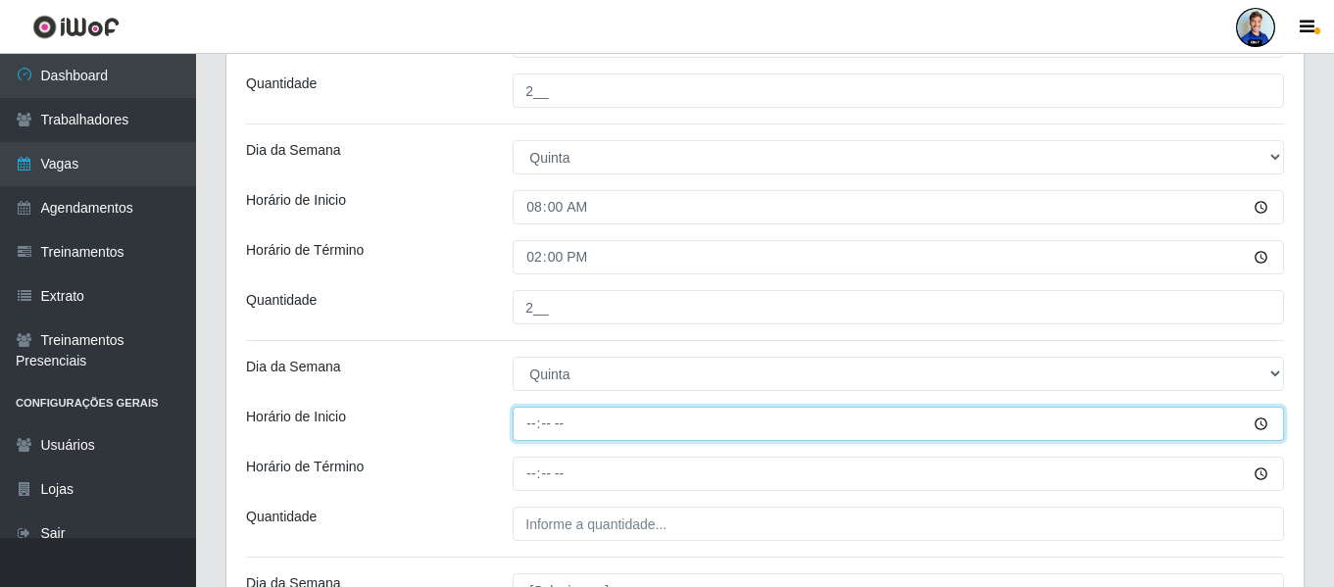
type input "16:00"
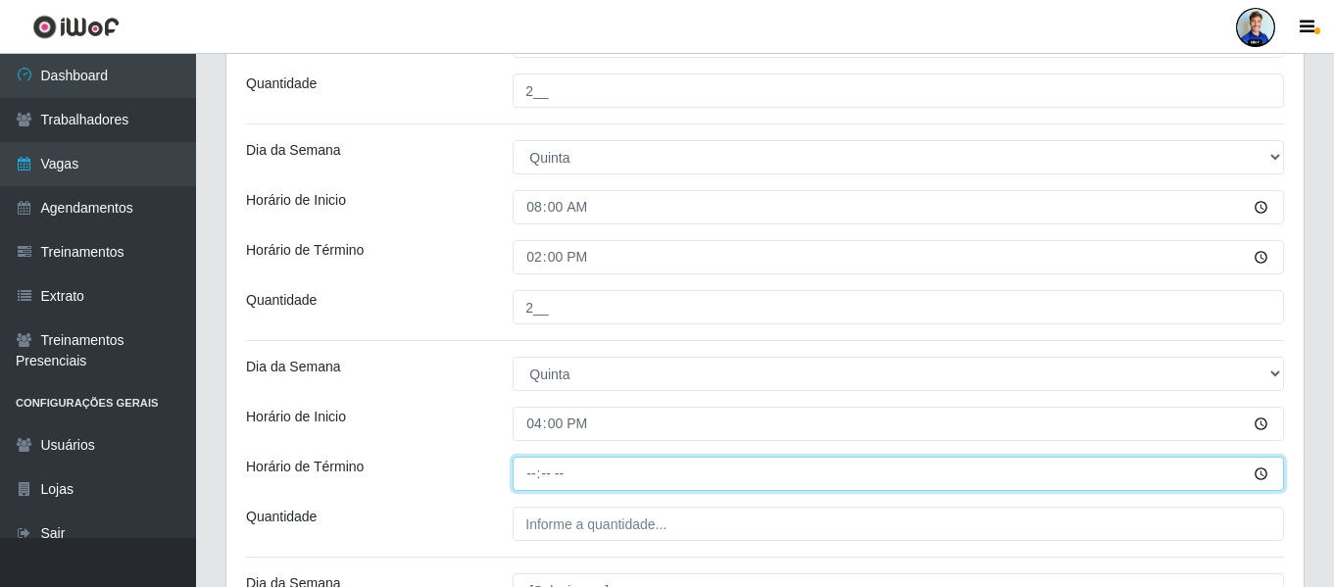
type input "22:00"
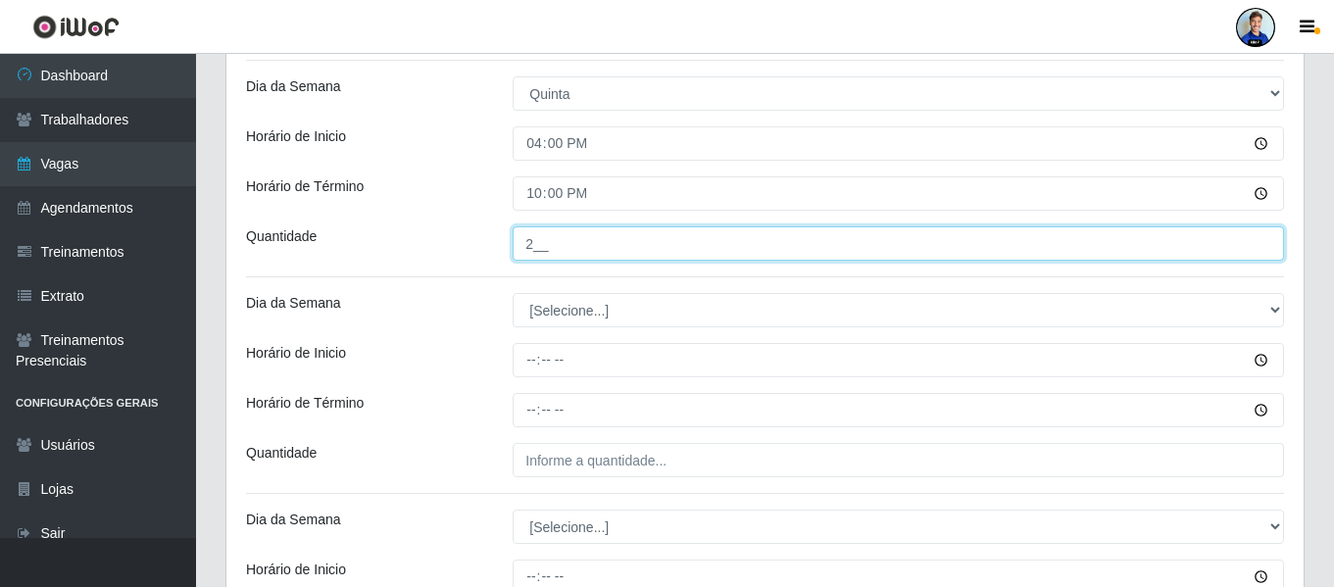
scroll to position [2013, 0]
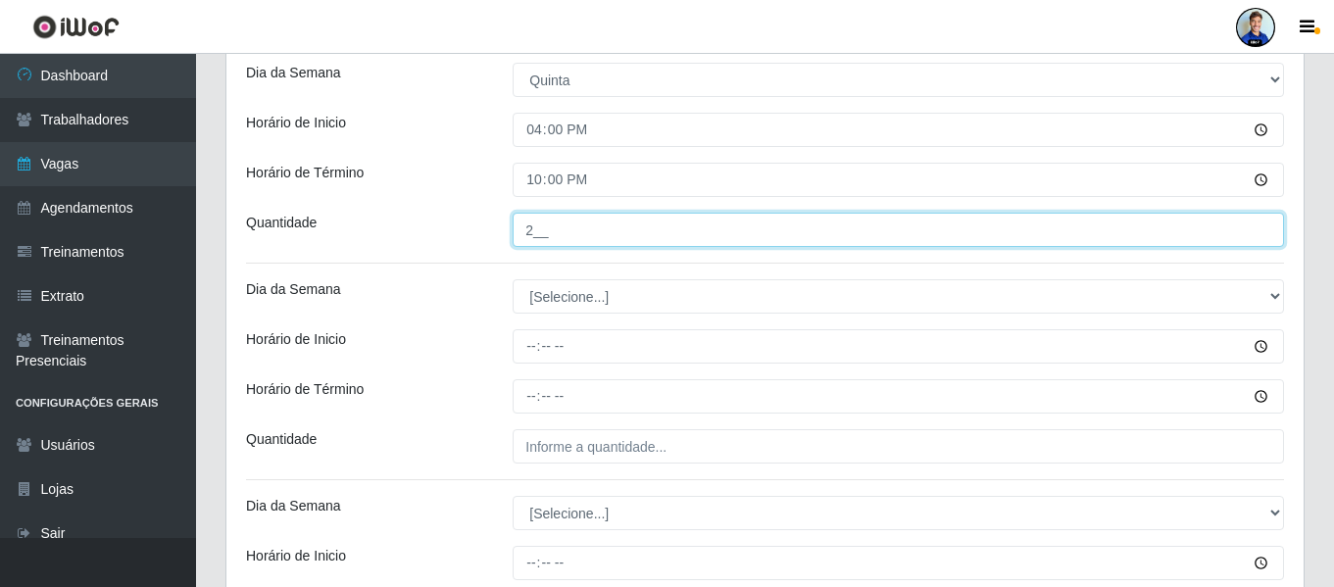
type input "2__"
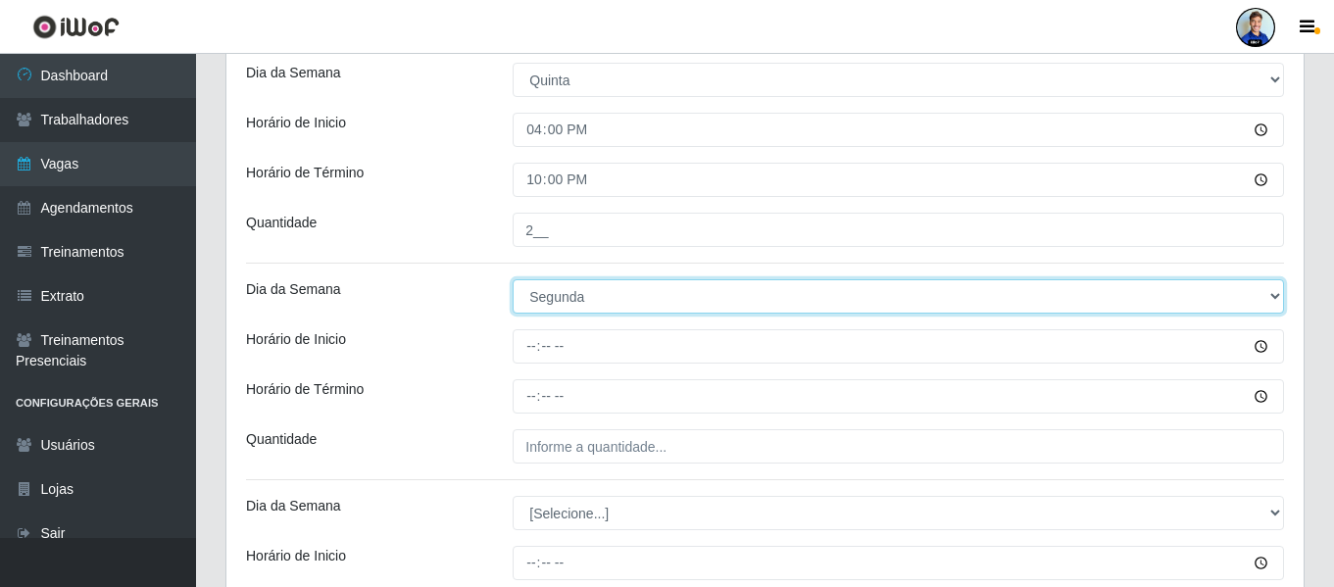
select select "5"
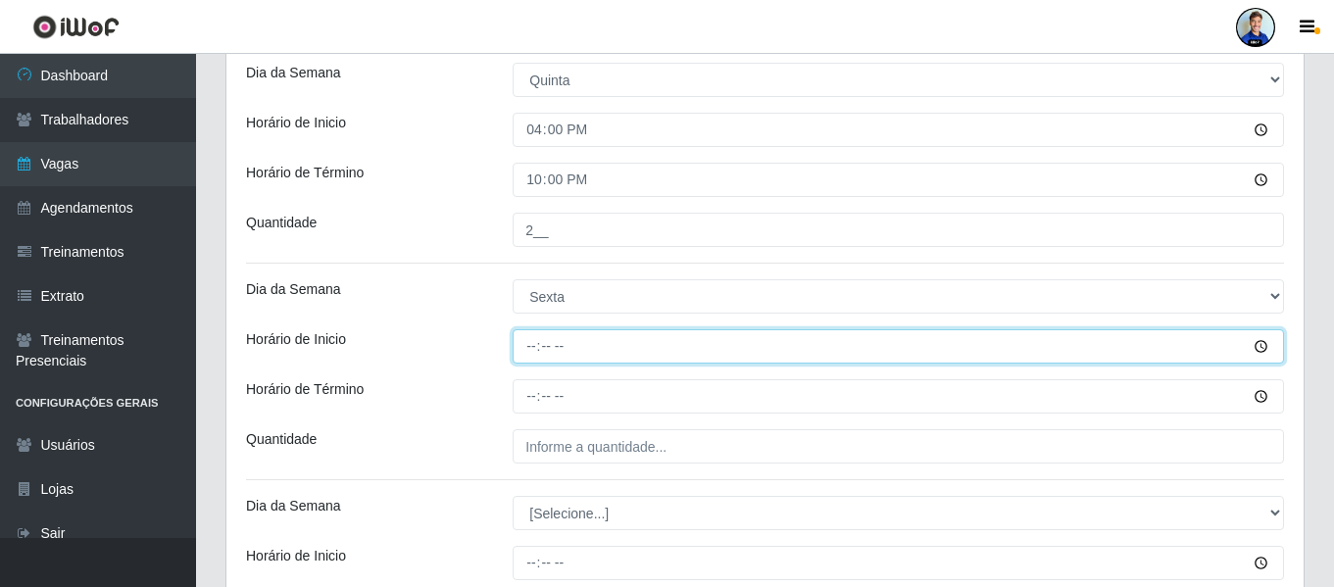
type input "08:00"
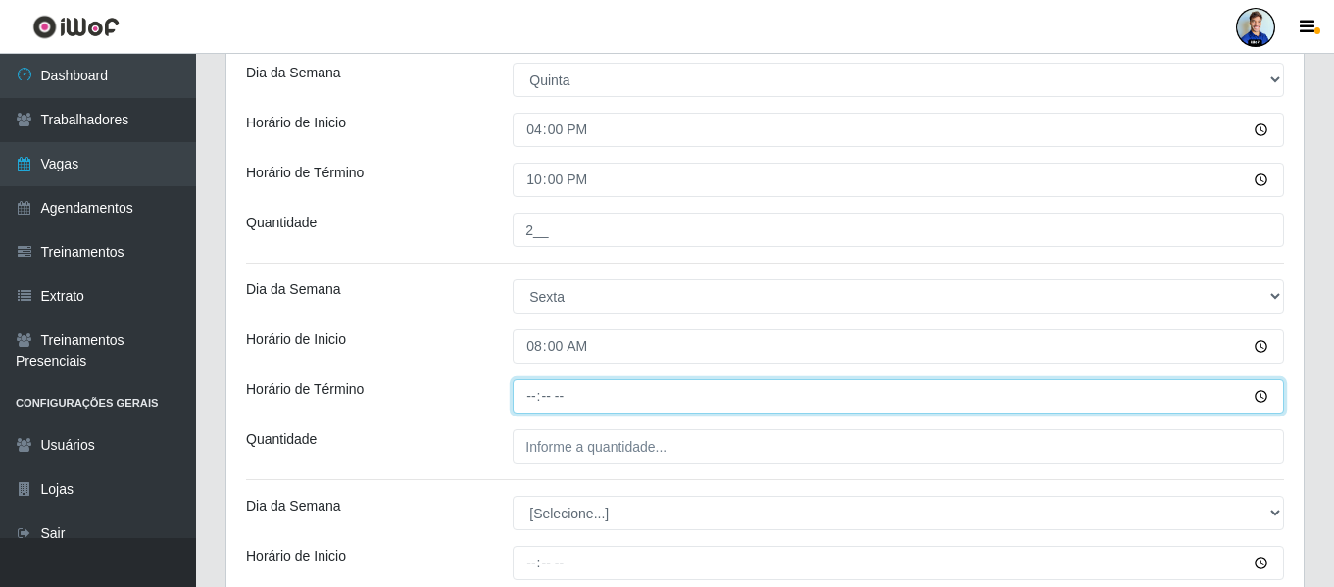
type input "14:00"
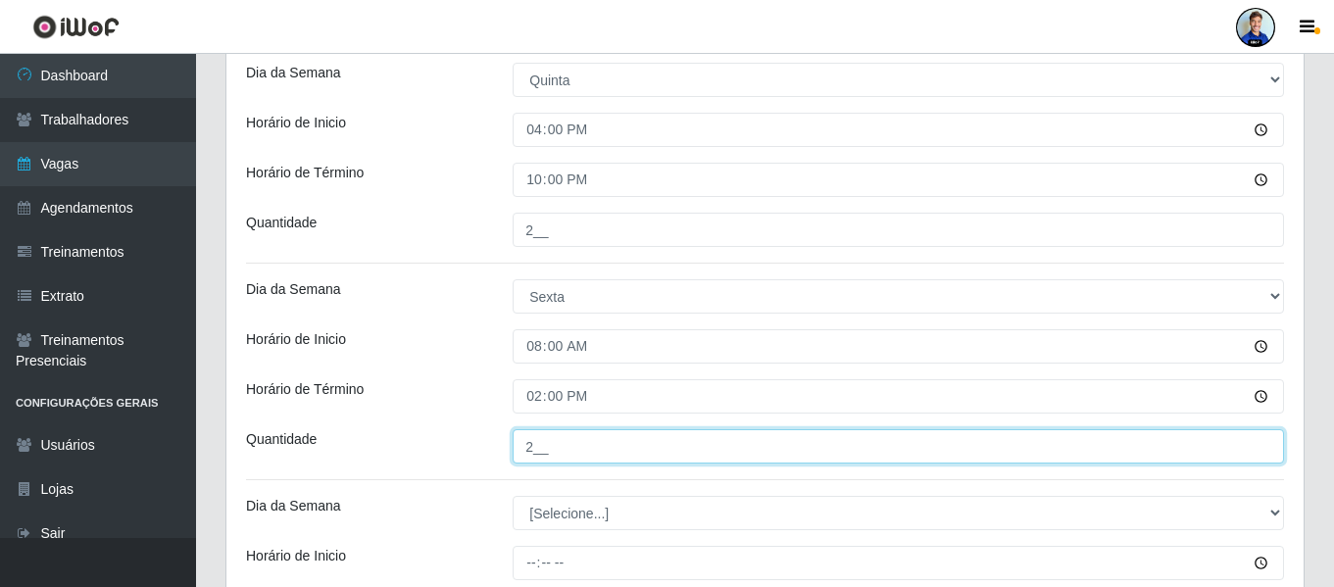
type input "2__"
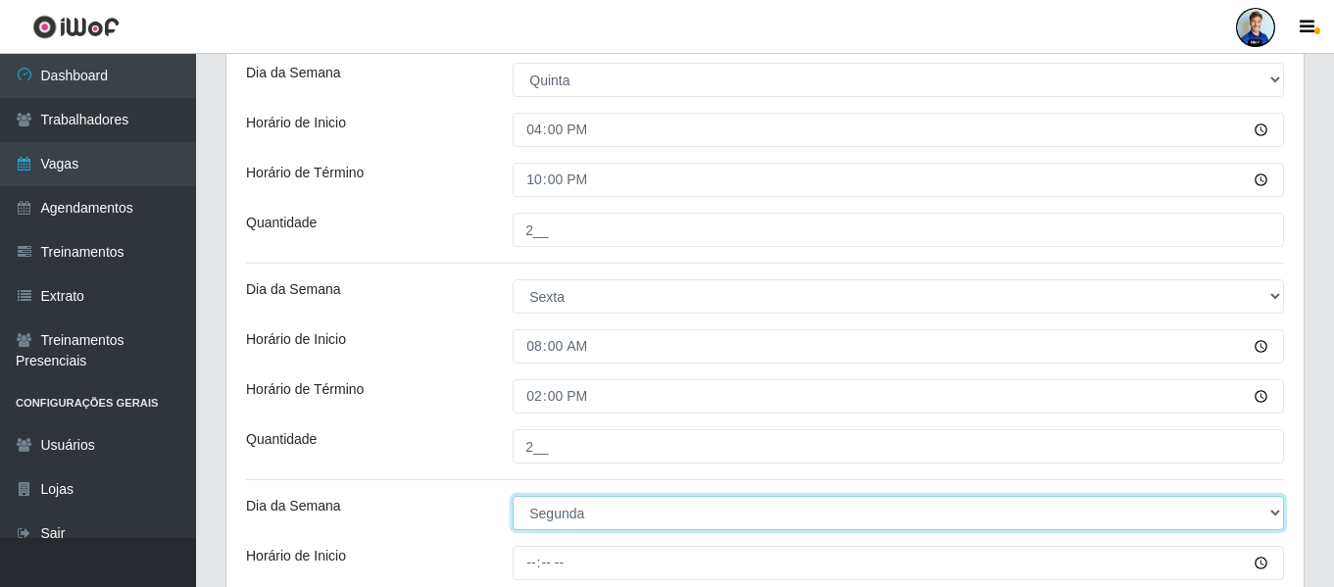
click at [596, 511] on select "[Selecione...] Segunda Terça Quarta Quinta Sexta Sábado Domingo" at bounding box center [899, 513] width 772 height 34
select select "5"
click at [513, 496] on select "[Selecione...] Segunda Terça Quarta Quinta Sexta Sábado Domingo" at bounding box center [899, 513] width 772 height 34
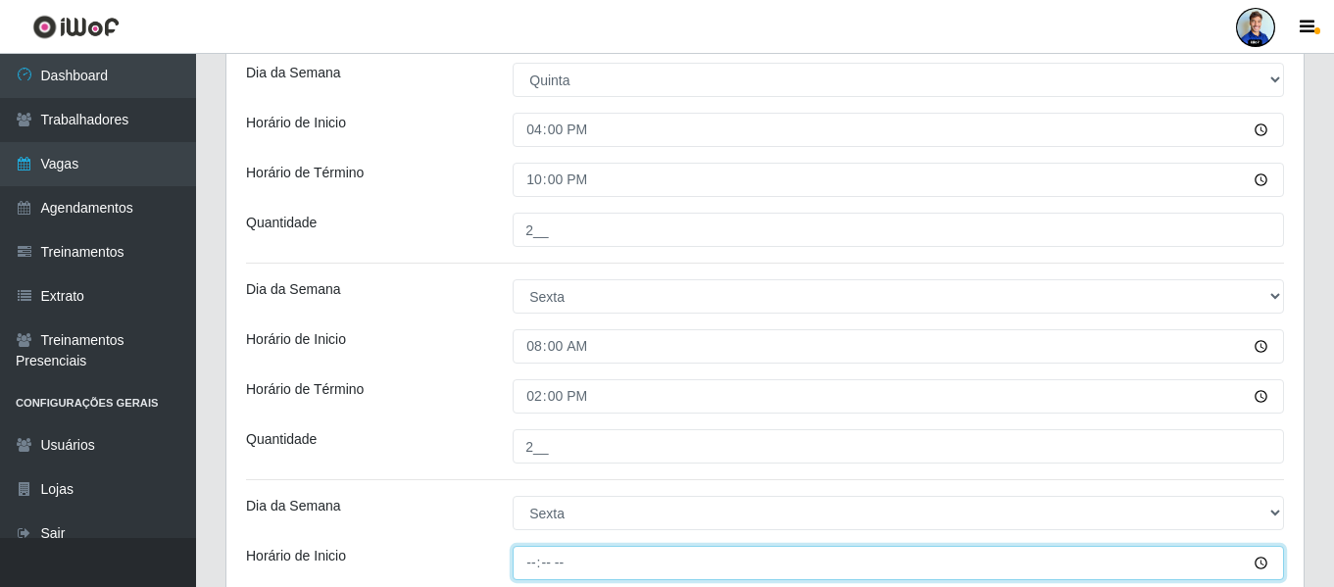
type input "16:00"
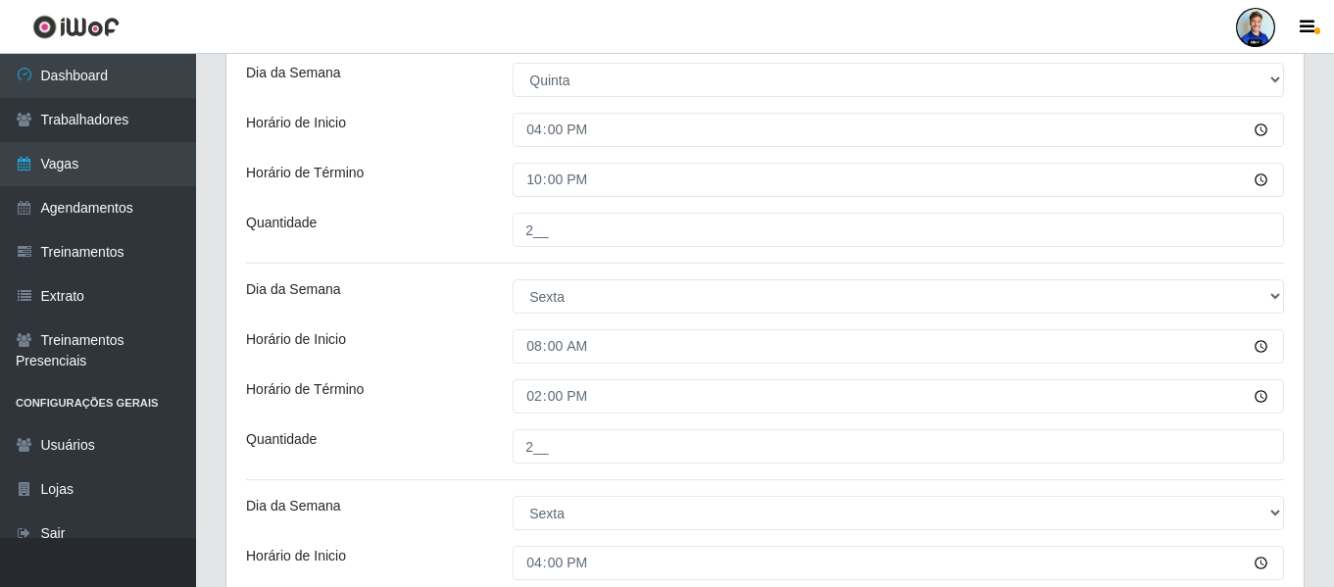
scroll to position [2290, 0]
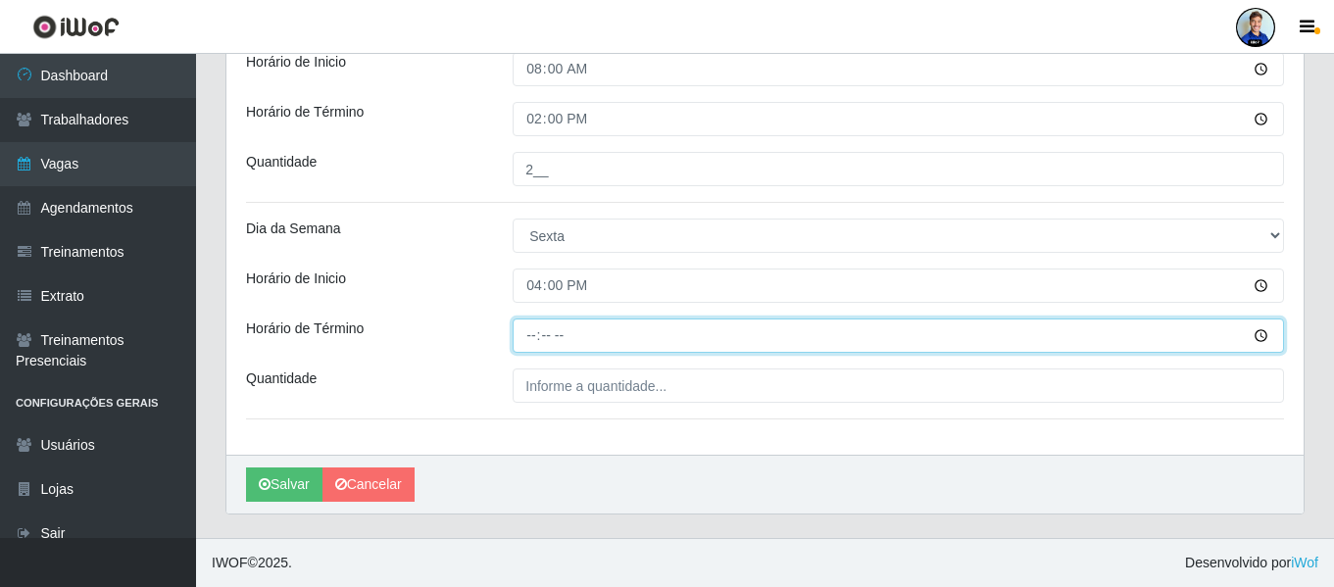
type input "22:00"
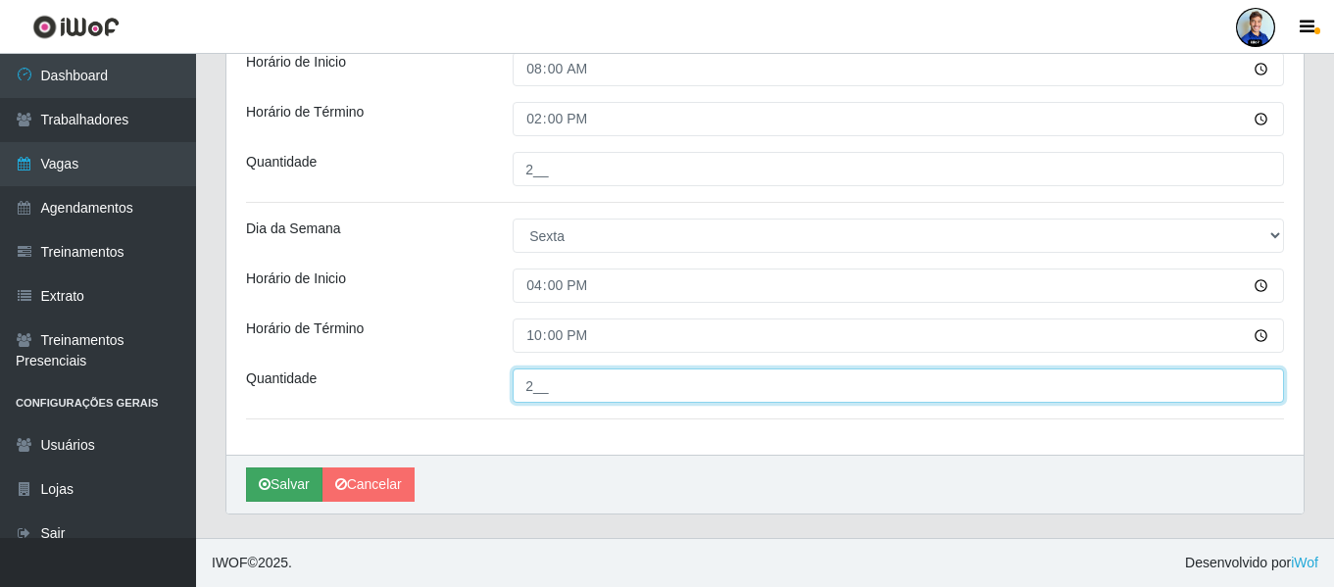
type input "2__"
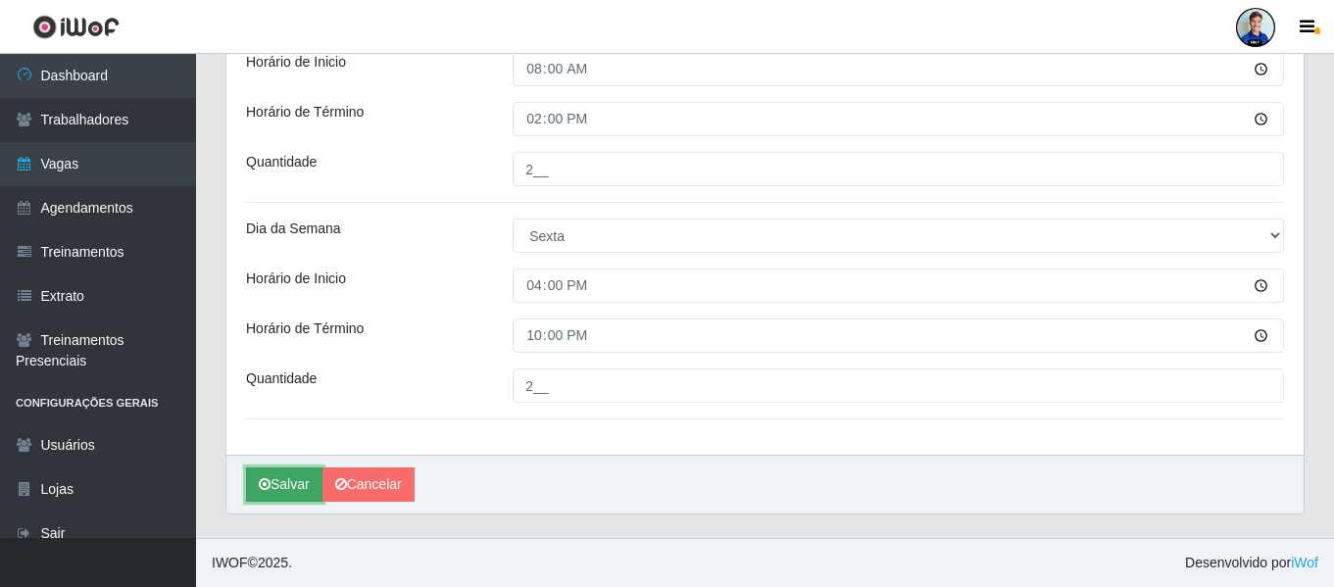
click at [279, 479] on button "Salvar" at bounding box center [284, 485] width 76 height 34
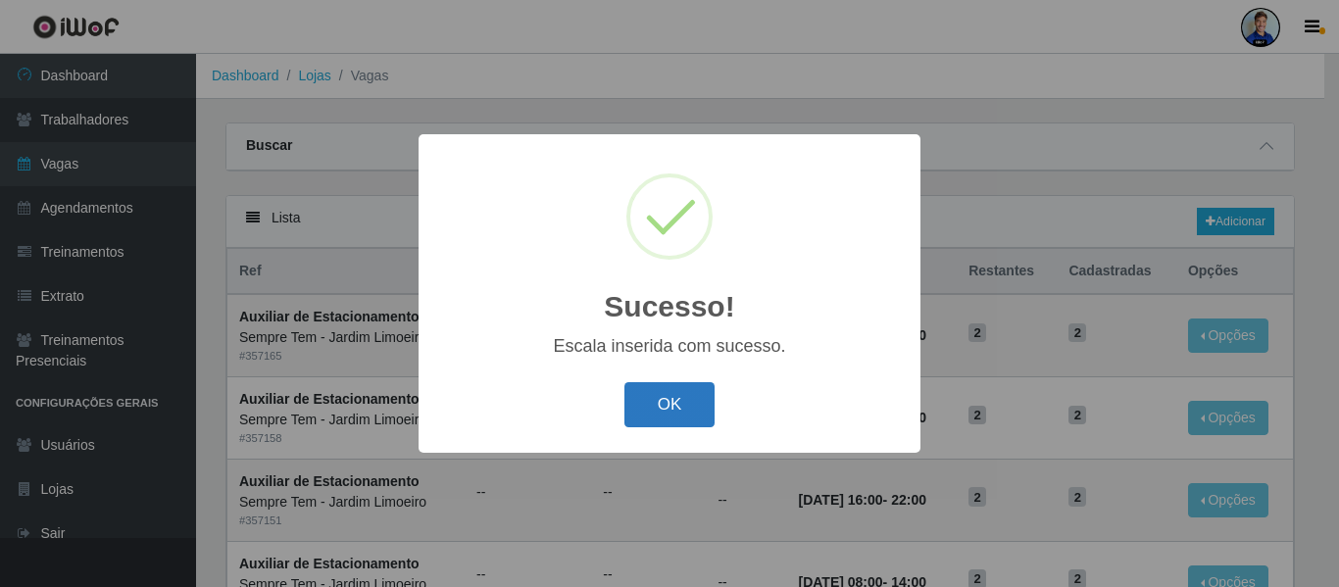
click at [647, 404] on button "OK" at bounding box center [669, 405] width 91 height 46
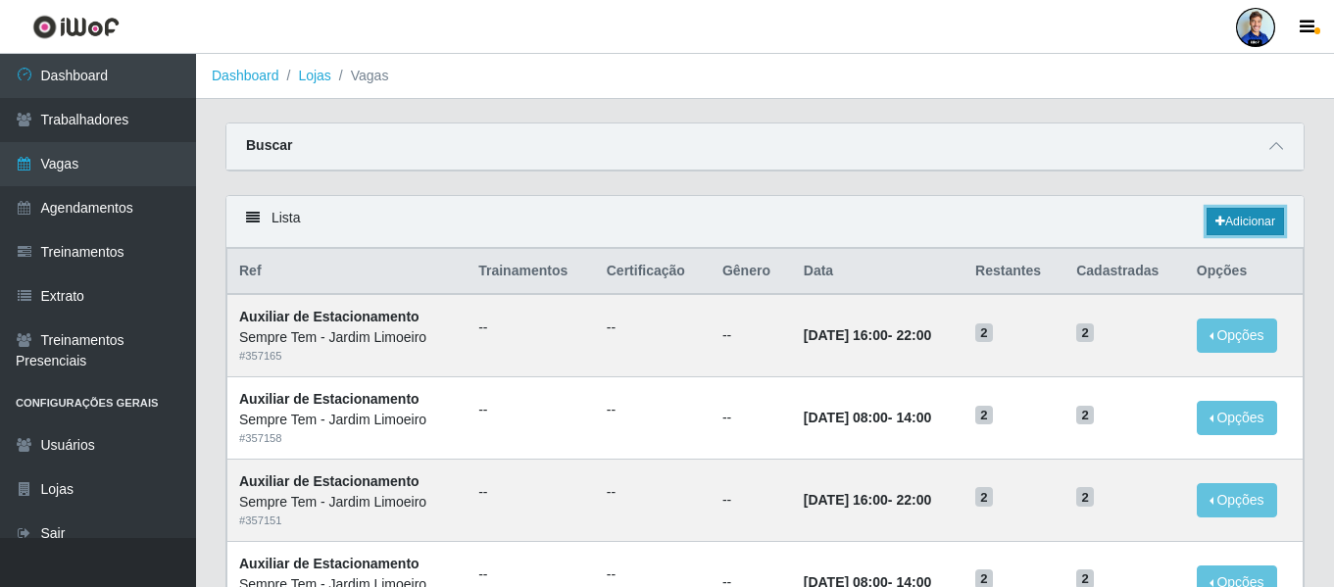
click at [1258, 227] on link "Adicionar" at bounding box center [1245, 221] width 77 height 27
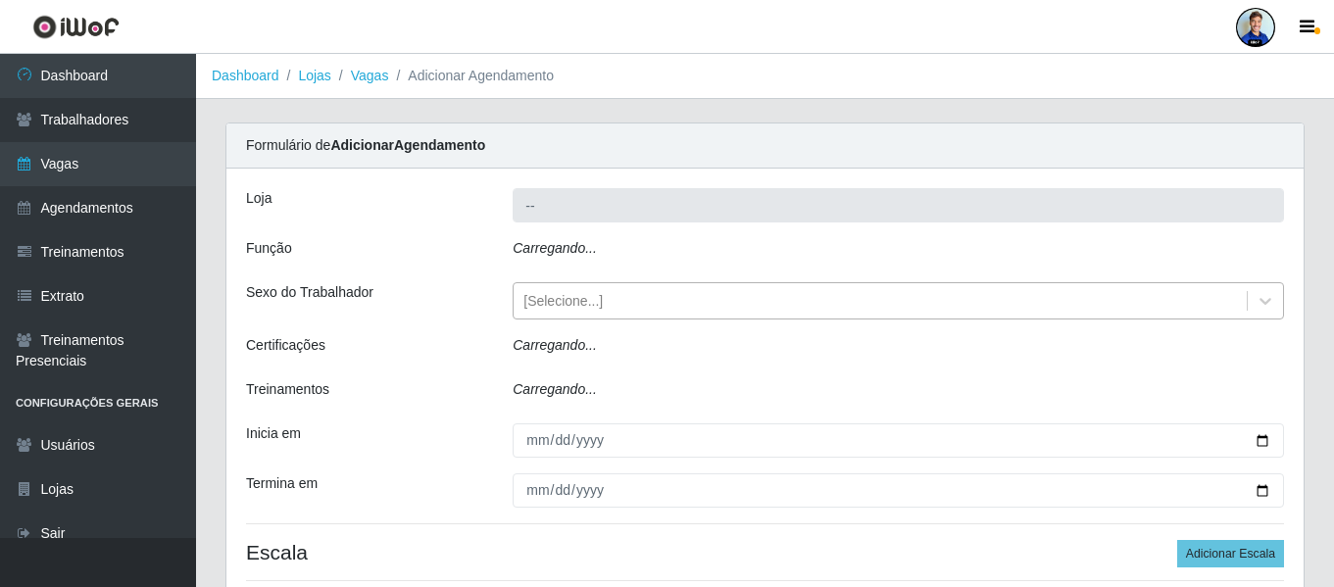
type input "Sempre Tem - Jardim Limoeiro"
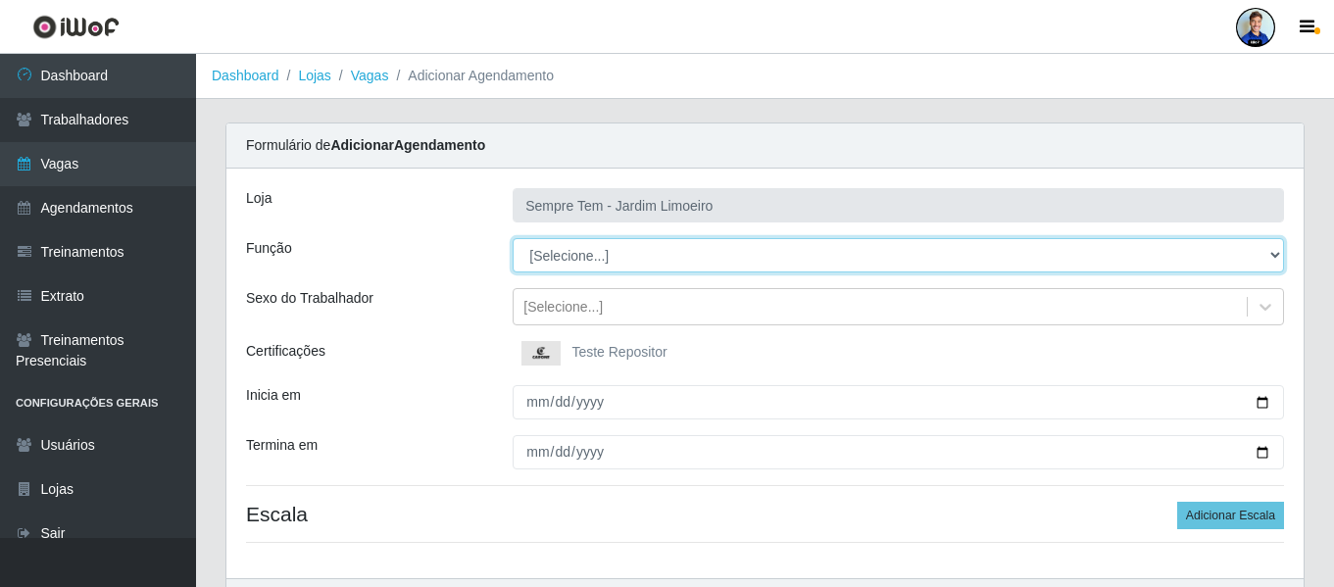
click at [574, 260] on select "[Selecione...] Auxiliar de Estacionamento Auxiliar de Estacionamento + Auxiliar…" at bounding box center [899, 255] width 772 height 34
select select "104"
click at [513, 238] on select "[Selecione...] Auxiliar de Estacionamento Auxiliar de Estacionamento + Auxiliar…" at bounding box center [899, 255] width 772 height 34
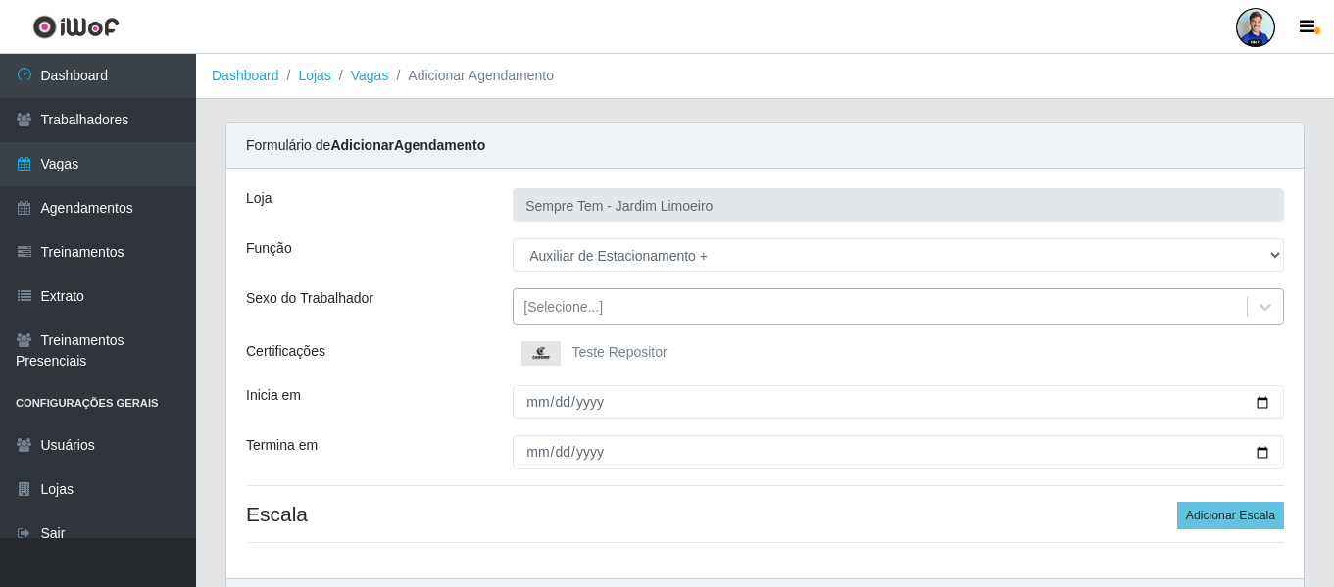
click at [744, 304] on div "[Selecione...]" at bounding box center [880, 307] width 733 height 32
click at [495, 306] on div "Sexo do Trabalhador" at bounding box center [364, 306] width 267 height 37
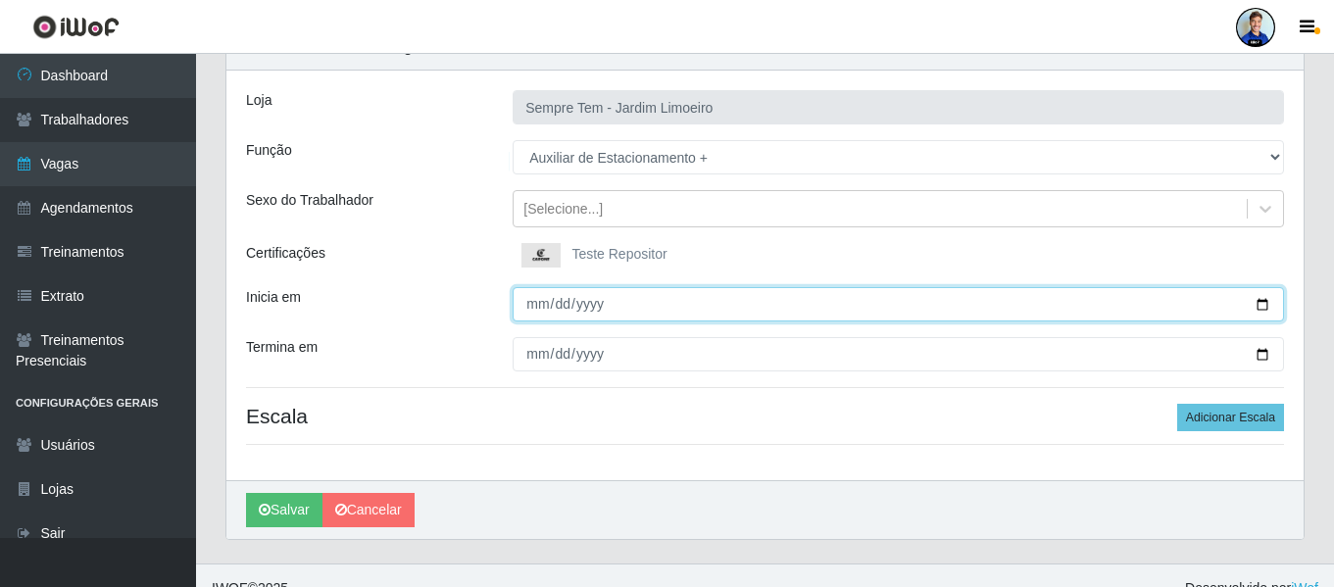
click at [539, 292] on input "Inicia em" at bounding box center [899, 304] width 772 height 34
type input "[DATE]"
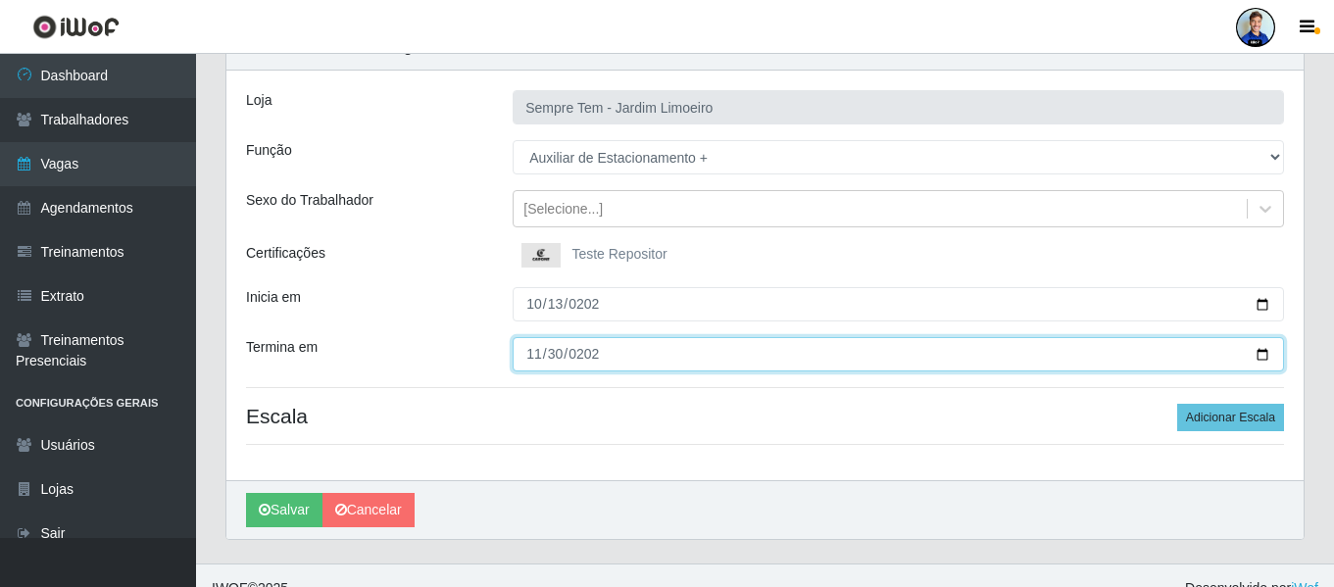
type input "[DATE]"
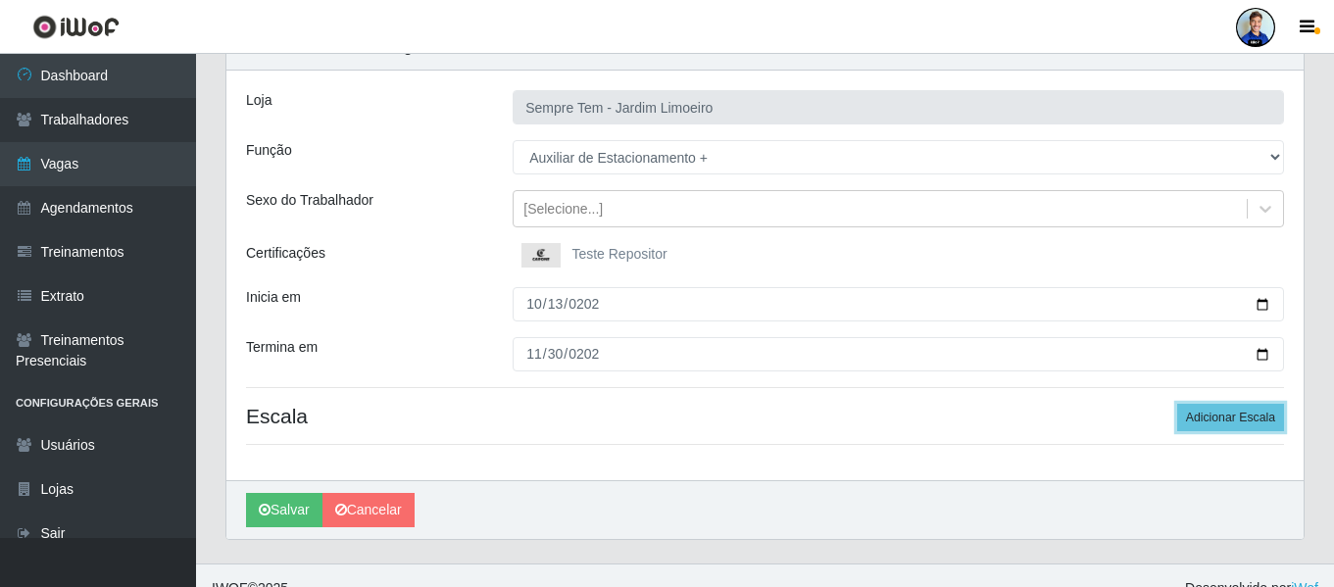
click at [1177, 404] on button "Adicionar Escala" at bounding box center [1230, 417] width 107 height 27
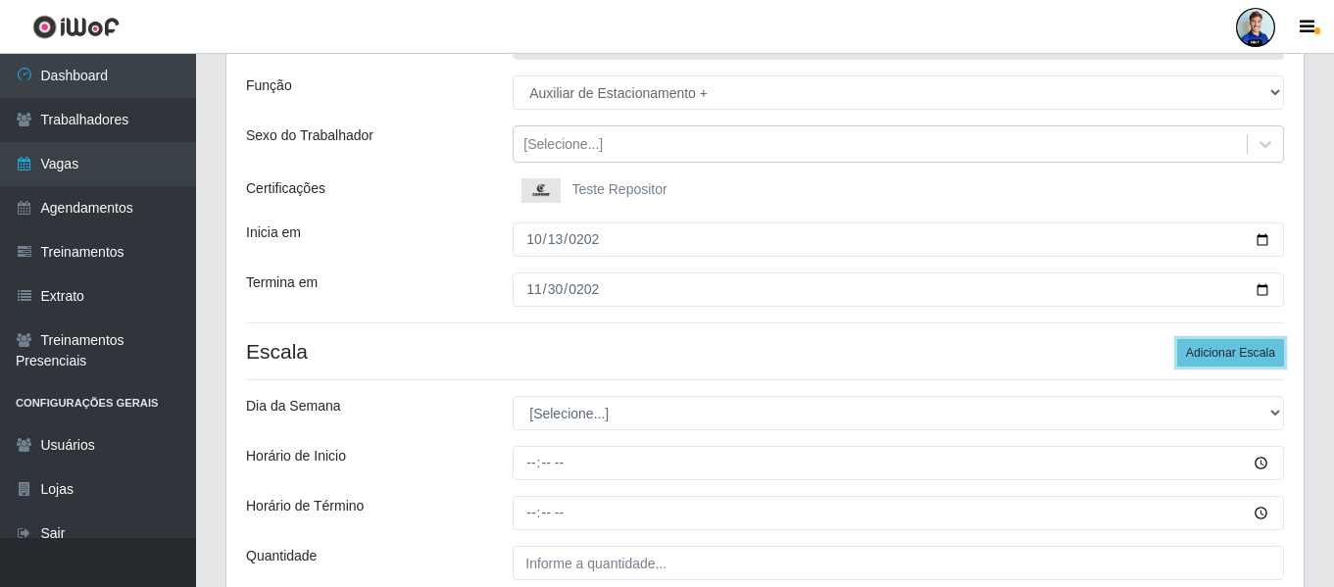
scroll to position [196, 0]
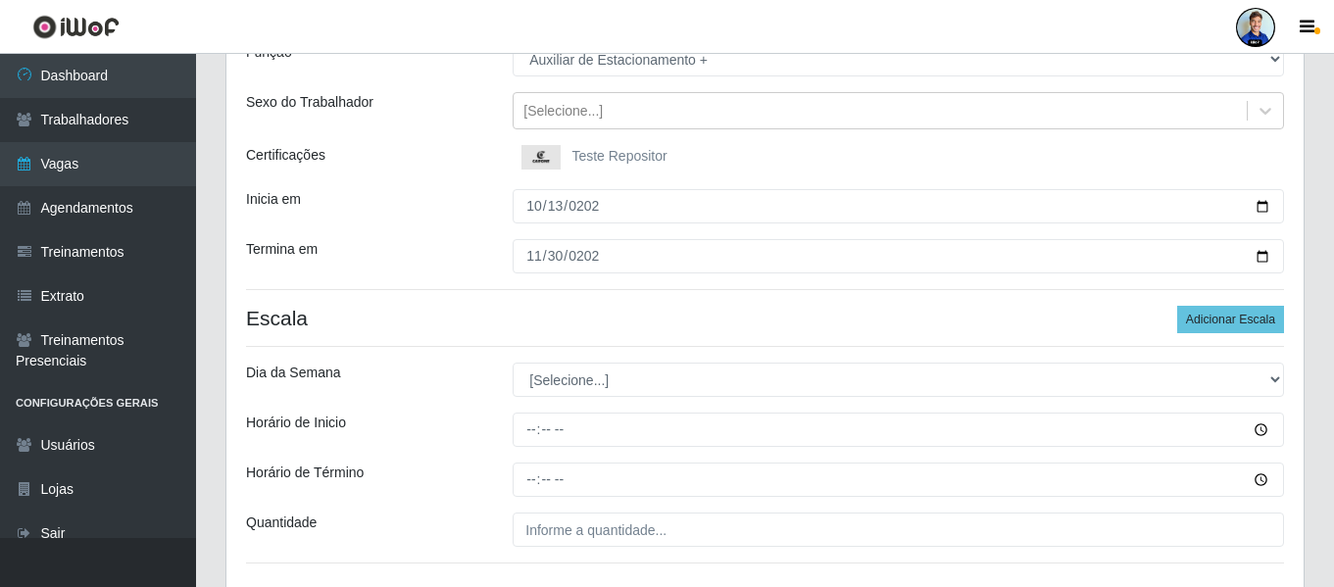
click at [650, 362] on div "Loja Sempre Tem - Jardim Limoeiro Função [Selecione...] Auxiliar de Estacioname…" at bounding box center [764, 286] width 1077 height 626
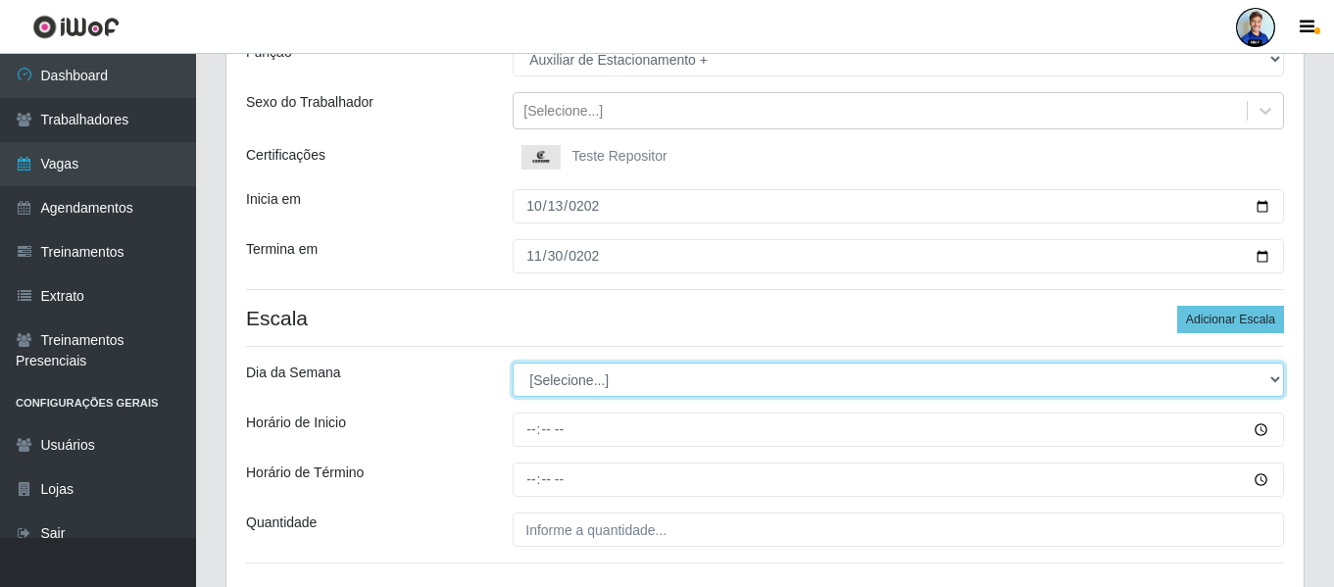
click at [639, 373] on select "[Selecione...] Segunda Terça Quarta Quinta Sexta Sábado Domingo" at bounding box center [899, 380] width 772 height 34
select select "6"
click at [513, 363] on select "[Selecione...] Segunda Terça Quarta Quinta Sexta Sábado Domingo" at bounding box center [899, 380] width 772 height 34
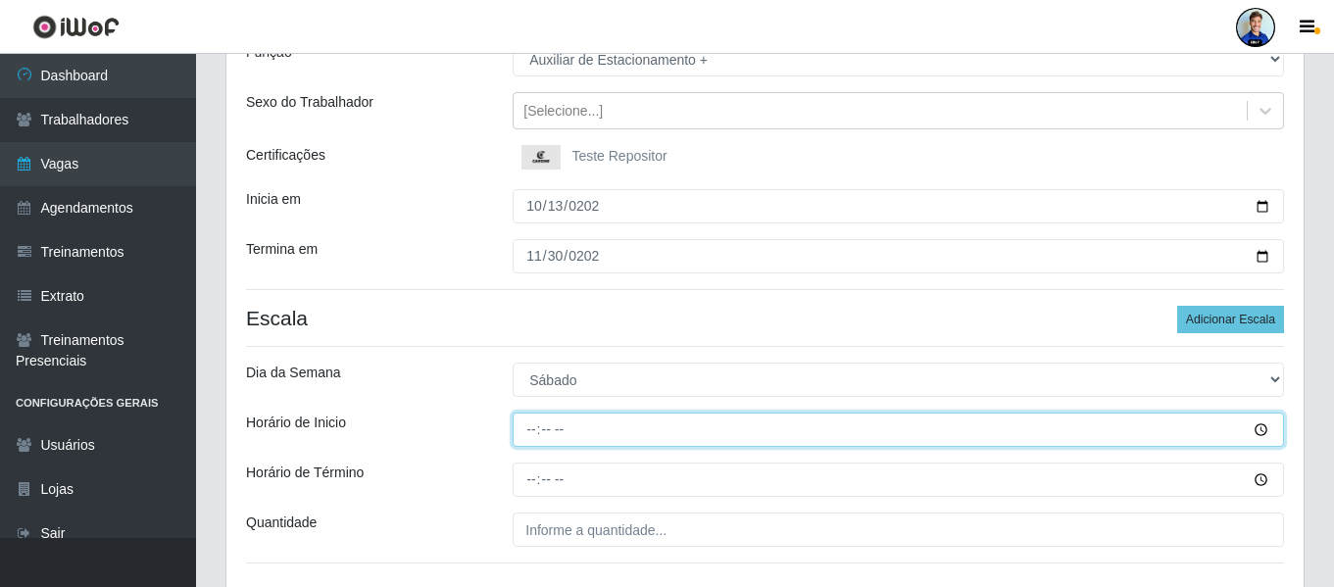
type input "08:00"
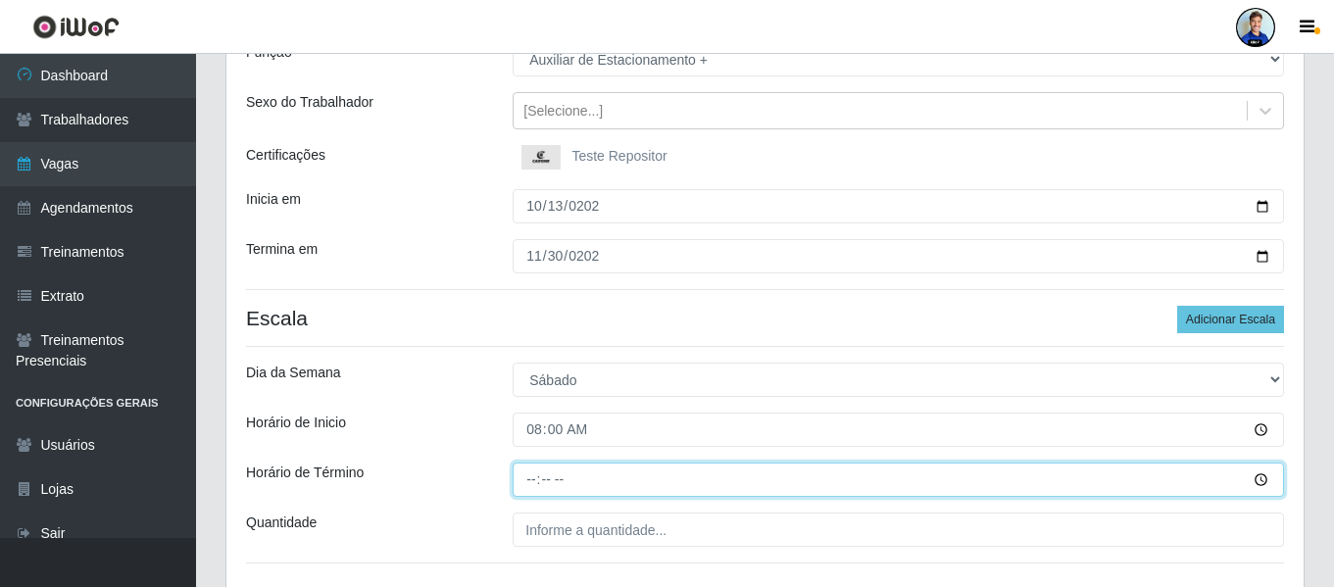
type input "14:00"
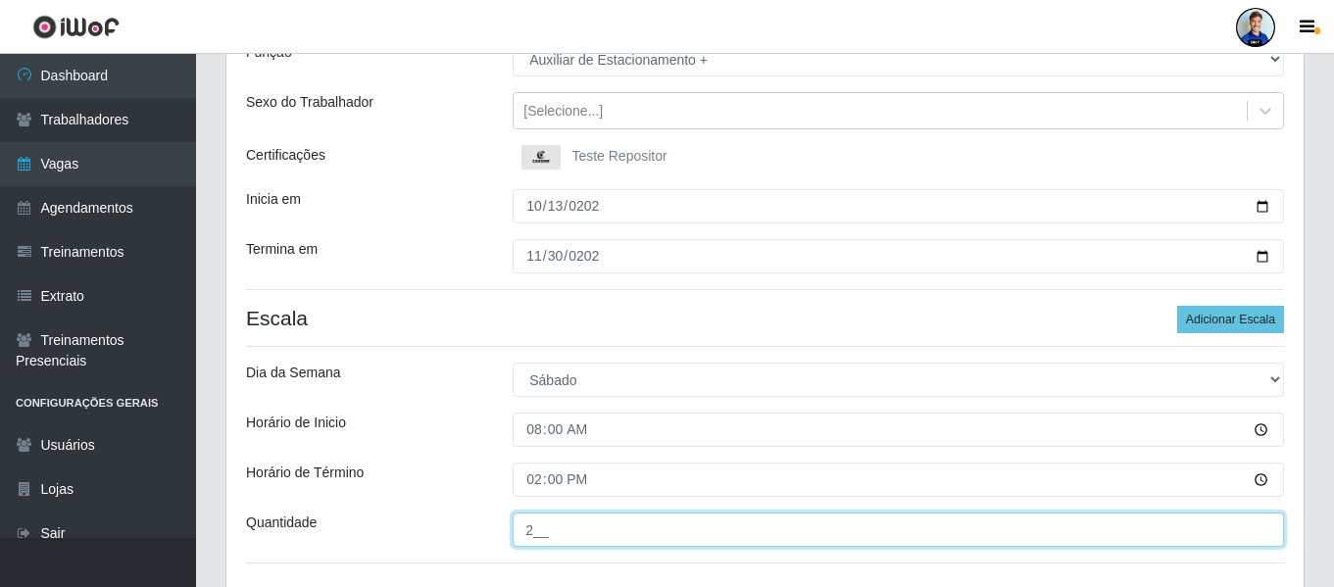
type input "2__"
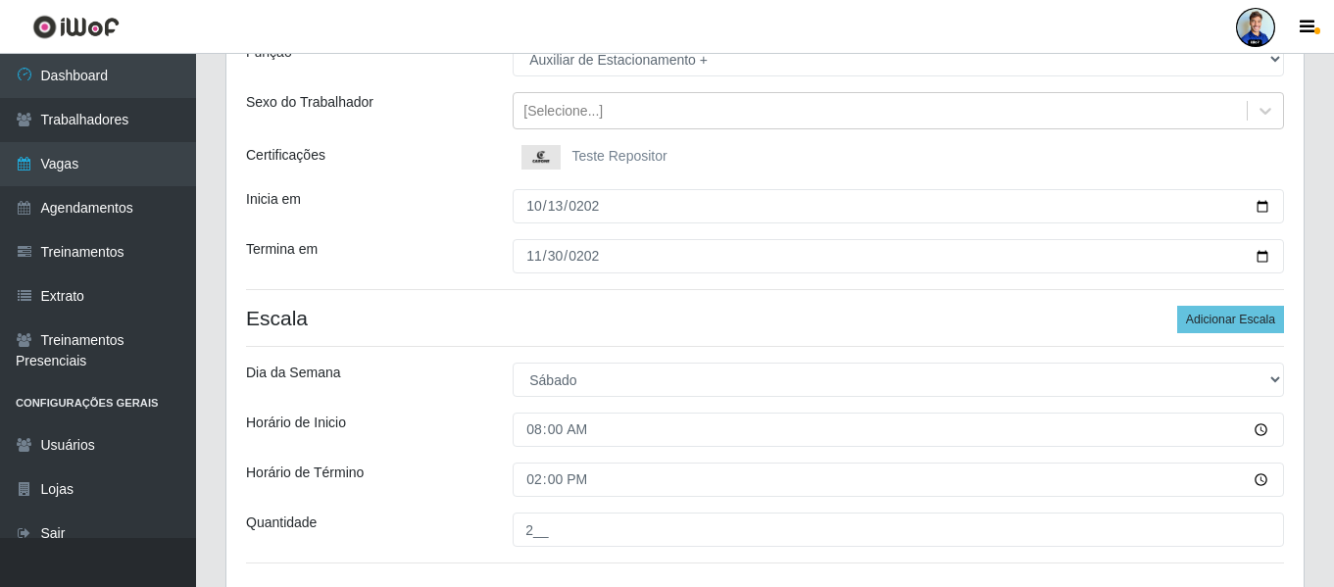
scroll to position [340, 0]
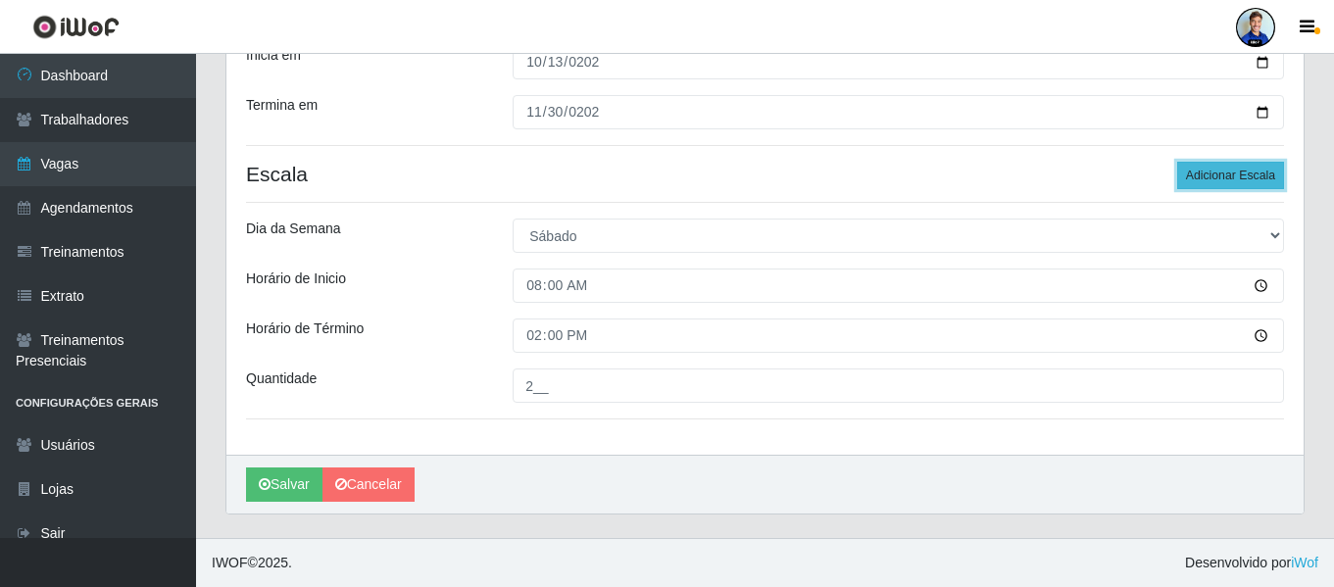
click at [1223, 176] on button "Adicionar Escala" at bounding box center [1230, 175] width 107 height 27
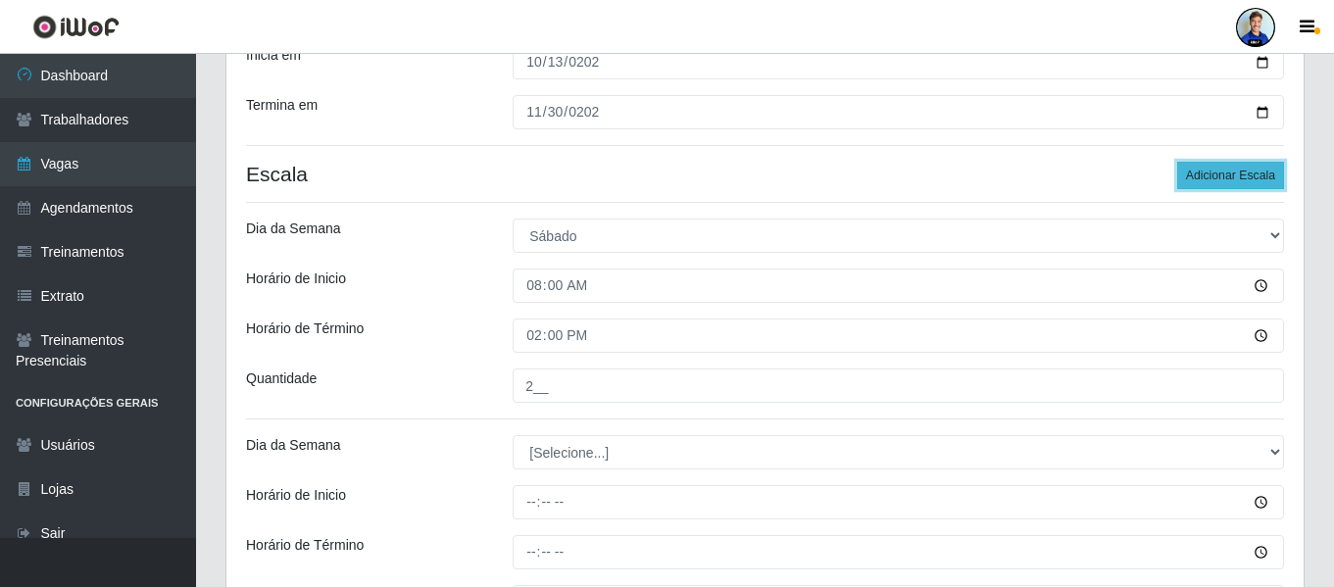
click at [1223, 176] on button "Adicionar Escala" at bounding box center [1230, 175] width 107 height 27
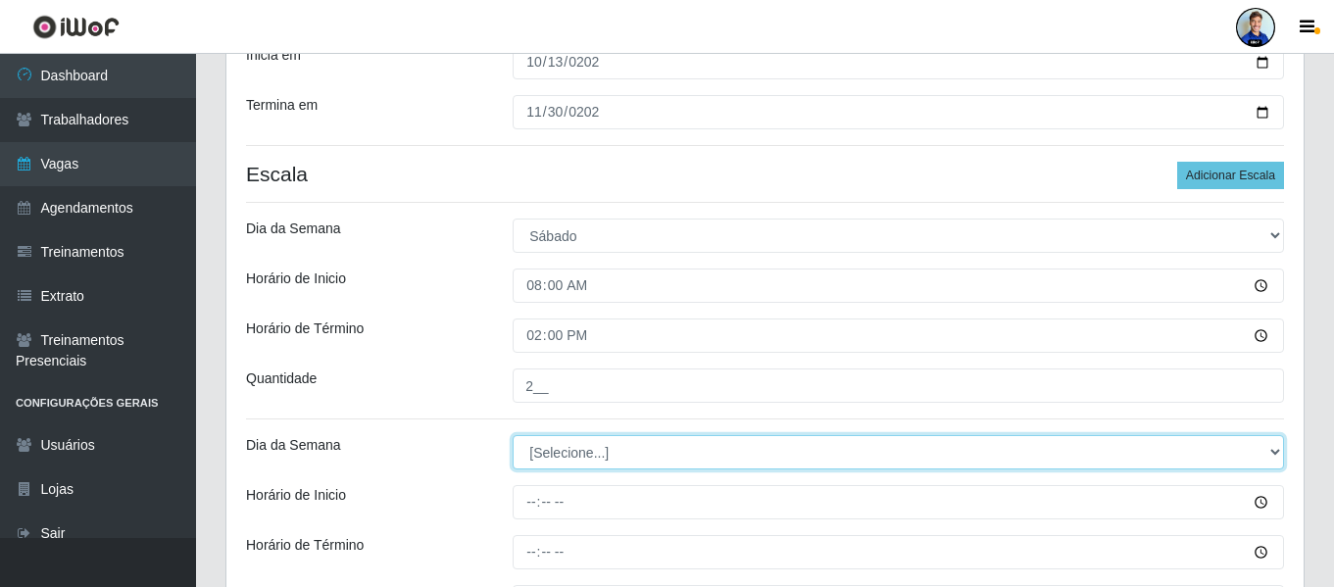
click at [680, 452] on select "[Selecione...] Segunda Terça Quarta Quinta Sexta Sábado Domingo" at bounding box center [899, 452] width 772 height 34
select select "6"
click at [513, 435] on select "[Selecione...] Segunda Terça Quarta Quinta Sexta Sábado Domingo" at bounding box center [899, 452] width 772 height 34
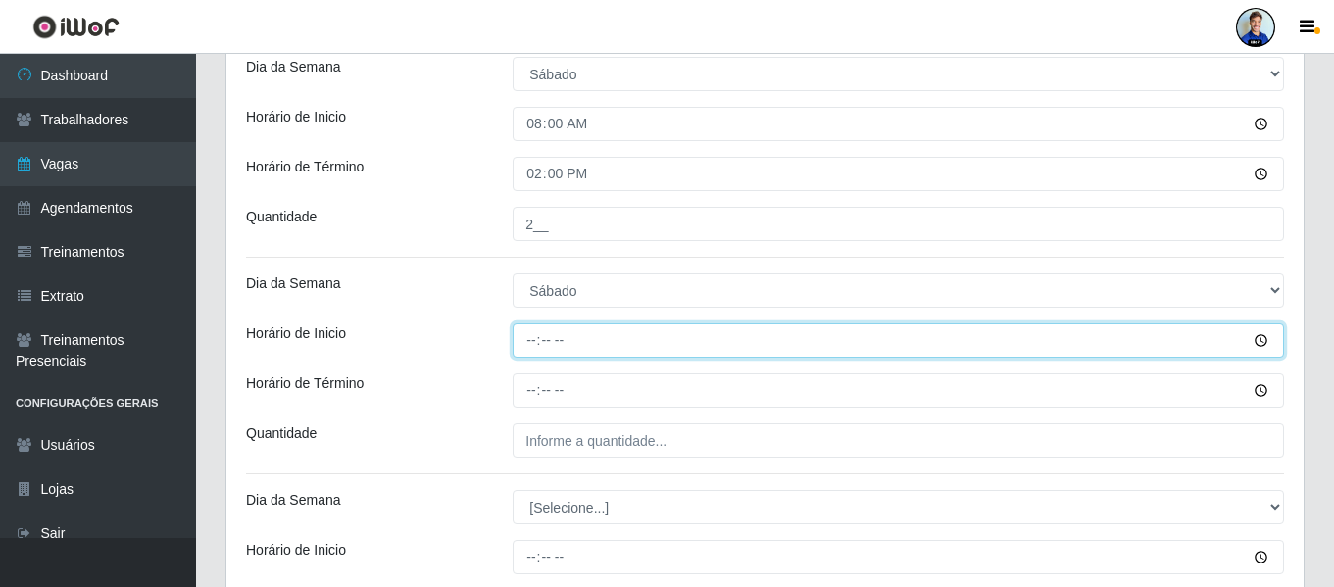
scroll to position [536, 0]
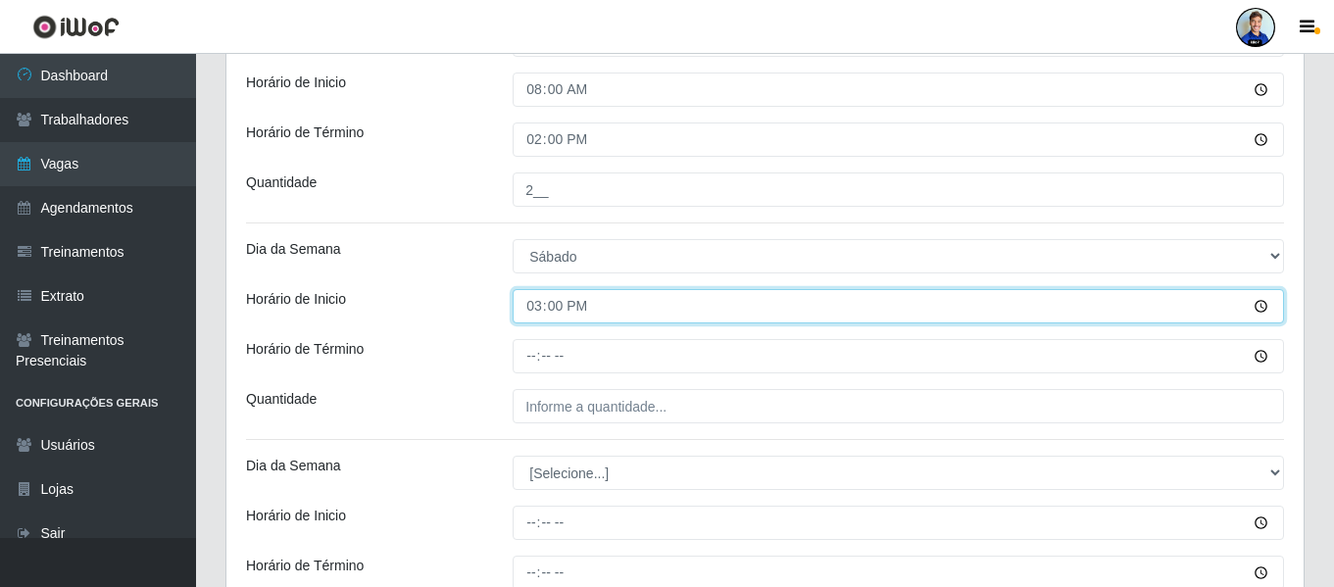
click at [531, 307] on input "15:00" at bounding box center [899, 306] width 772 height 34
type input "16:00"
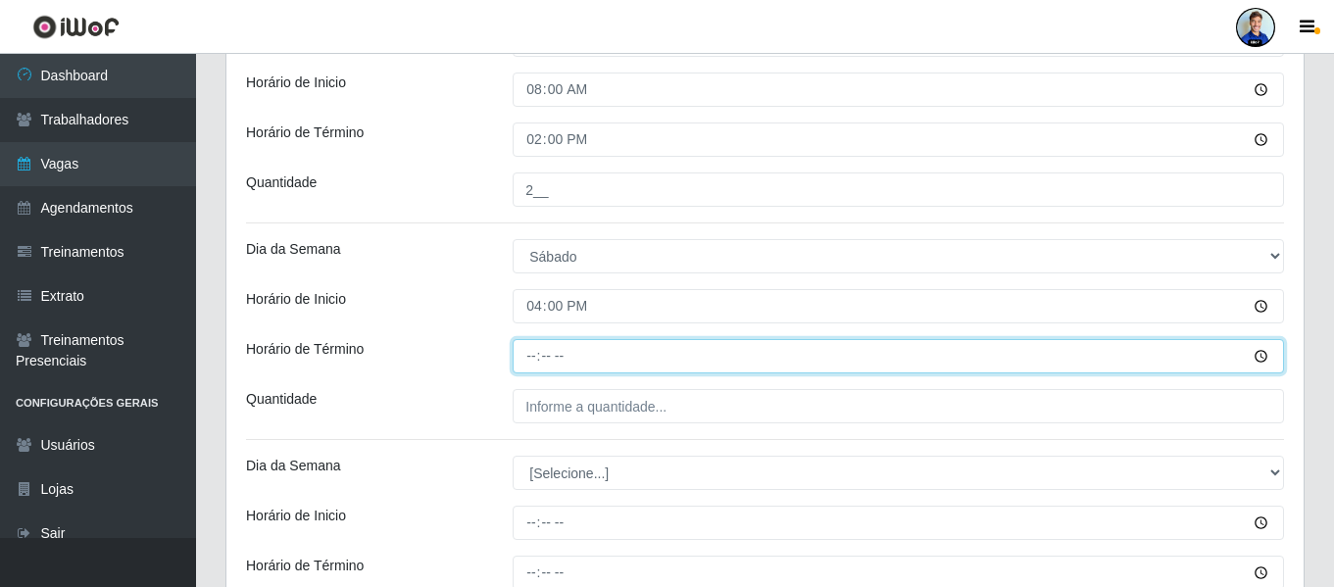
type input "22:00"
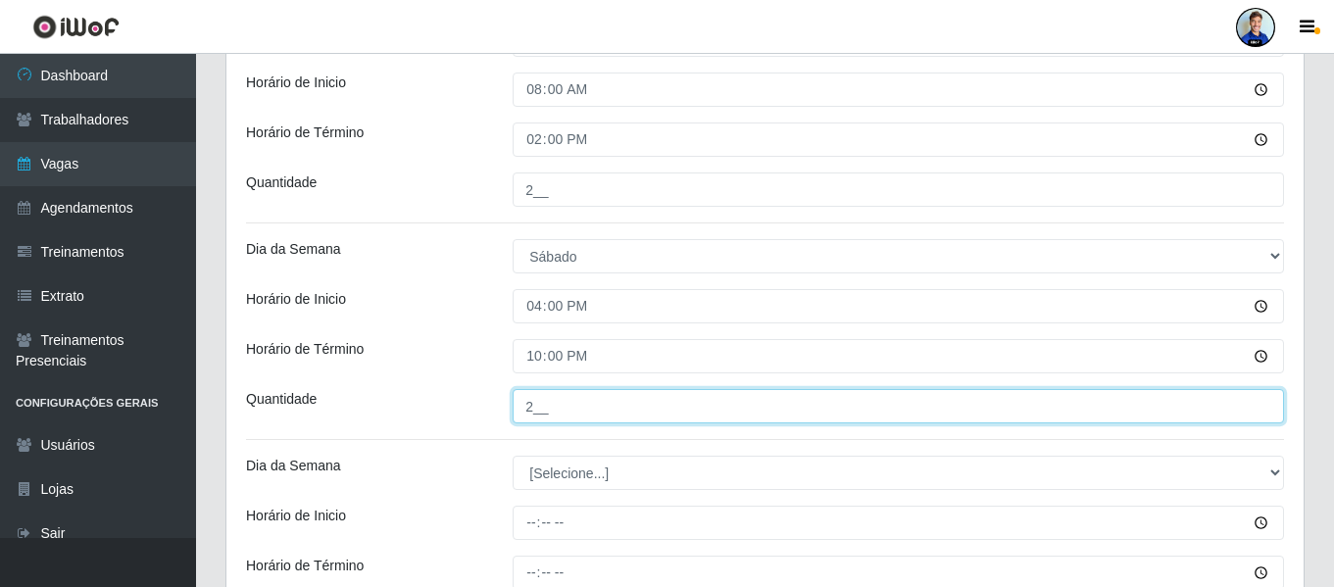
type input "2__"
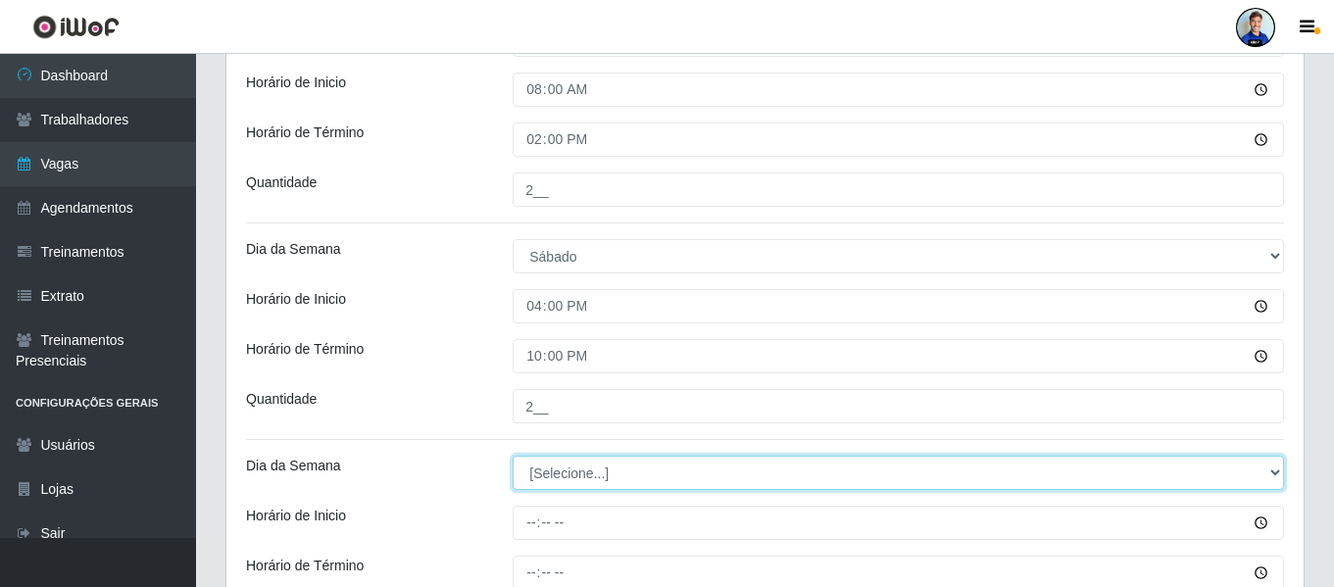
select select "0"
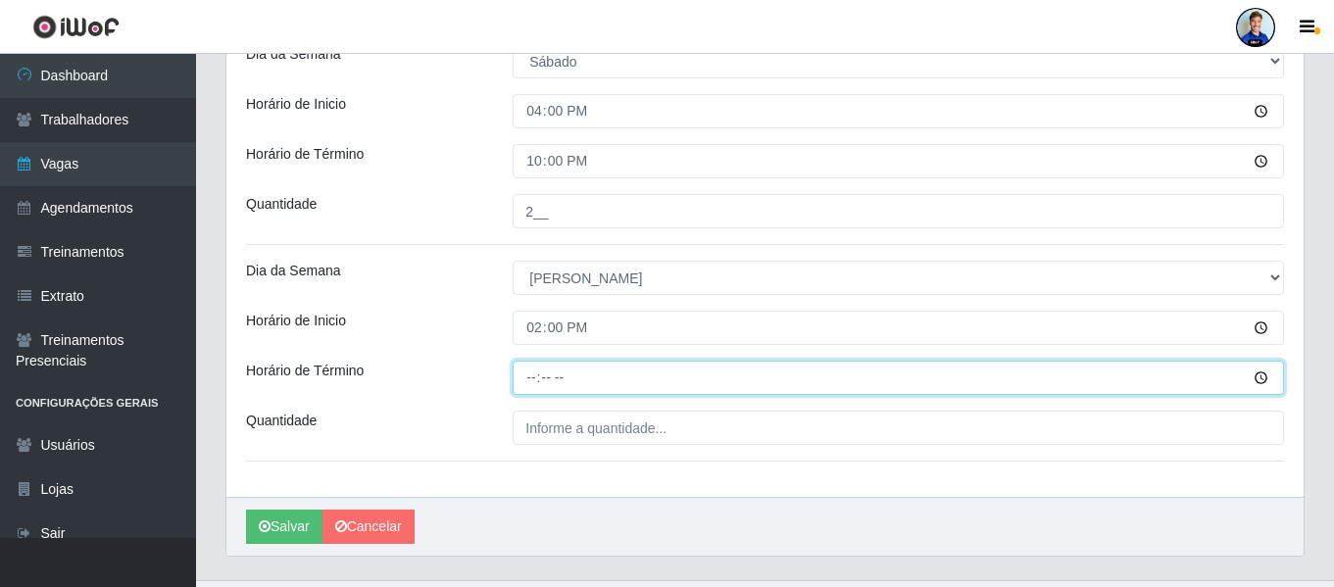
scroll to position [735, 0]
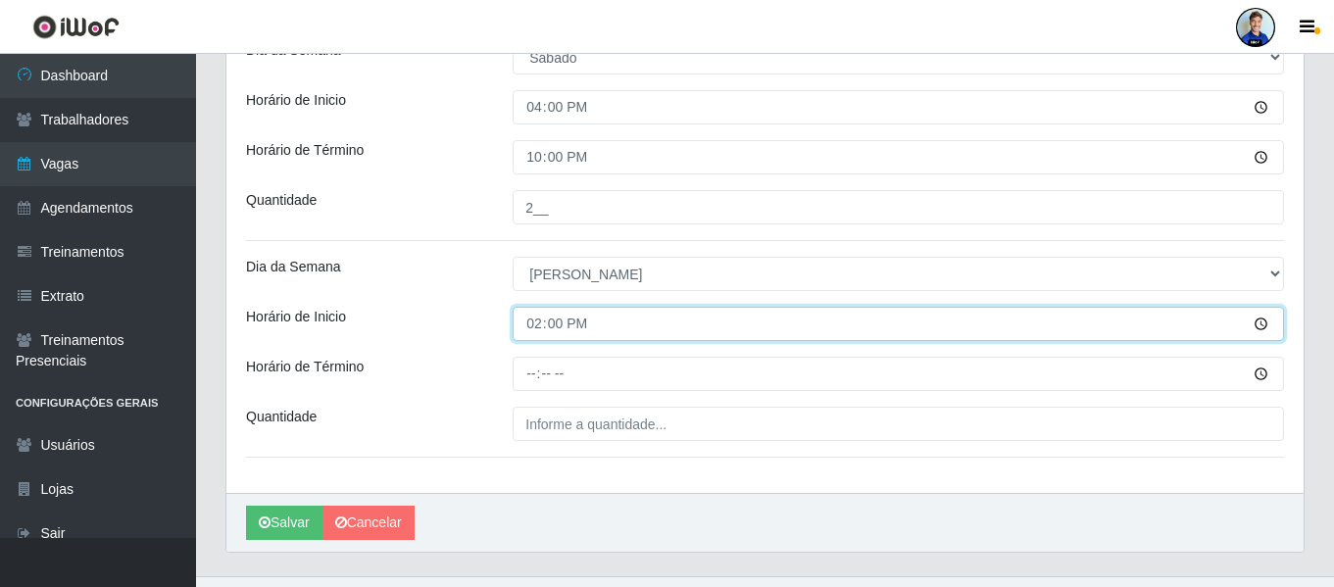
click at [535, 333] on input "14:00" at bounding box center [899, 324] width 772 height 34
type input "08:00"
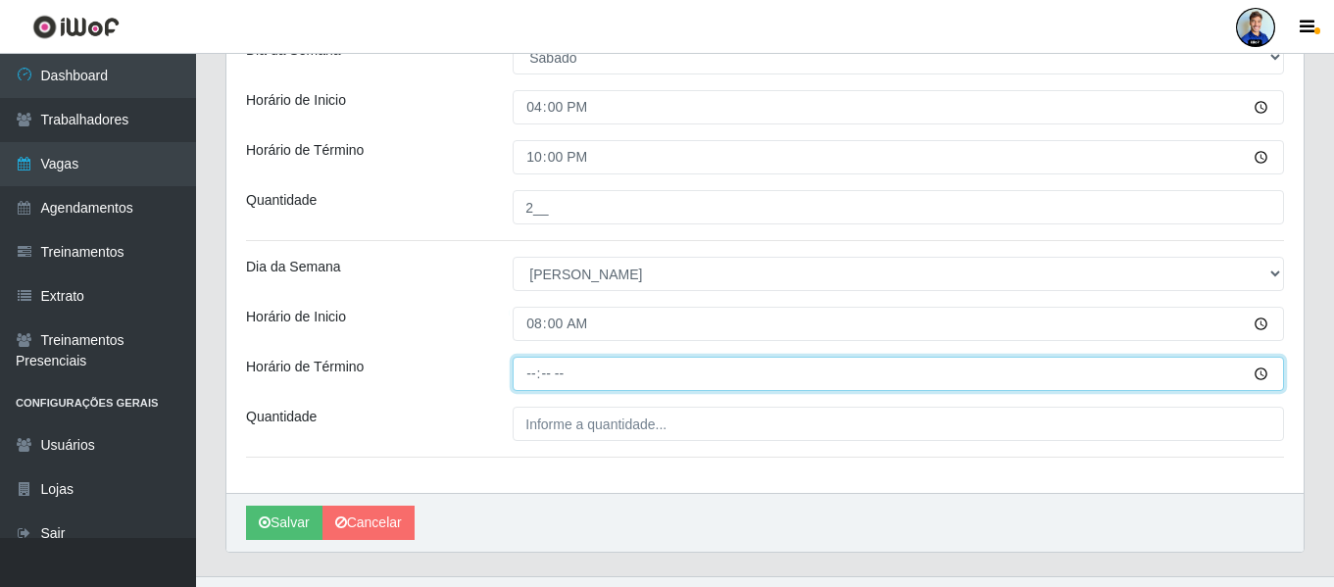
type input "14:00"
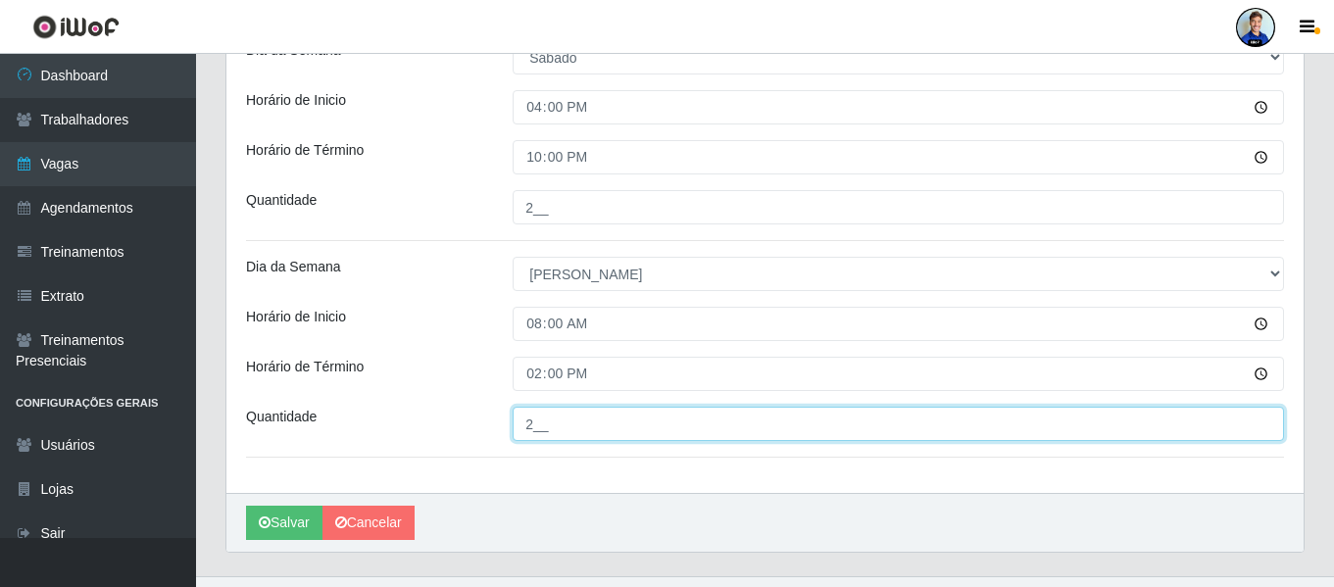
type input "2__"
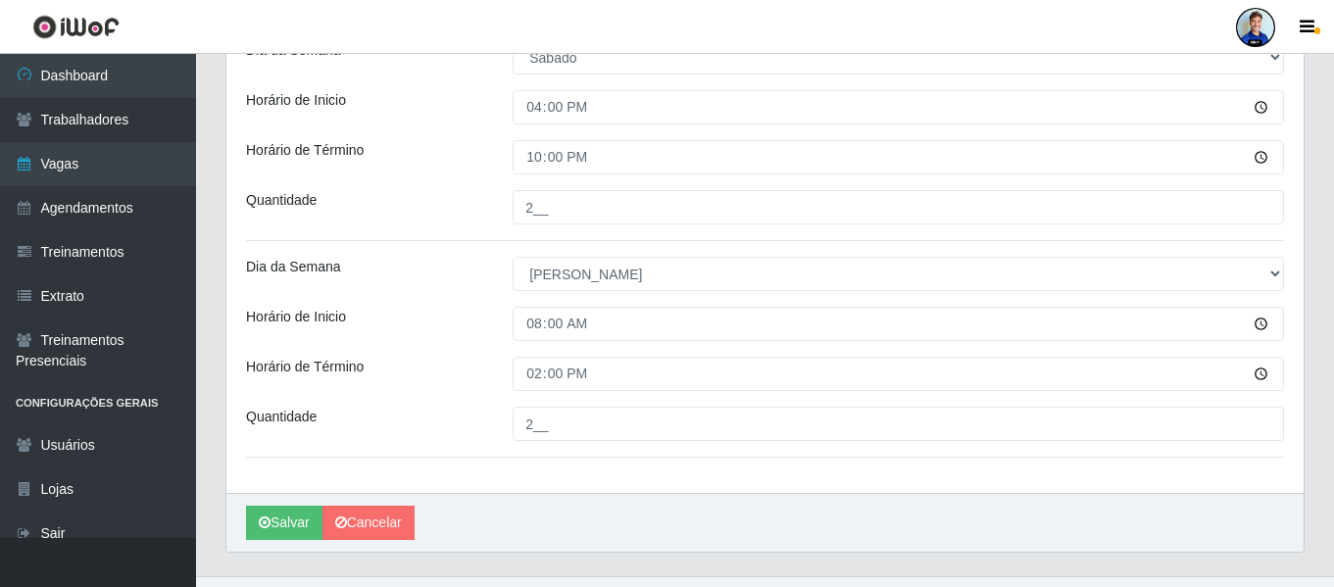
click at [297, 522] on button "Salvar" at bounding box center [284, 523] width 76 height 34
click at [478, 330] on div "Horário de Inicio" at bounding box center [364, 324] width 267 height 34
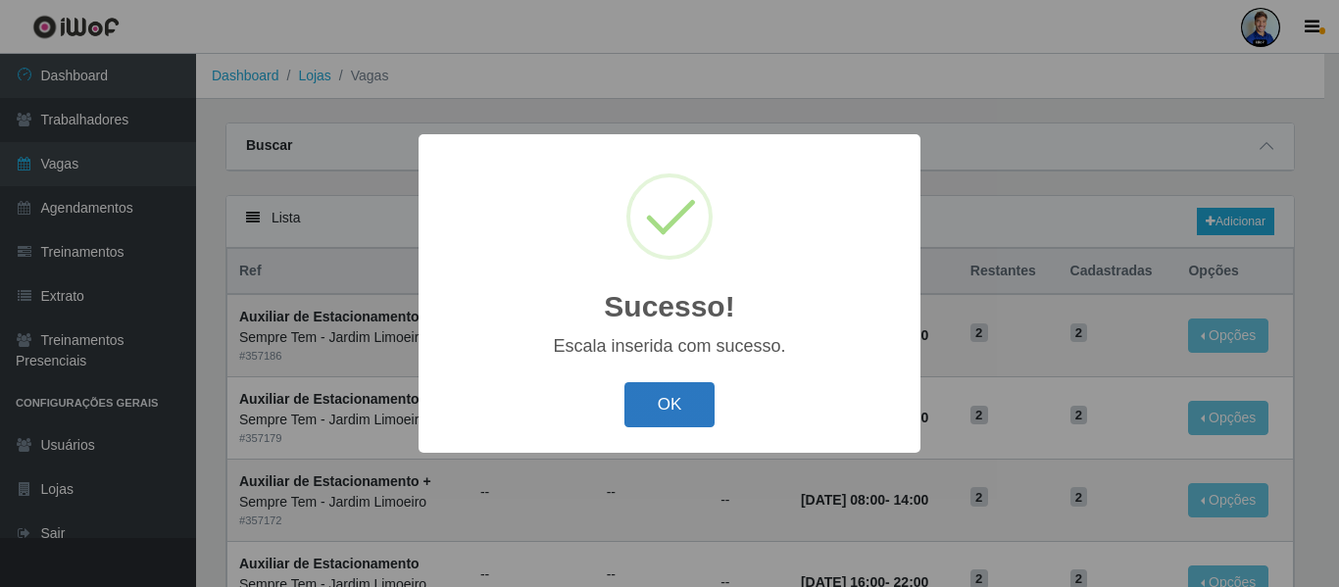
click at [643, 402] on button "OK" at bounding box center [669, 405] width 91 height 46
